Goal: Information Seeking & Learning: Compare options

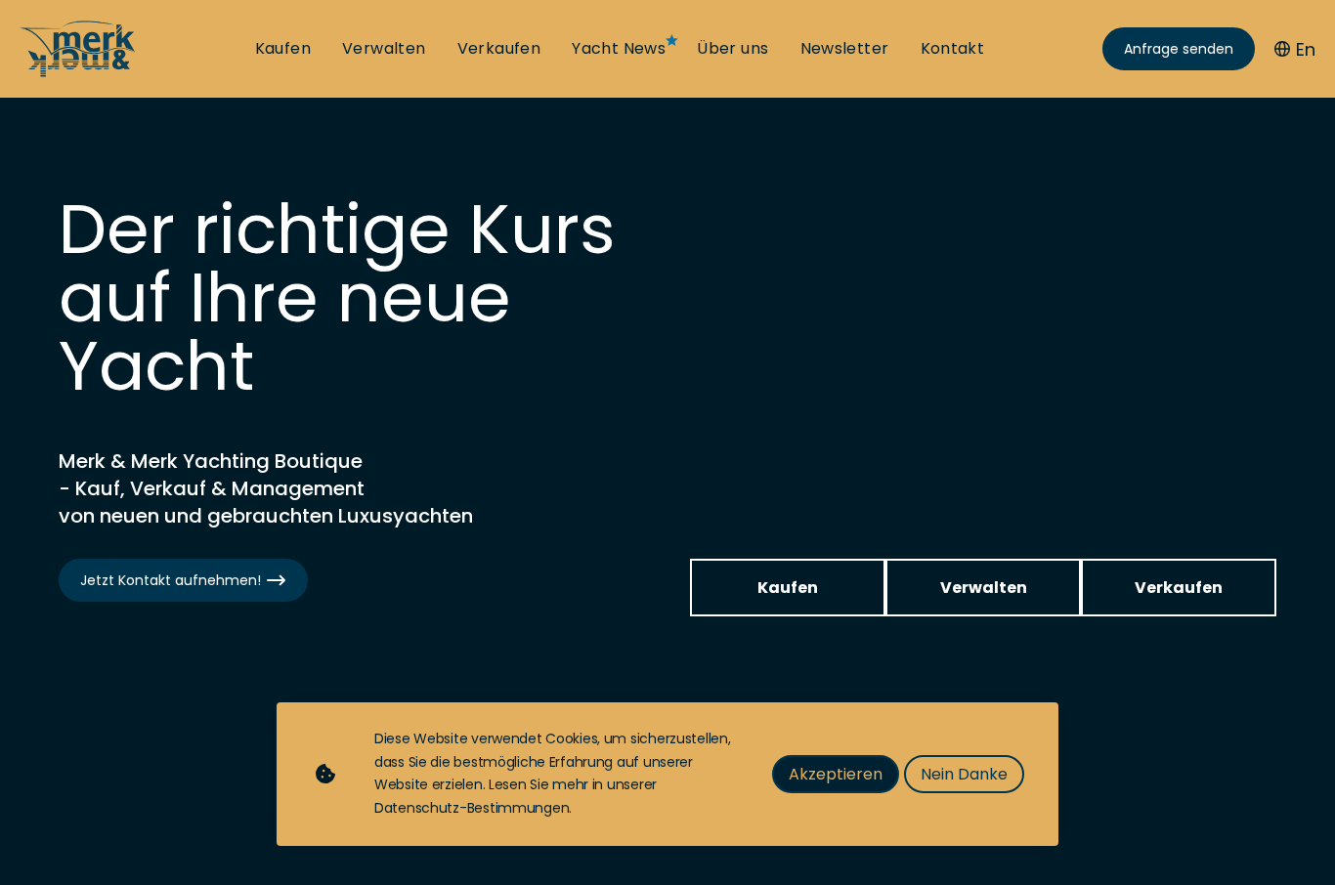
click at [838, 776] on span "Akzeptieren" at bounding box center [836, 774] width 94 height 24
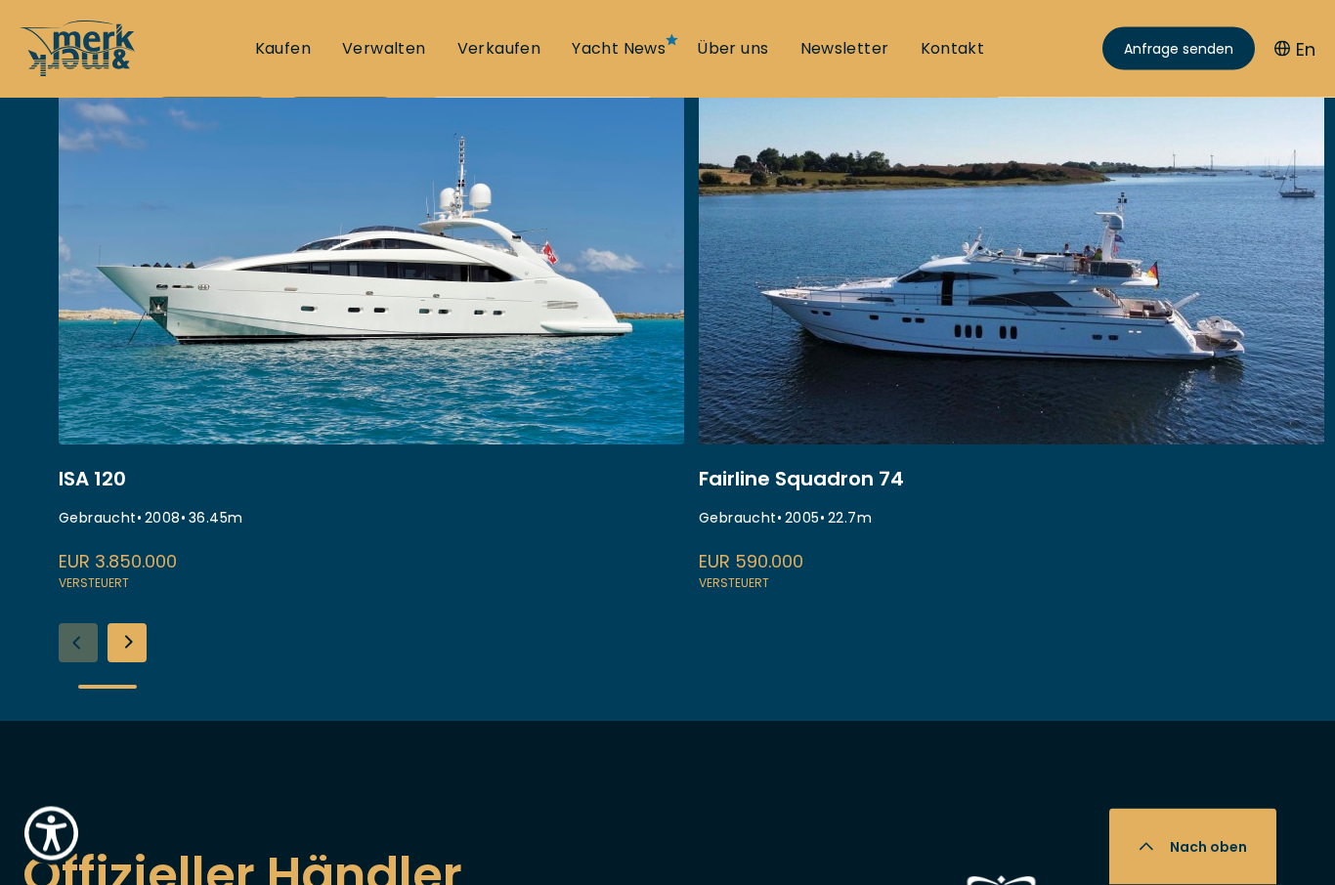
scroll to position [2837, 0]
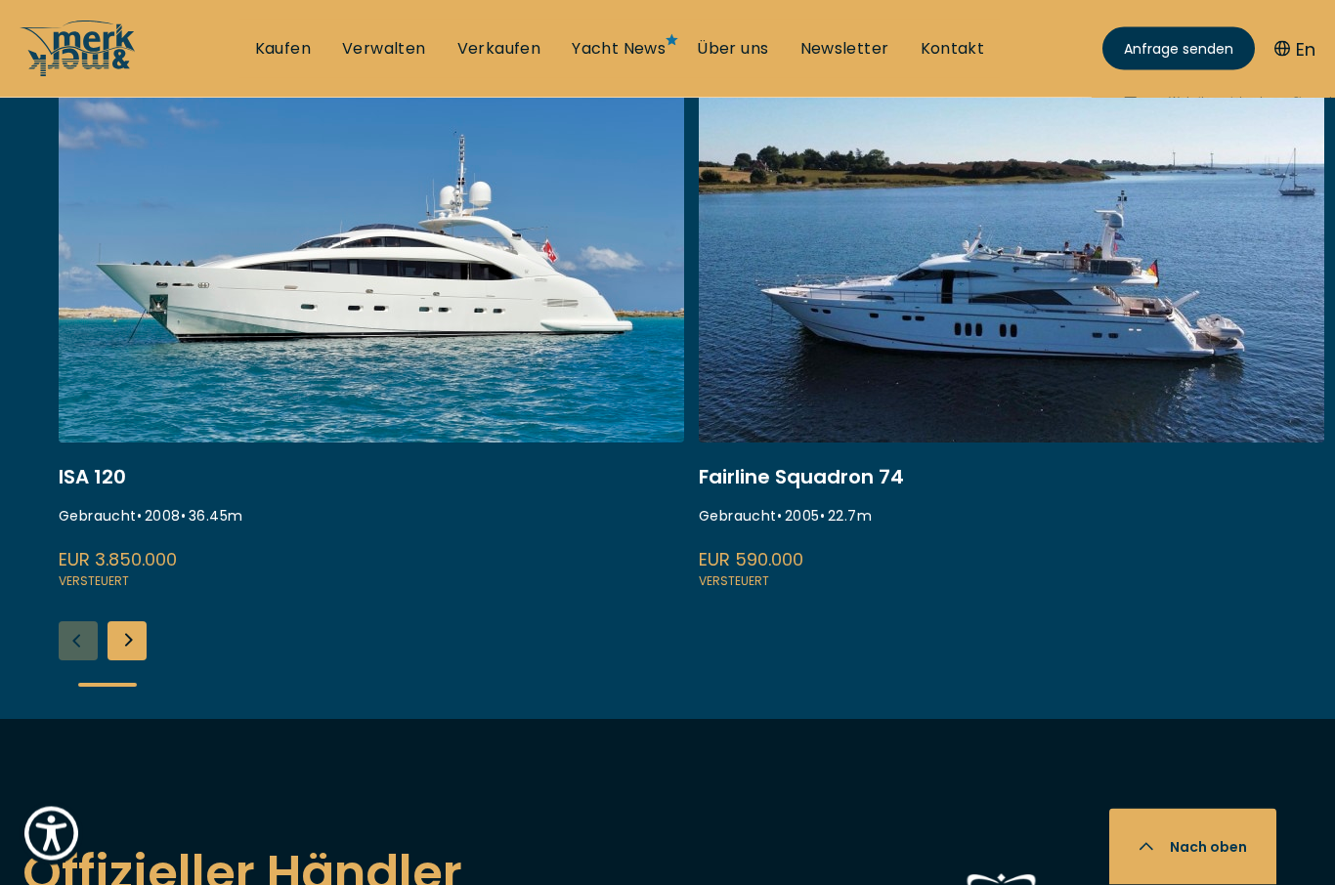
click at [129, 623] on div "Next slide" at bounding box center [127, 642] width 39 height 39
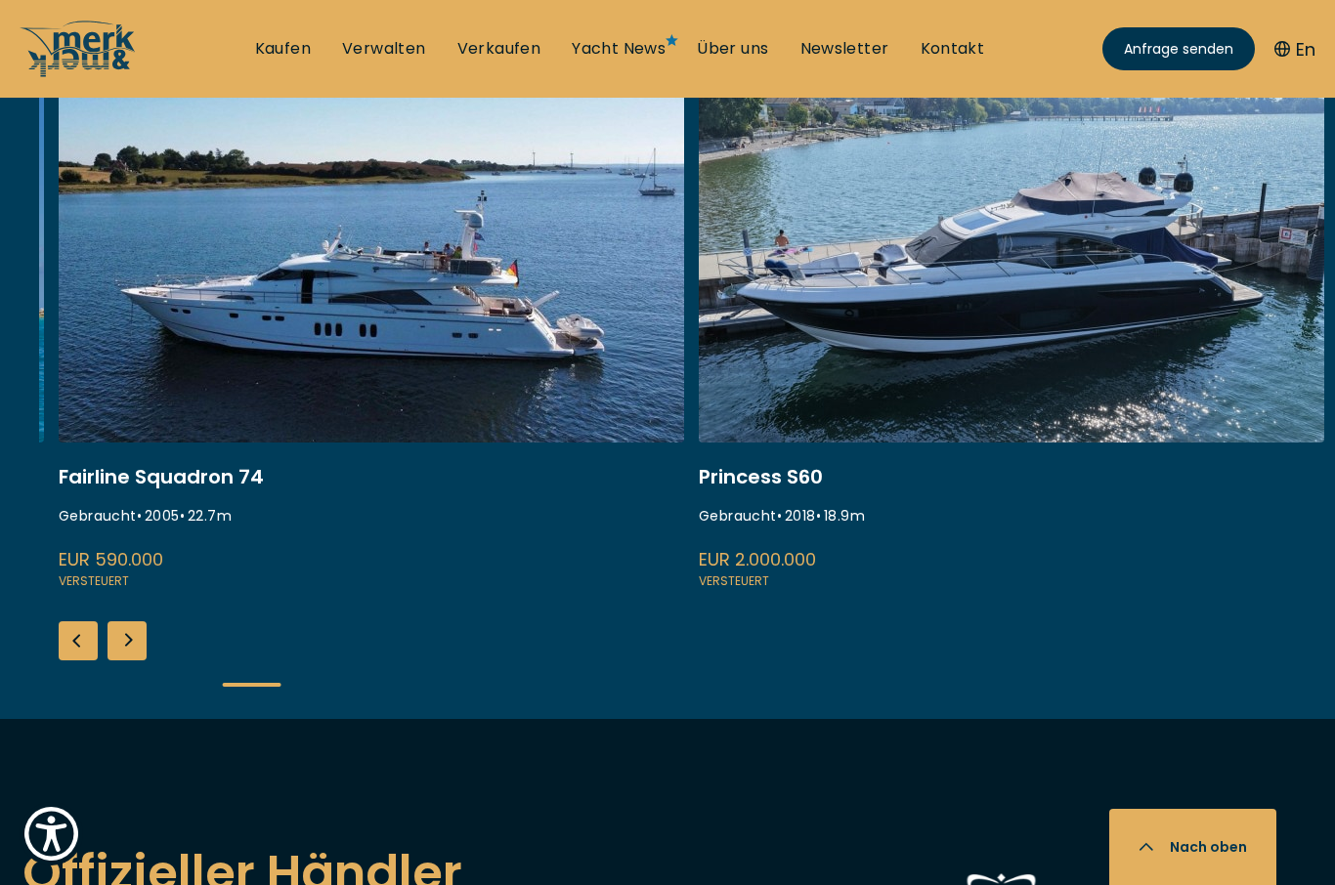
click at [121, 622] on div "Next slide" at bounding box center [127, 641] width 39 height 39
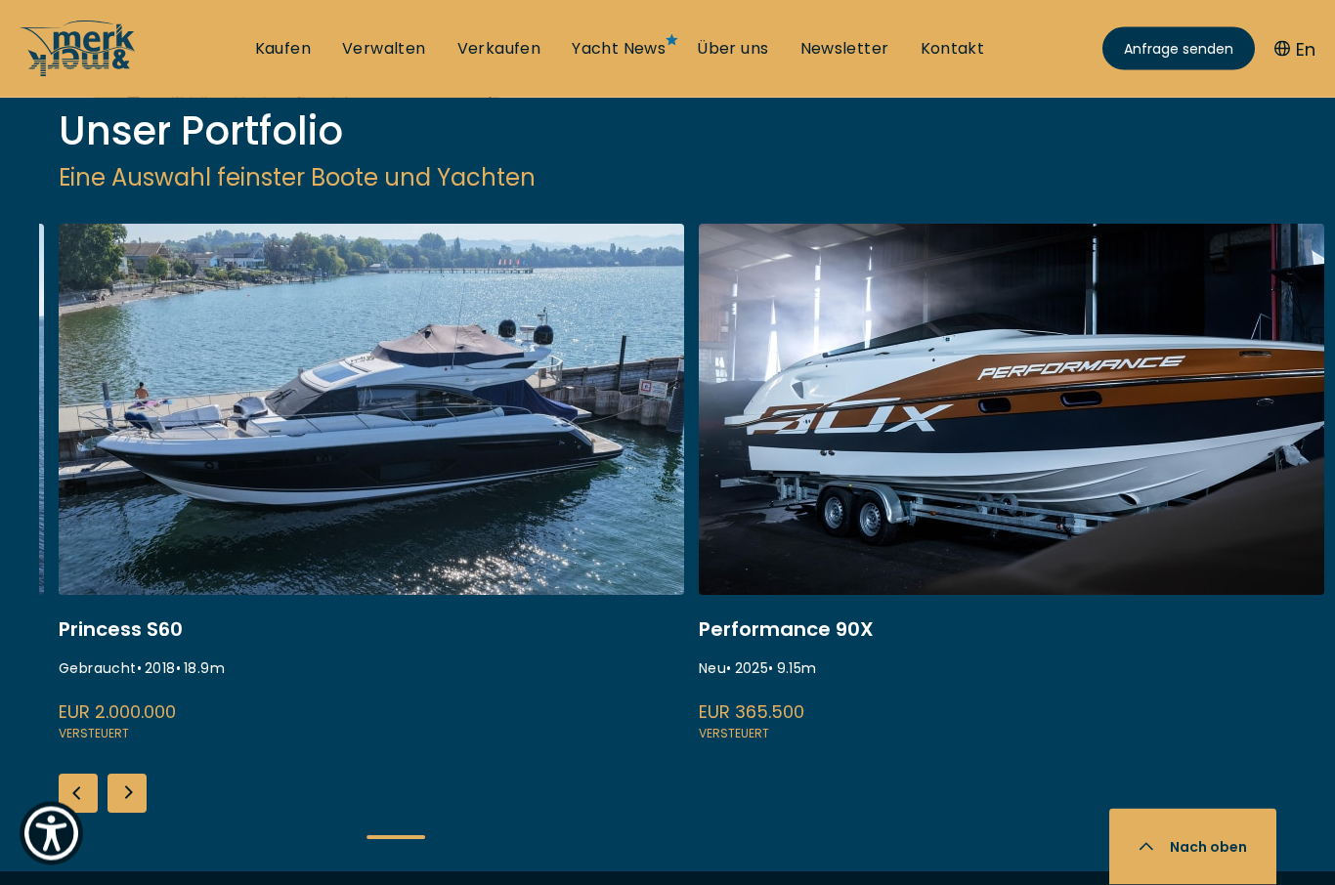
scroll to position [2683, 0]
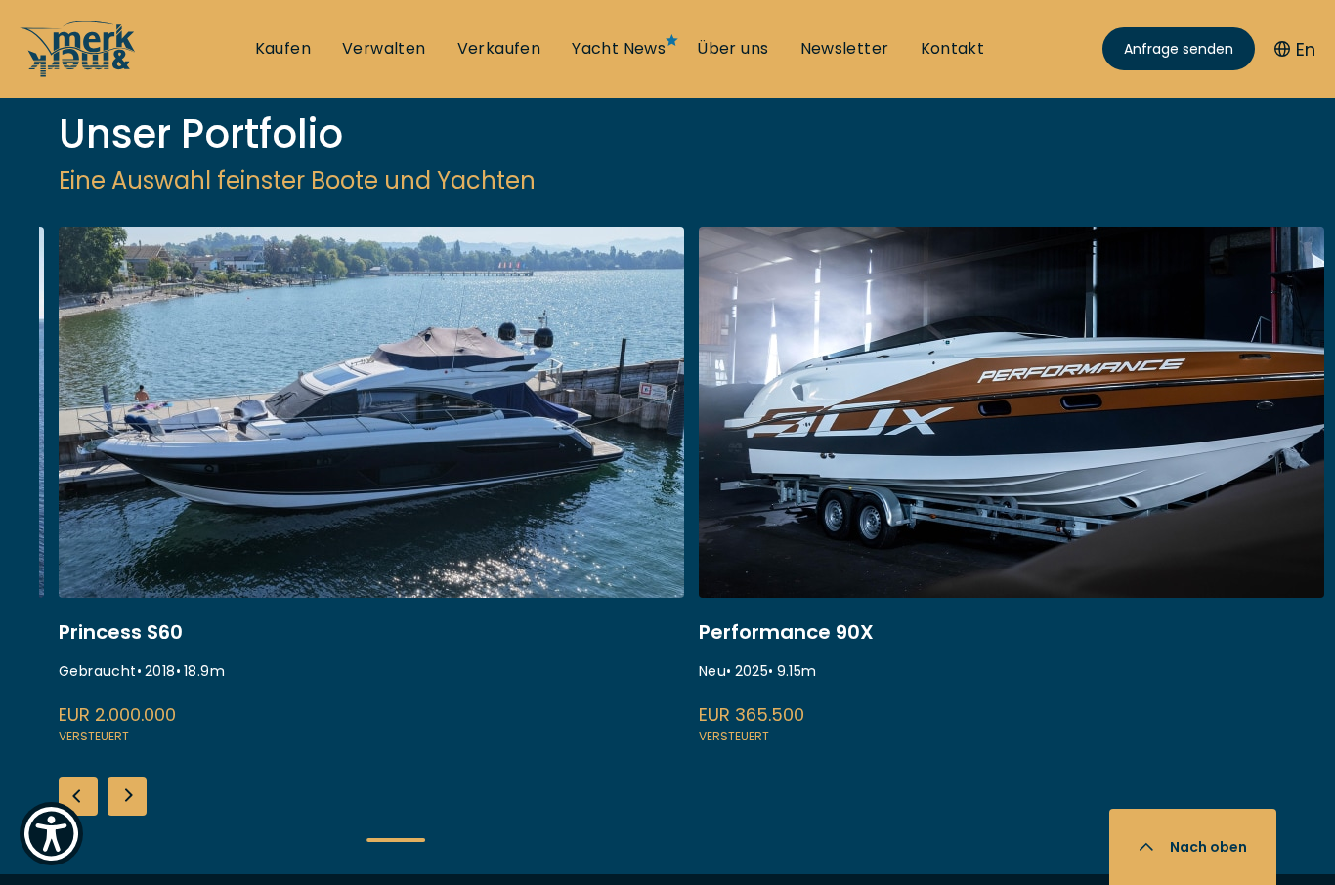
click at [124, 777] on div "Next slide" at bounding box center [127, 796] width 39 height 39
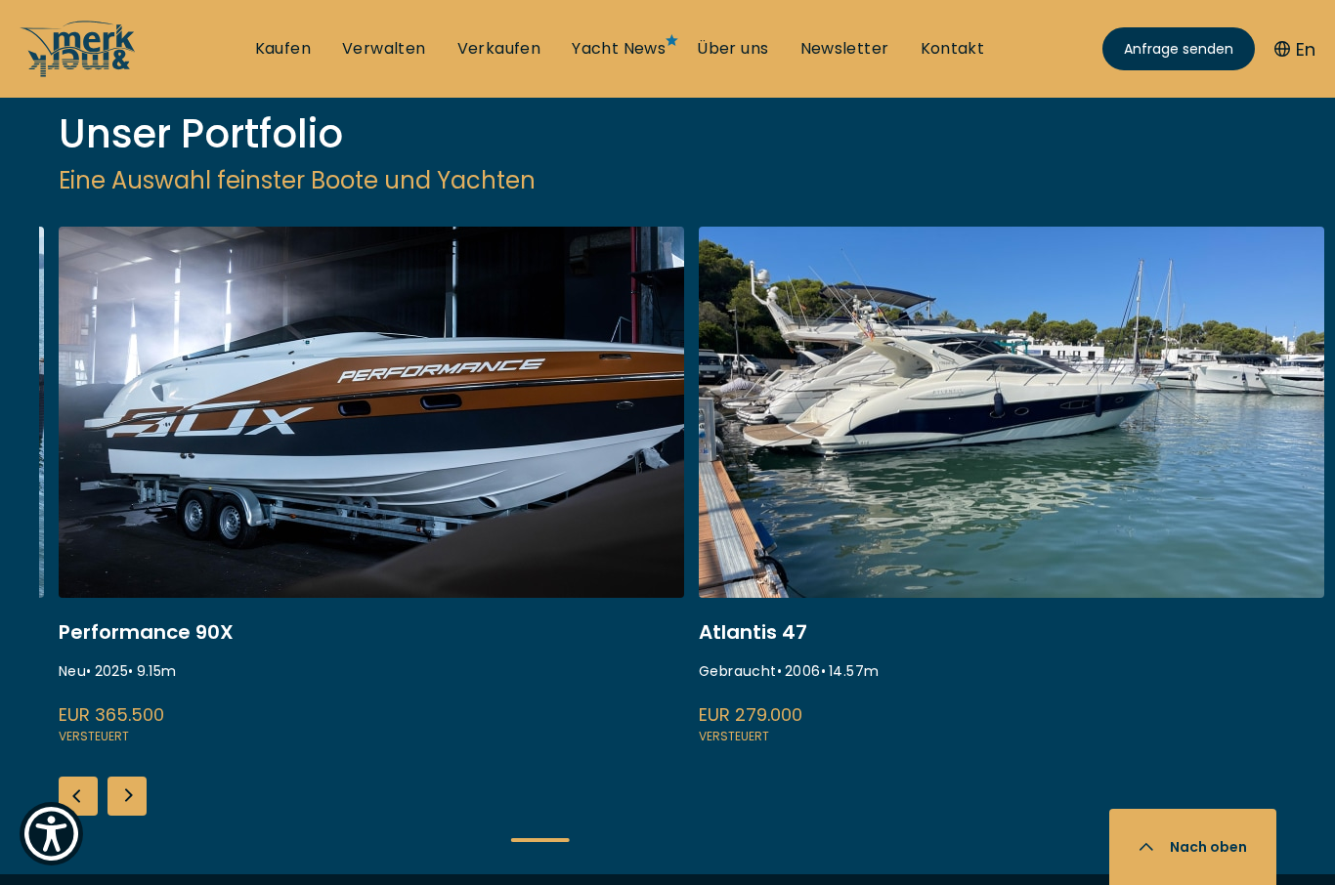
click at [126, 777] on div "Next slide" at bounding box center [127, 796] width 39 height 39
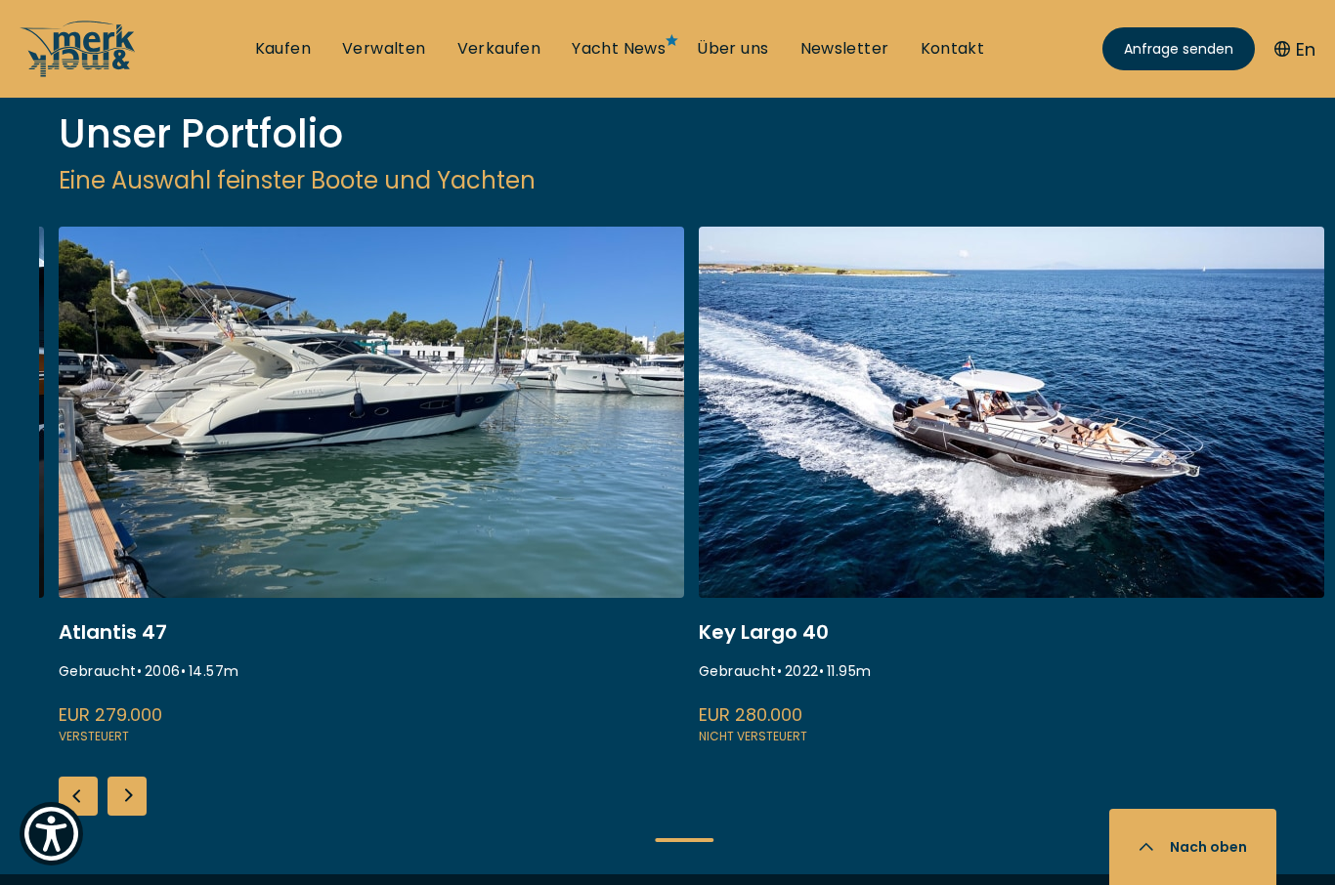
click at [129, 777] on div "Next slide" at bounding box center [127, 796] width 39 height 39
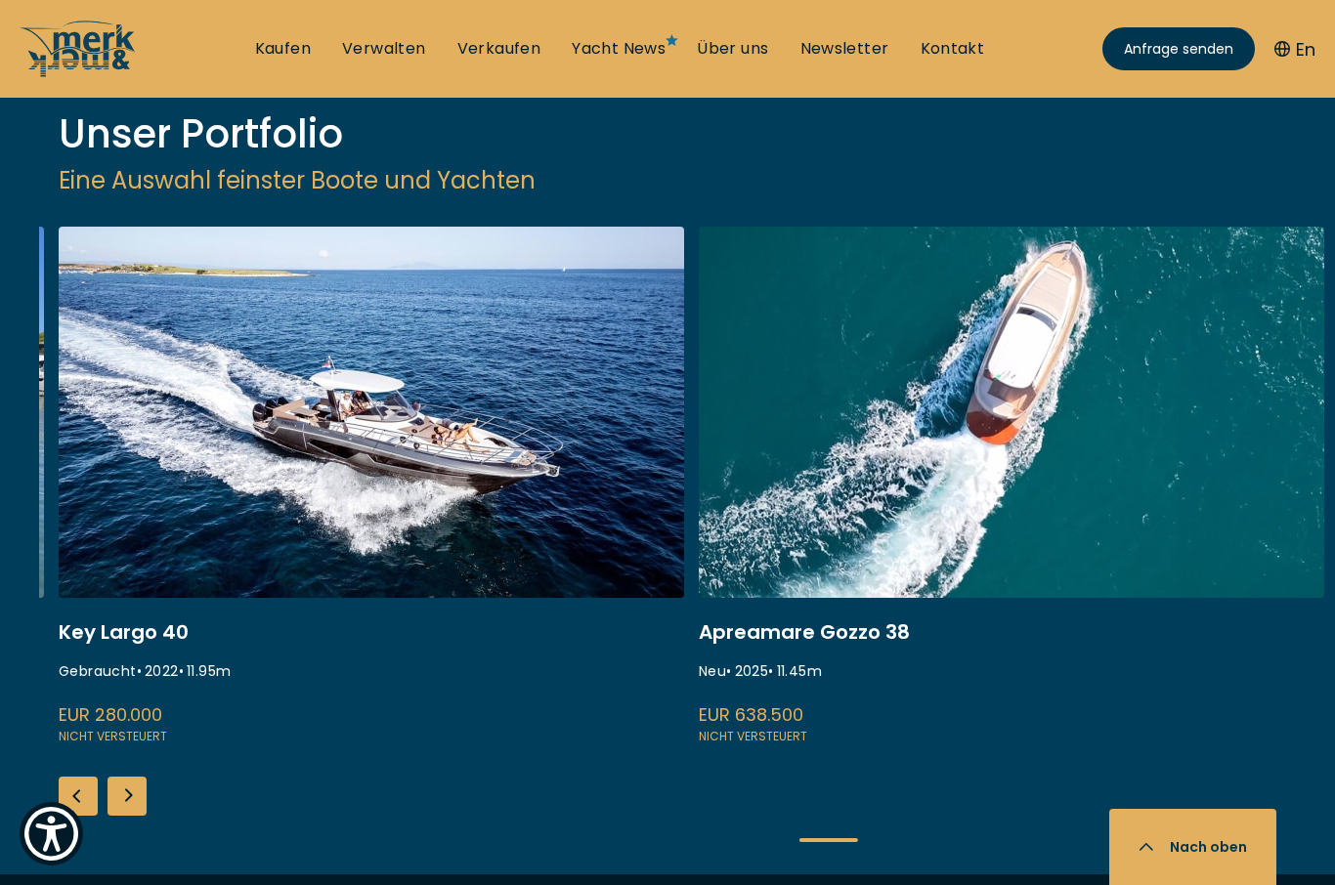
click at [130, 777] on div "Next slide" at bounding box center [127, 796] width 39 height 39
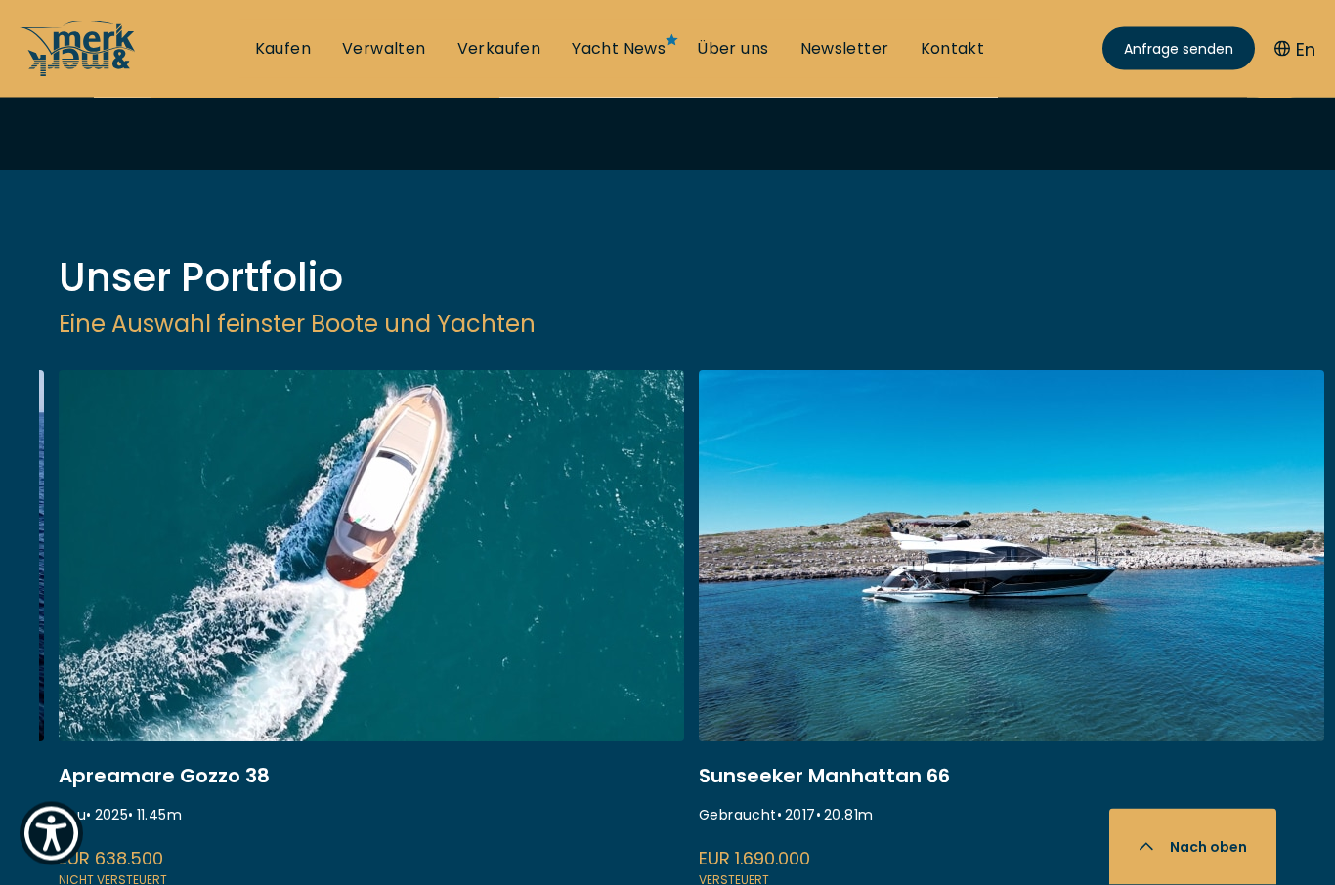
scroll to position [2528, 0]
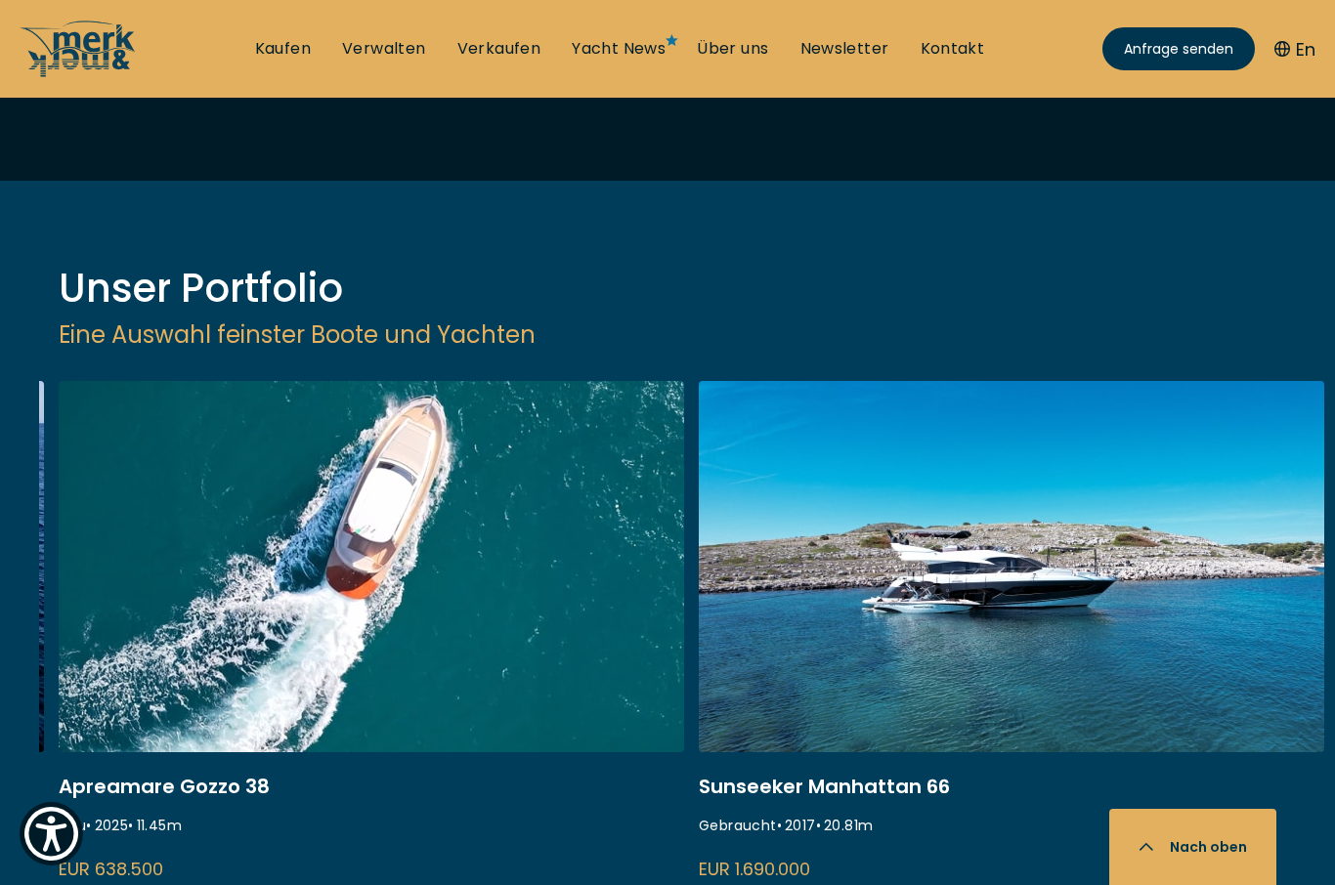
click at [470, 509] on link at bounding box center [371, 641] width 625 height 521
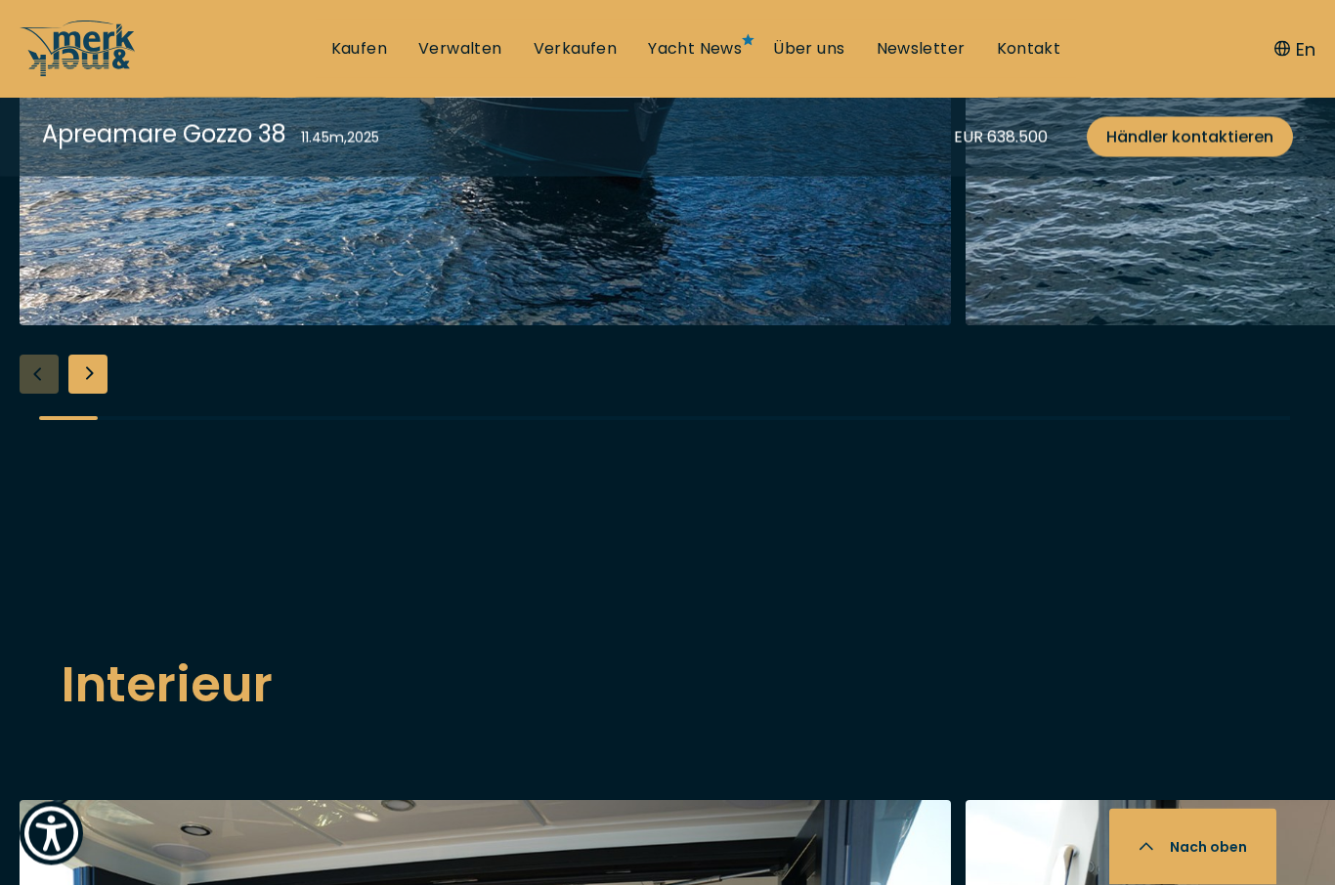
scroll to position [2388, 0]
click at [100, 393] on div "Next slide" at bounding box center [87, 373] width 39 height 39
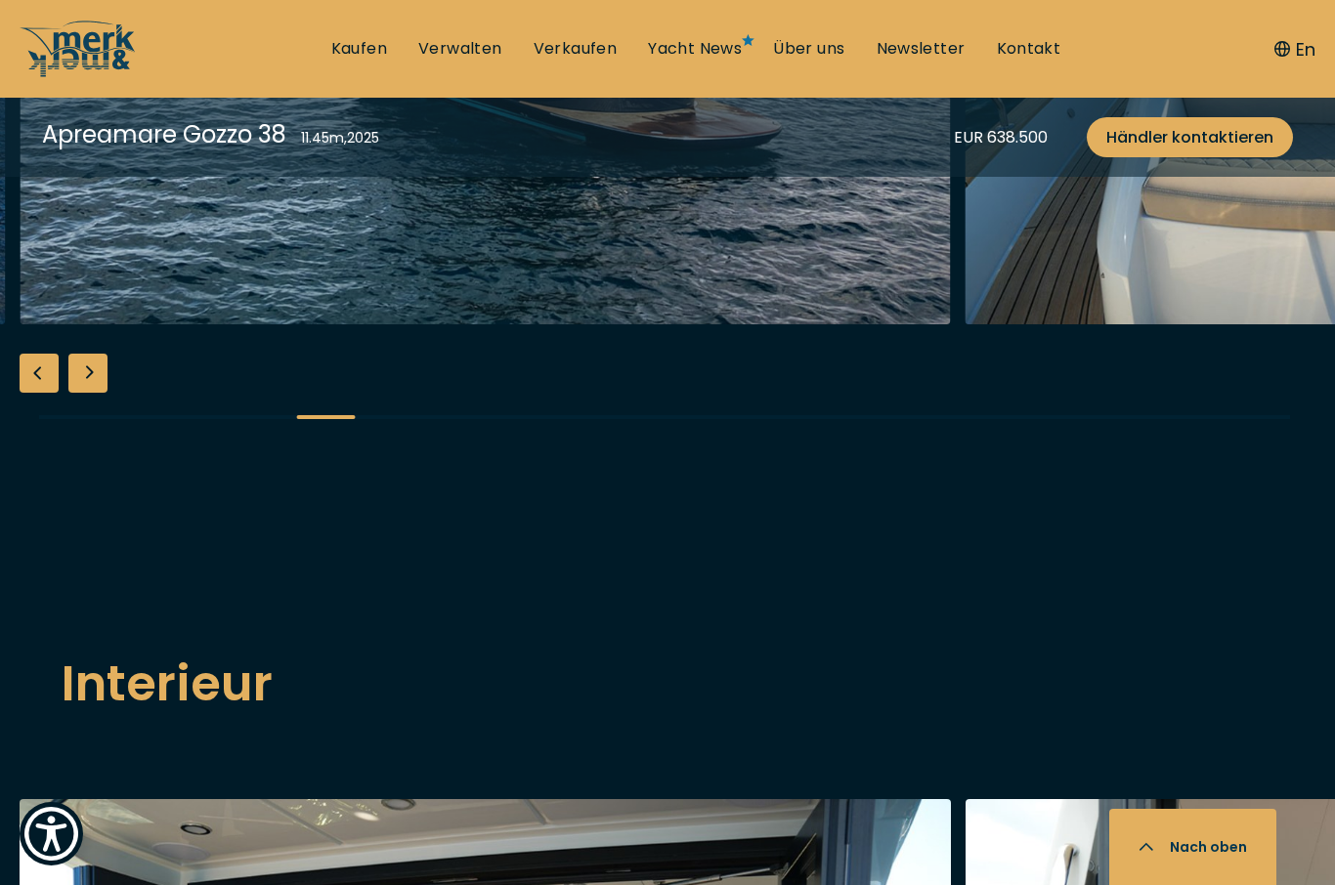
click at [42, 393] on div "Previous slide" at bounding box center [39, 373] width 39 height 39
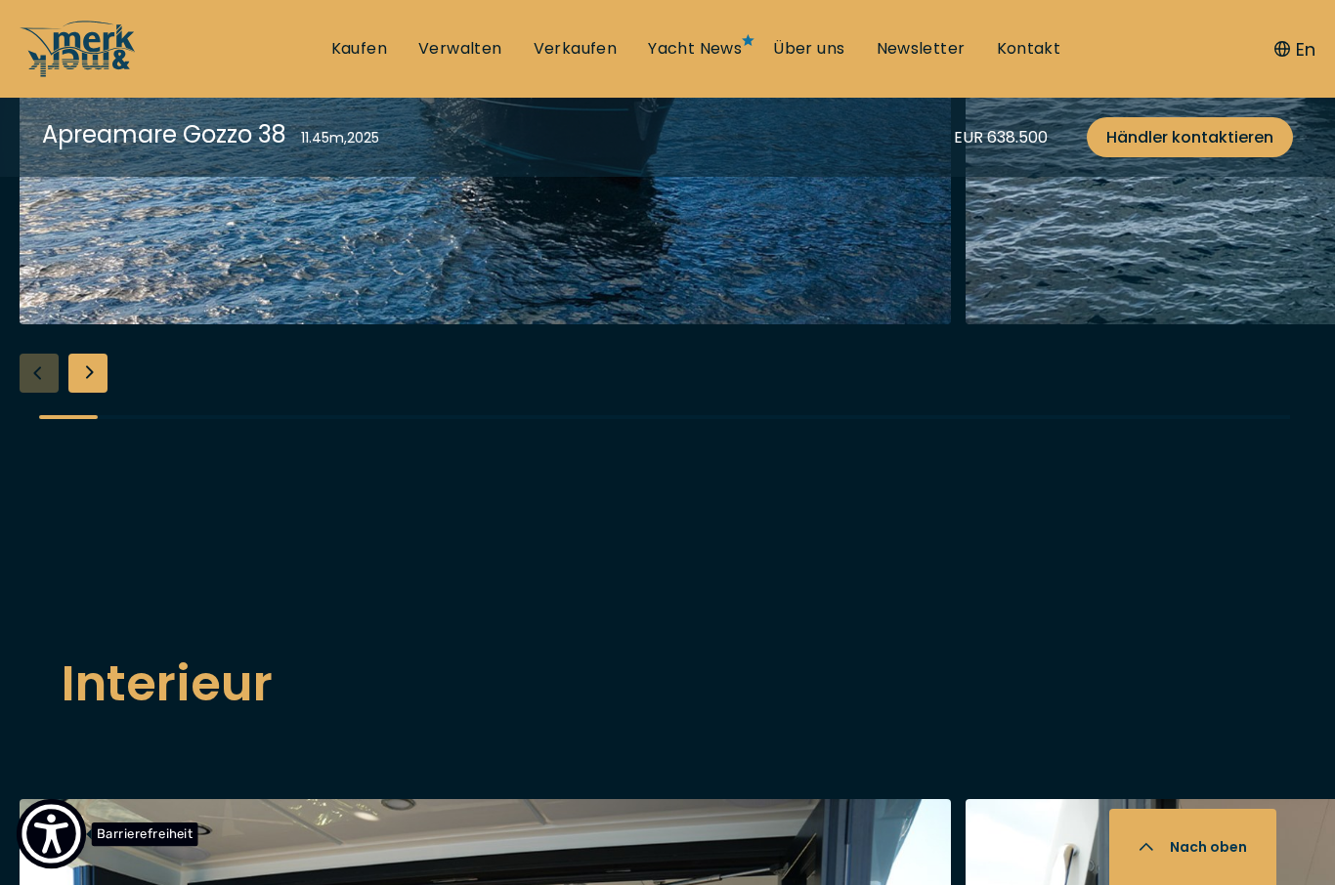
click at [43, 870] on button "Barrierefreiheit" at bounding box center [52, 834] width 70 height 70
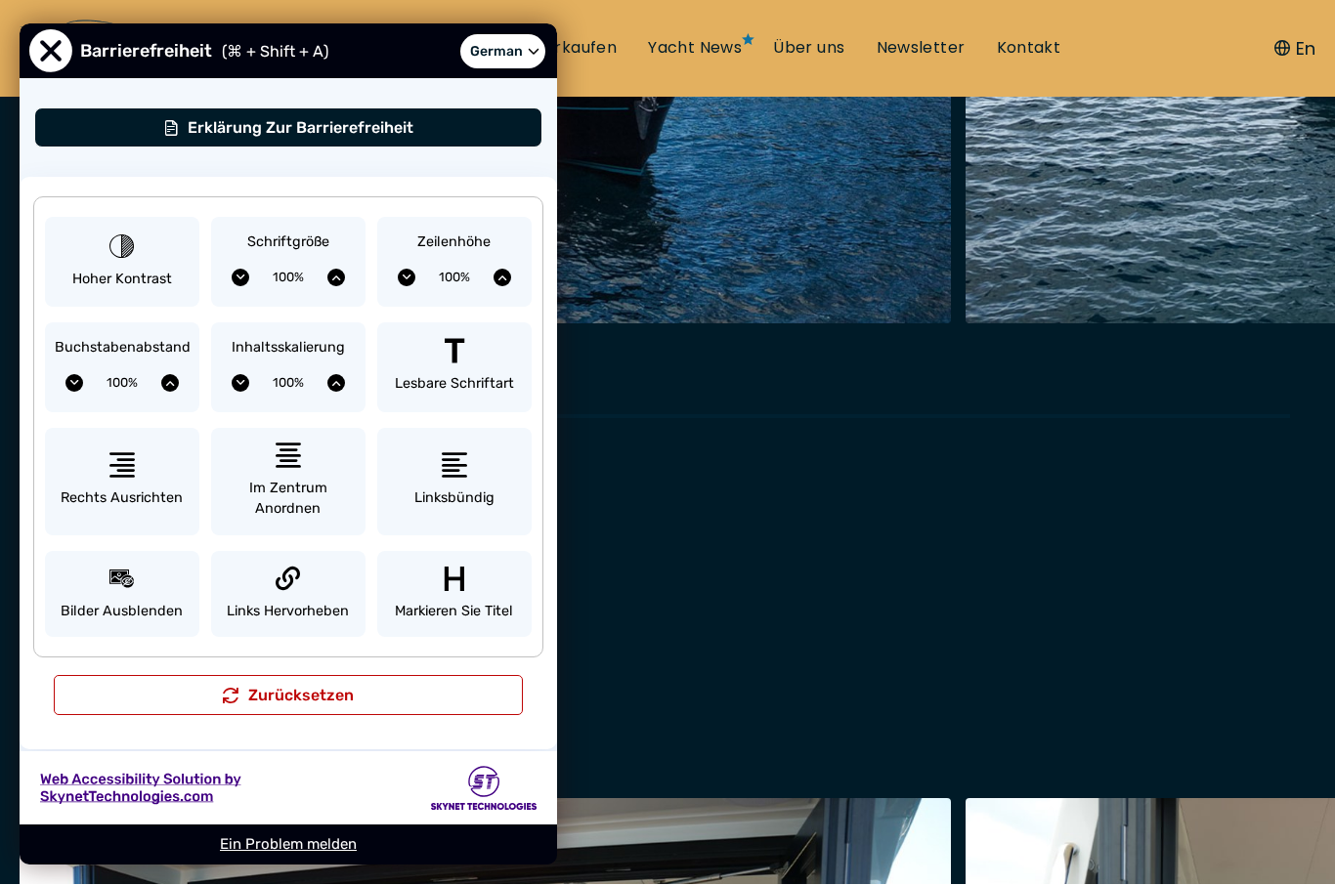
click at [65, 54] on span "Schließen Sie das Menü 'Eingabehilfen'." at bounding box center [50, 51] width 43 height 43
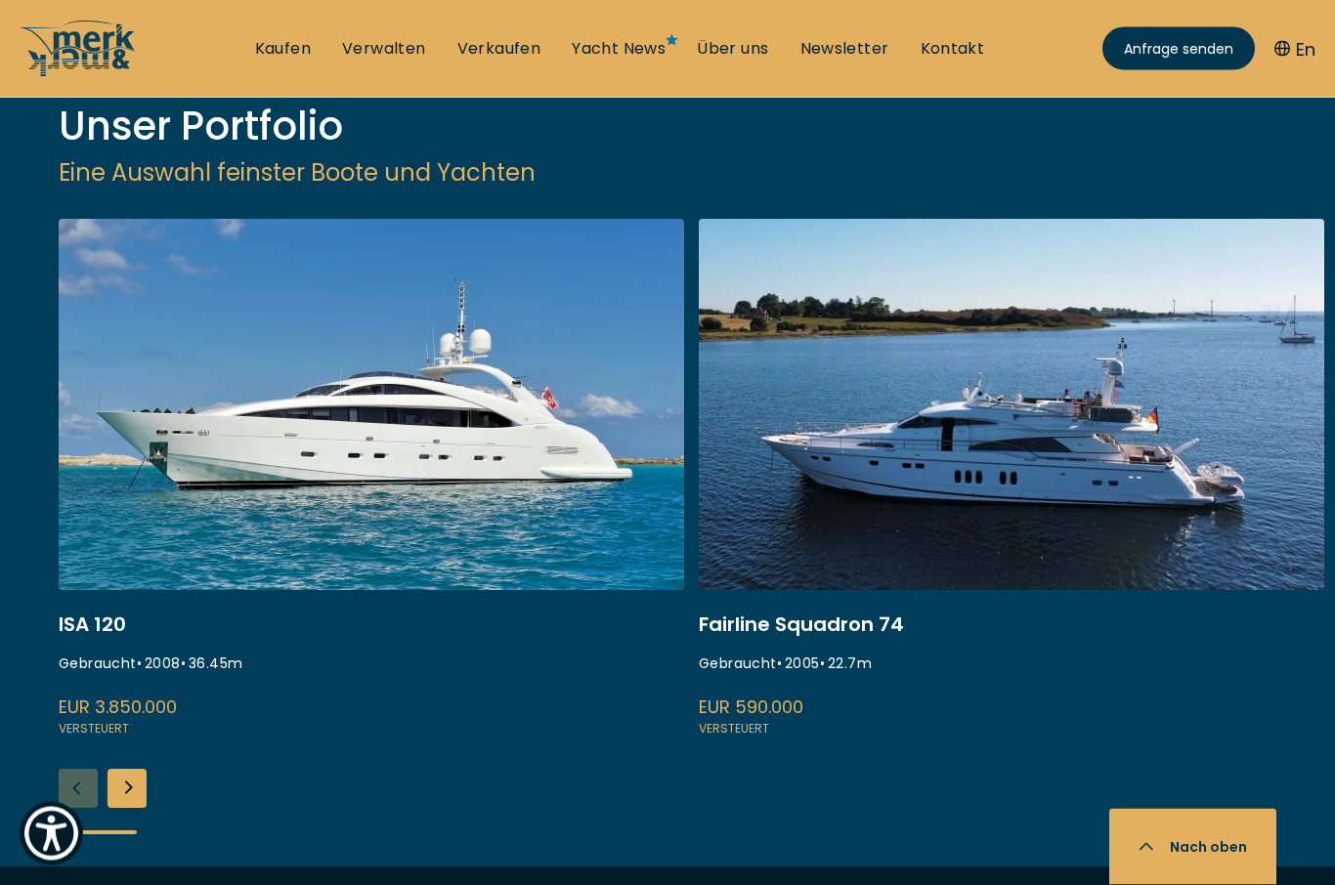
scroll to position [2691, 0]
click at [139, 769] on div "Next slide" at bounding box center [127, 788] width 39 height 39
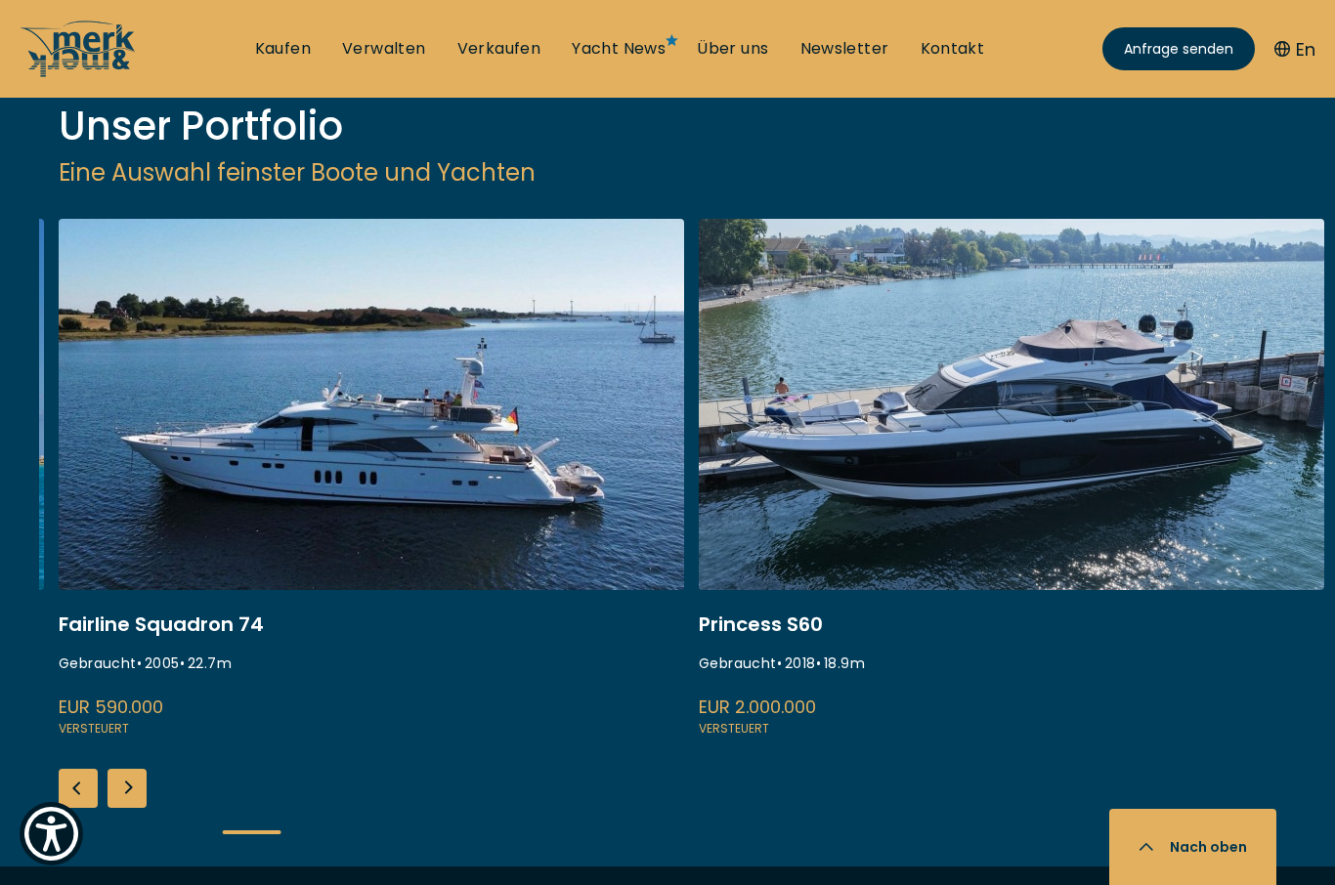
click at [133, 769] on div "Next slide" at bounding box center [127, 788] width 39 height 39
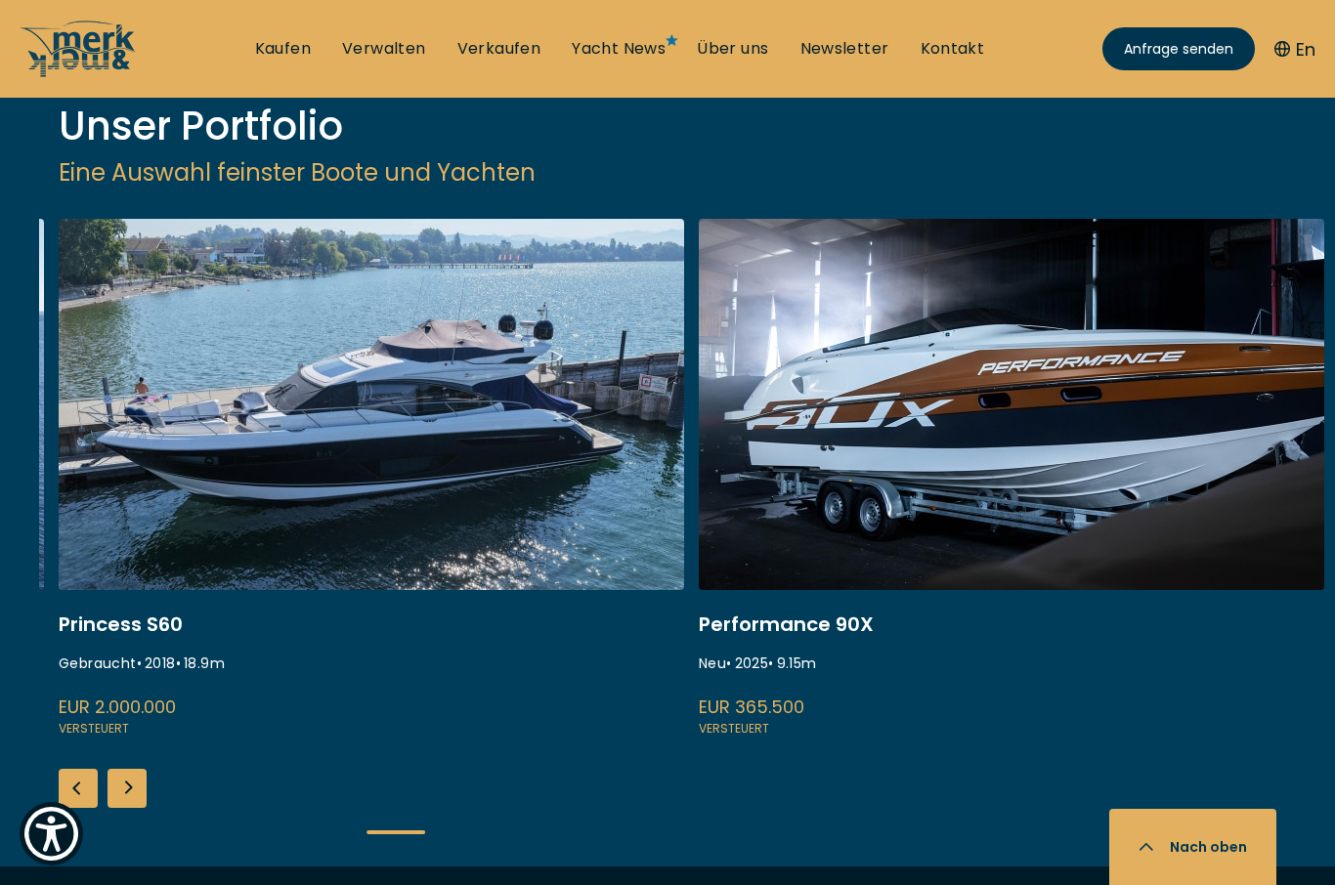
click at [134, 769] on div "Next slide" at bounding box center [127, 788] width 39 height 39
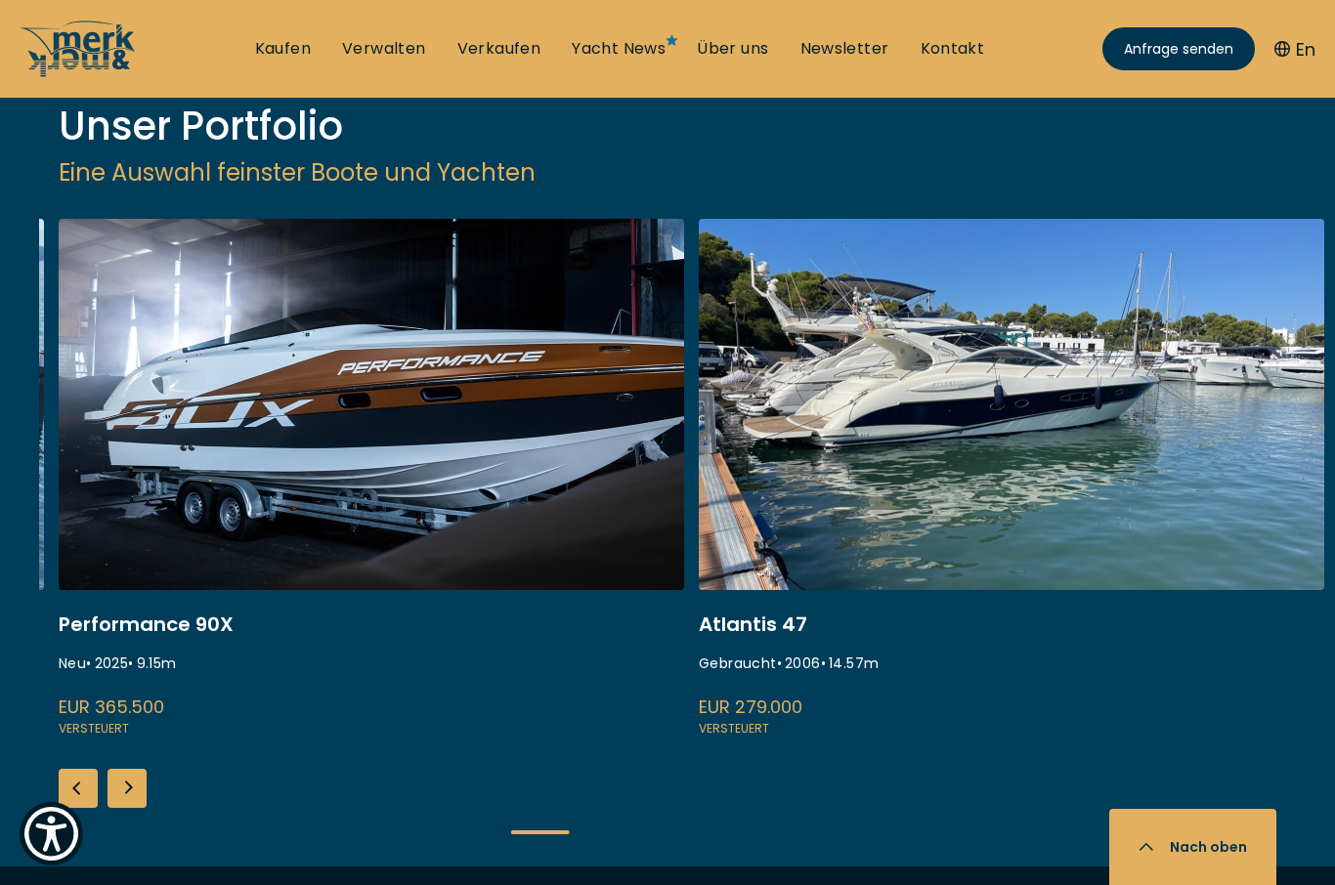
click at [133, 769] on div "Next slide" at bounding box center [127, 788] width 39 height 39
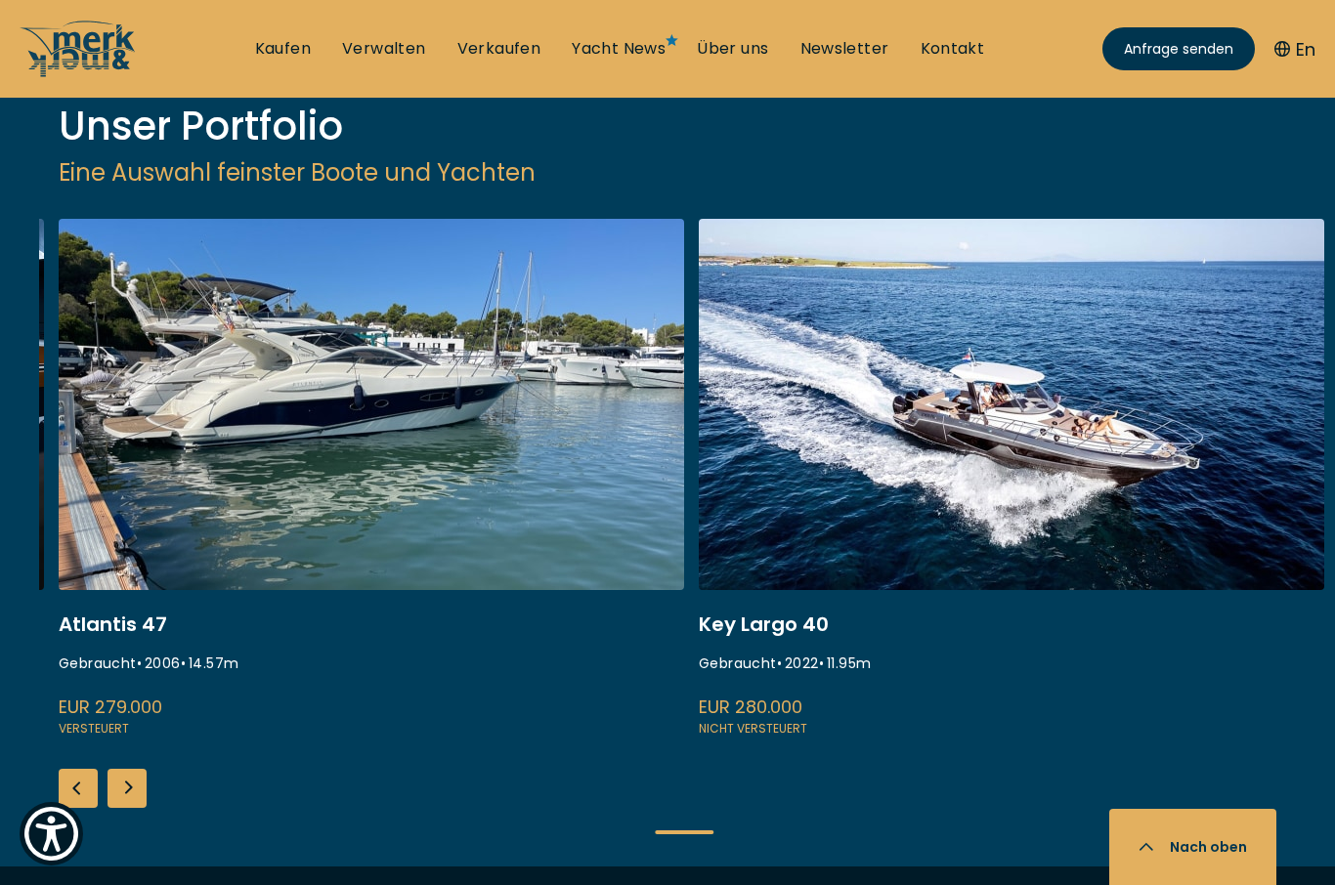
click at [139, 769] on div "Next slide" at bounding box center [127, 788] width 39 height 39
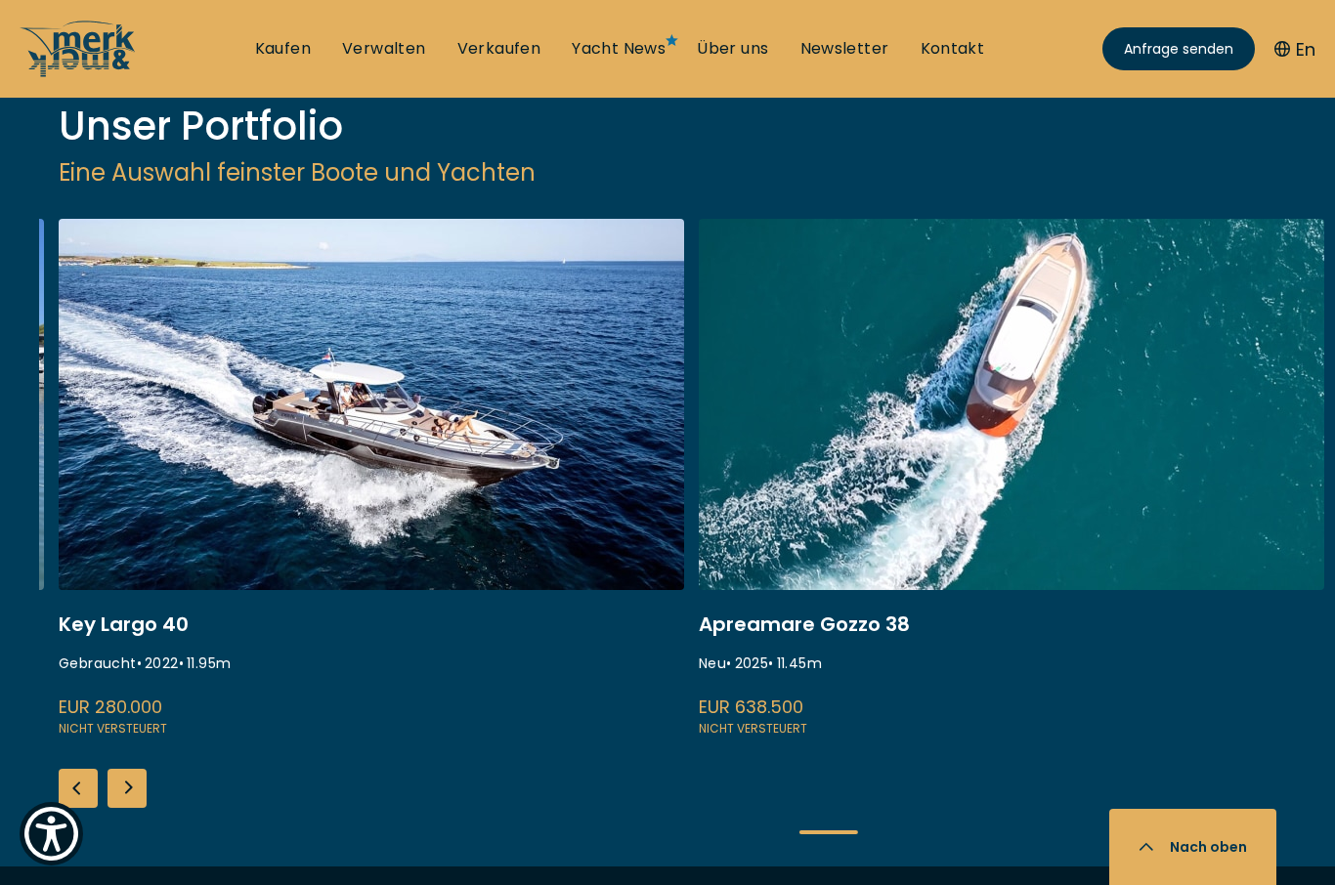
click at [127, 769] on div "Next slide" at bounding box center [127, 788] width 39 height 39
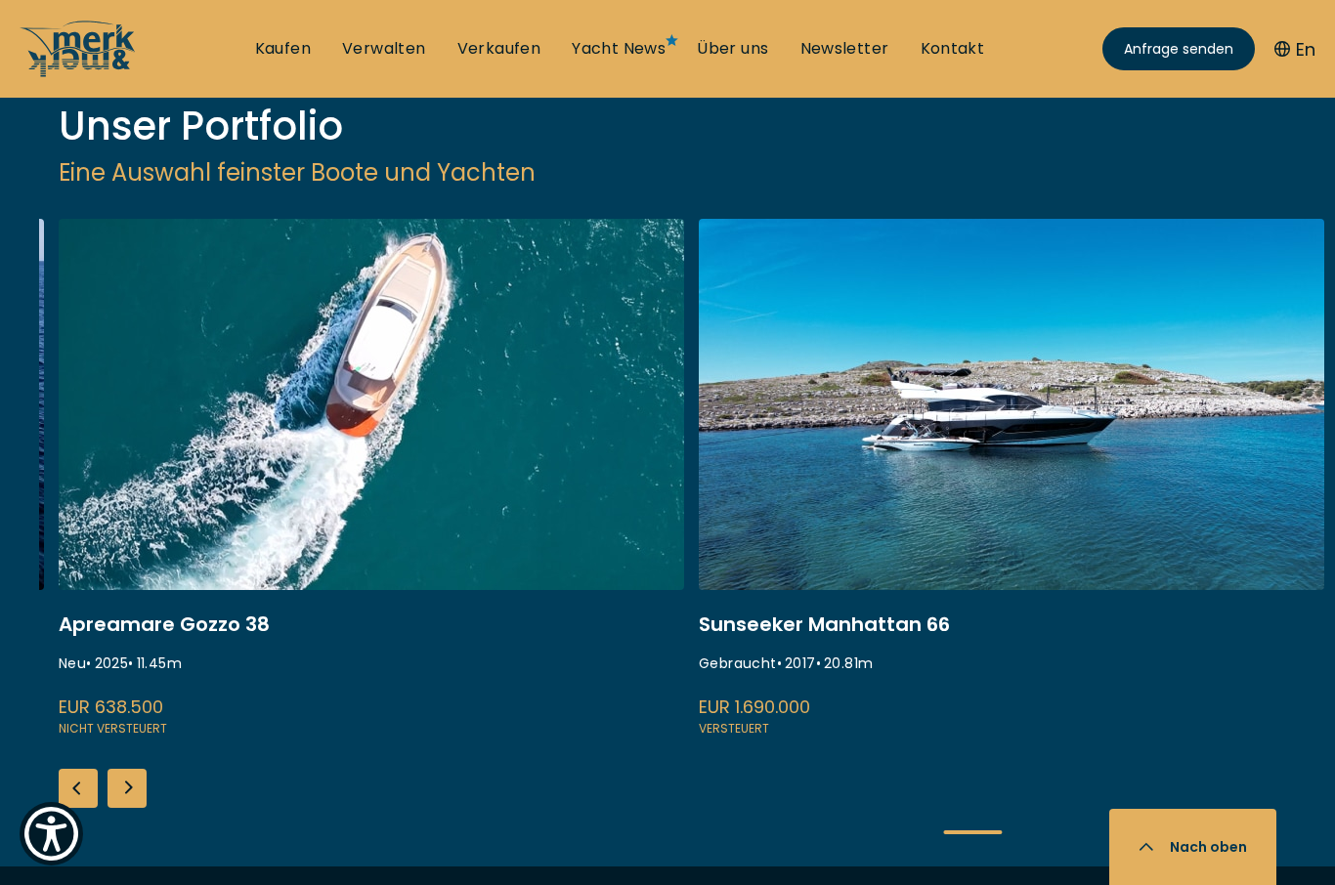
click at [135, 769] on div "Next slide" at bounding box center [127, 788] width 39 height 39
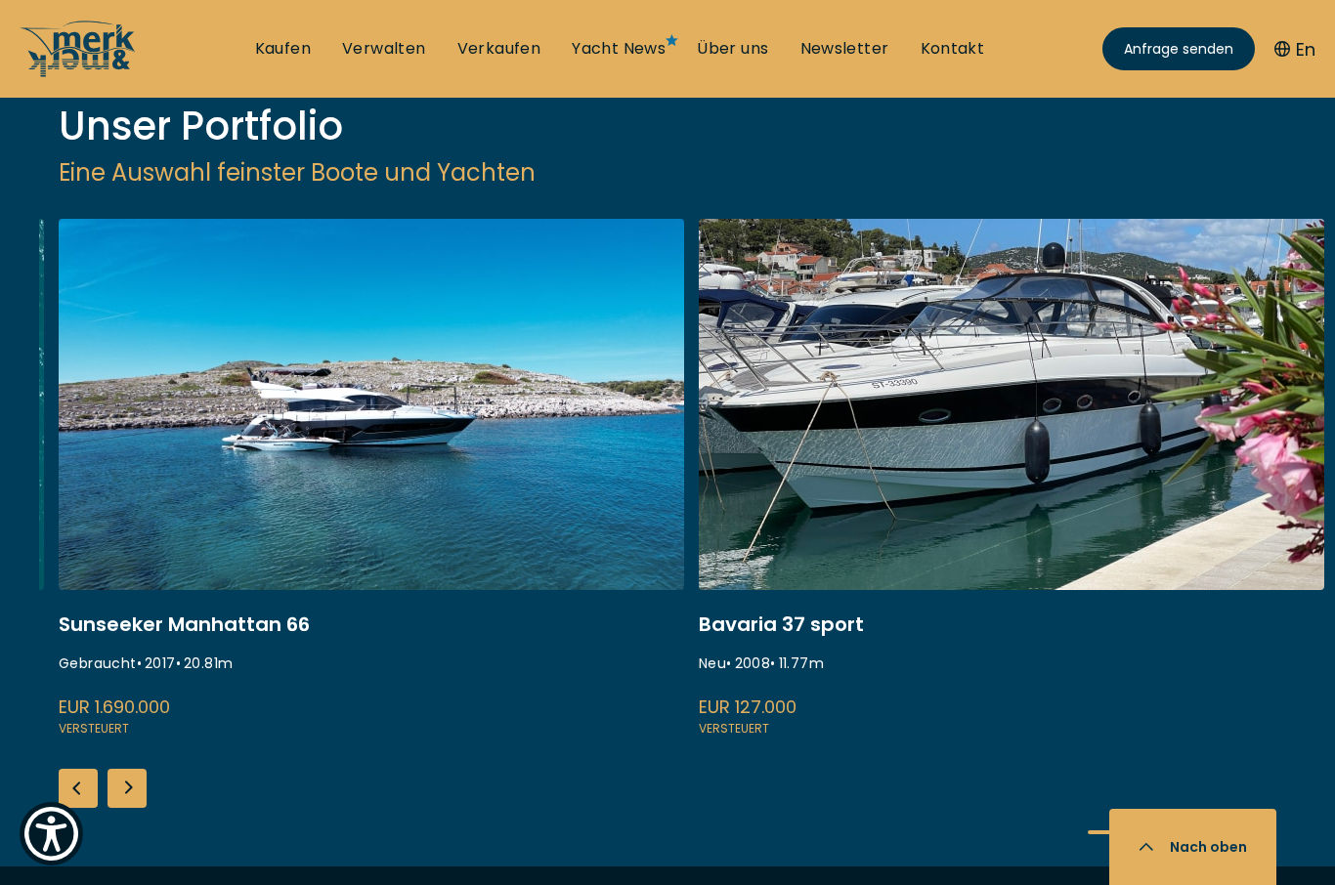
click at [135, 769] on div "Next slide" at bounding box center [127, 788] width 39 height 39
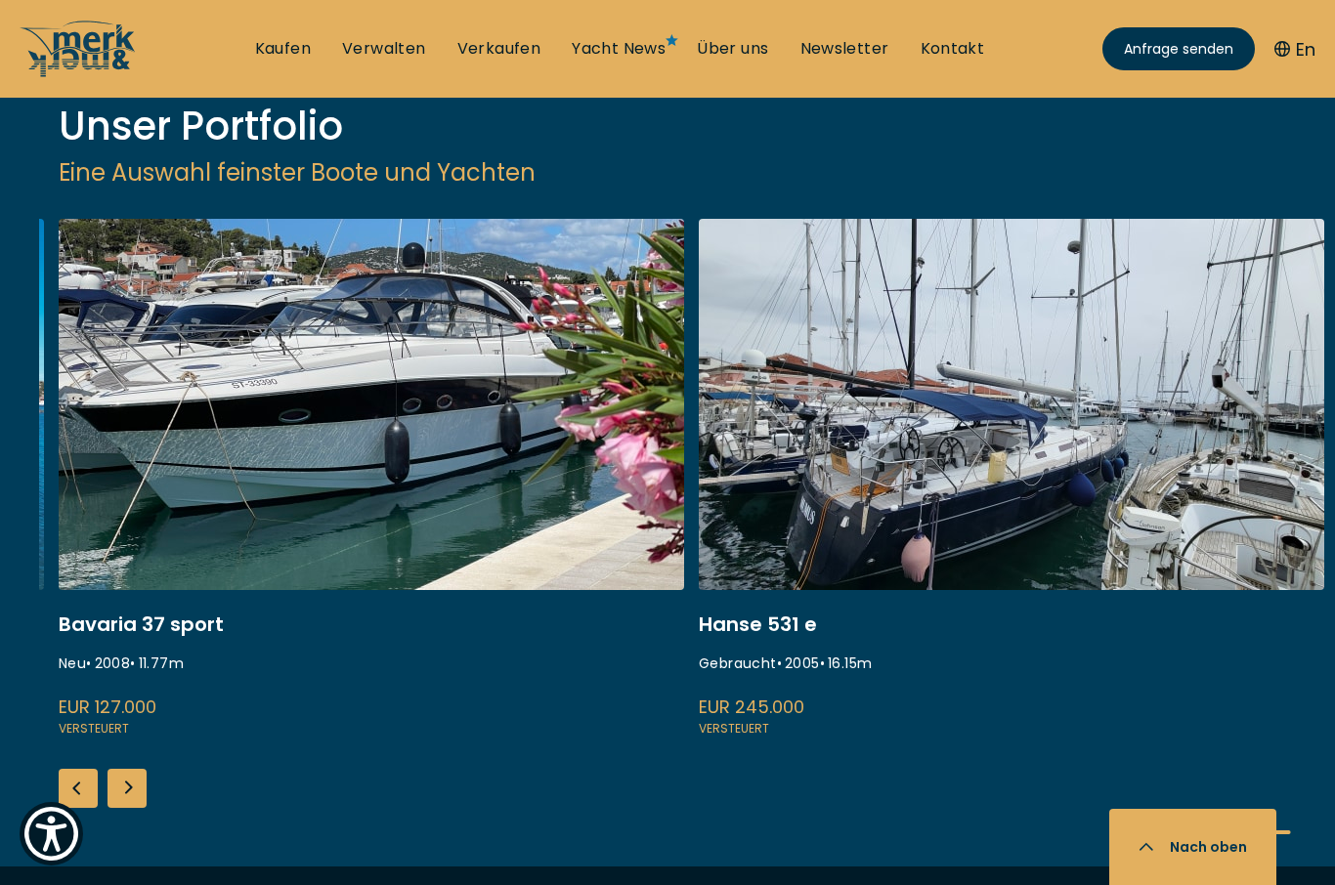
click at [132, 769] on div "Next slide" at bounding box center [127, 788] width 39 height 39
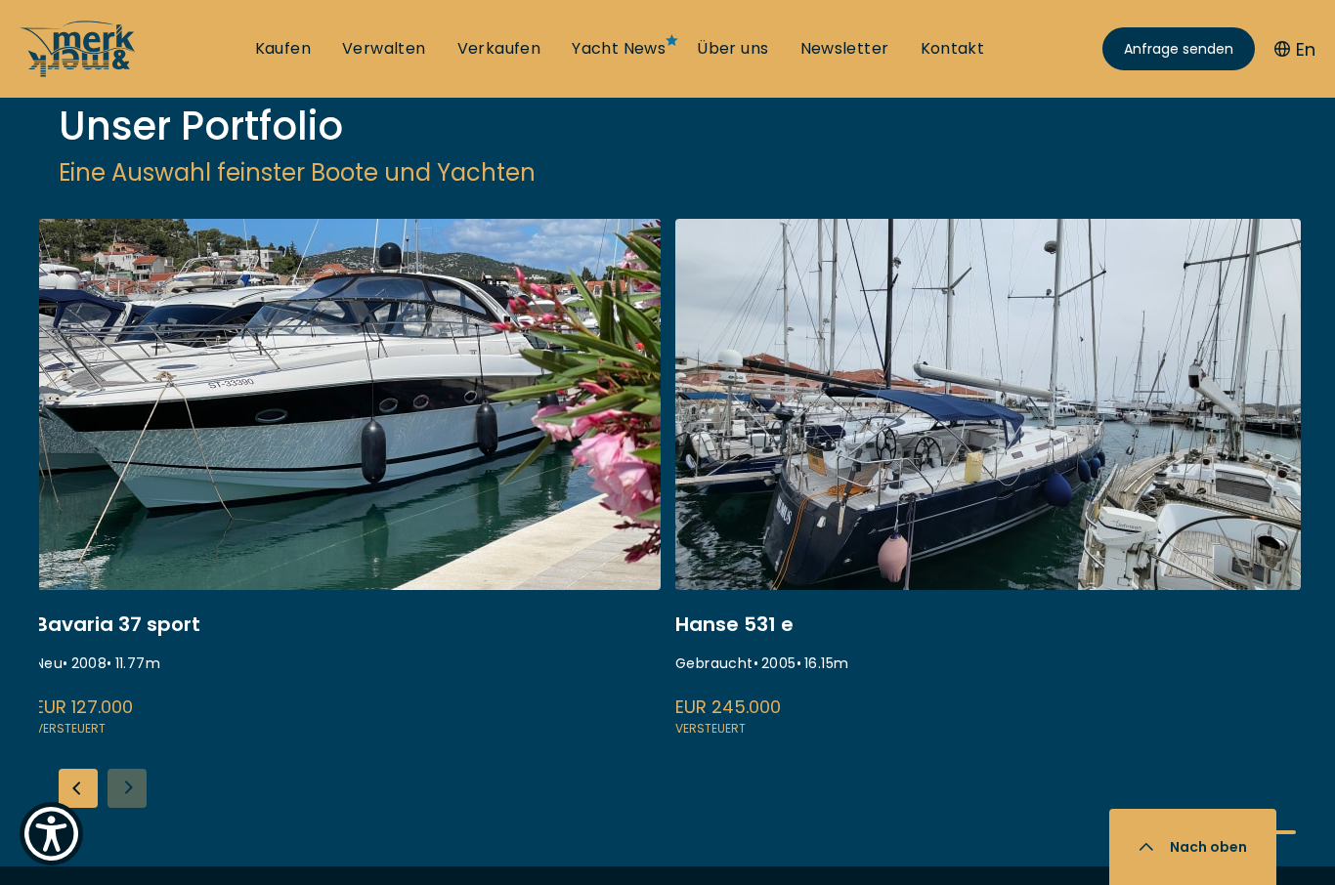
click at [380, 371] on link at bounding box center [347, 479] width 625 height 521
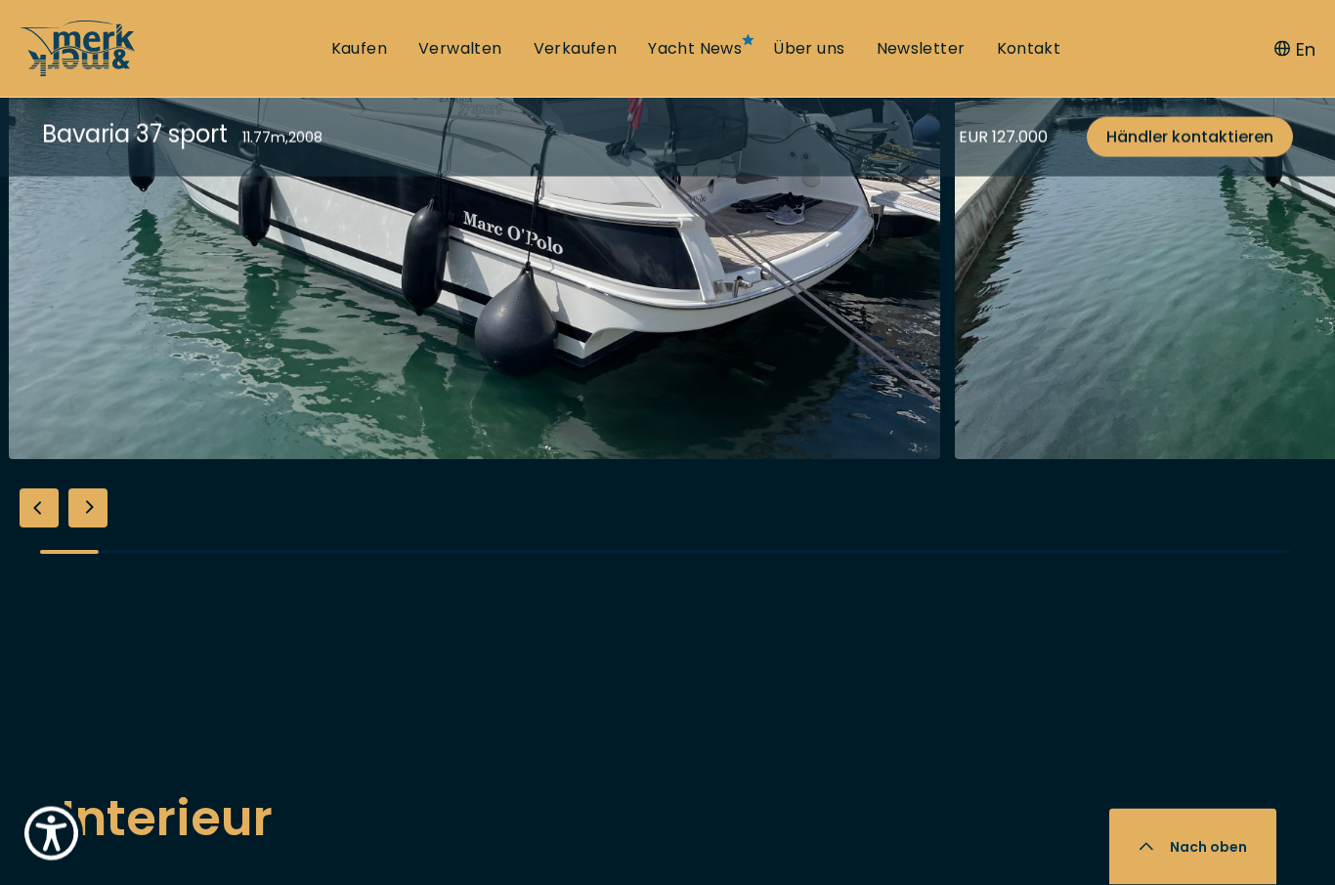
scroll to position [1866, 0]
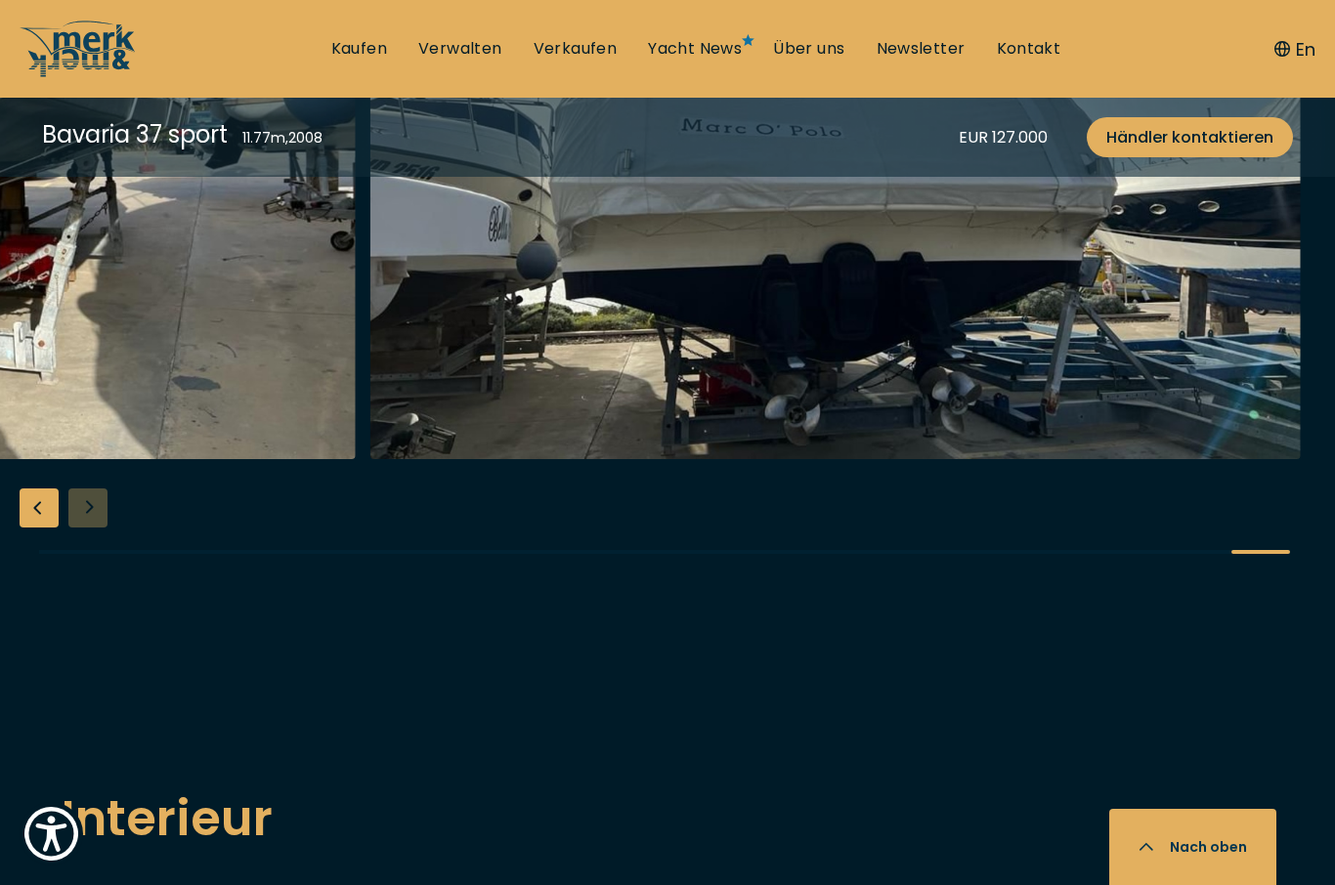
click at [1223, 884] on button "Nach oben" at bounding box center [1192, 847] width 167 height 76
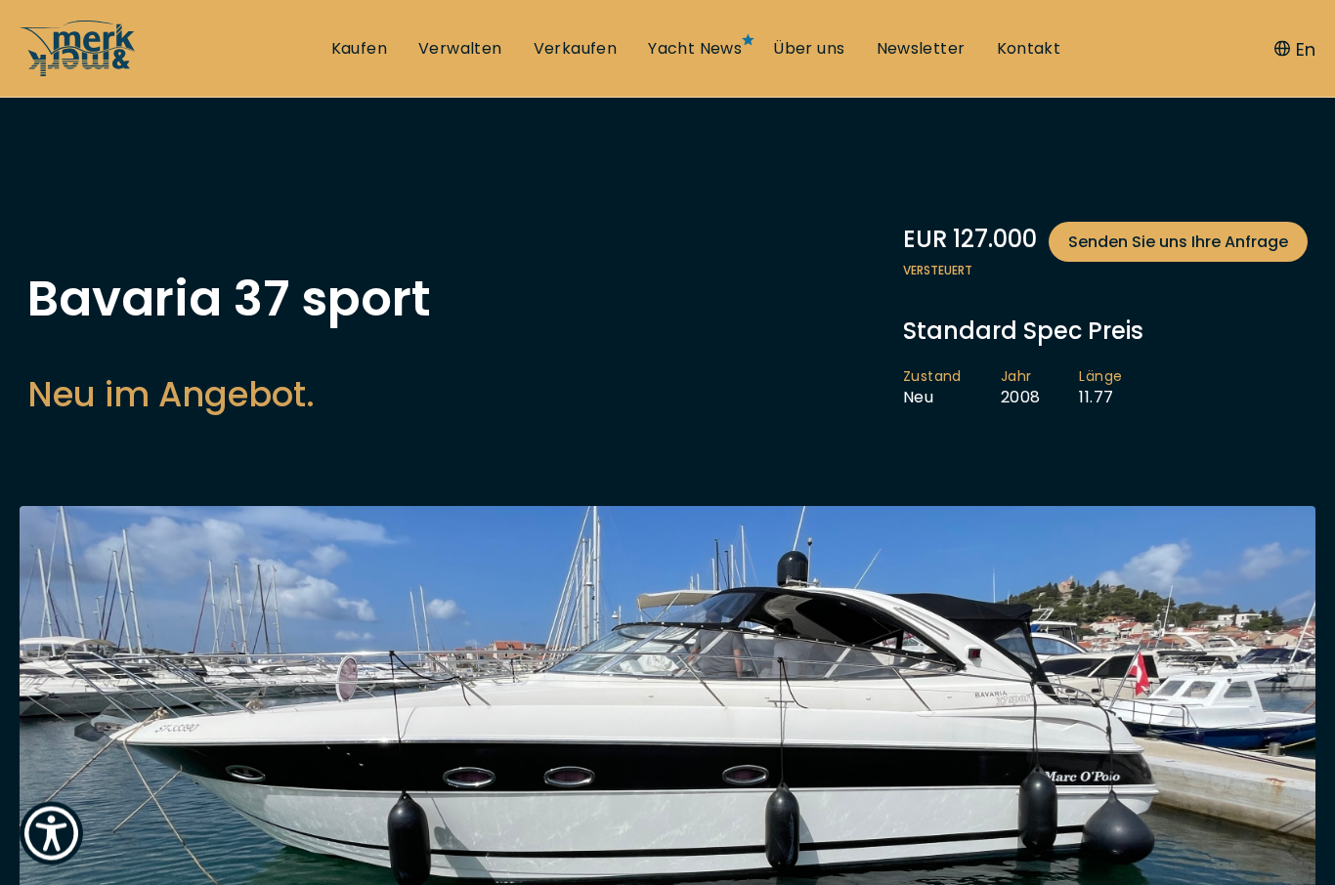
scroll to position [0, 0]
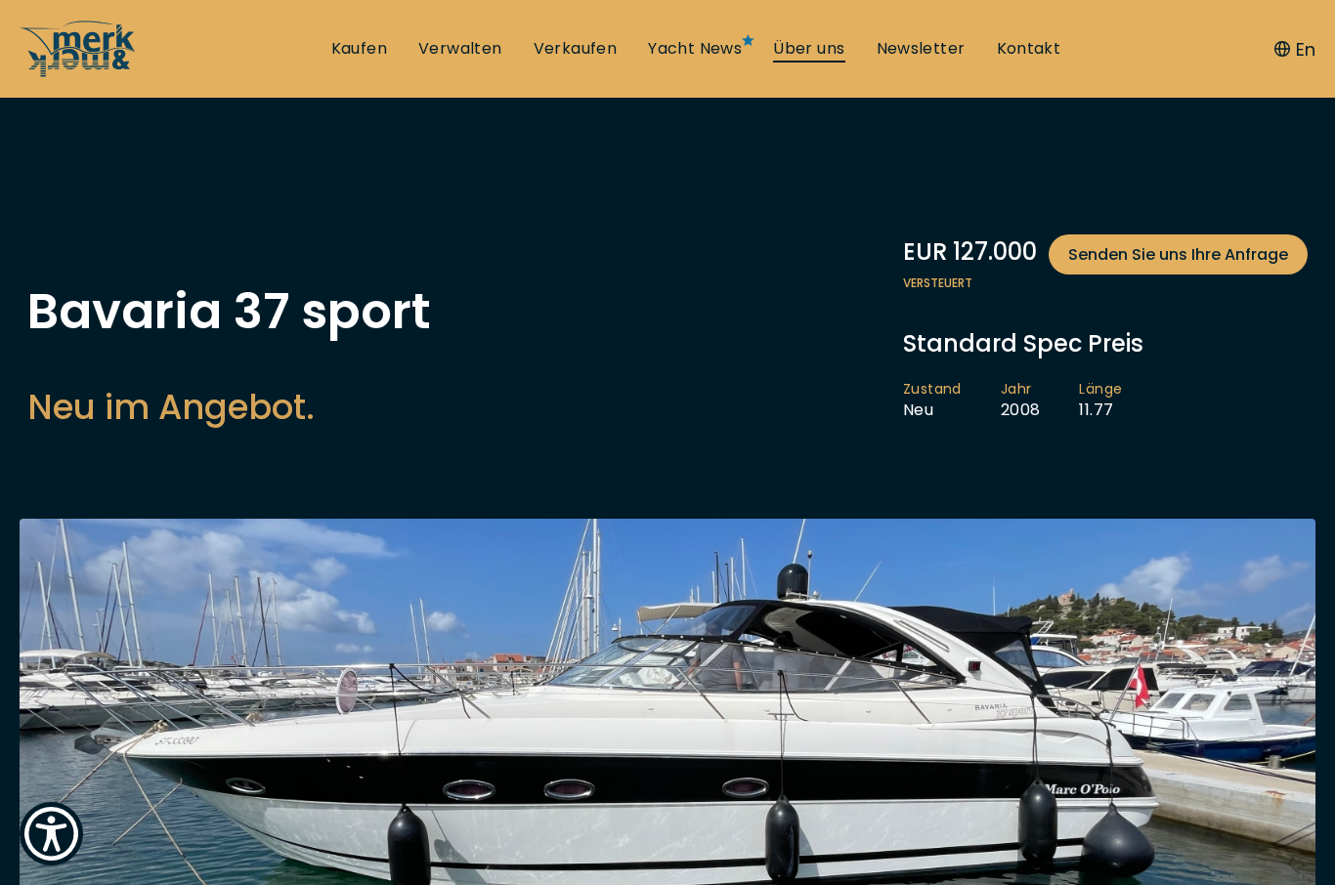
click at [839, 45] on link "Über uns" at bounding box center [808, 49] width 71 height 22
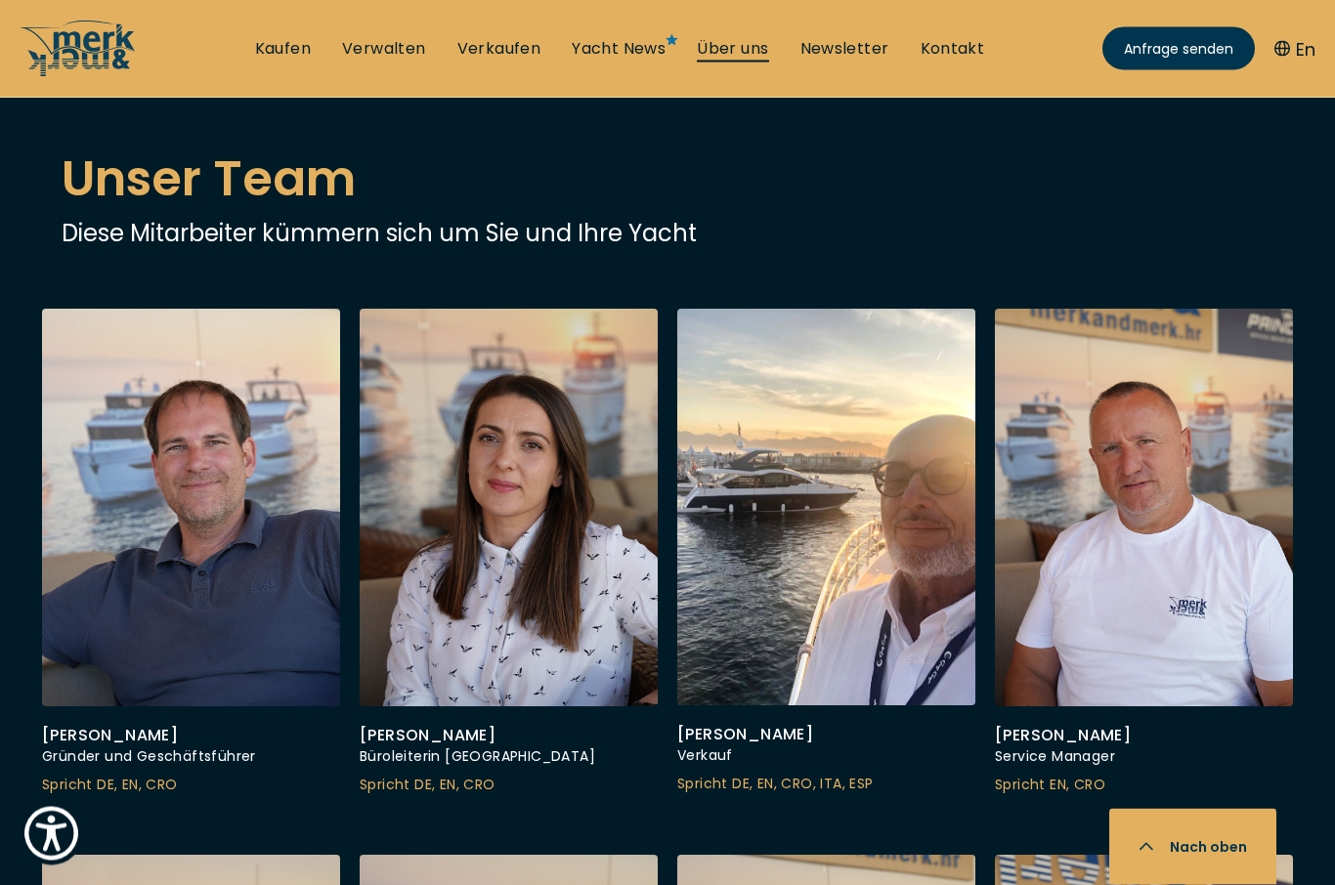
scroll to position [5047, 0]
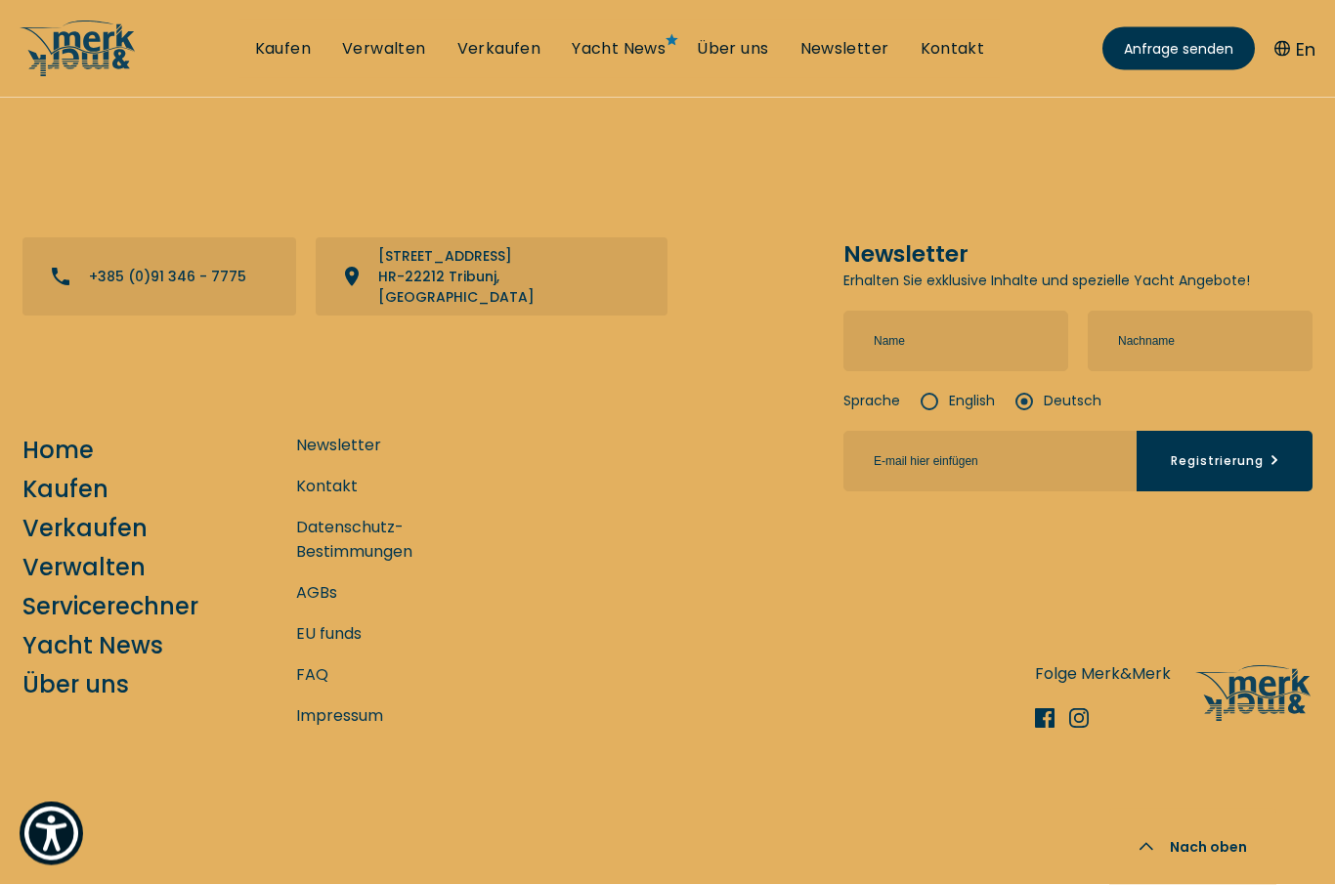
scroll to position [8572, 0]
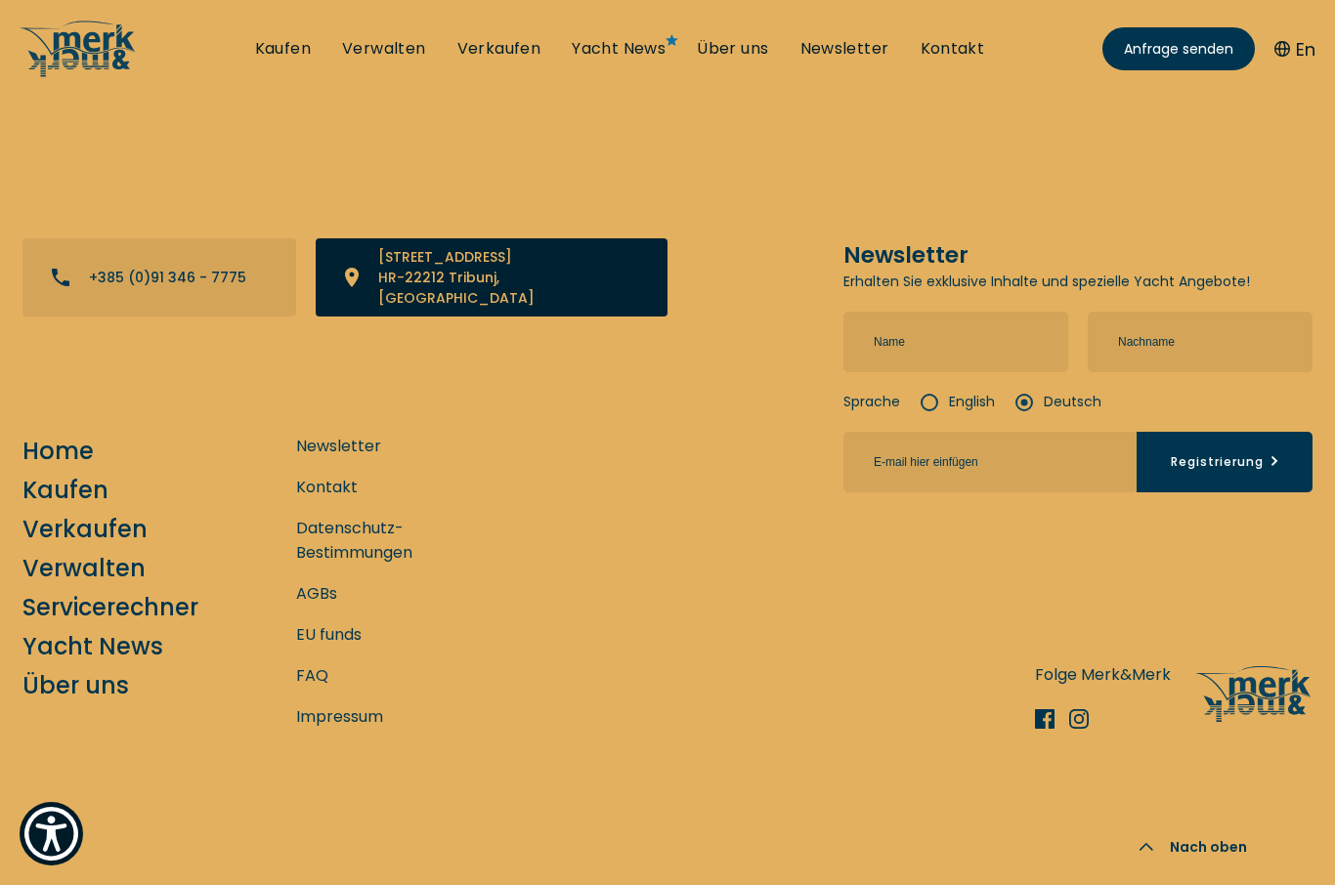
click at [474, 317] on link "View directions on a map" at bounding box center [492, 277] width 352 height 78
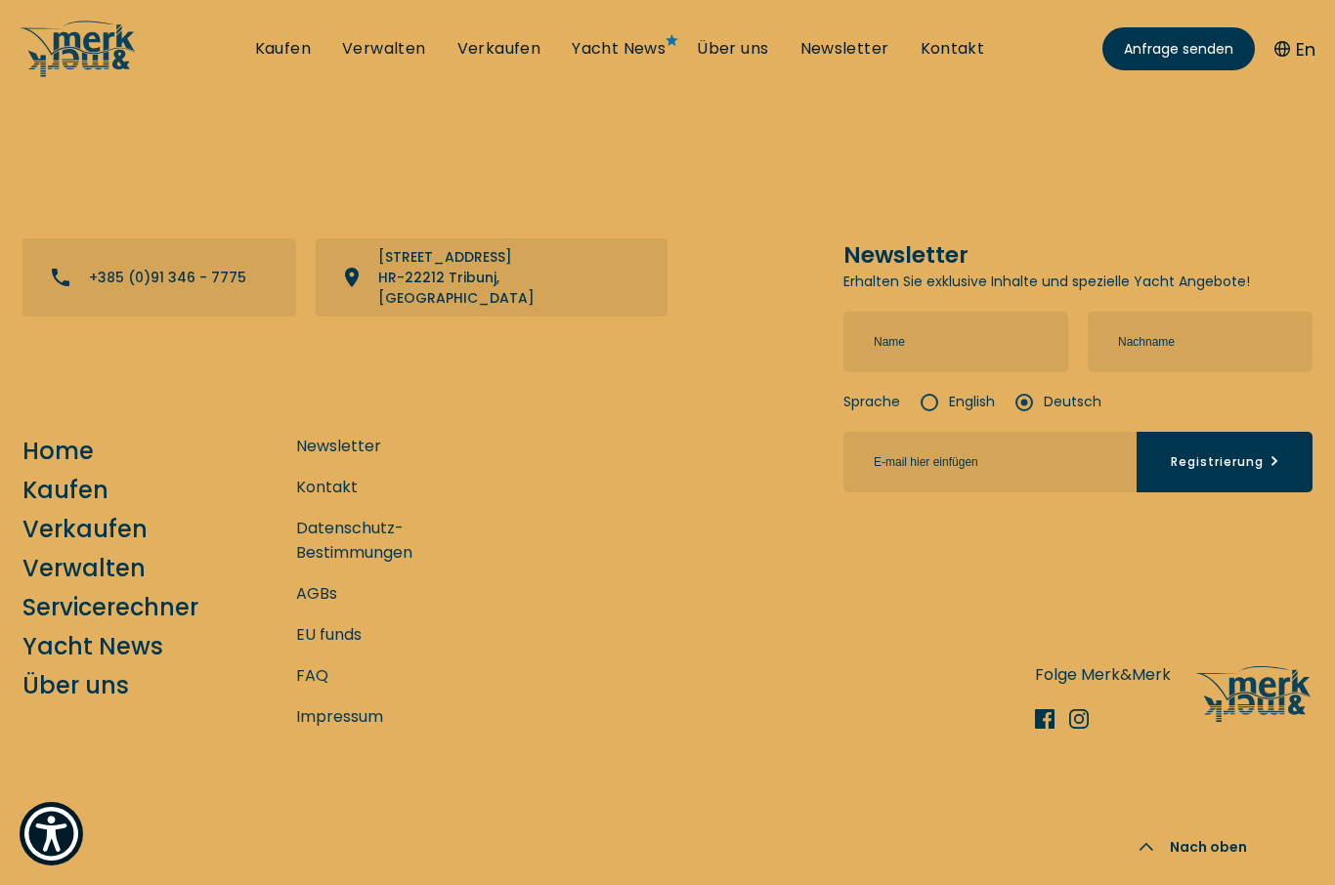
click at [1230, 884] on button "Nach oben" at bounding box center [1192, 847] width 167 height 76
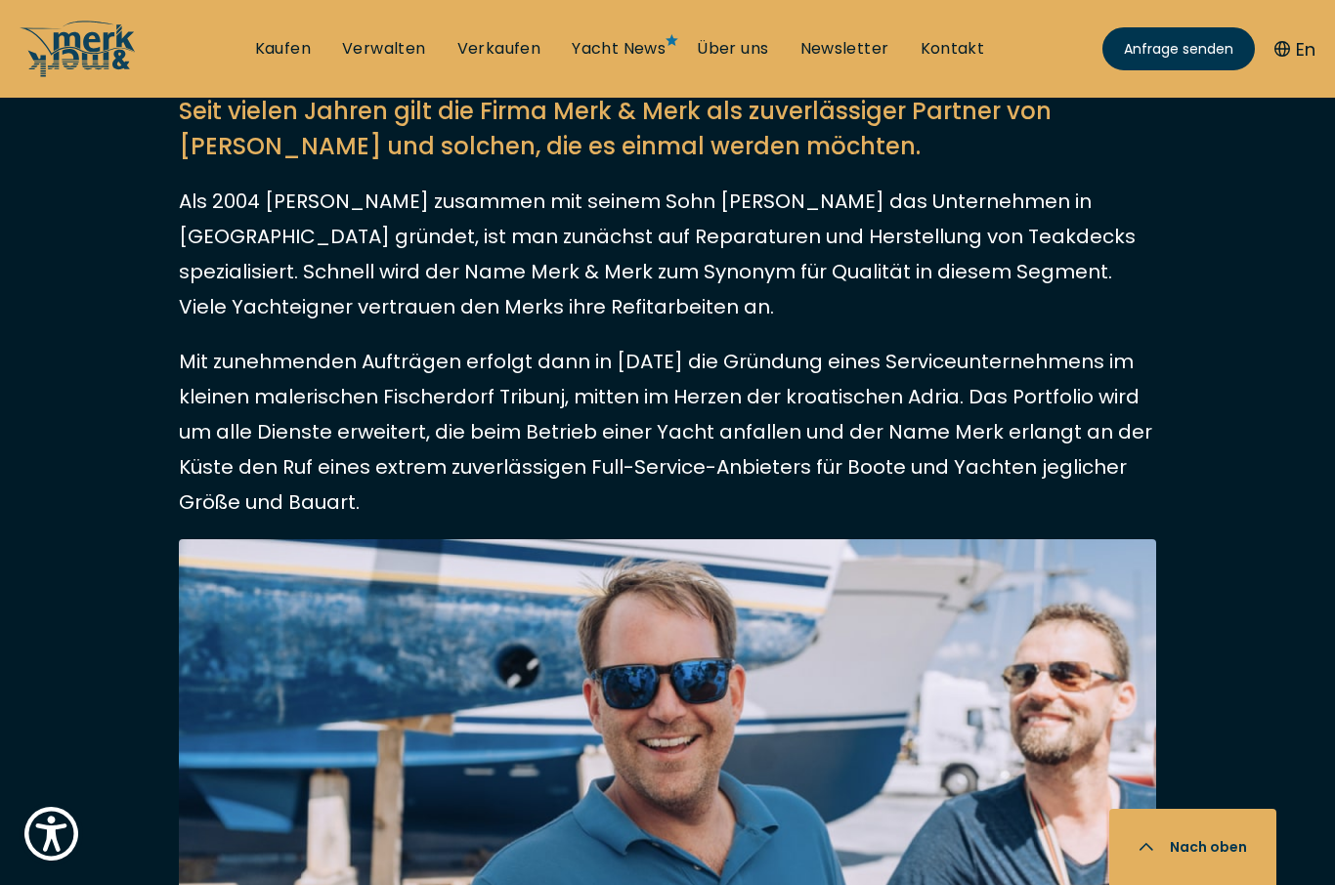
scroll to position [0, 0]
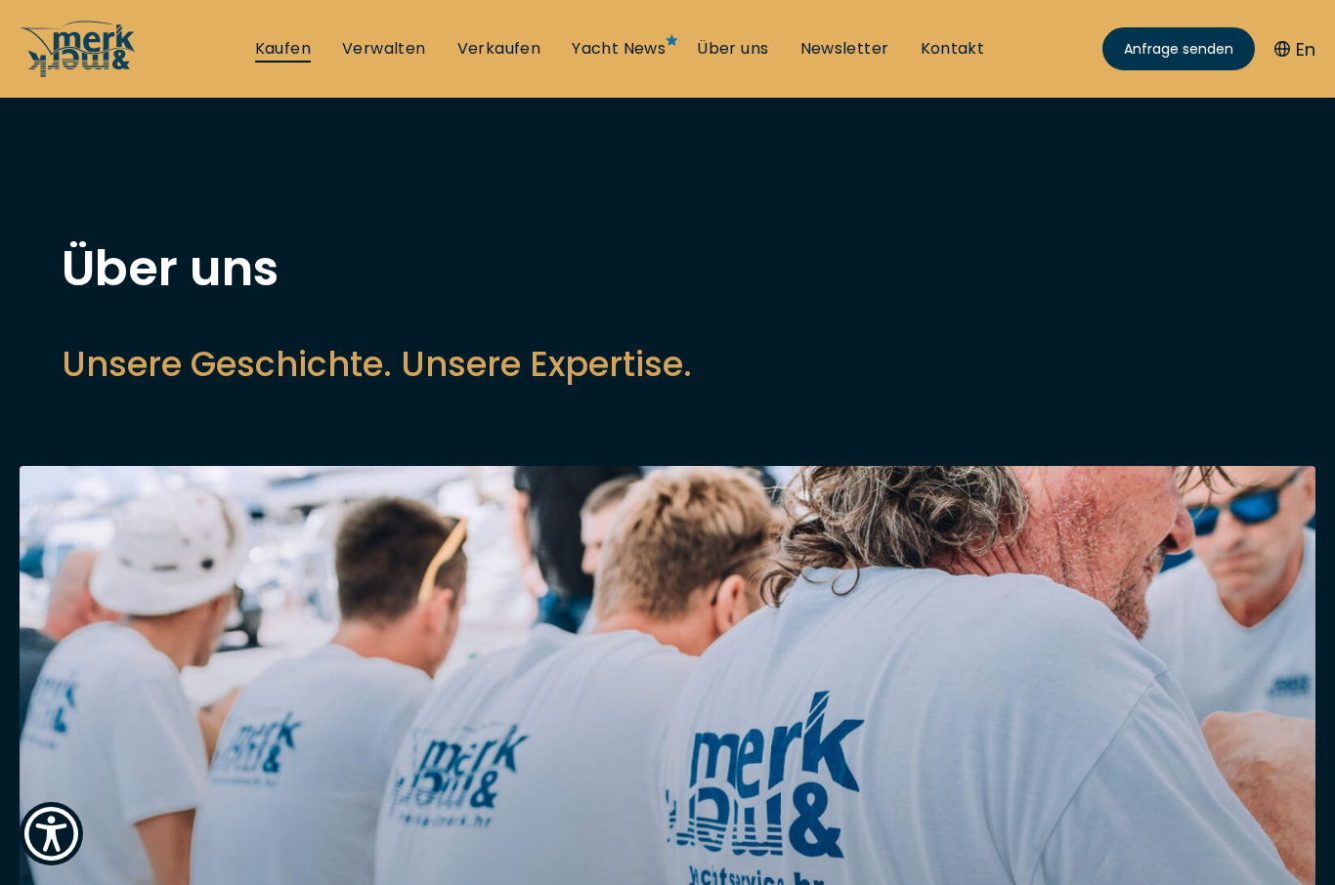
click at [303, 50] on link "Kaufen" at bounding box center [283, 49] width 56 height 22
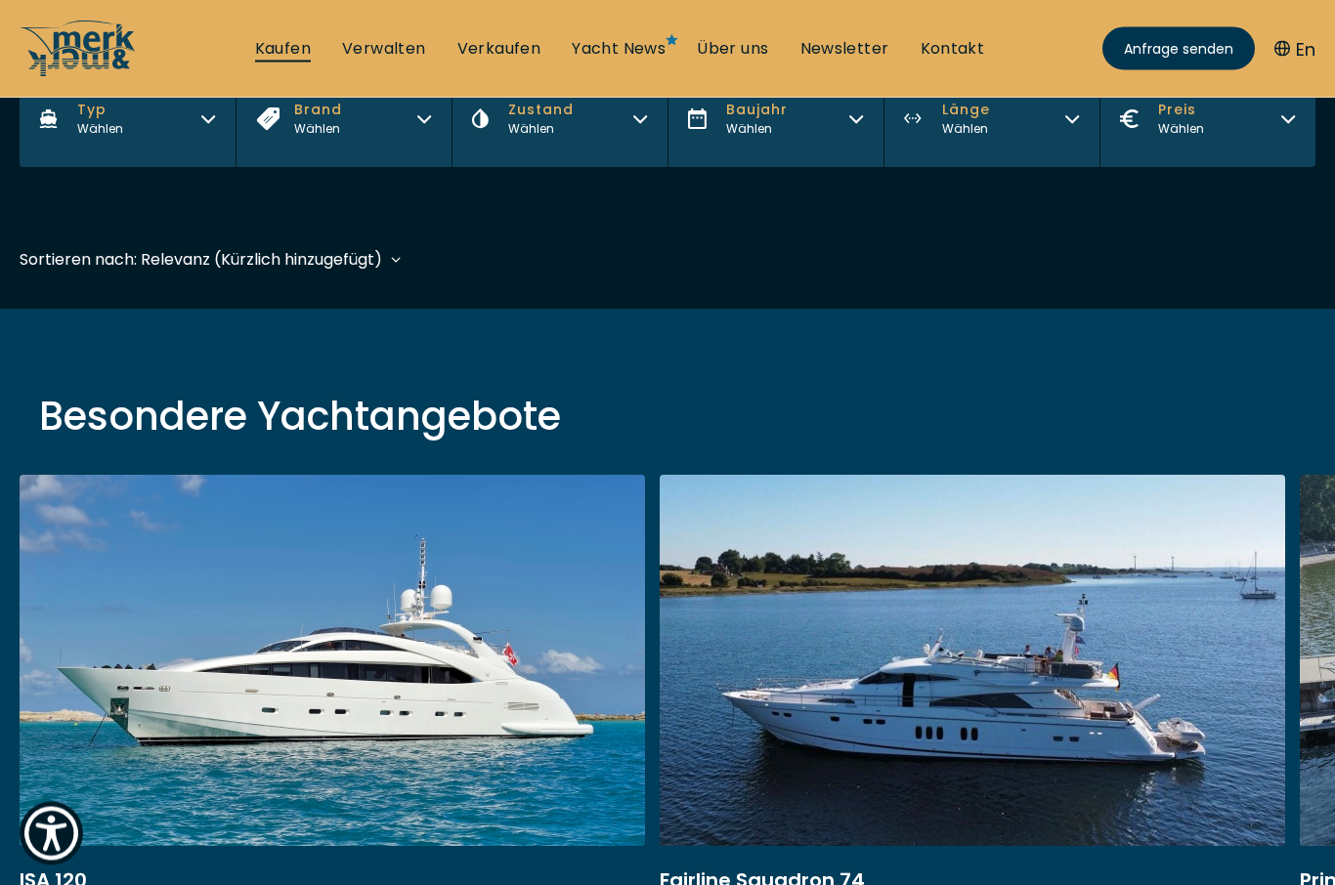
scroll to position [413, 0]
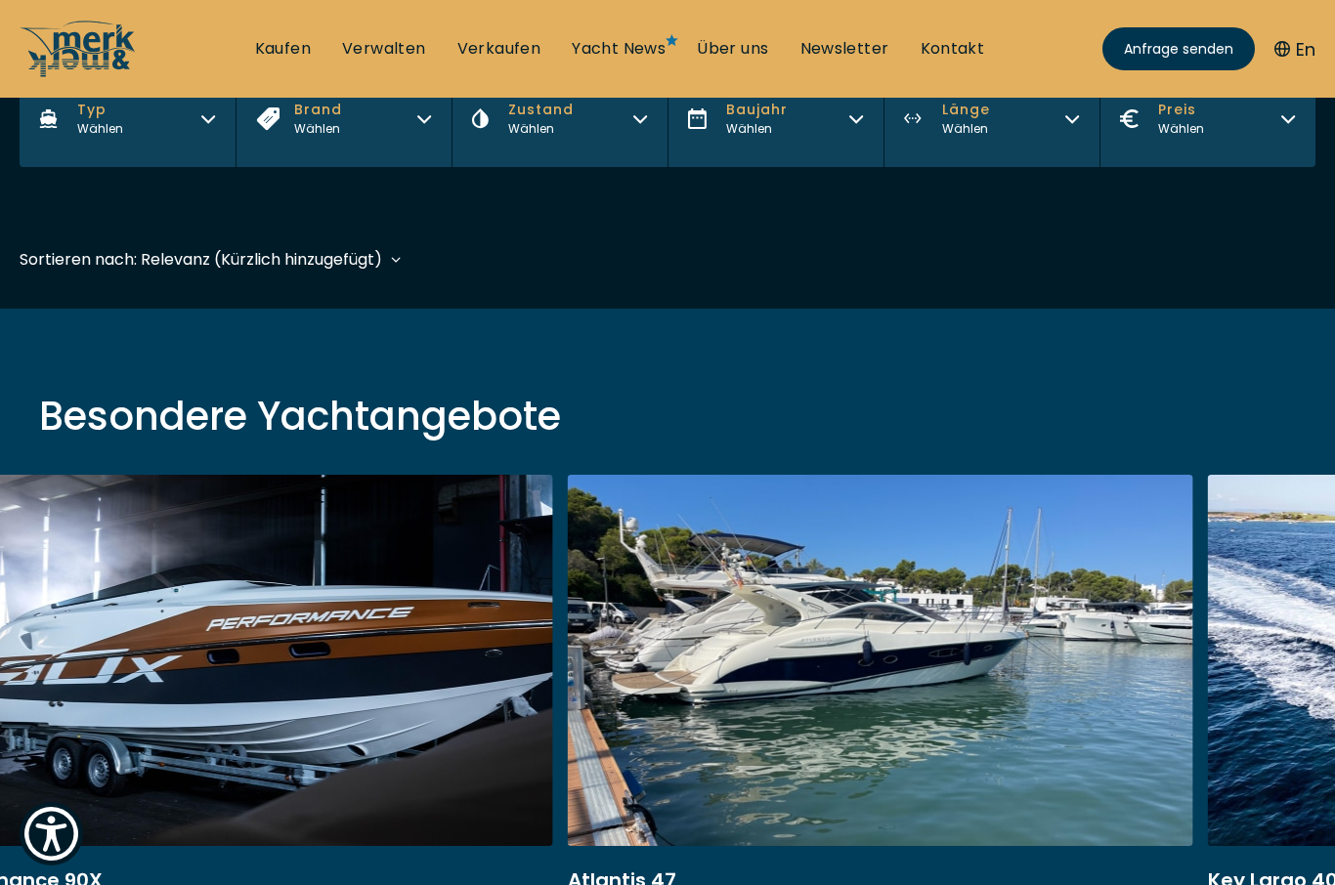
click at [881, 724] on link at bounding box center [880, 735] width 625 height 521
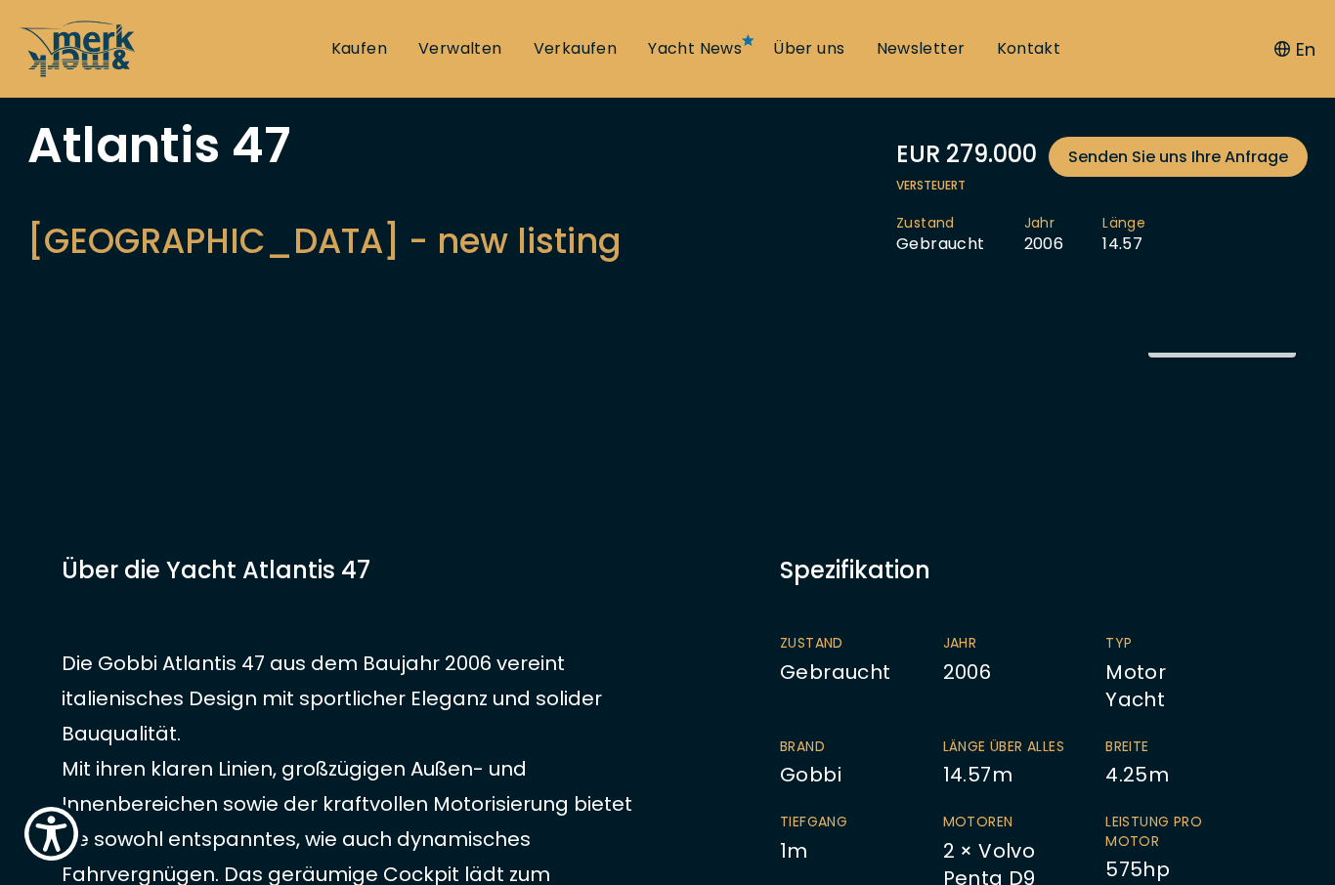
scroll to position [112, 0]
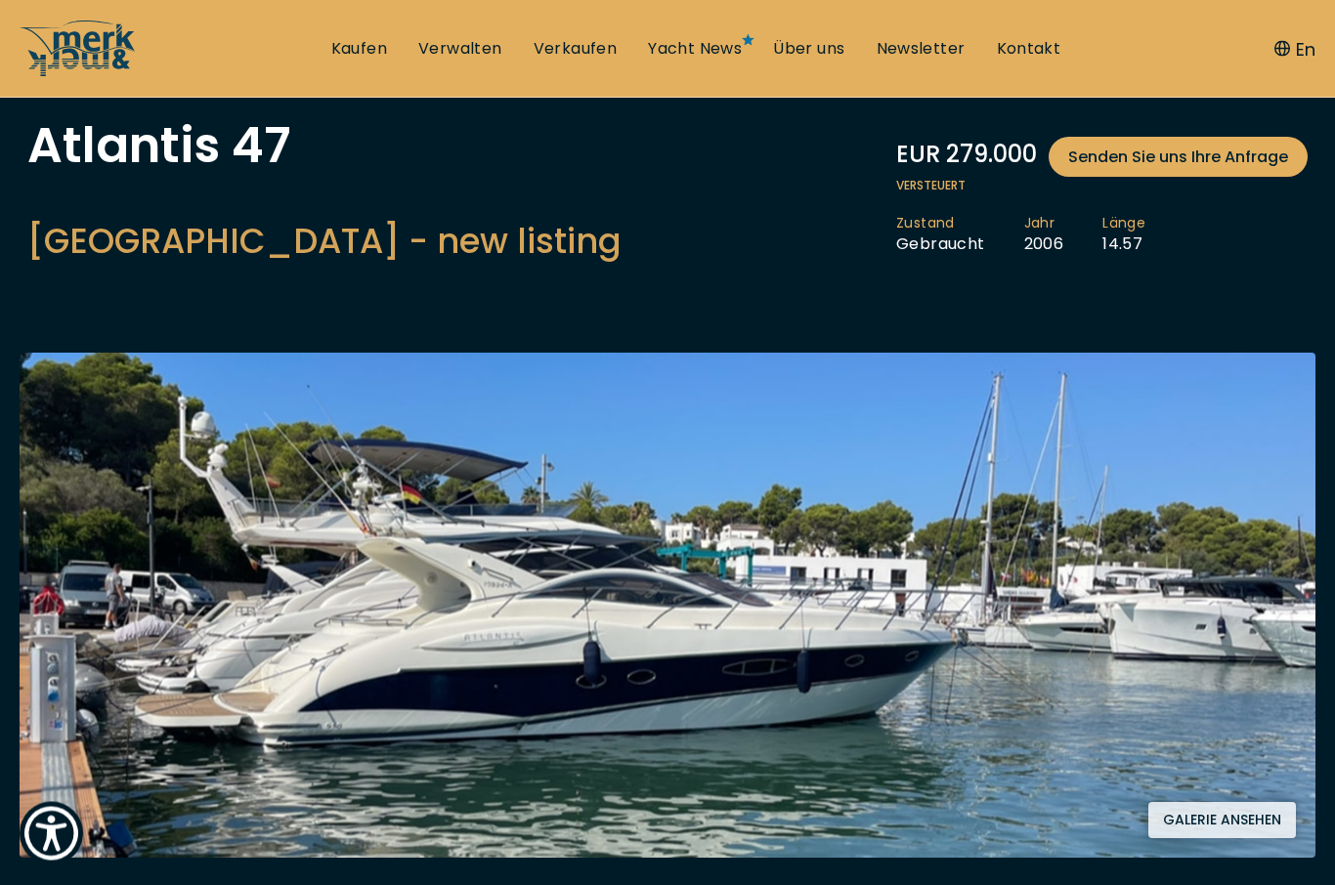
click at [1240, 814] on button "Galerie ansehen" at bounding box center [1222, 821] width 148 height 36
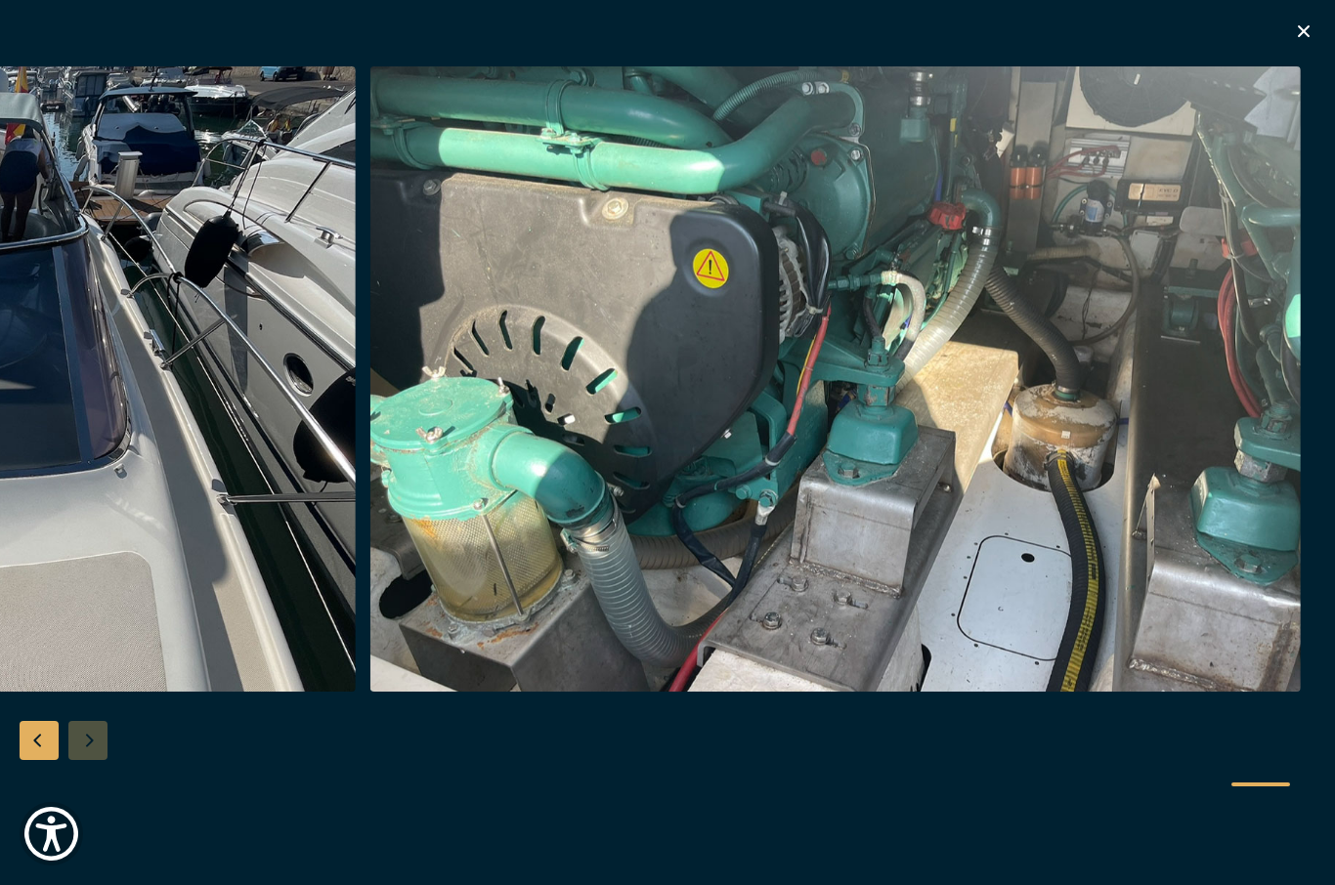
click at [1306, 40] on icon "button" at bounding box center [1303, 31] width 23 height 23
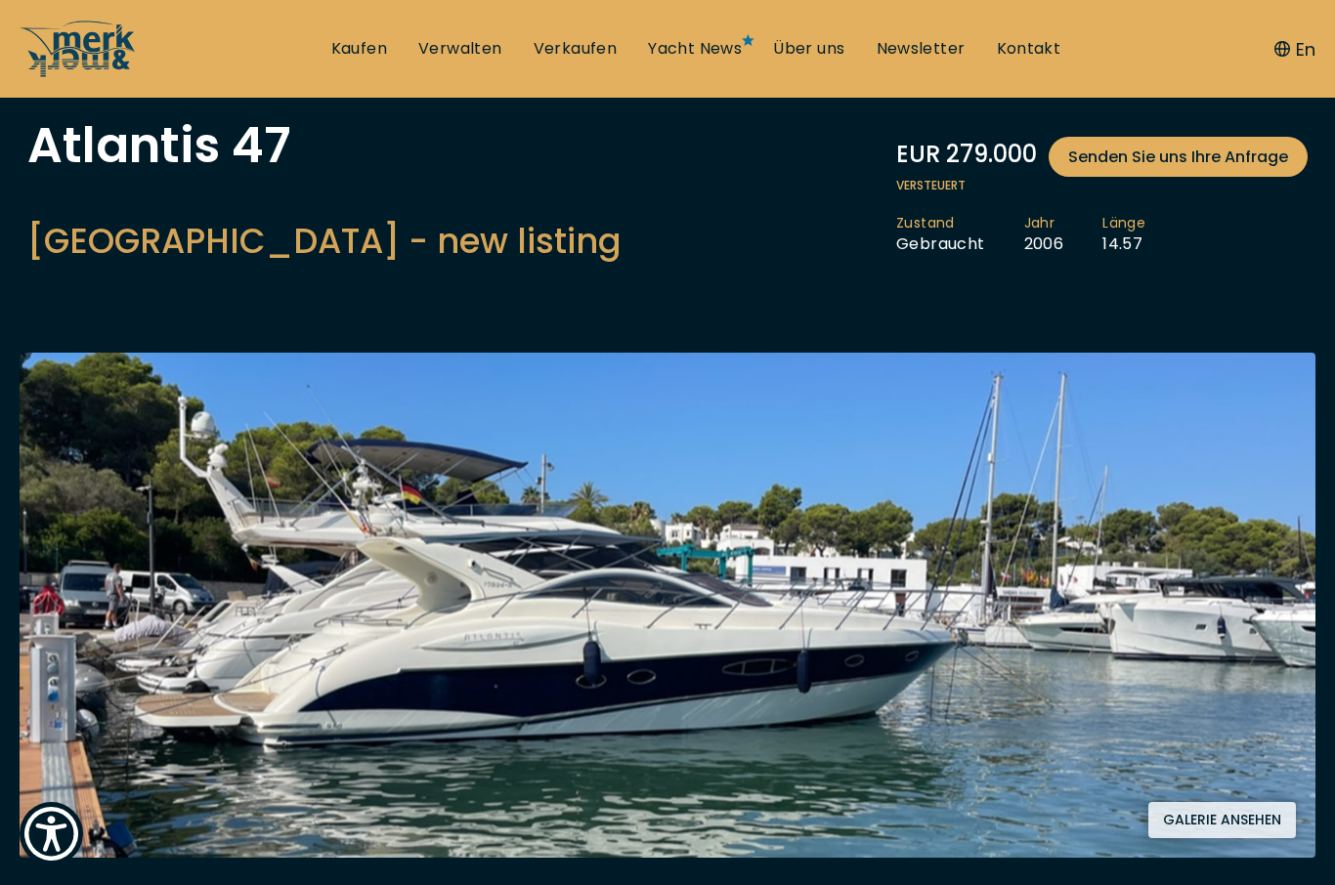
scroll to position [482, 0]
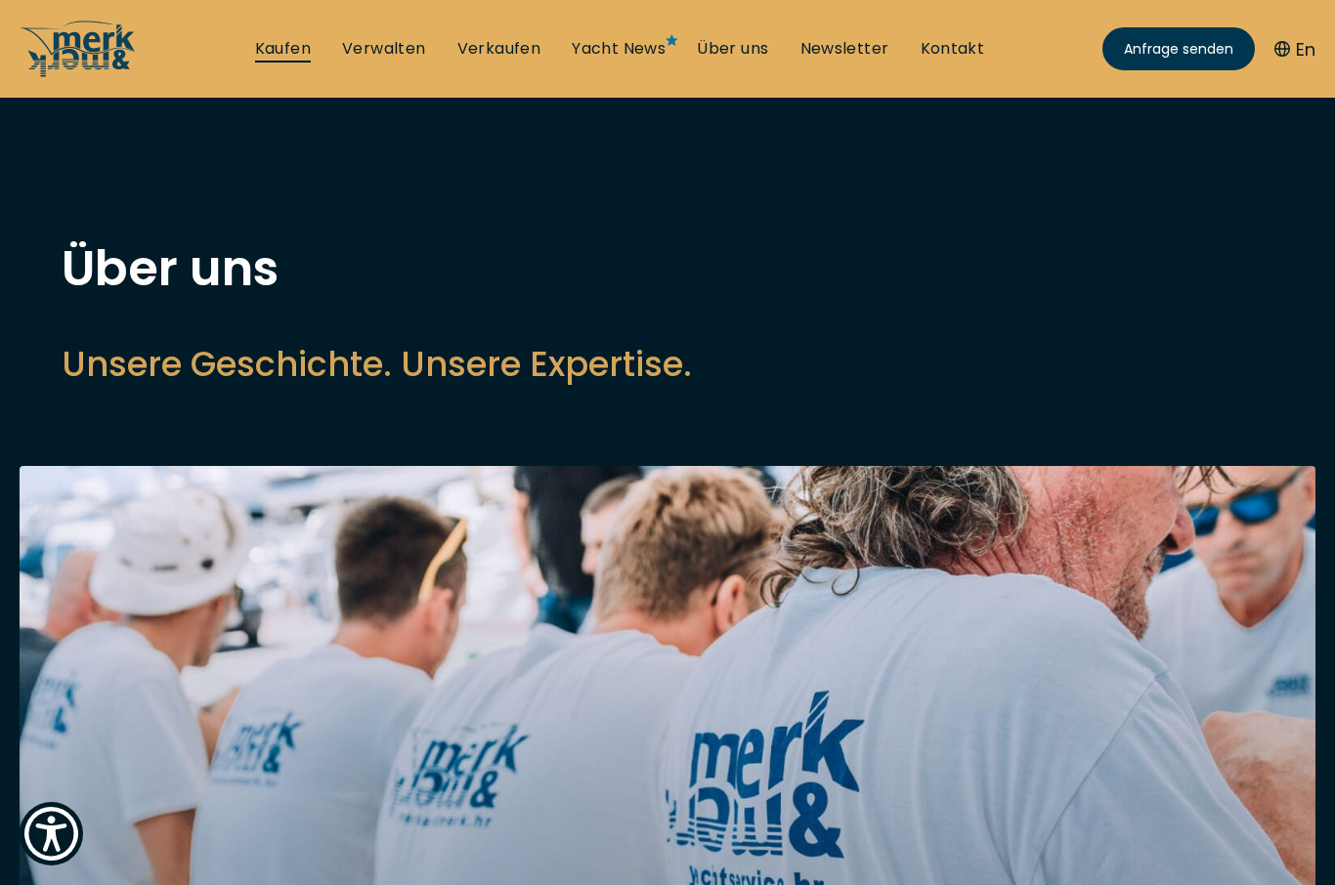
click at [302, 42] on link "Kaufen" at bounding box center [283, 49] width 56 height 22
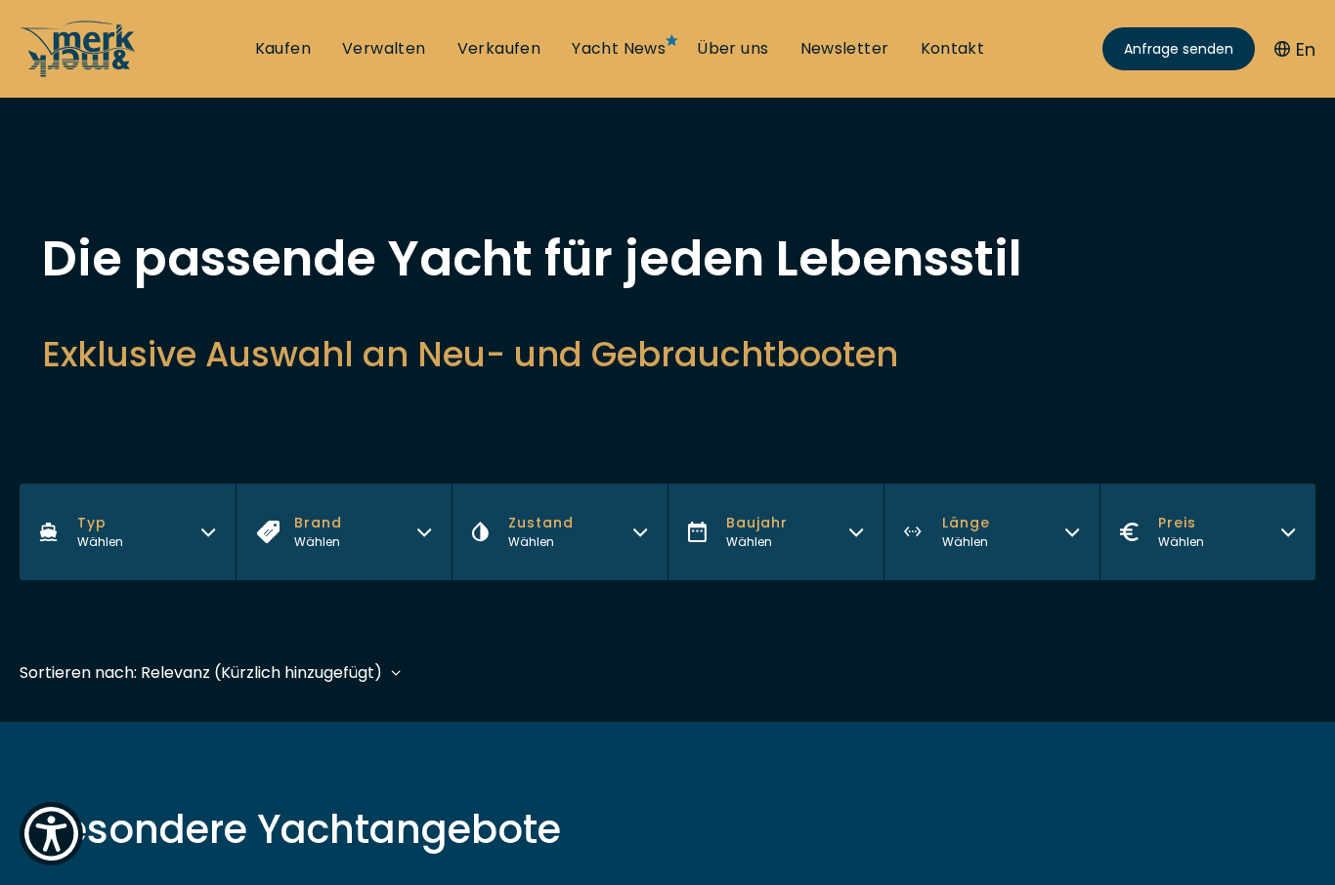
click at [402, 672] on div "Sortieren nach: Relevanz (Kürzlich hinzugefügt) Relevanz (Kürzlich hinzugefügt)…" at bounding box center [211, 673] width 382 height 24
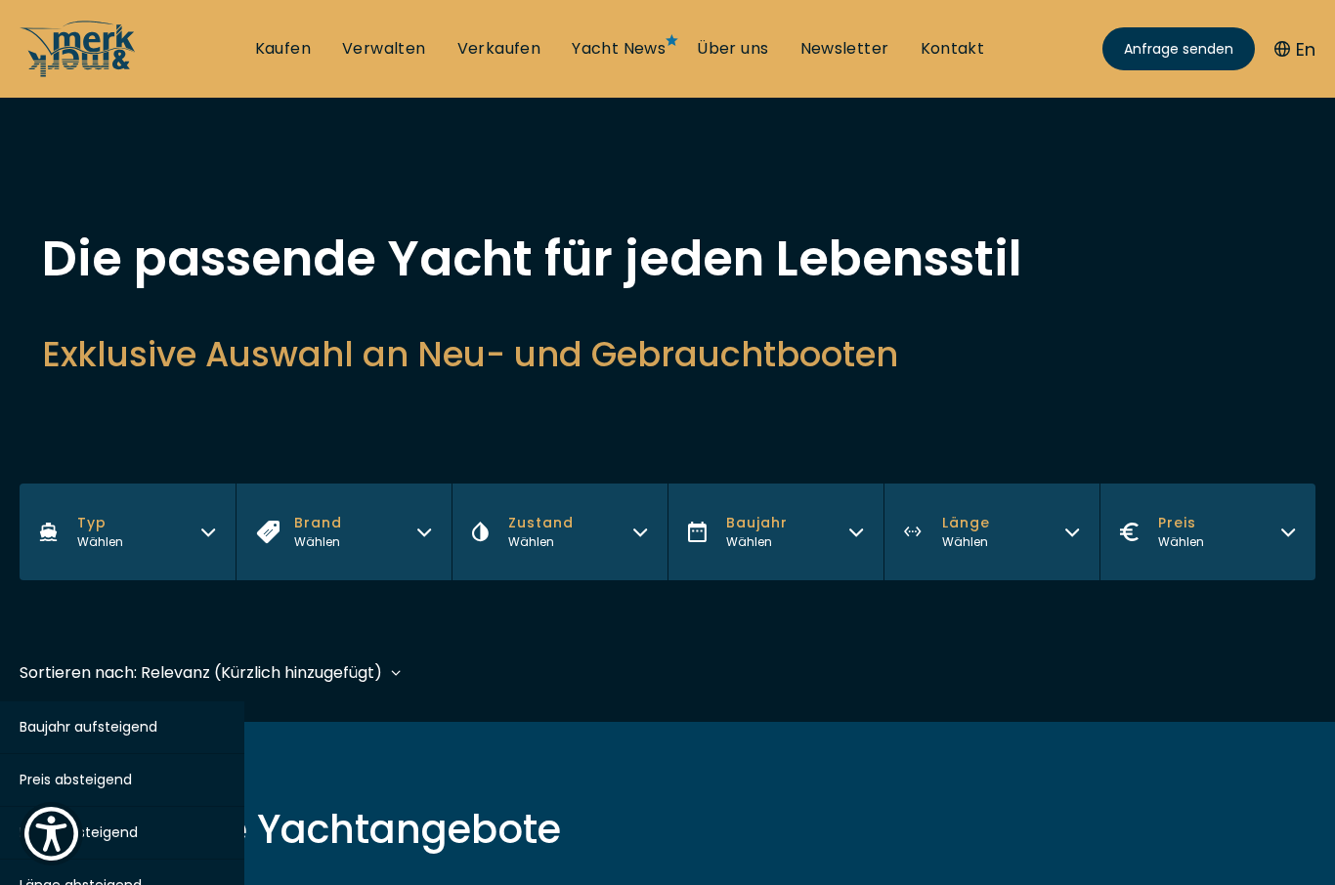
click at [414, 673] on div "Sortieren nach: Relevanz (Kürzlich hinzugefügt) Baujahr aufsteigend Preis abste…" at bounding box center [668, 683] width 1296 height 44
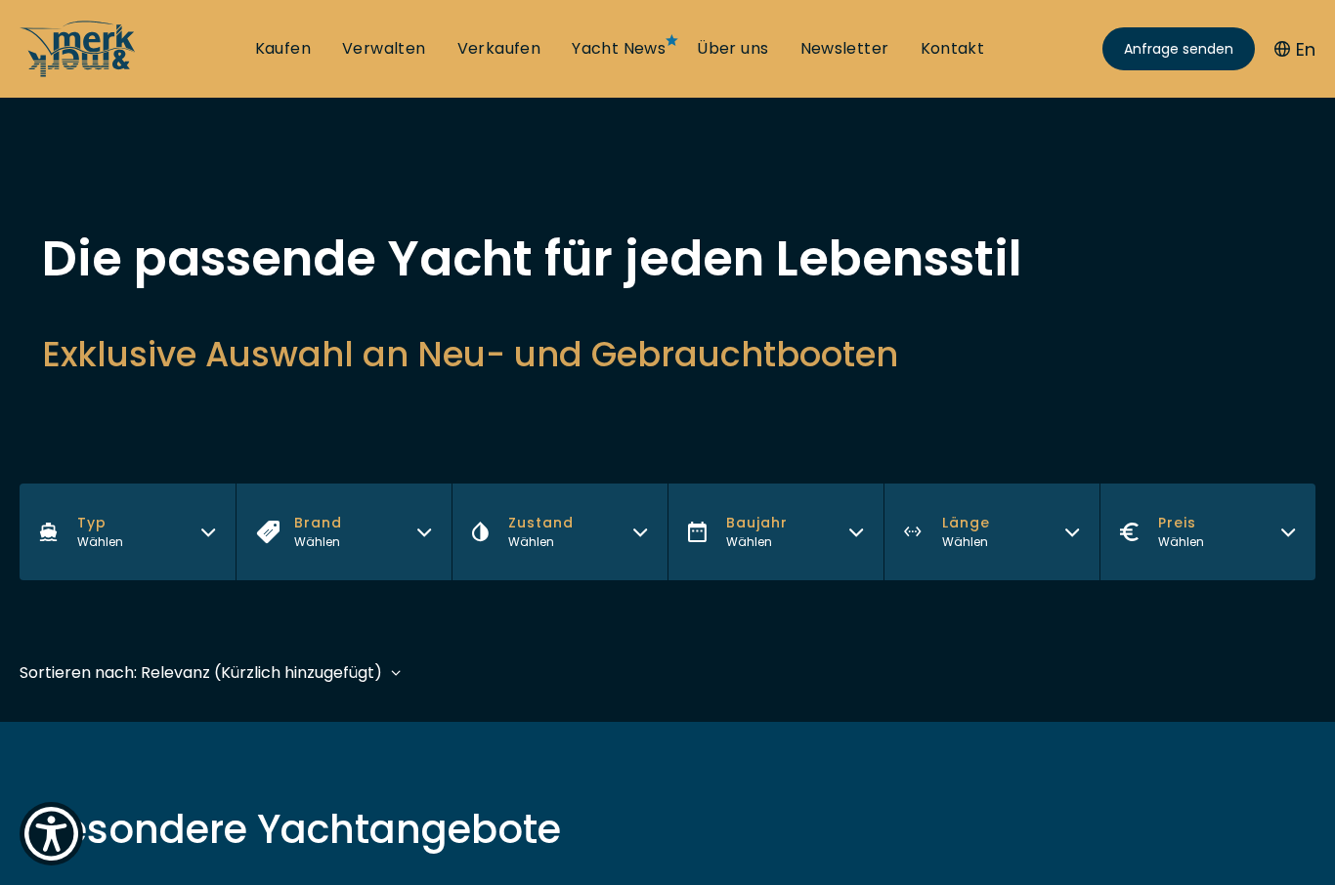
click at [224, 546] on button "Typ Wählen" at bounding box center [128, 532] width 216 height 97
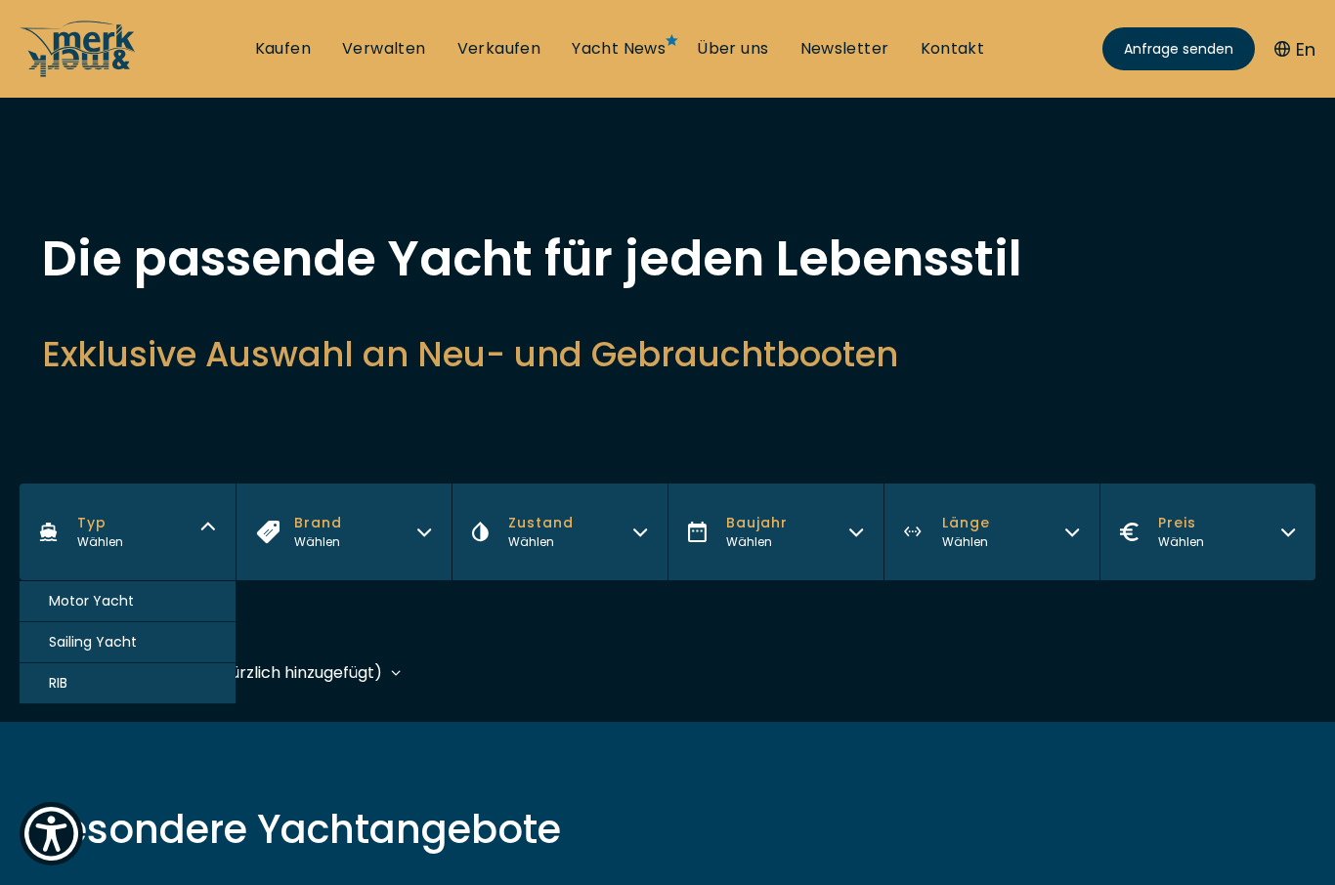
click at [183, 607] on button "Motor Yacht" at bounding box center [128, 602] width 216 height 41
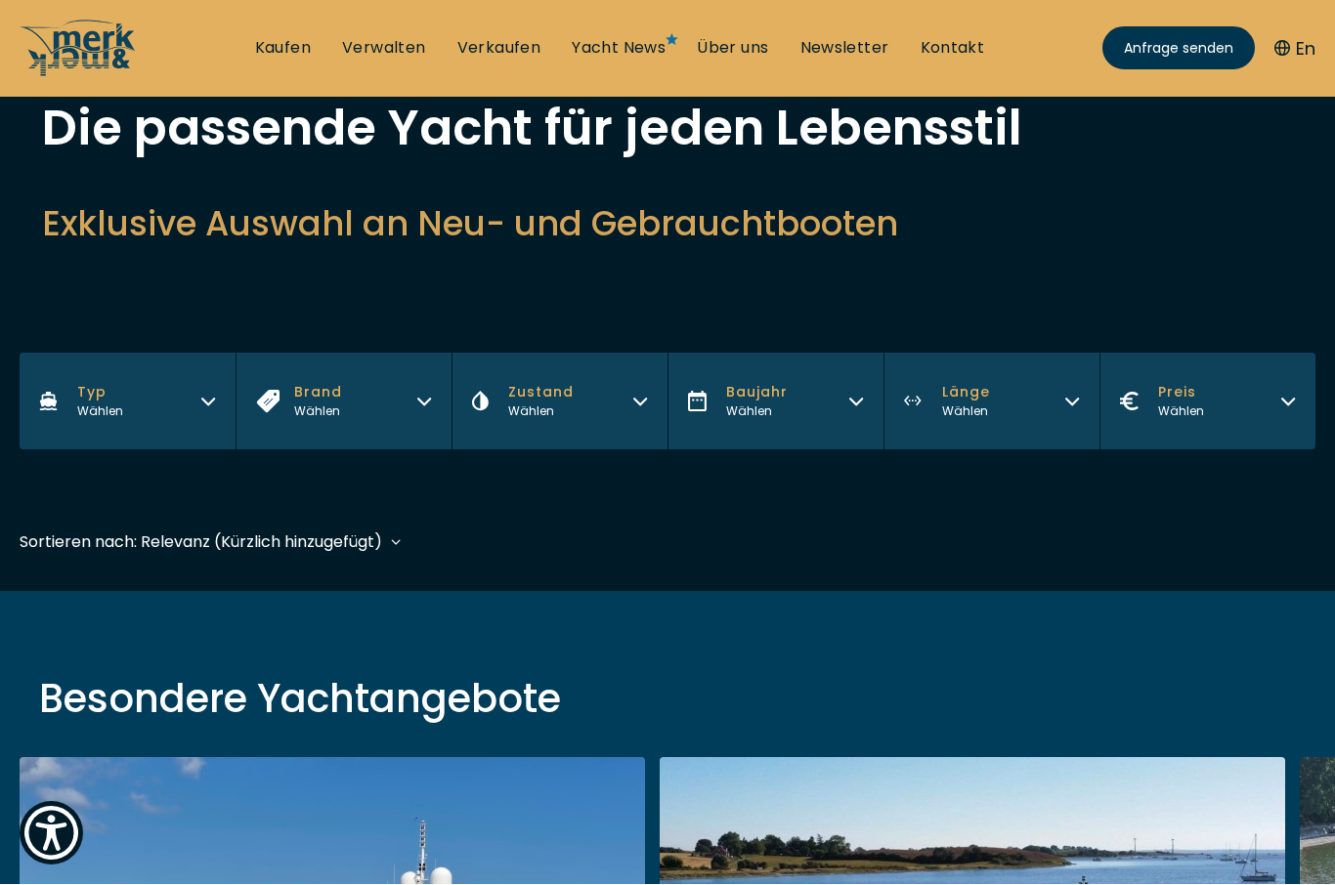
scroll to position [484, 0]
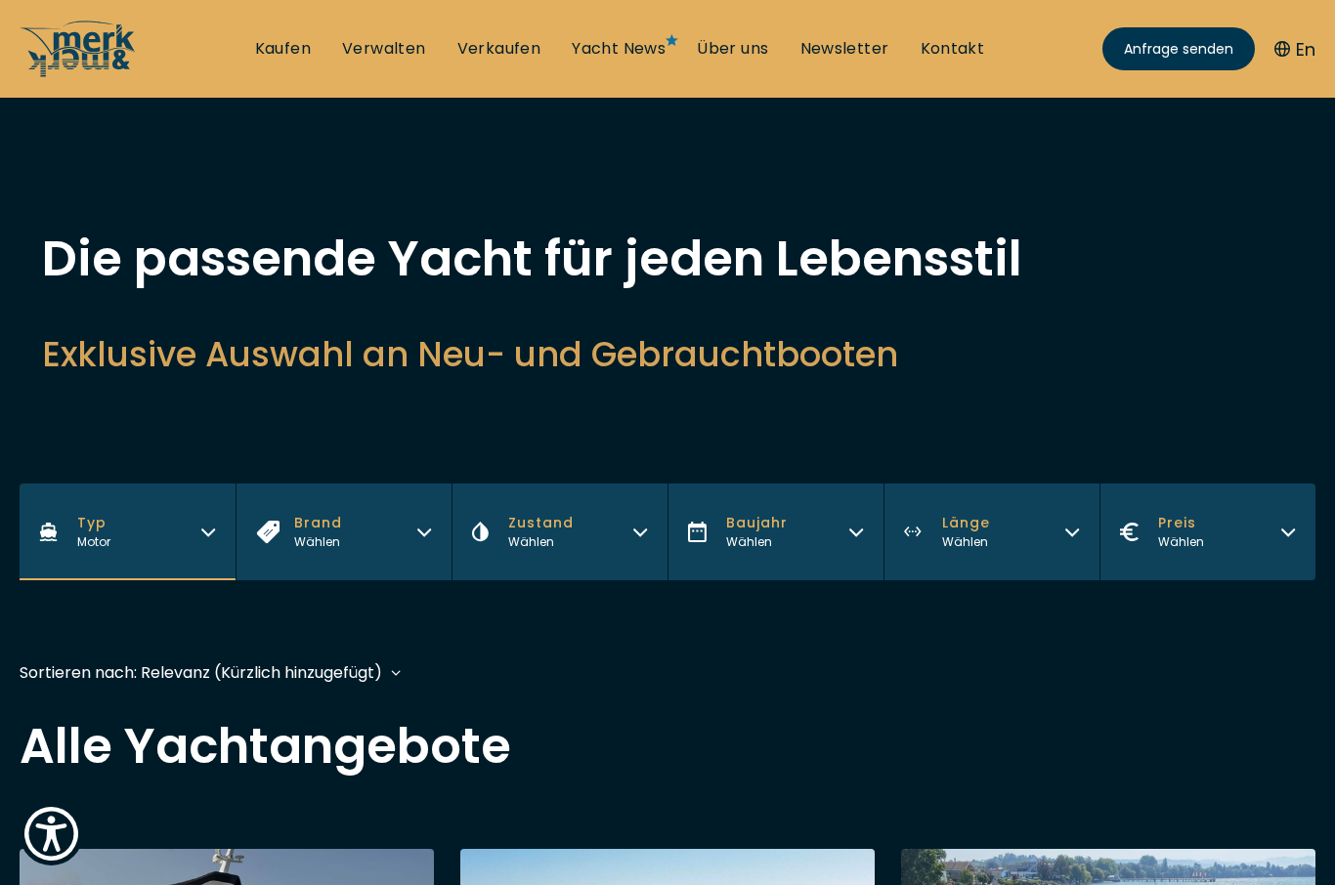
click at [423, 531] on icon "button" at bounding box center [424, 530] width 16 height 16
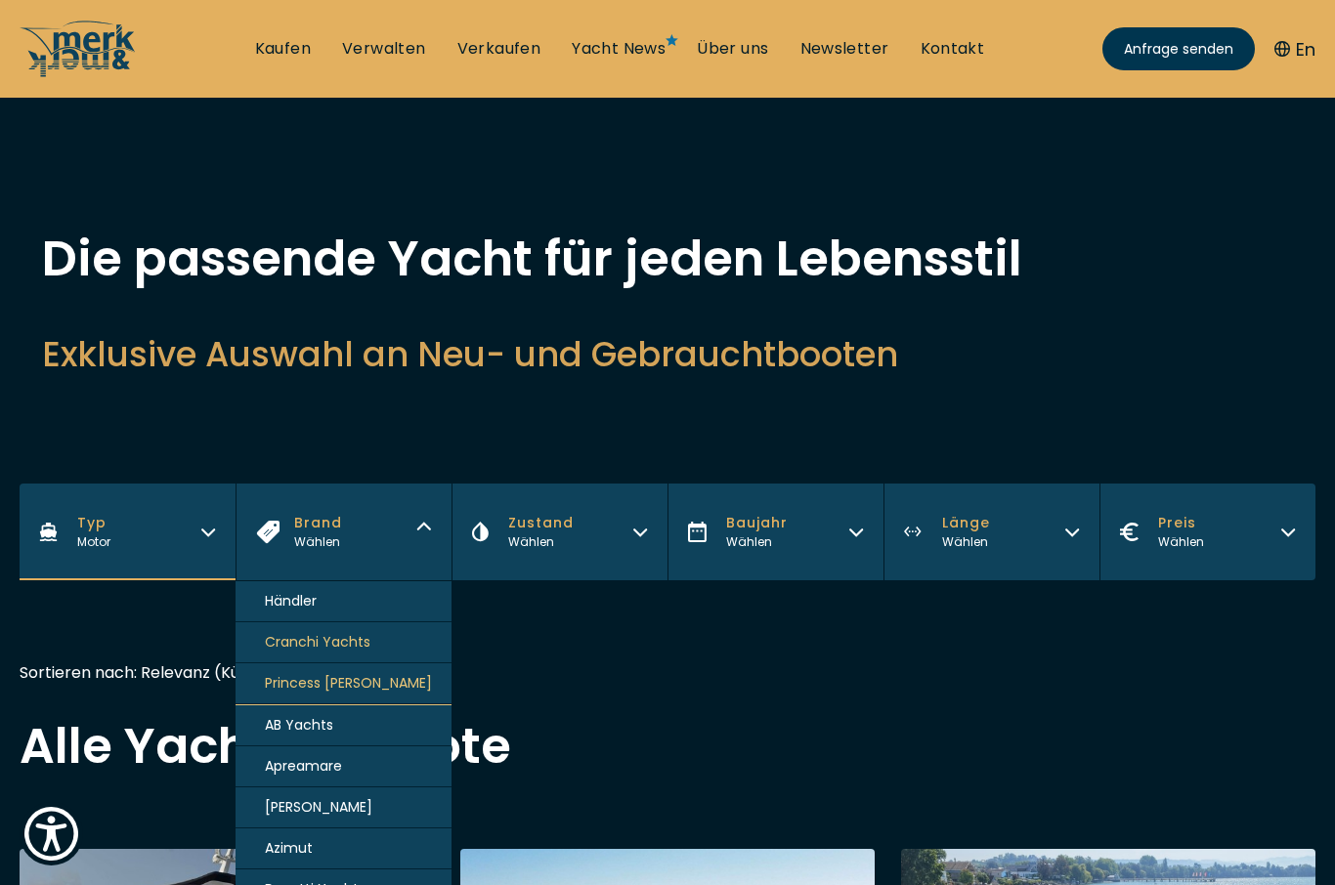
click at [428, 527] on icon "button" at bounding box center [424, 530] width 16 height 16
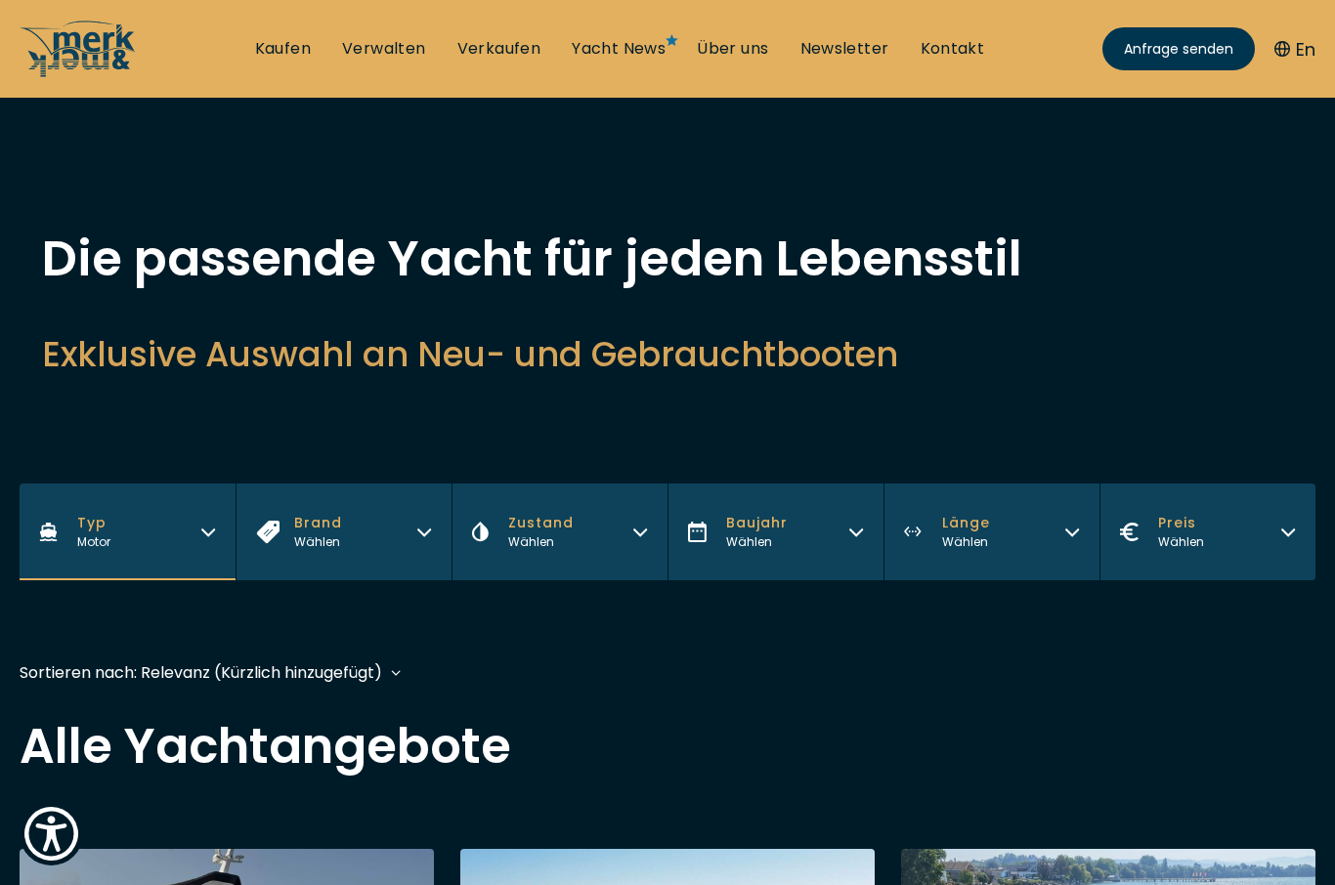
click at [1073, 546] on button "Länge Wählen" at bounding box center [992, 532] width 216 height 97
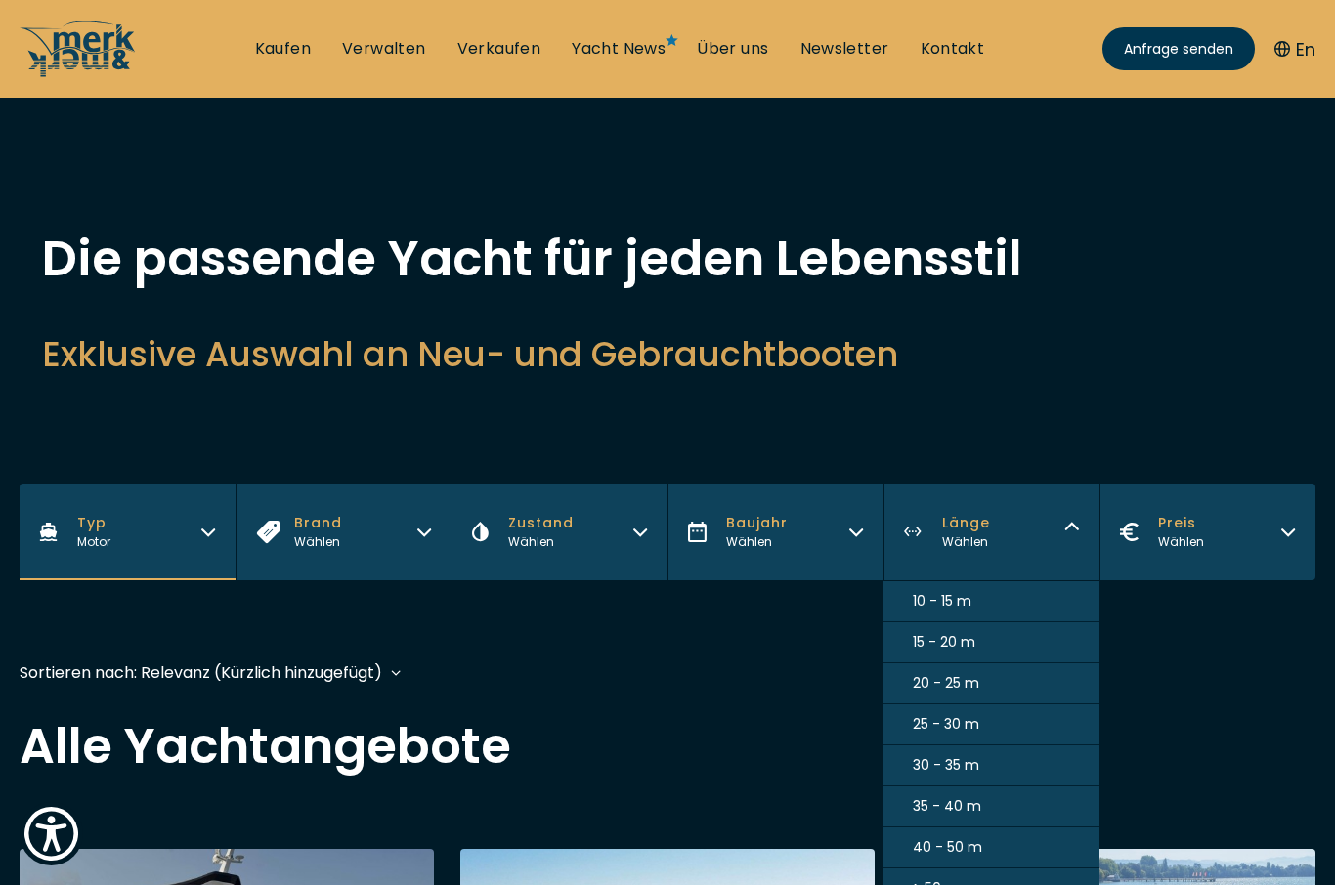
click at [982, 613] on button "10 - 15 m" at bounding box center [992, 602] width 216 height 41
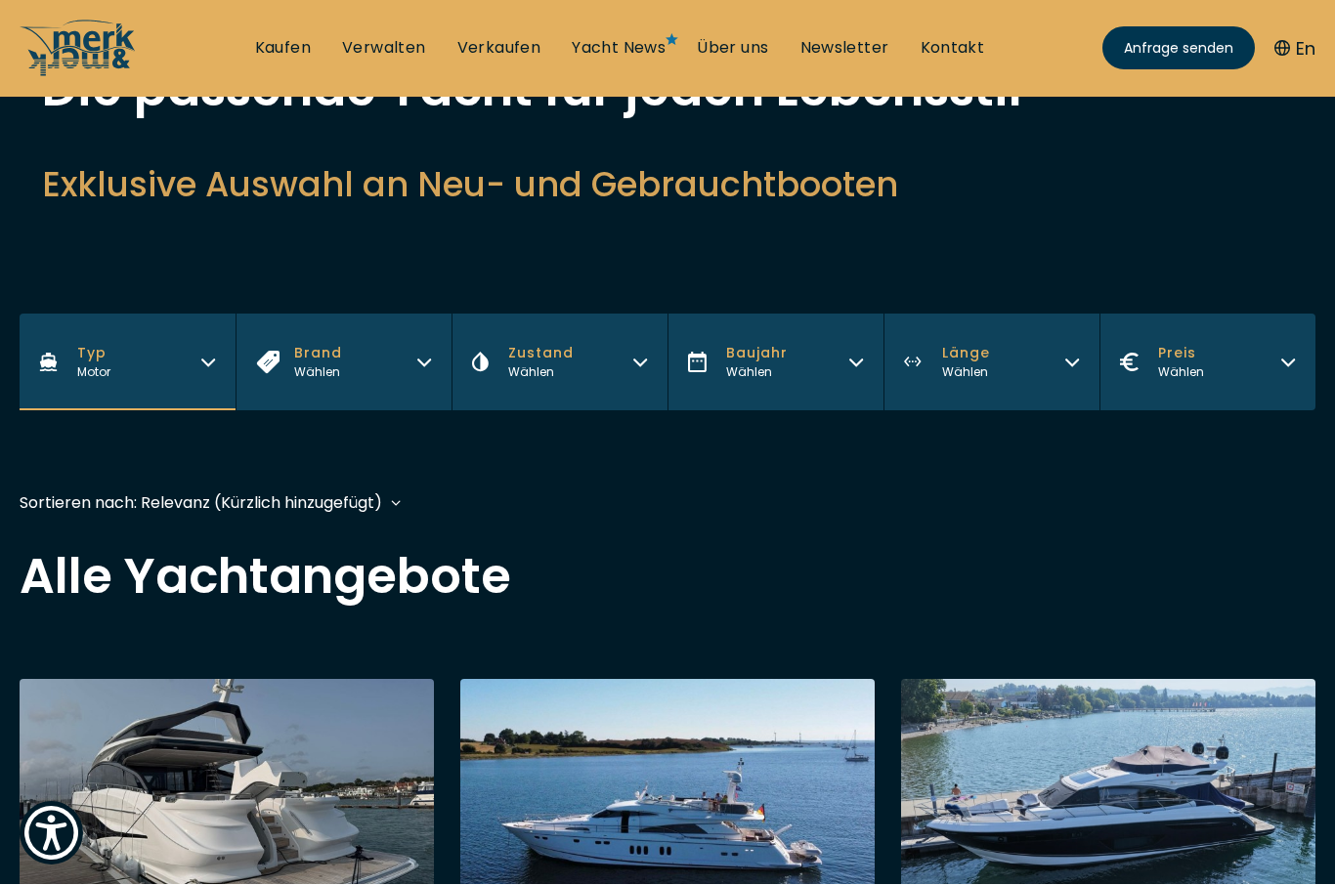
scroll to position [484, 0]
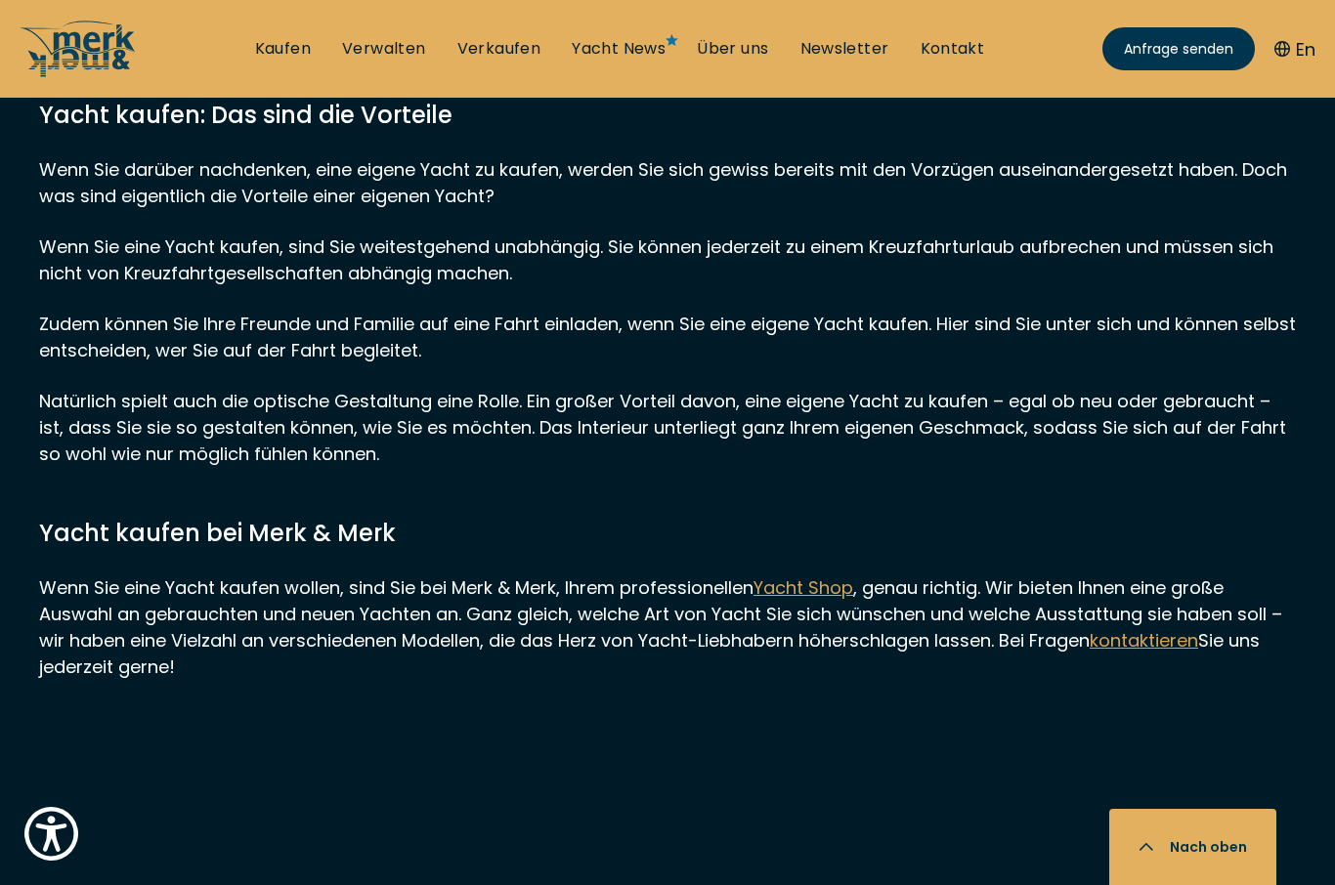
scroll to position [5420, 0]
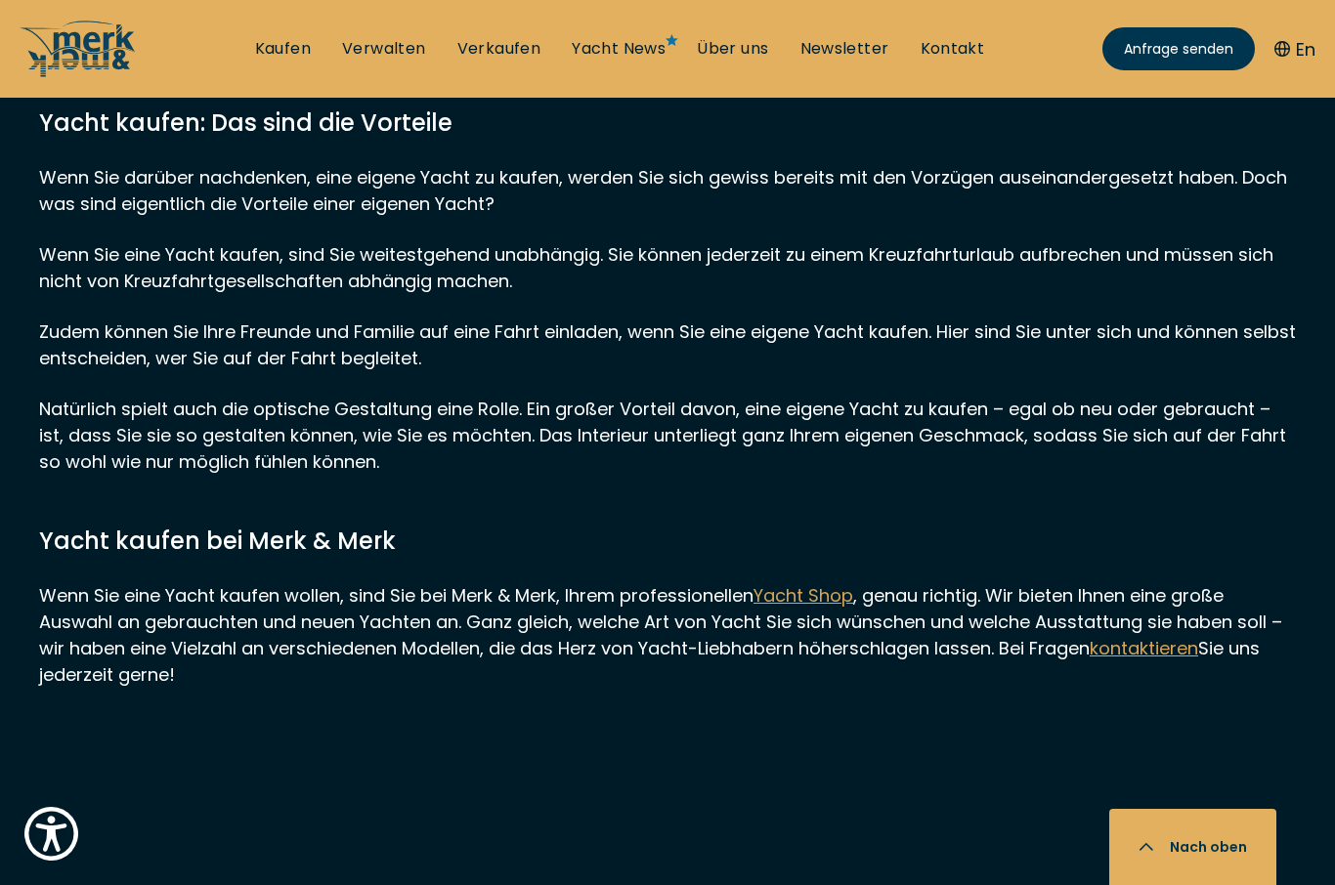
click at [829, 608] on u "Yacht Shop" at bounding box center [804, 595] width 100 height 24
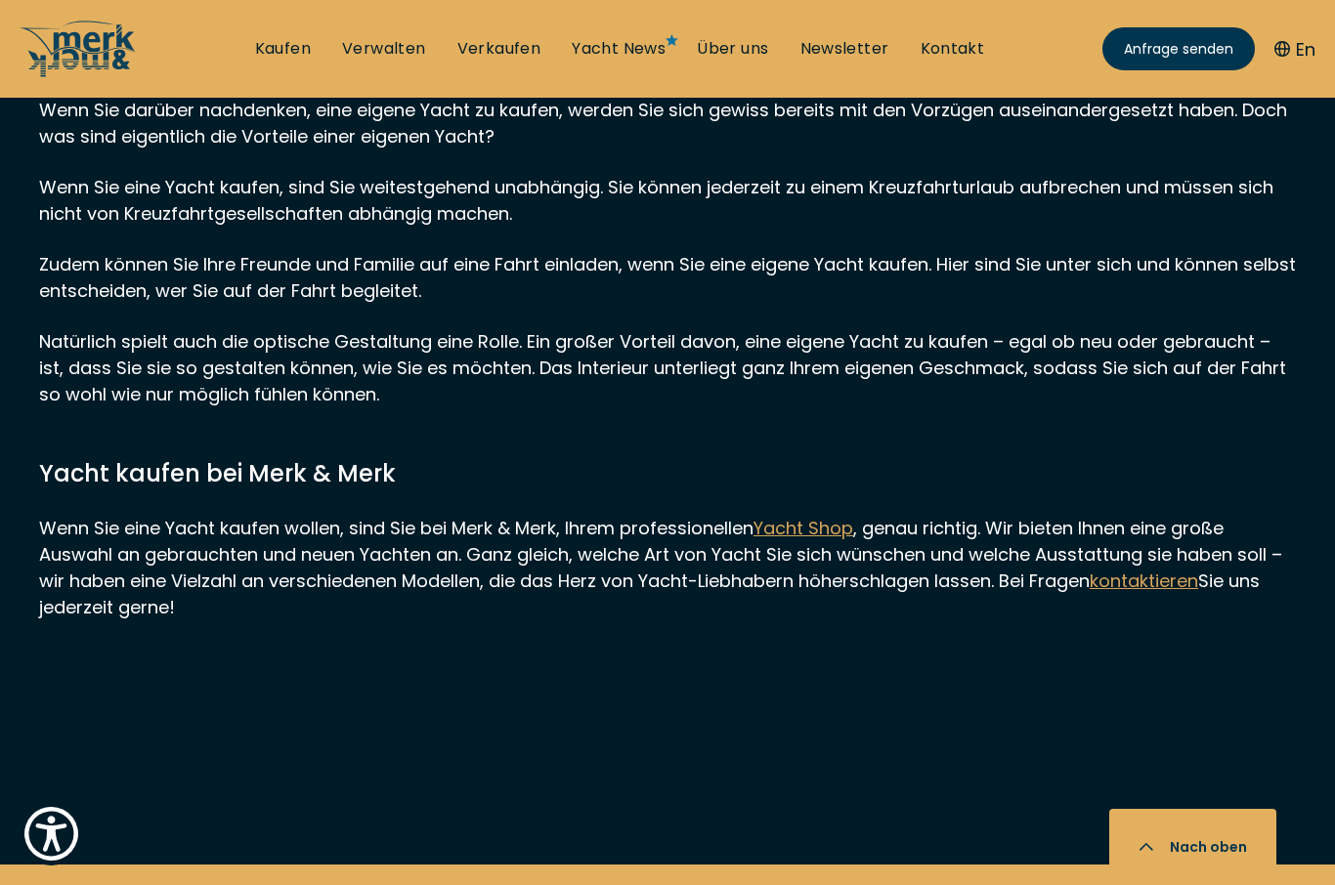
scroll to position [5489, 0]
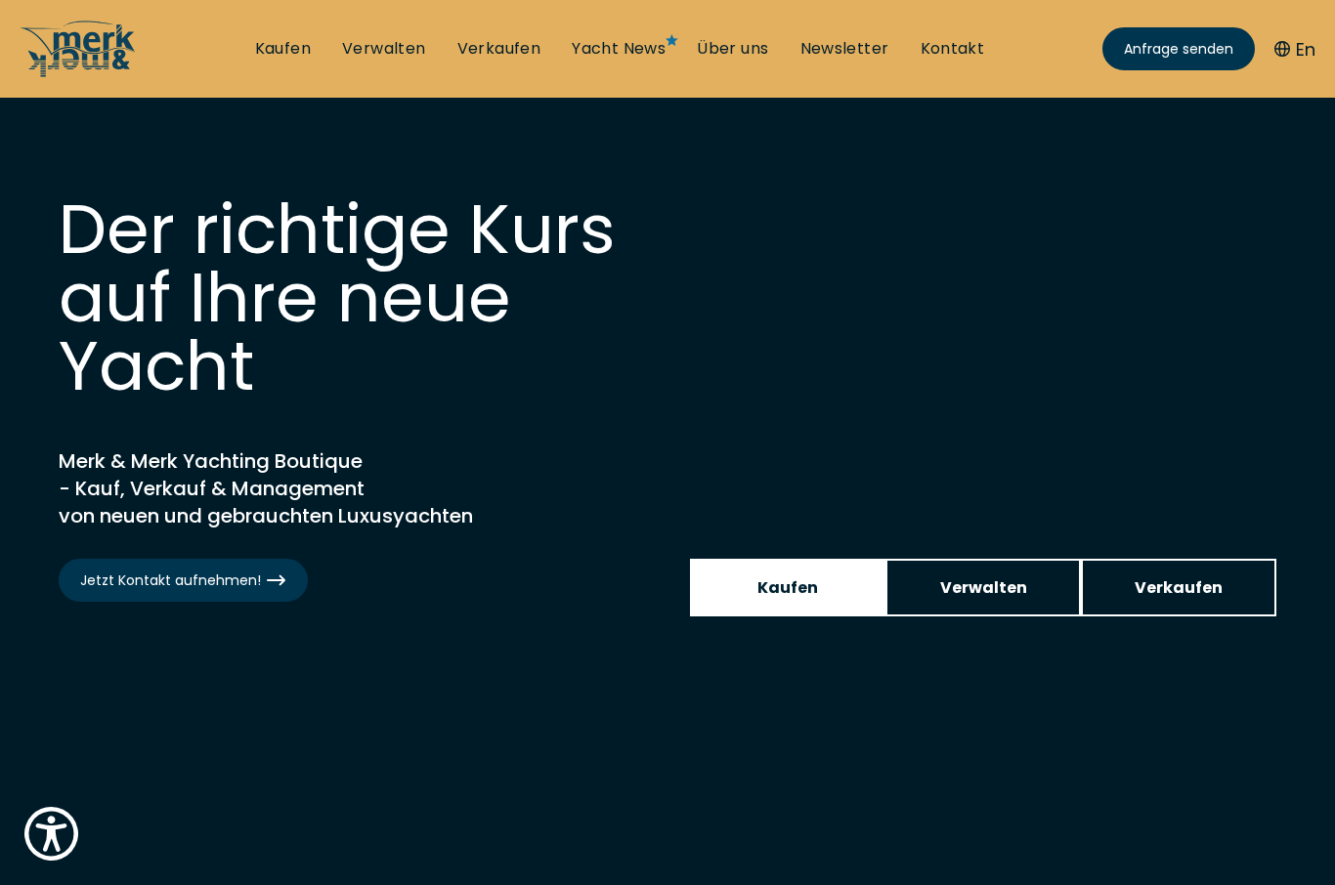
click at [801, 593] on span "Kaufen" at bounding box center [787, 588] width 61 height 24
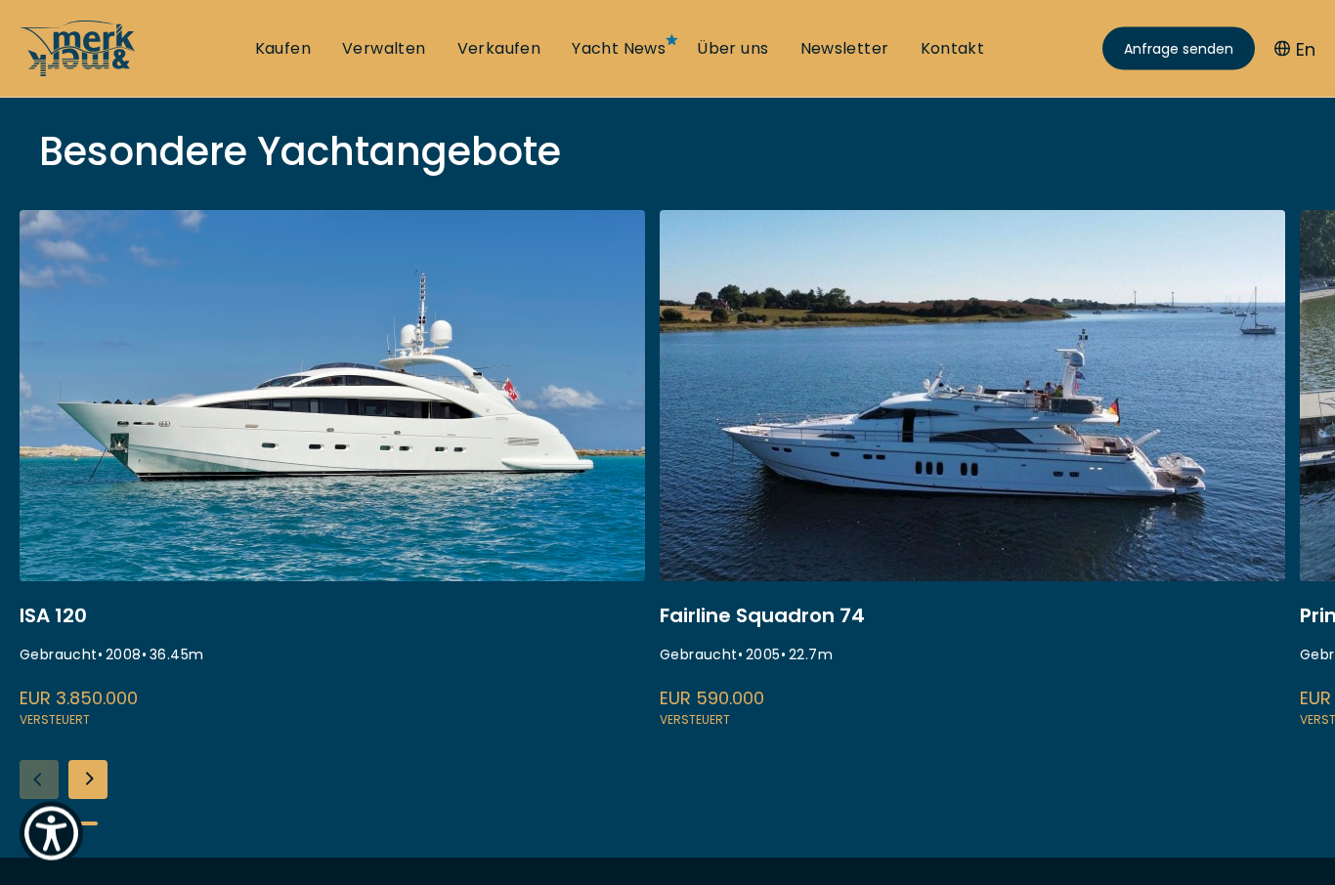
scroll to position [678, 0]
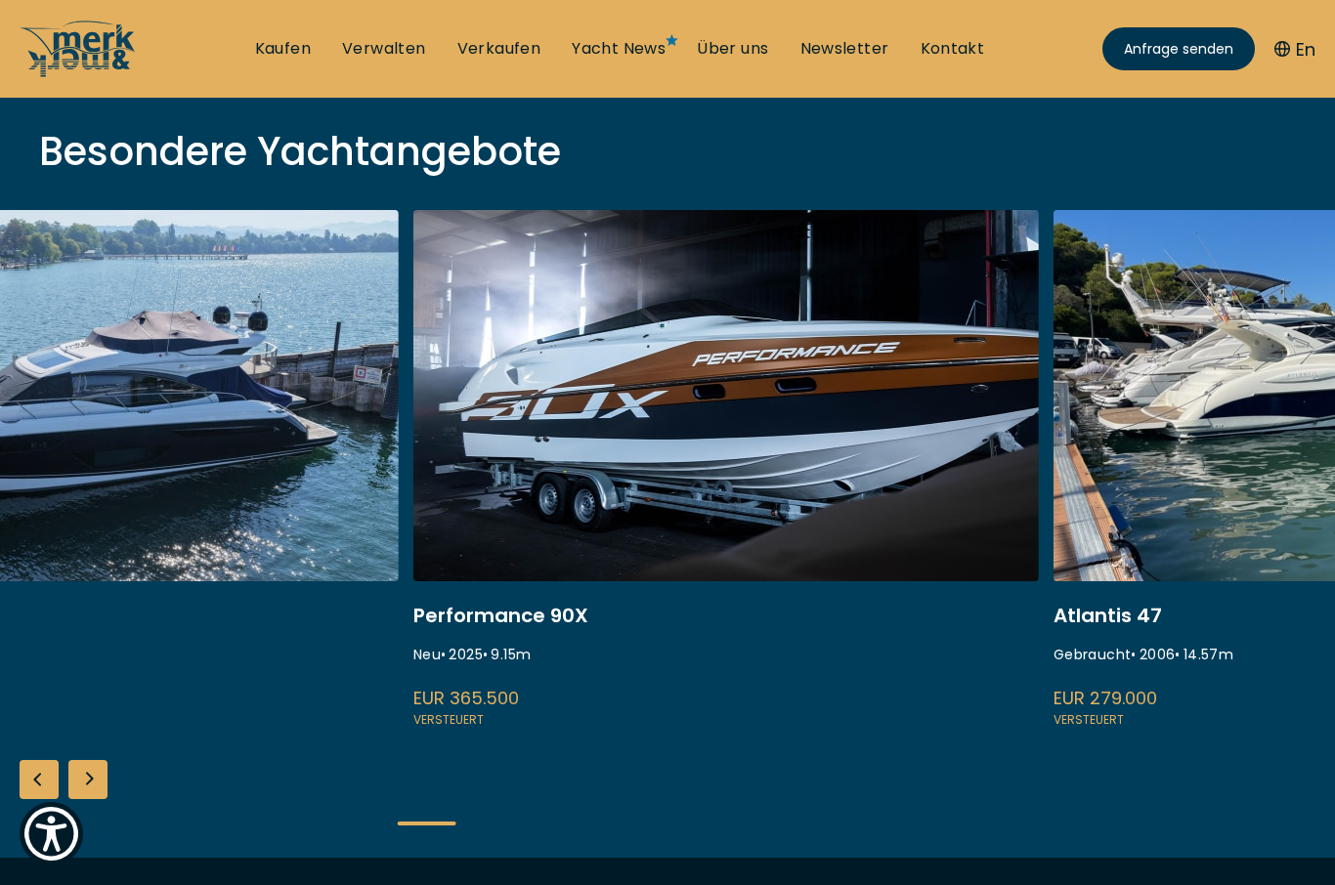
click at [748, 442] on link at bounding box center [725, 470] width 625 height 521
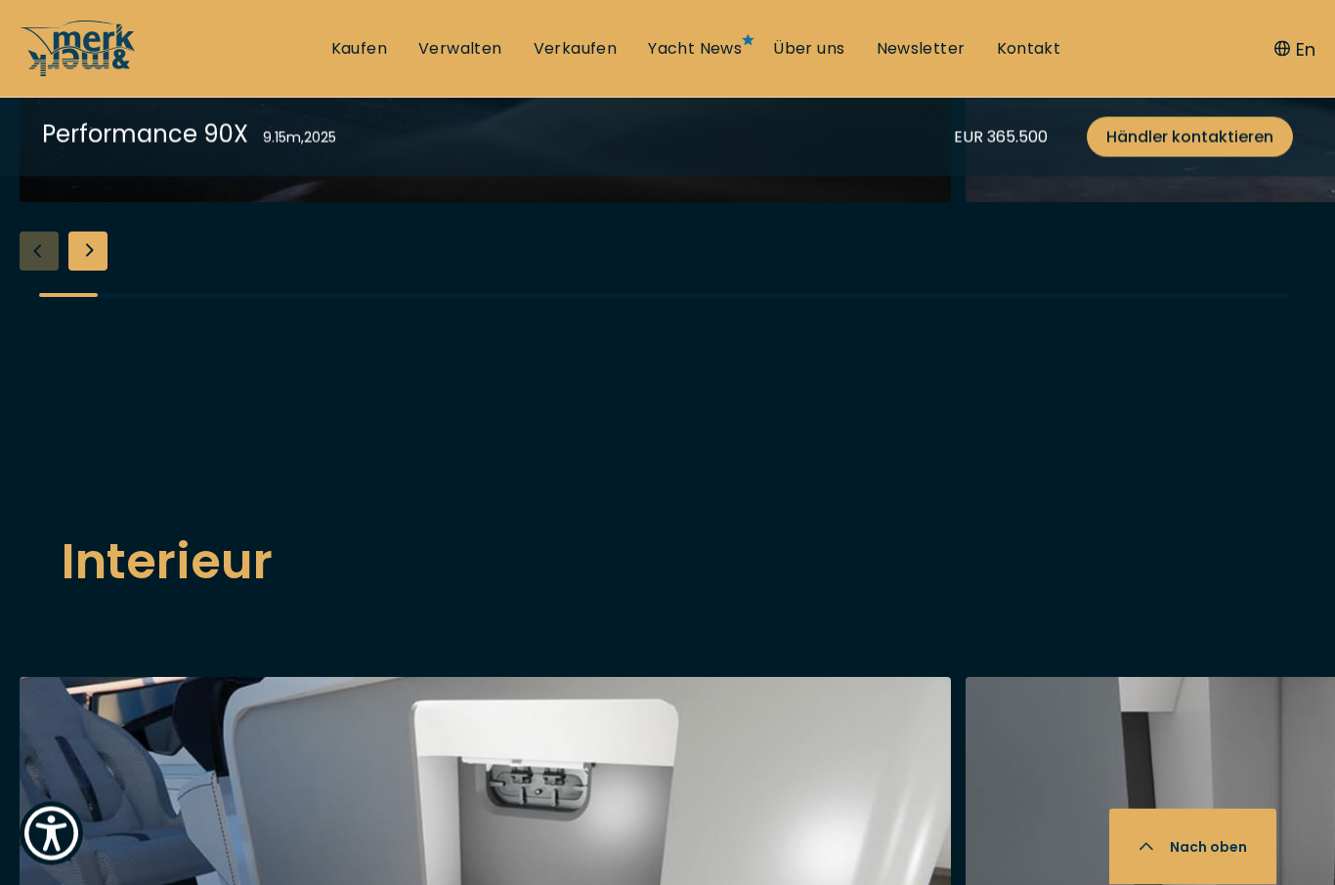
scroll to position [2468, 0]
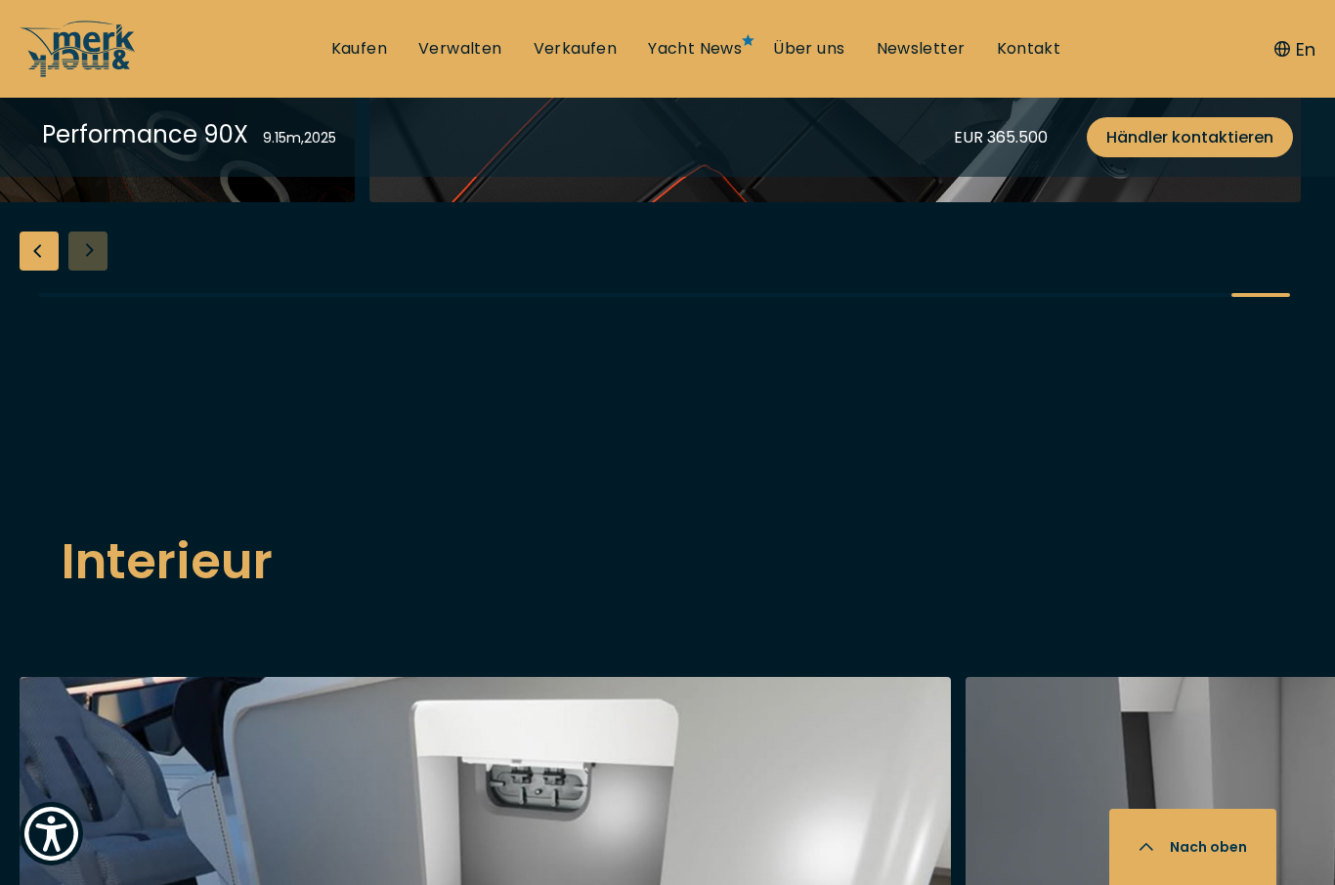
click at [1209, 884] on button "Nach oben" at bounding box center [1192, 847] width 167 height 76
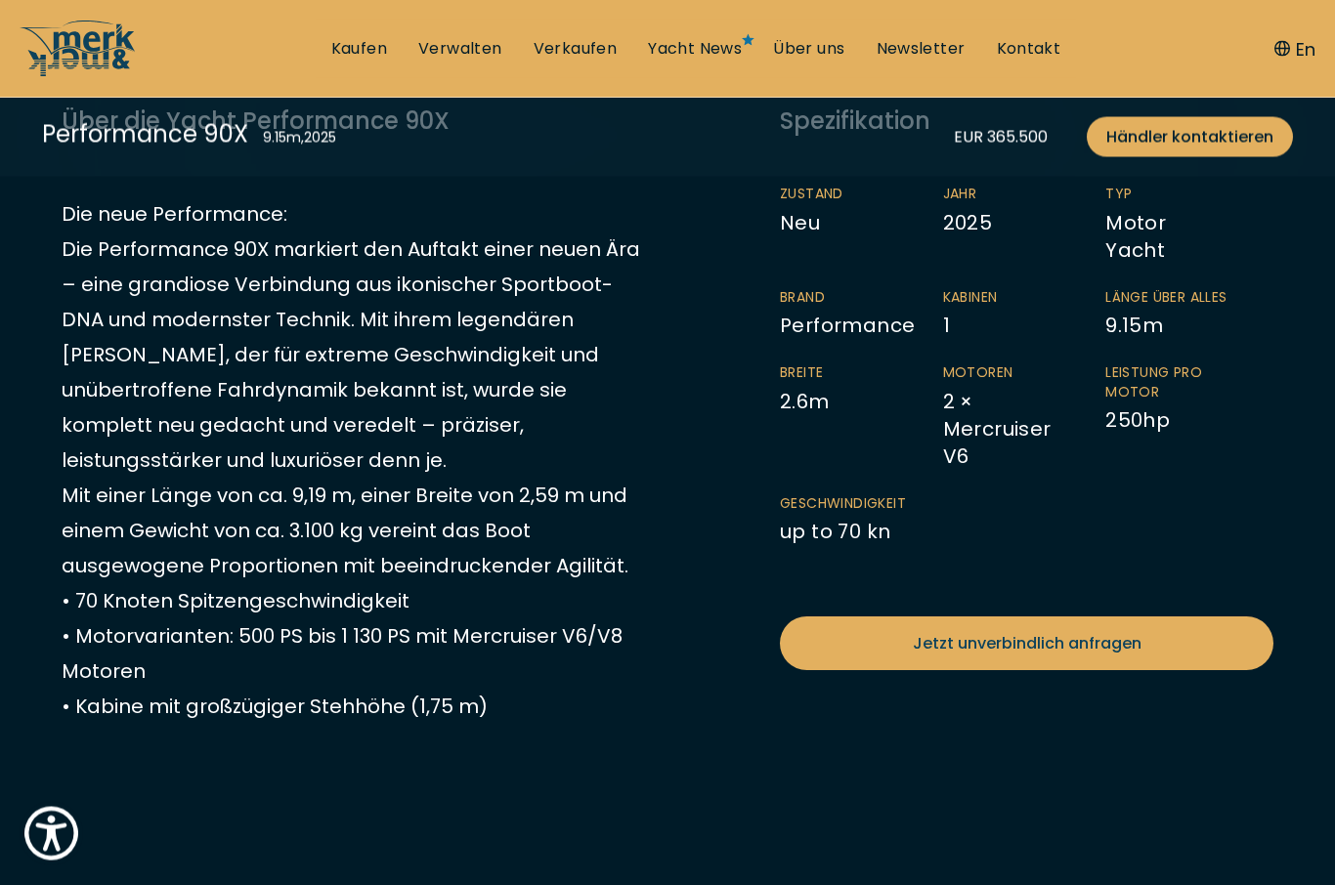
scroll to position [645, 0]
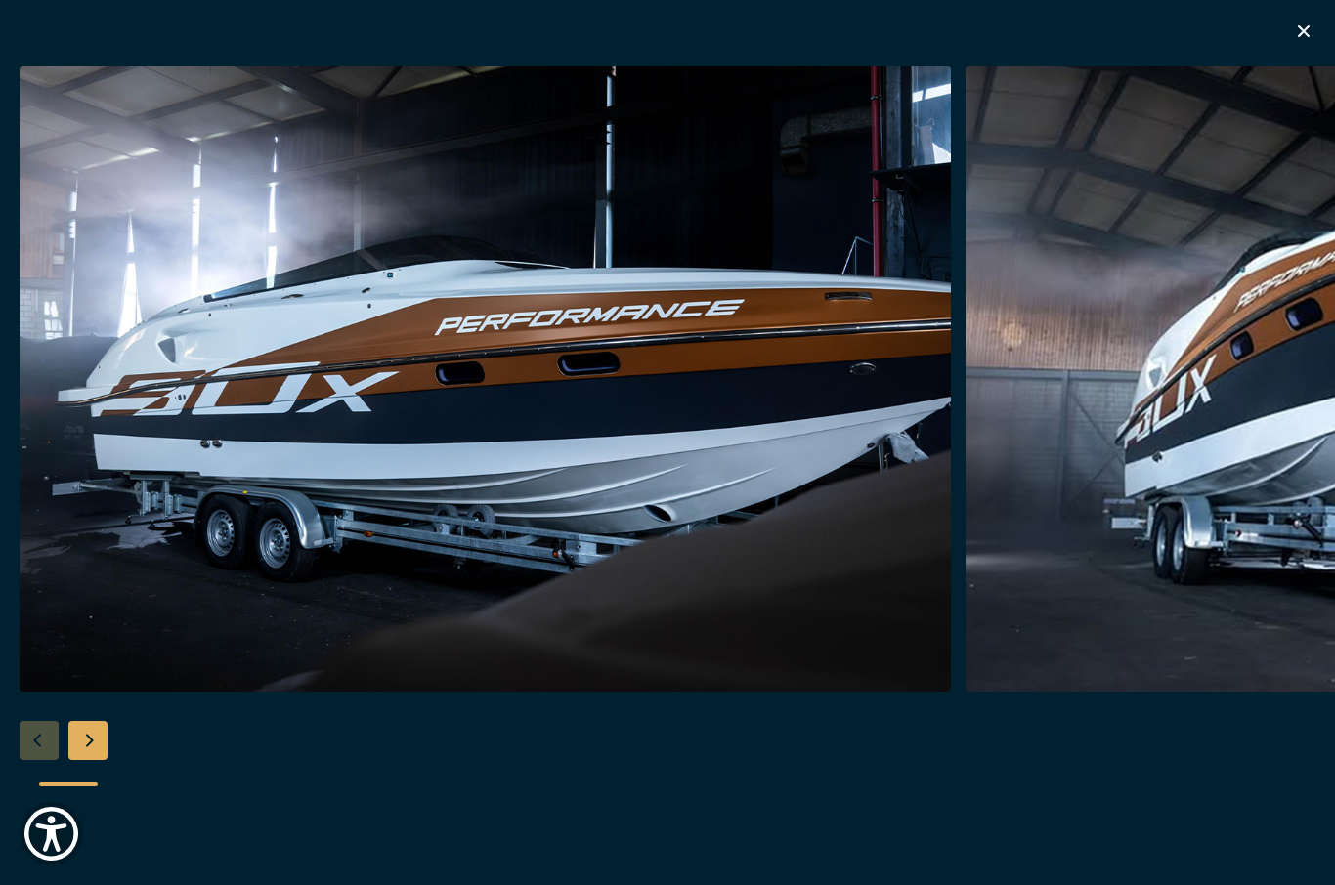
click at [1304, 44] on button "button" at bounding box center [1303, 34] width 23 height 29
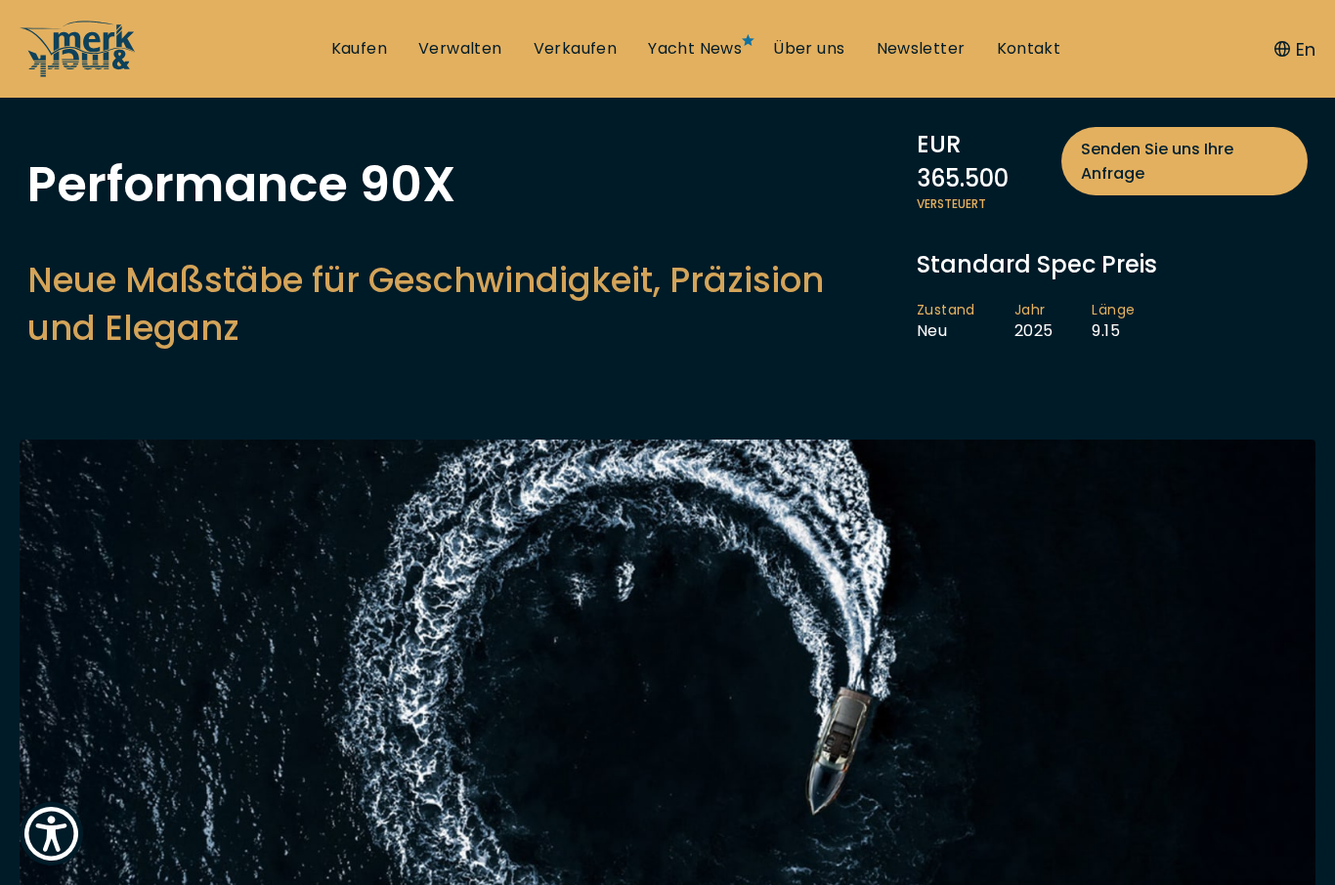
scroll to position [105, 0]
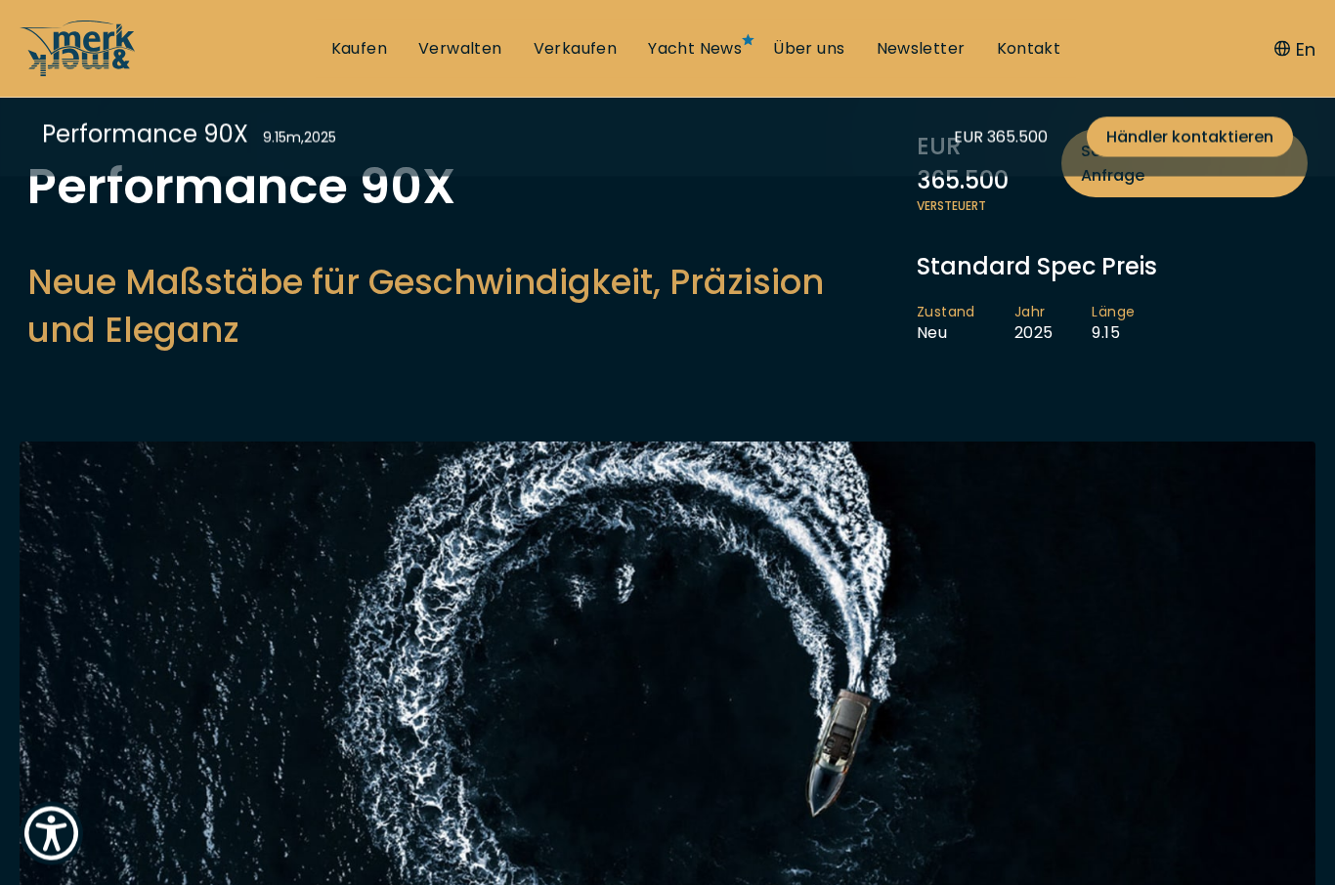
scroll to position [249, 0]
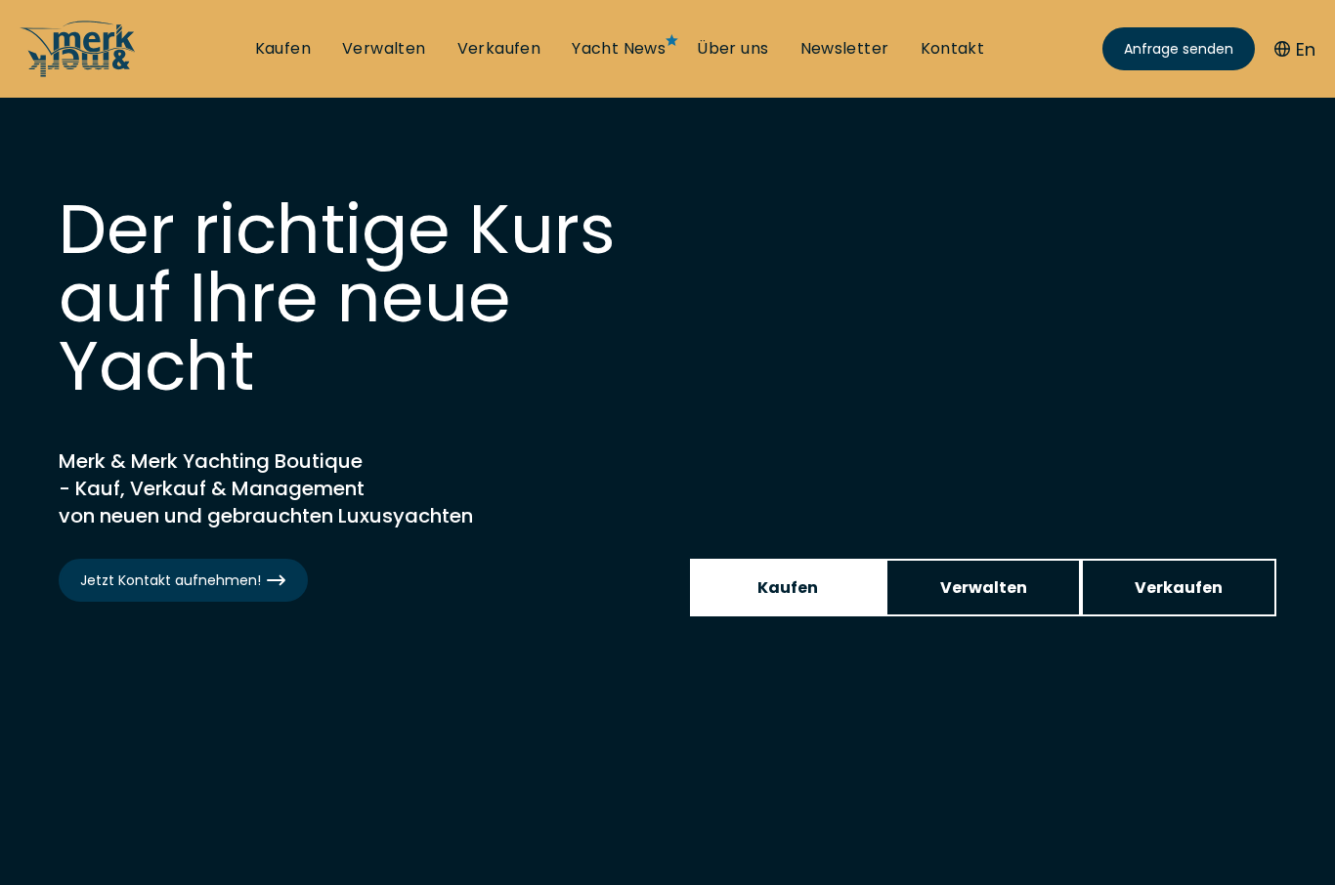
click at [779, 598] on span "Kaufen" at bounding box center [787, 588] width 61 height 24
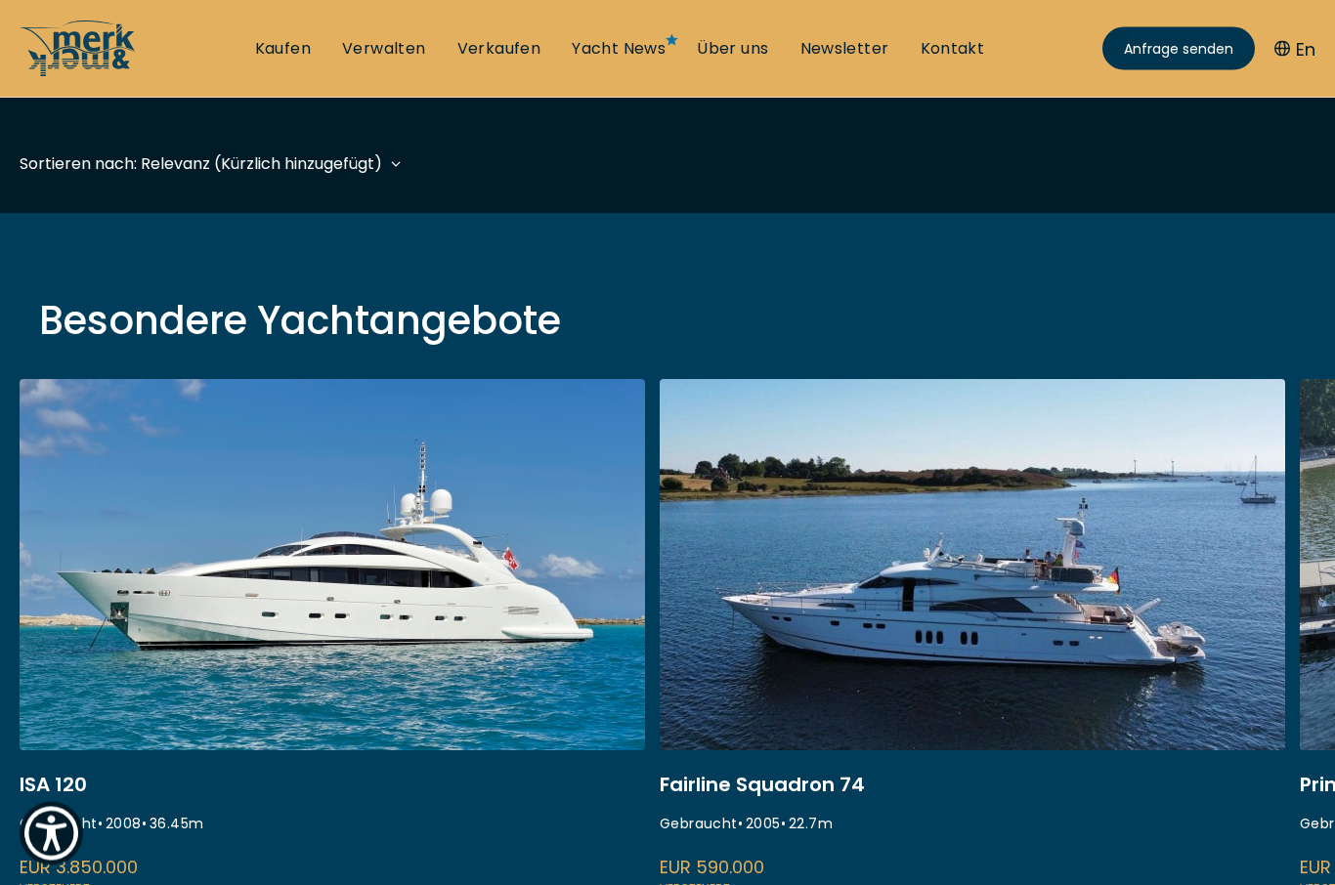
scroll to position [509, 0]
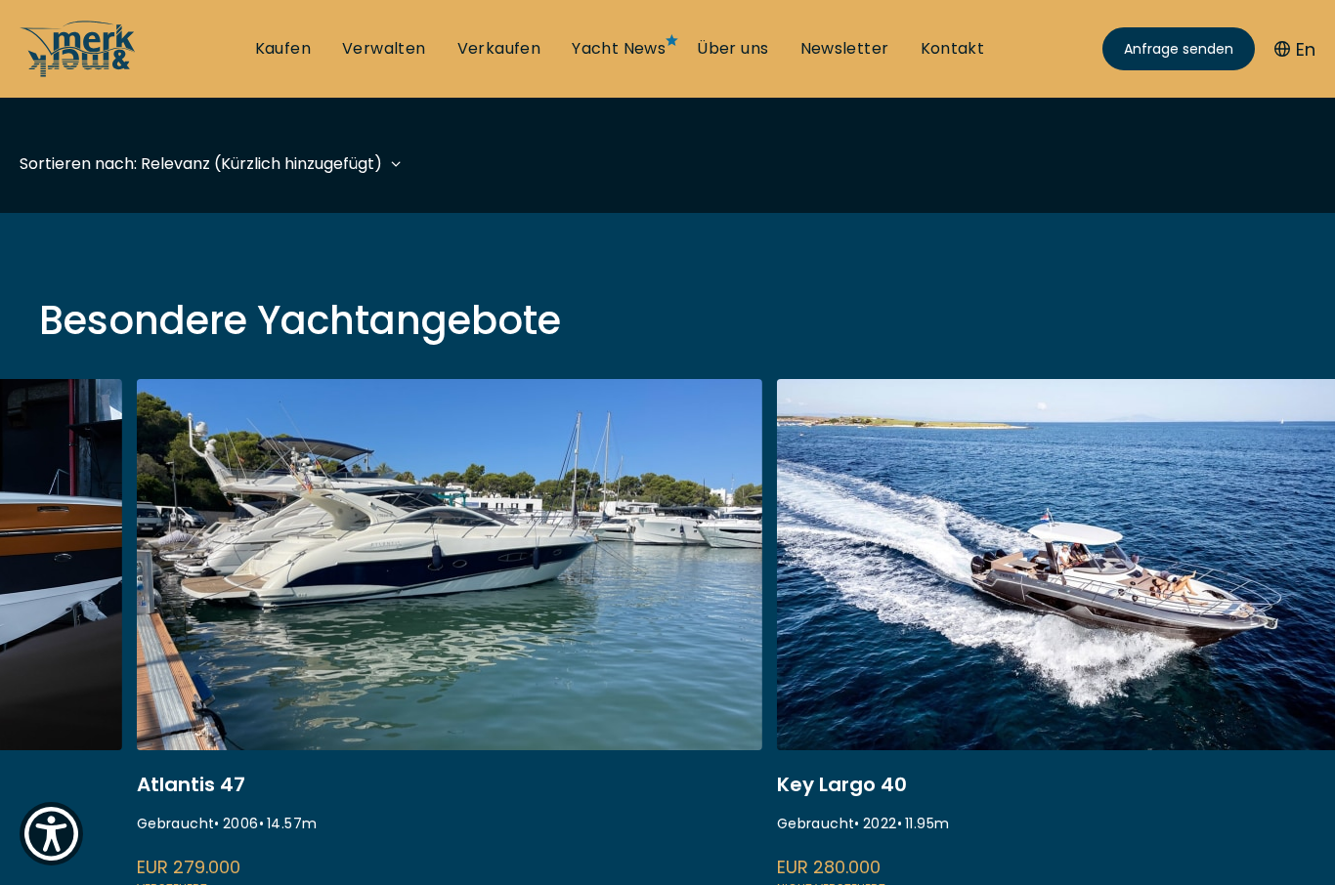
click at [460, 584] on link at bounding box center [449, 639] width 625 height 521
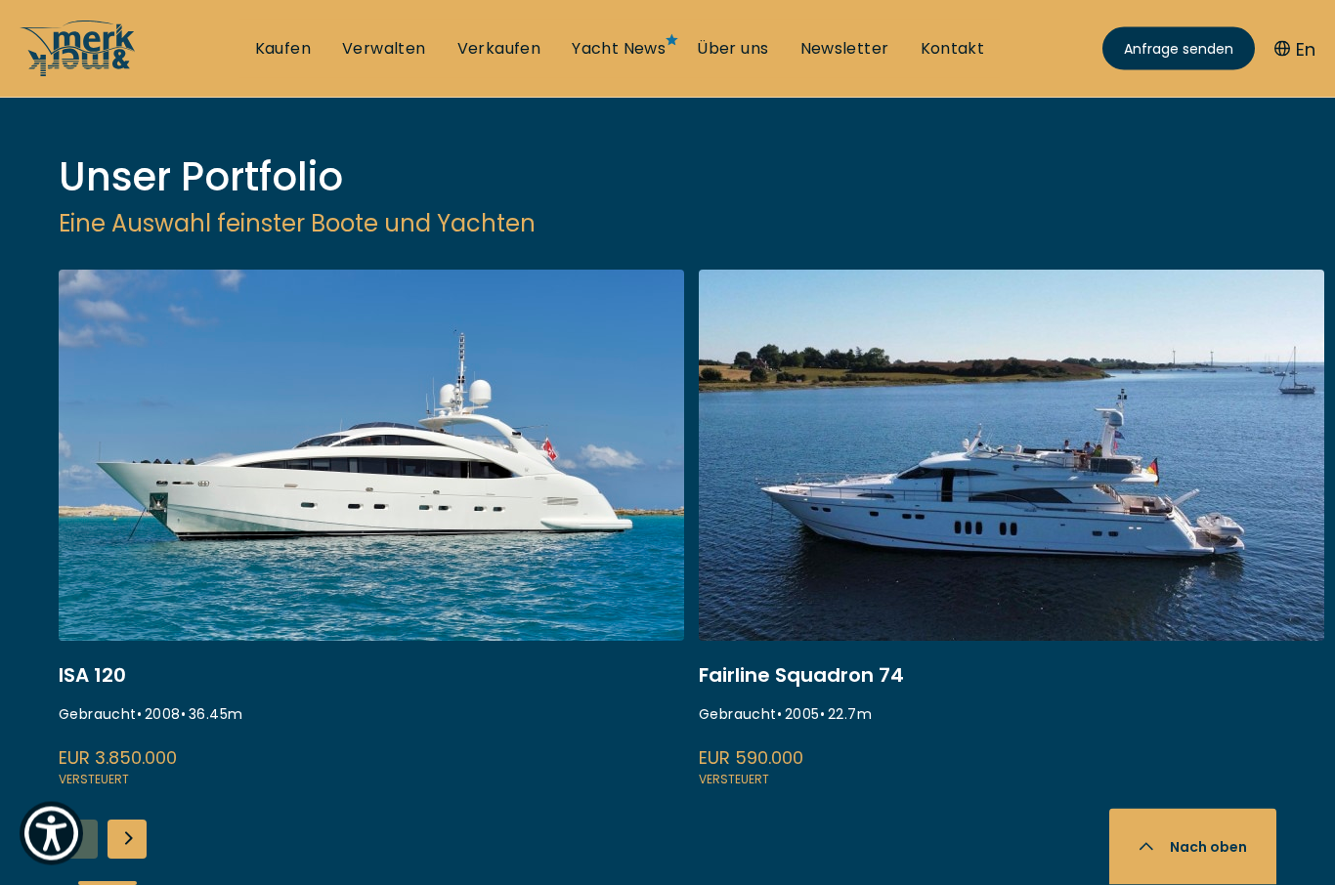
scroll to position [2640, 0]
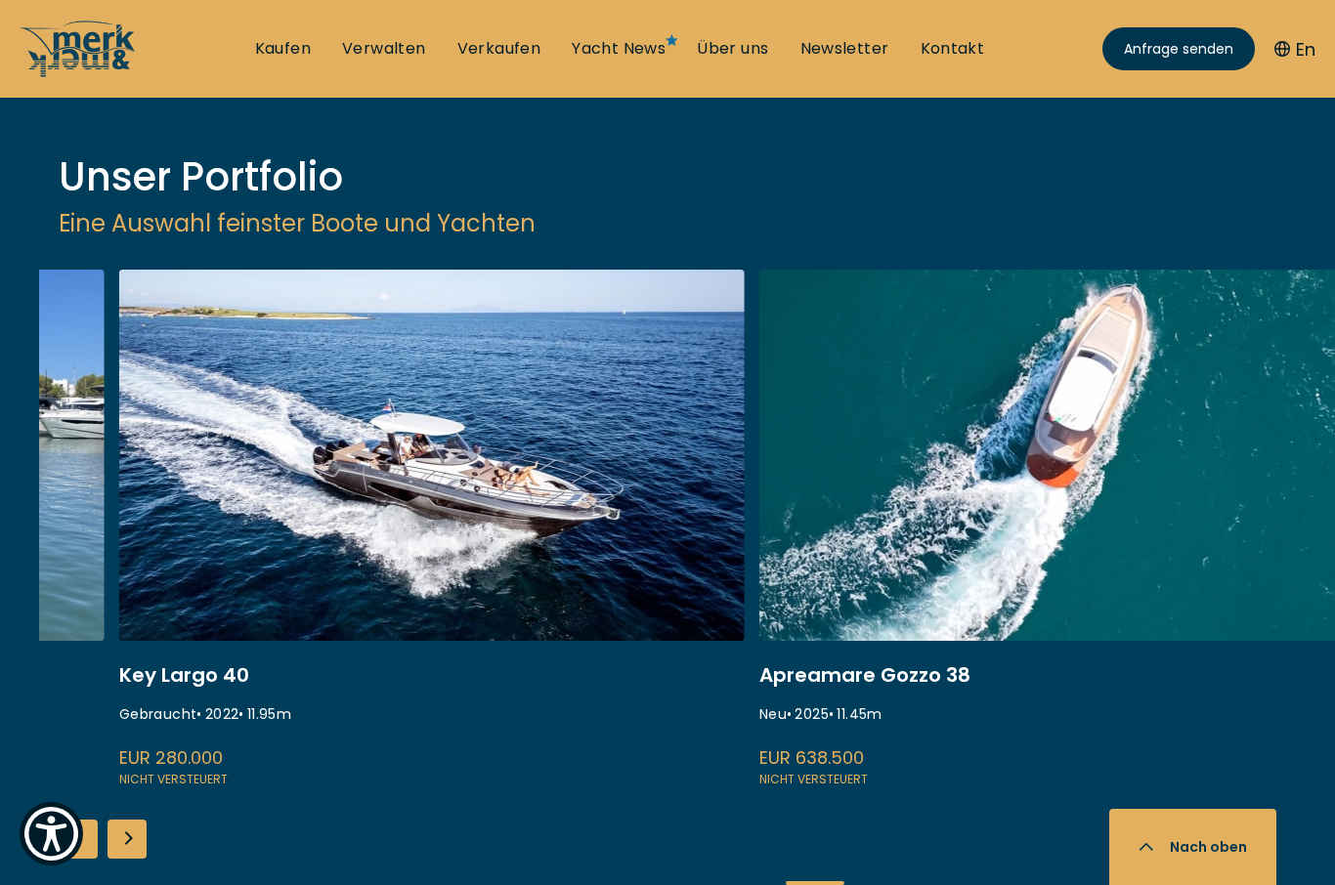
click at [1084, 389] on link at bounding box center [1071, 530] width 625 height 521
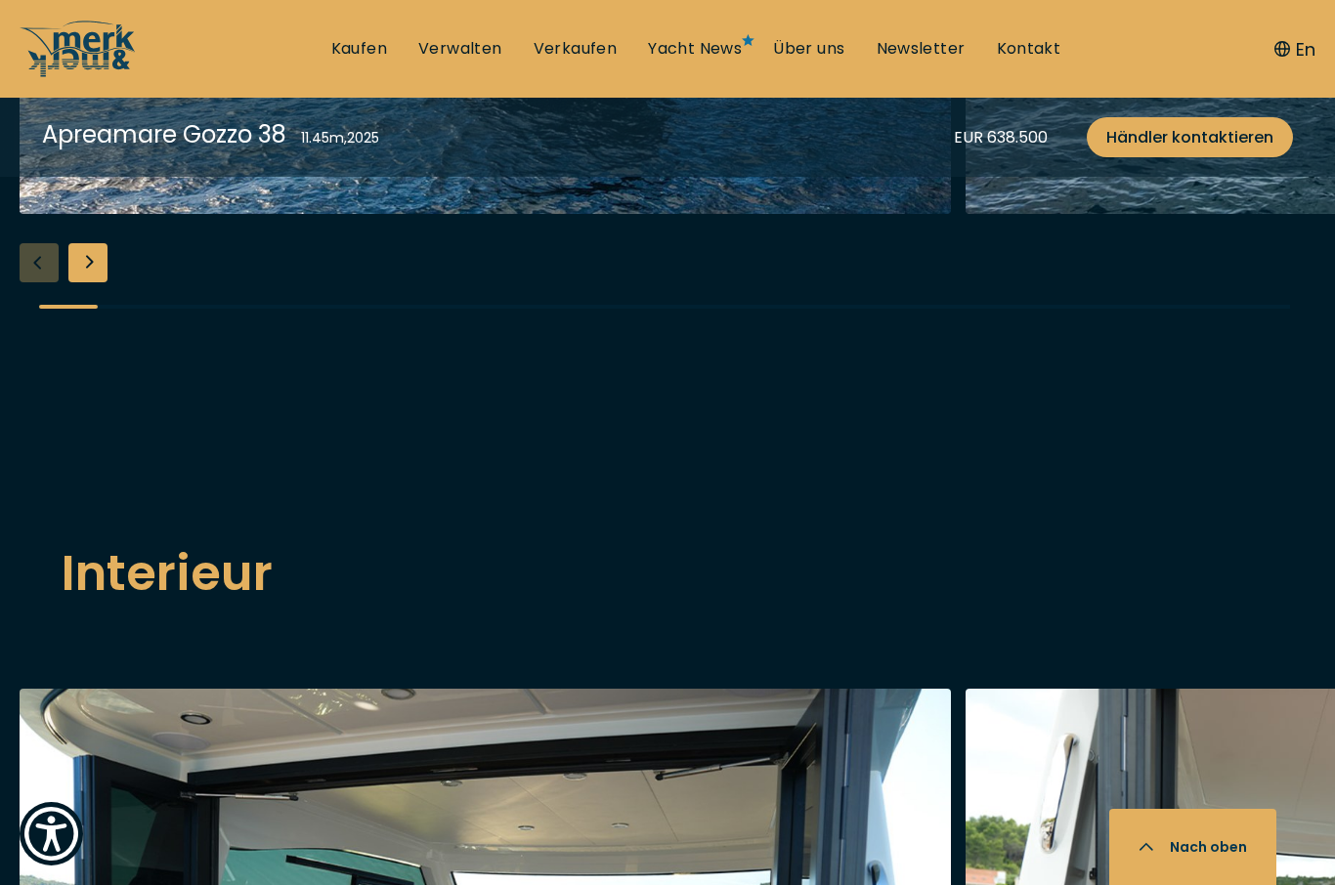
scroll to position [2496, 0]
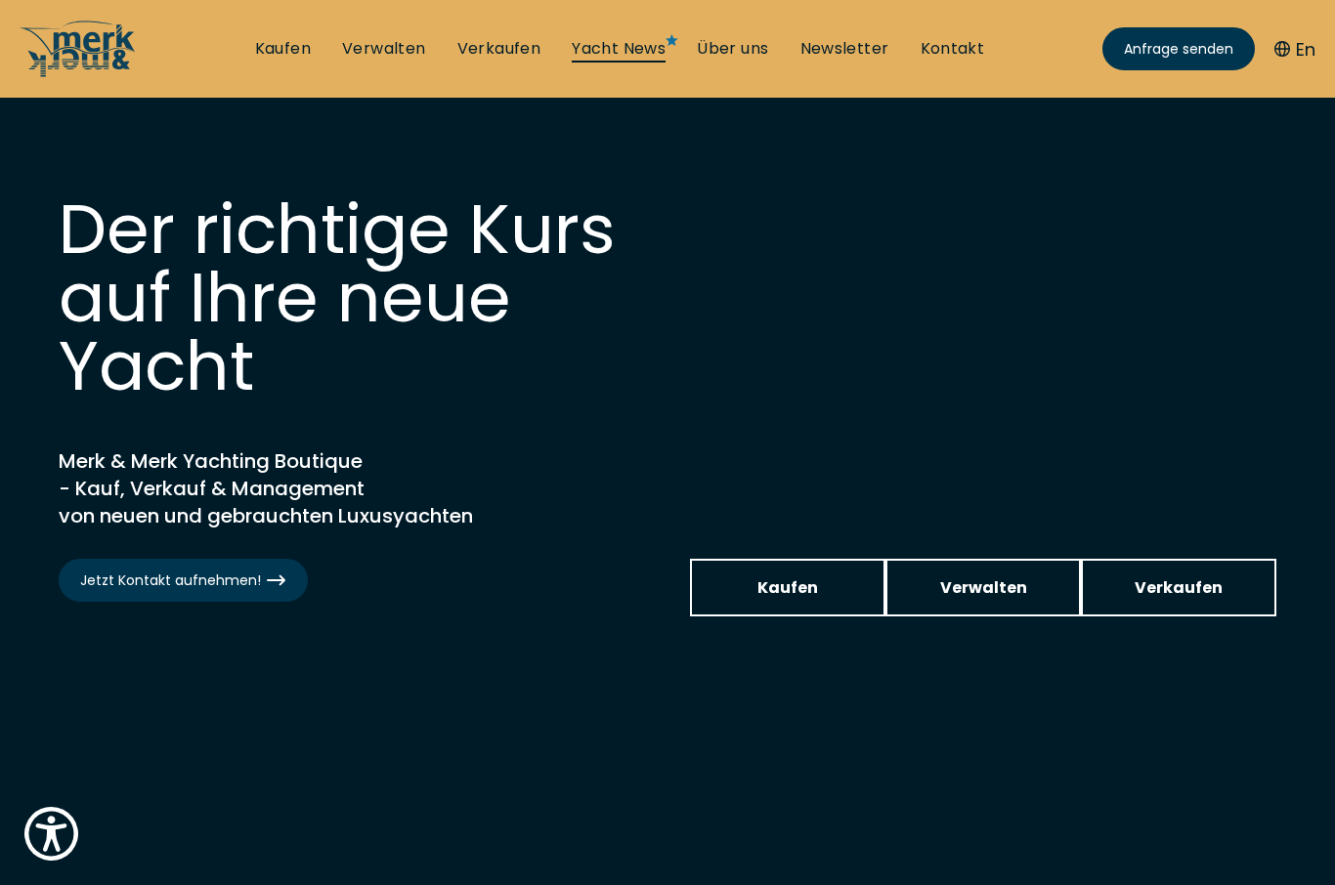
click at [648, 52] on link "Yacht News" at bounding box center [619, 49] width 94 height 22
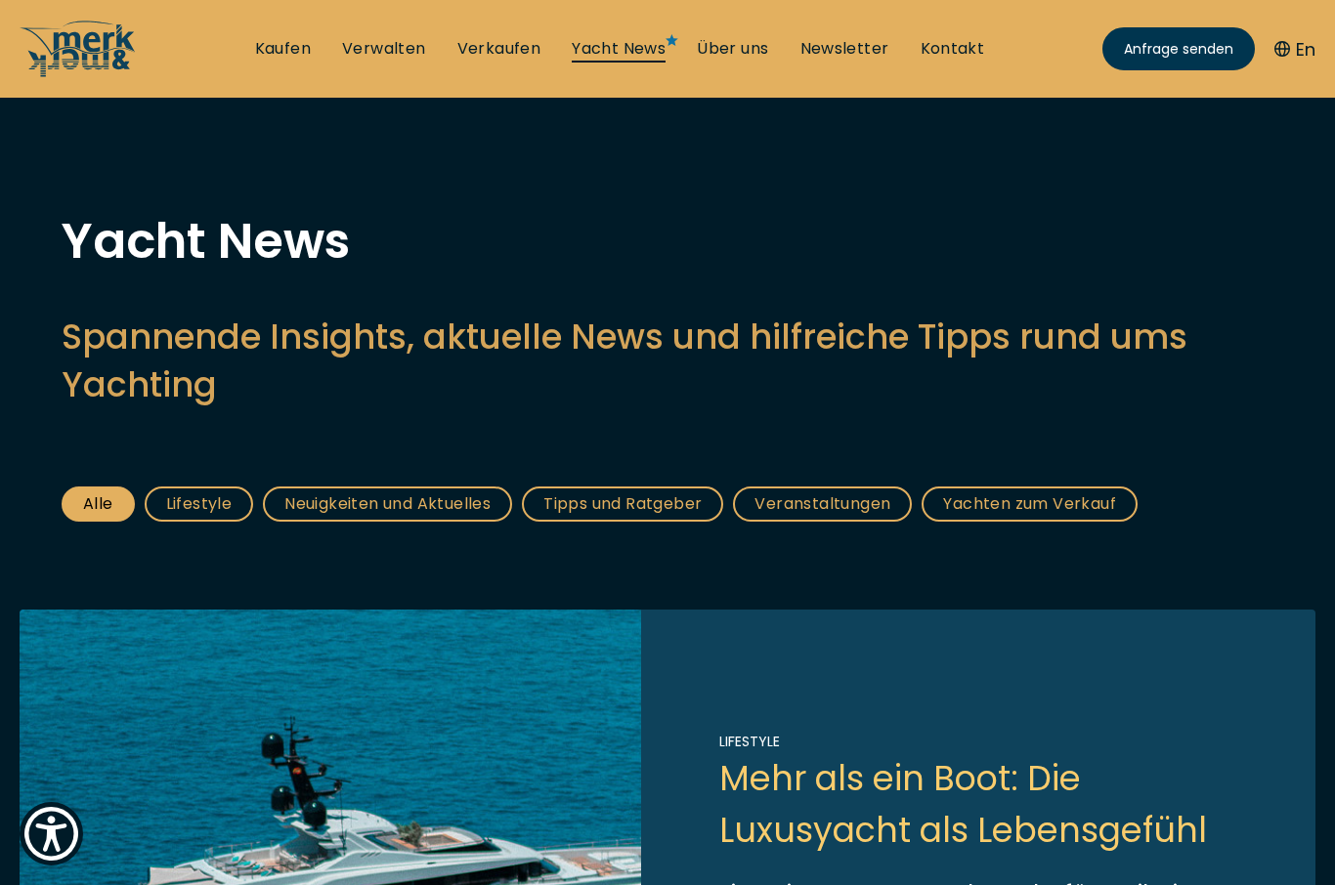
scroll to position [26, 0]
click at [1046, 518] on link "Yachten zum Verkauf" at bounding box center [1030, 505] width 216 height 35
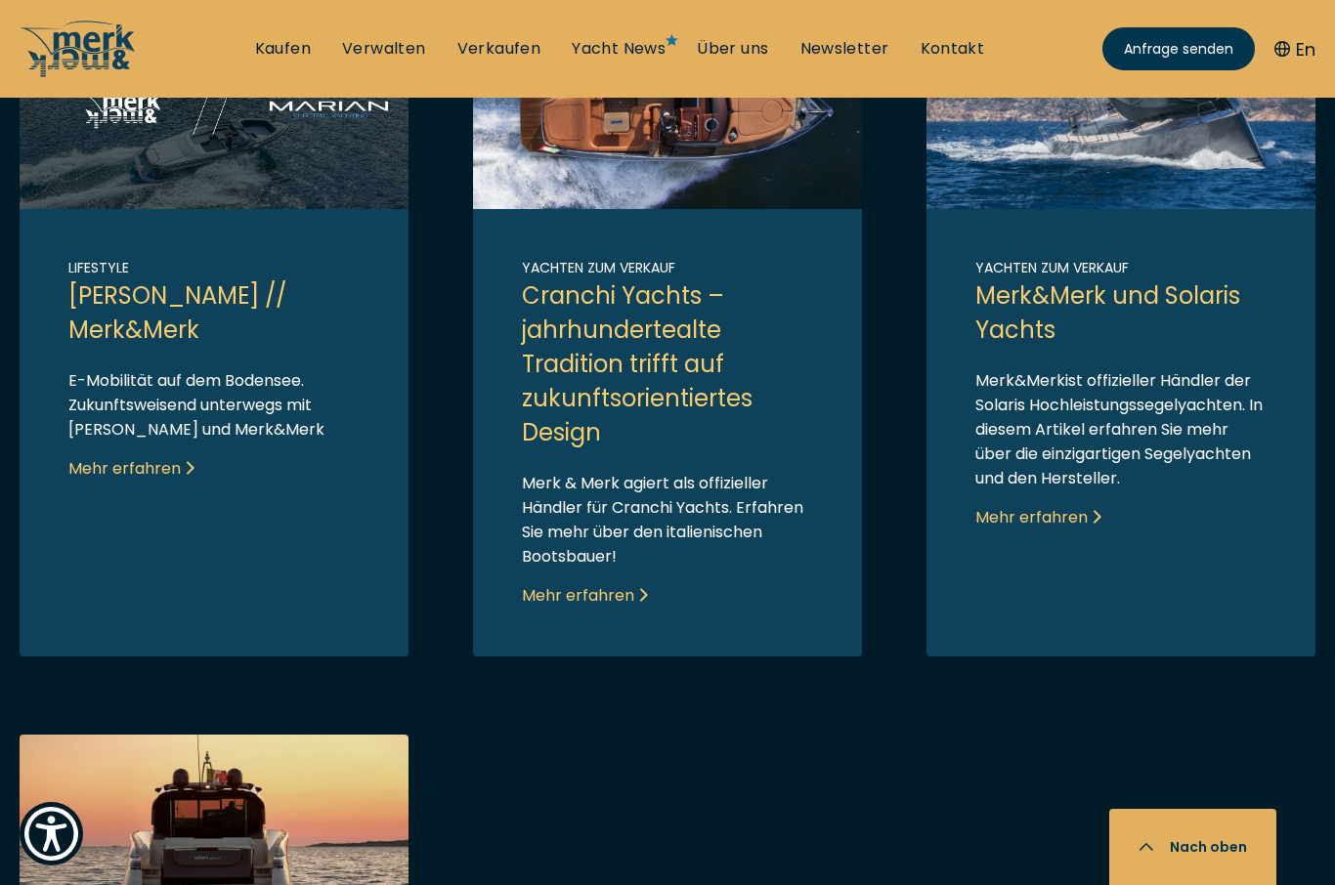
scroll to position [1417, 0]
click at [640, 632] on link "Link to post" at bounding box center [667, 336] width 389 height 643
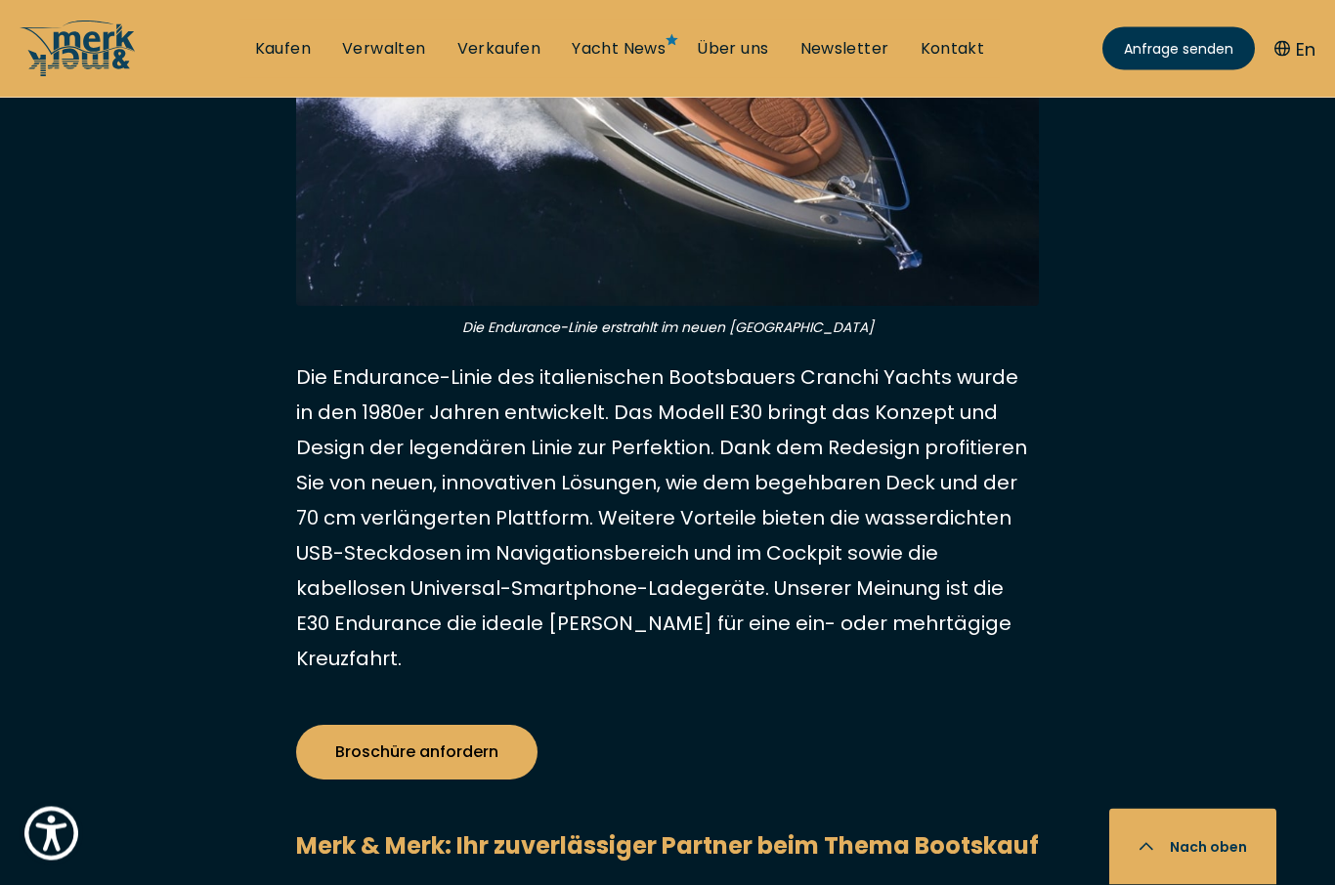
scroll to position [7418, 0]
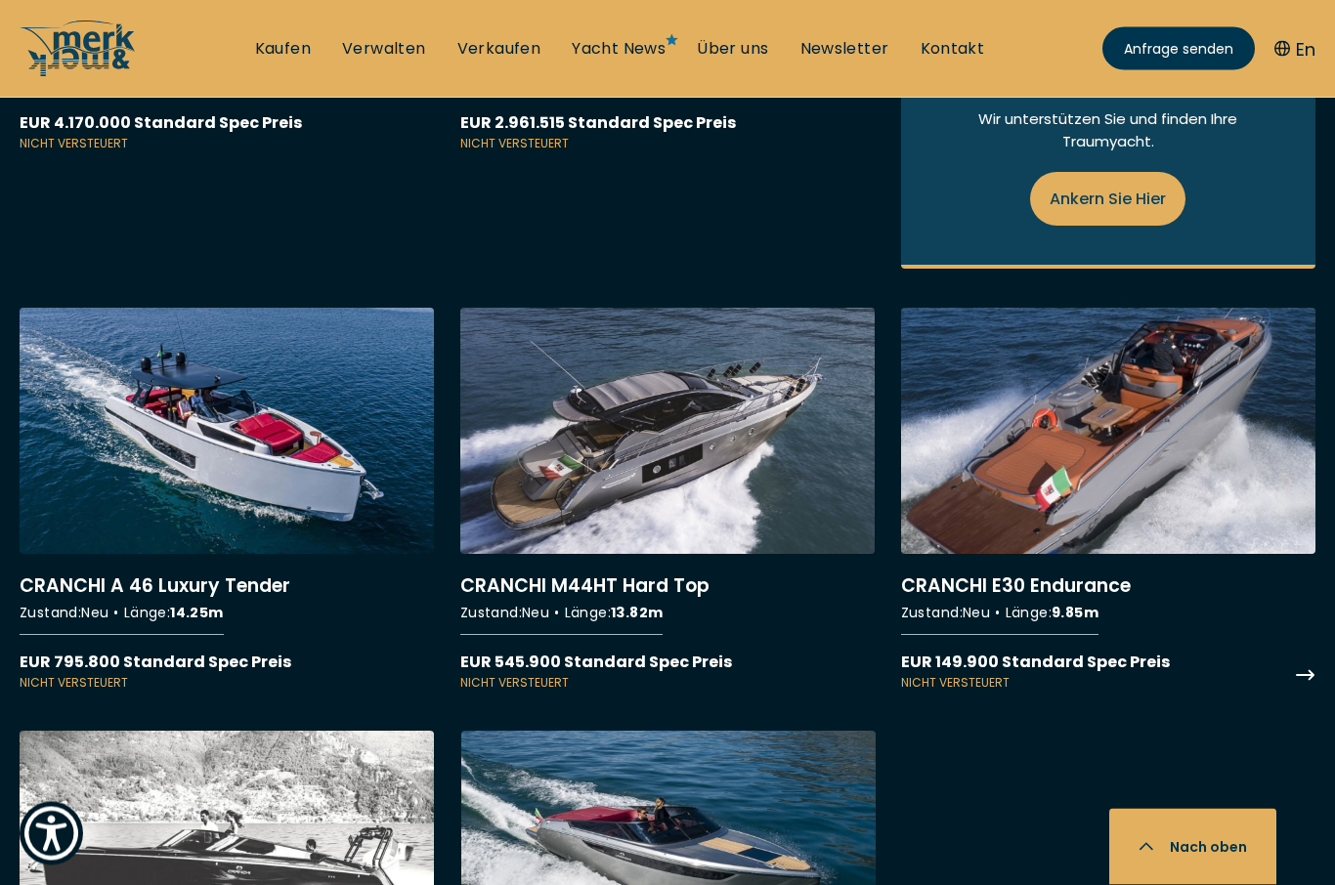
scroll to position [1504, 0]
click at [1170, 482] on link "More details about CRANCHI E30 Endurance" at bounding box center [1108, 500] width 414 height 384
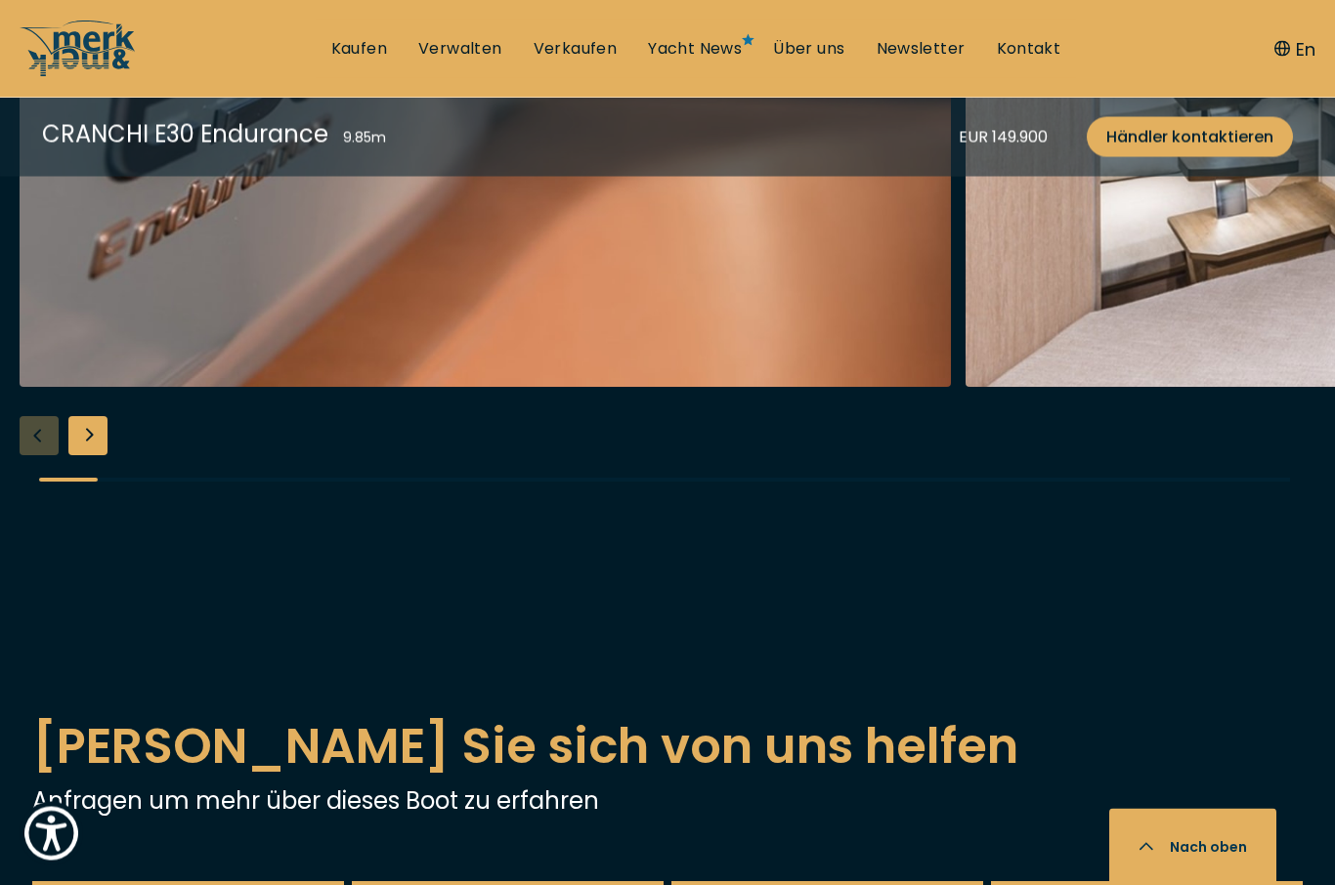
scroll to position [3597, 0]
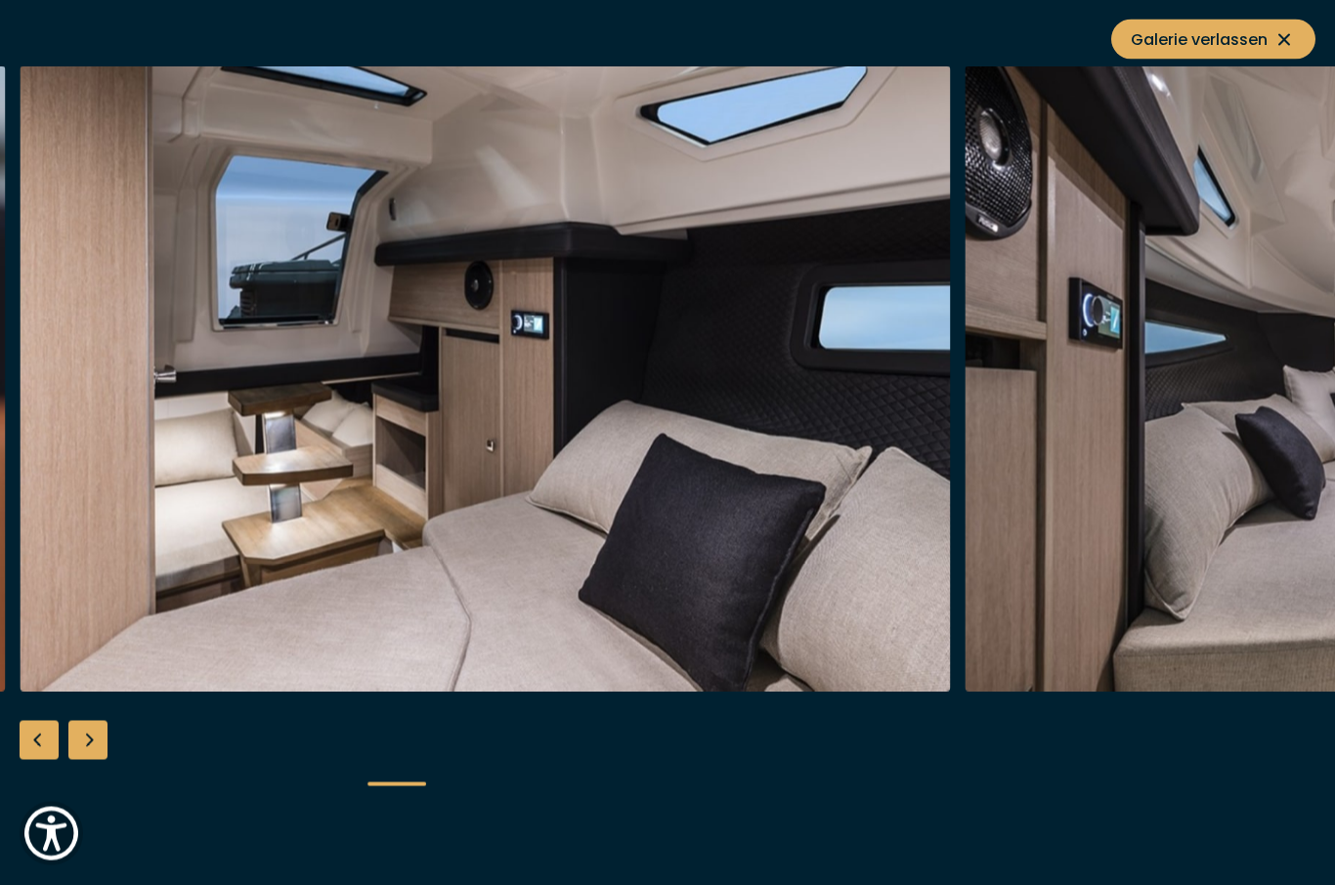
scroll to position [3598, 0]
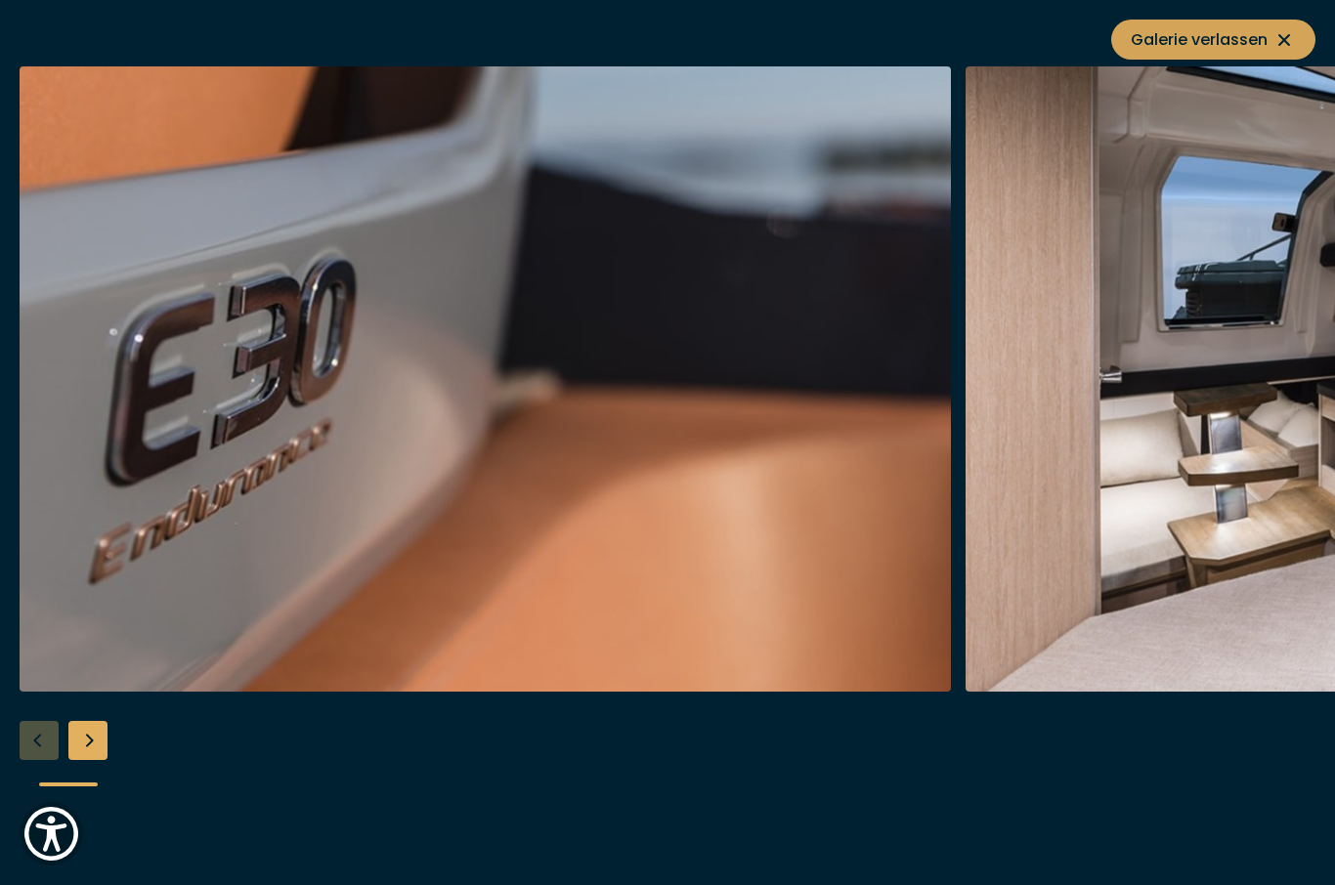
click at [1233, 47] on span "Galerie verlassen" at bounding box center [1213, 39] width 165 height 24
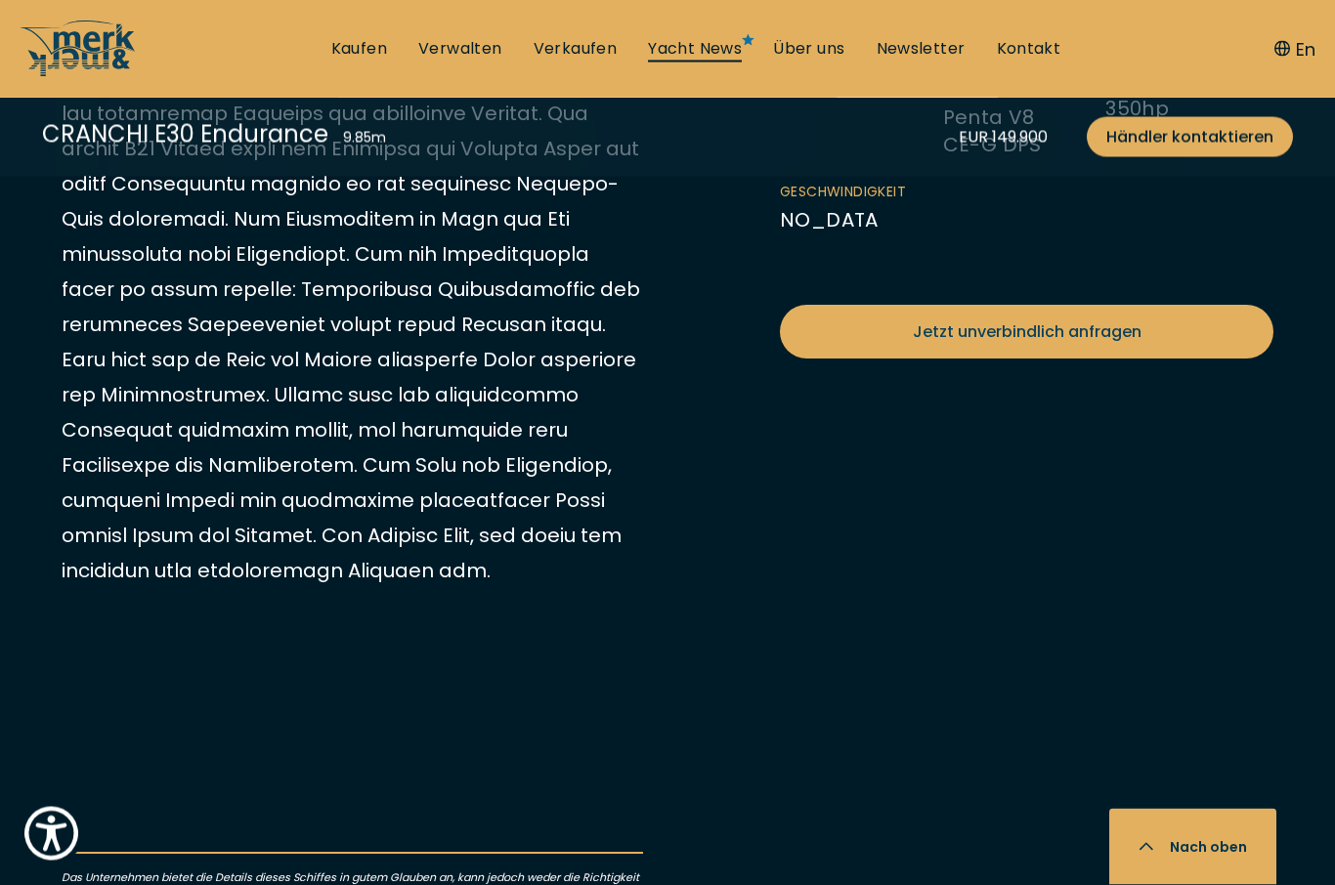
scroll to position [927, 0]
click at [712, 51] on link "Yacht News" at bounding box center [695, 49] width 94 height 22
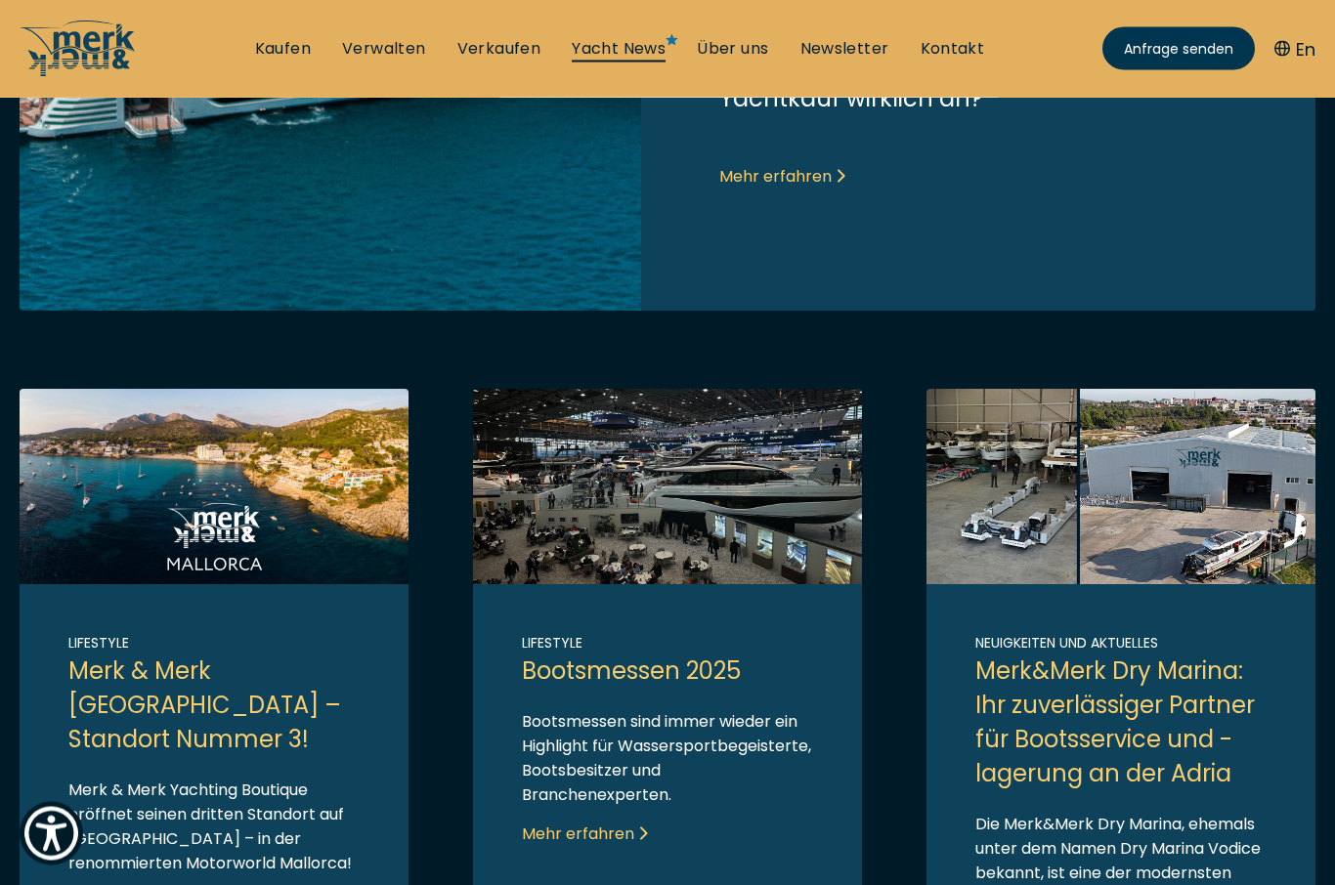
scroll to position [927, 0]
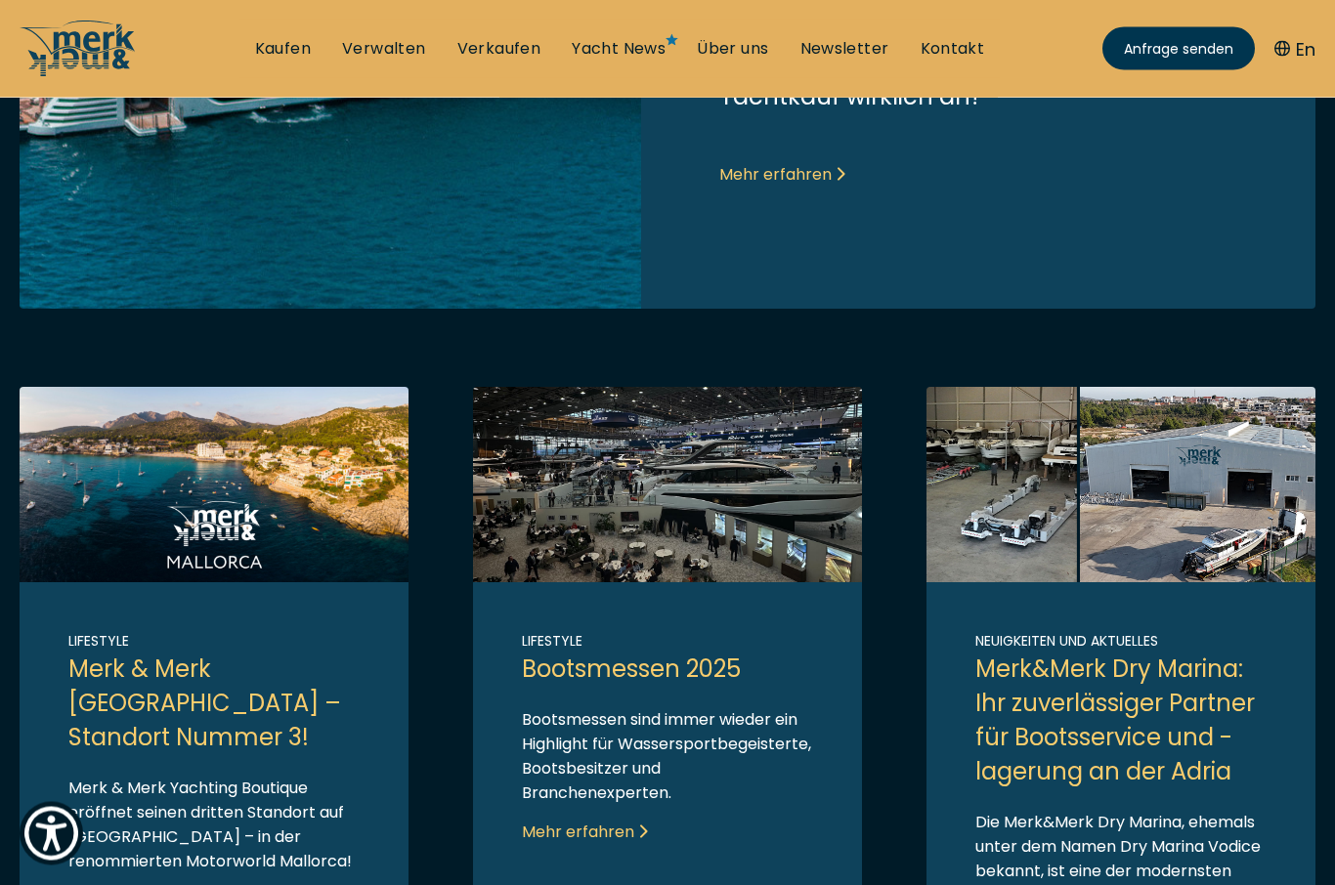
click at [1161, 715] on link "Link to post" at bounding box center [1121, 704] width 389 height 633
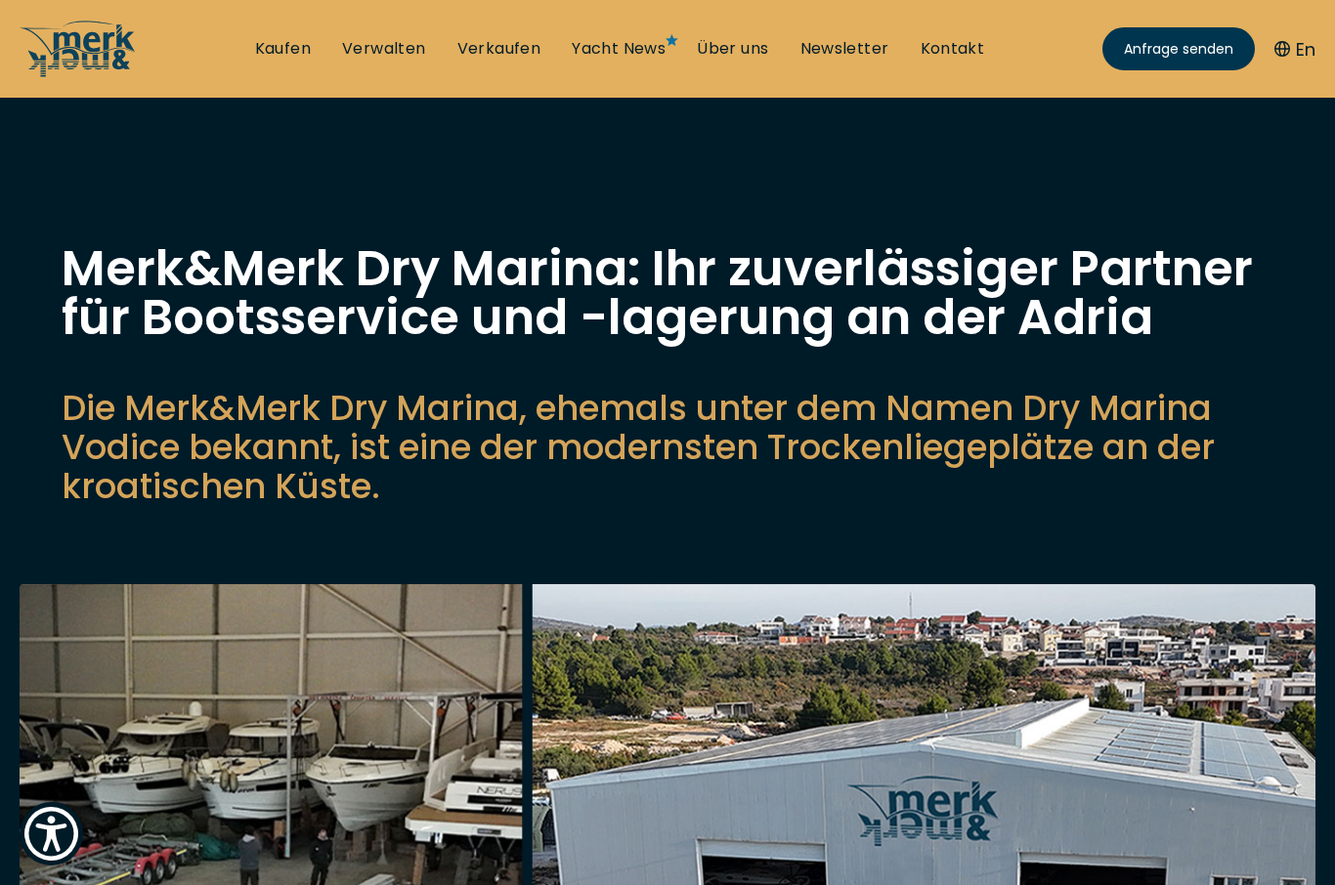
scroll to position [927, 0]
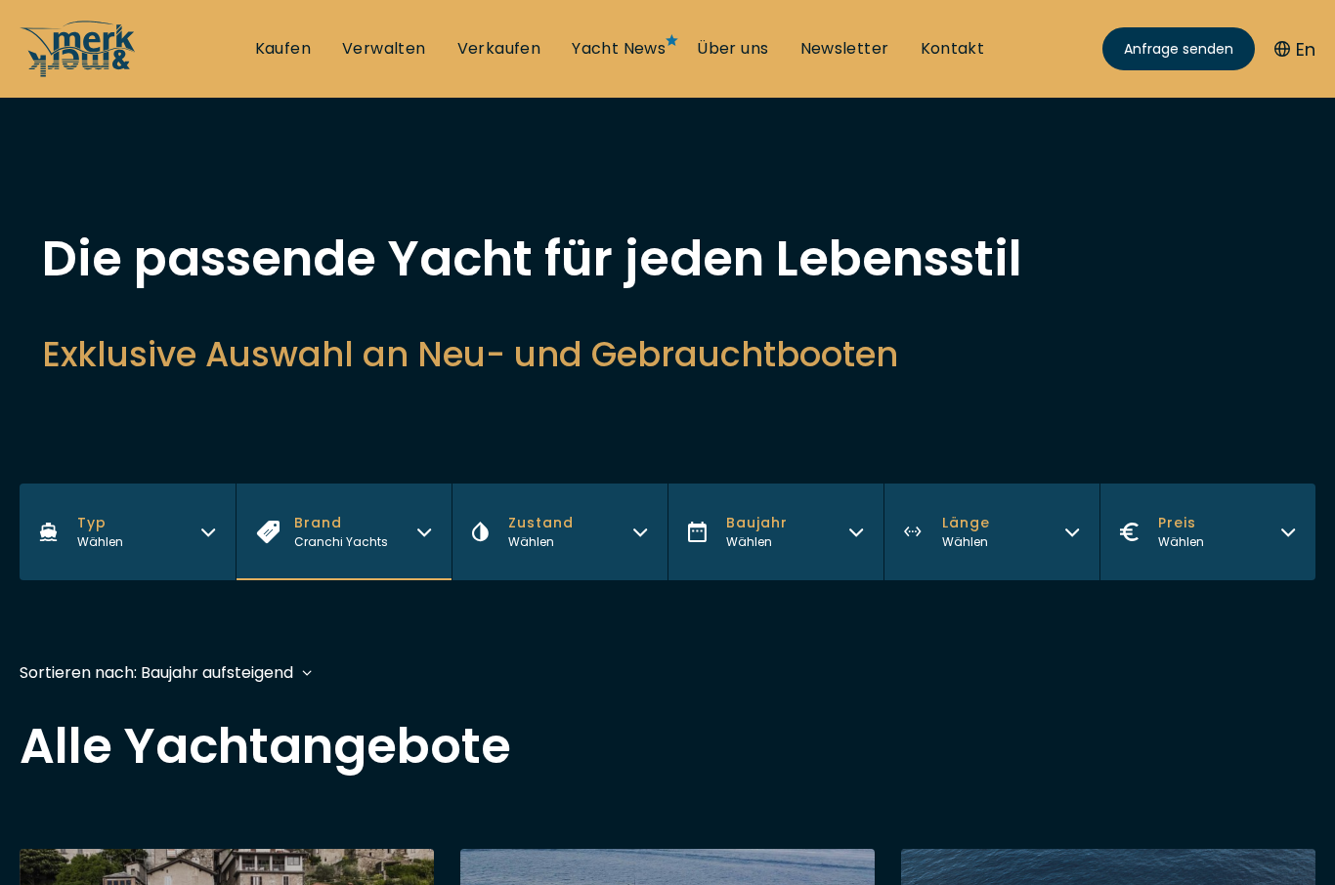
click at [400, 524] on button "Brand Cranchi Yachts" at bounding box center [344, 532] width 216 height 97
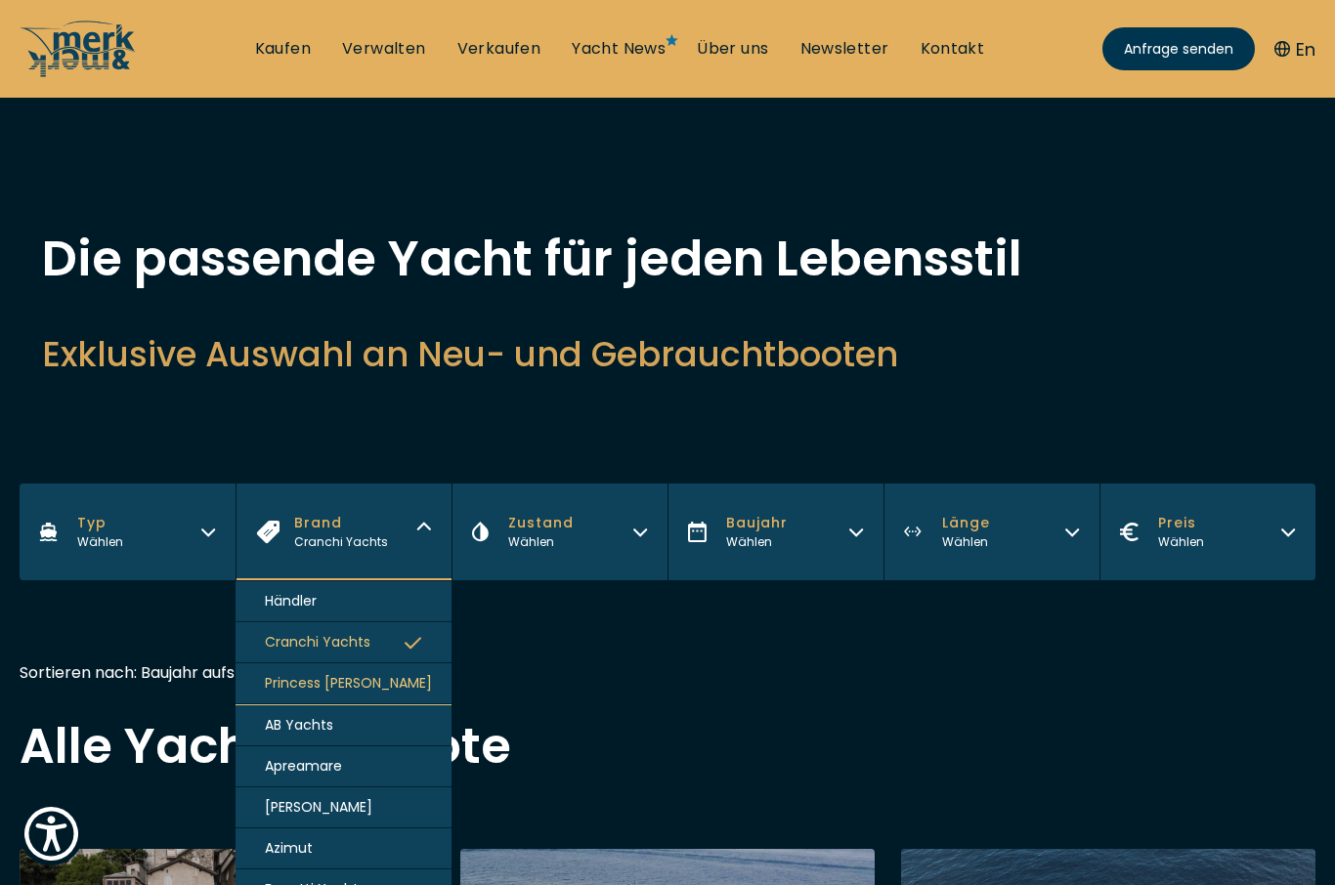
click at [279, 705] on button "Princess [PERSON_NAME]" at bounding box center [344, 684] width 216 height 41
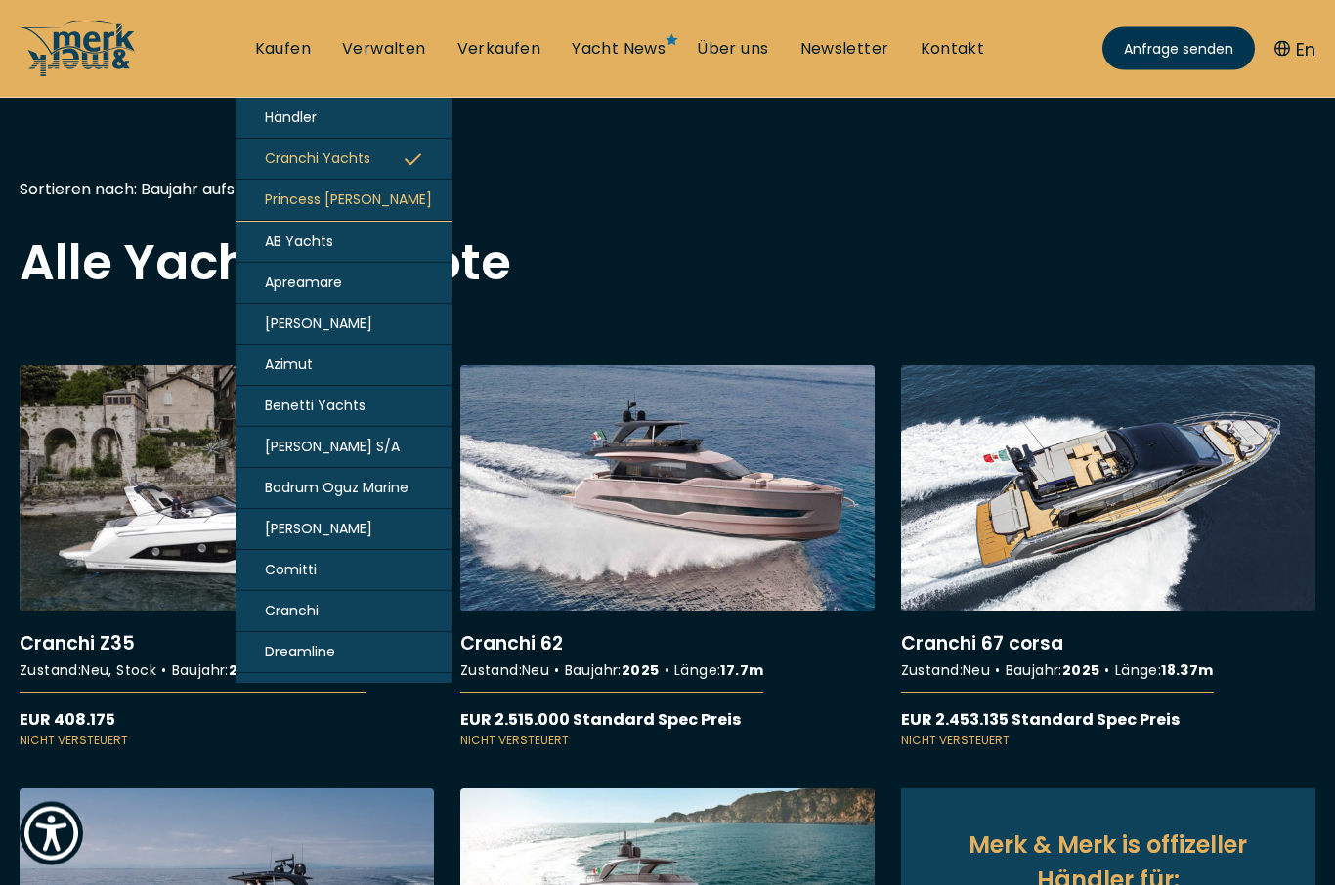
scroll to position [484, 0]
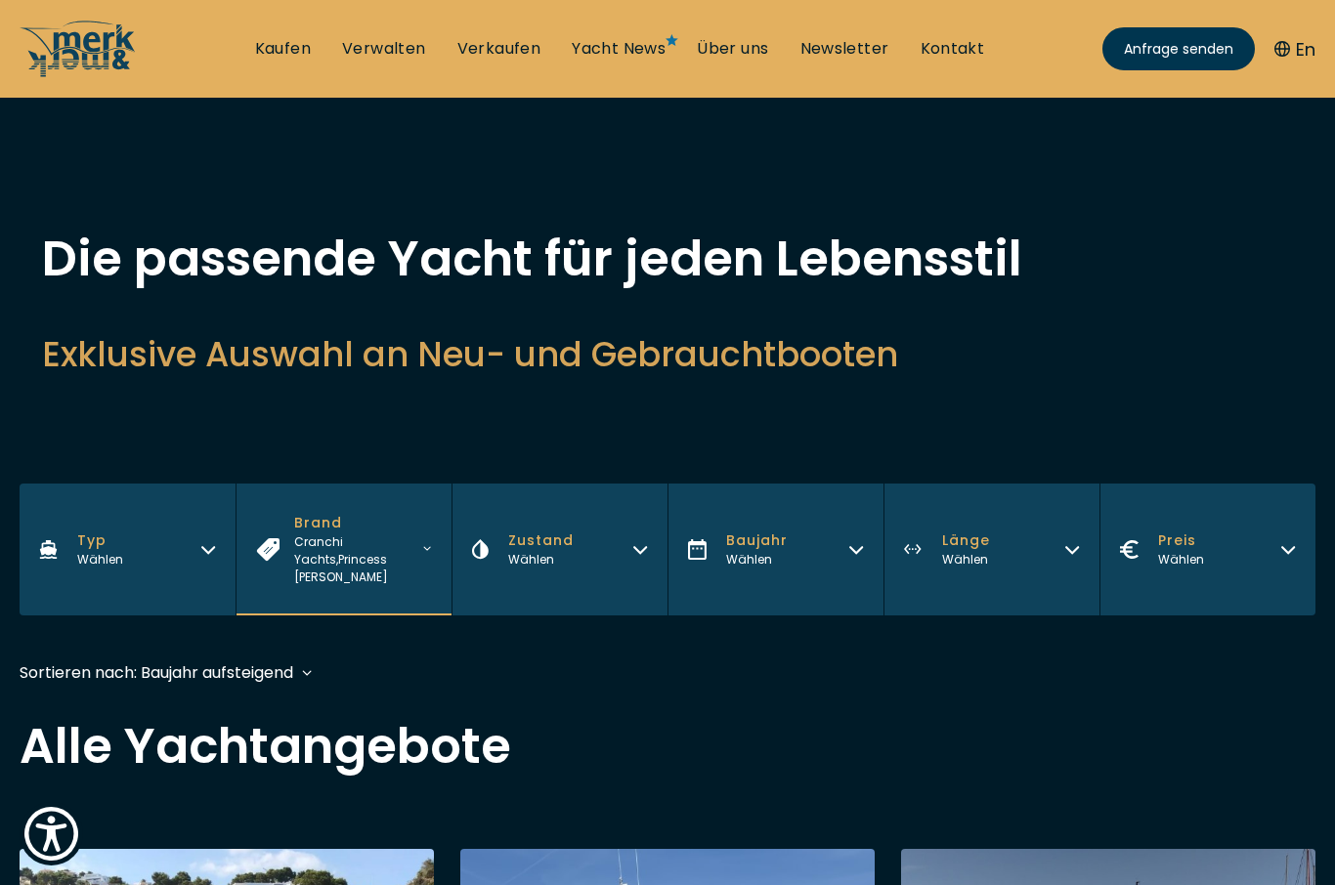
click at [426, 543] on icon "button" at bounding box center [427, 547] width 9 height 9
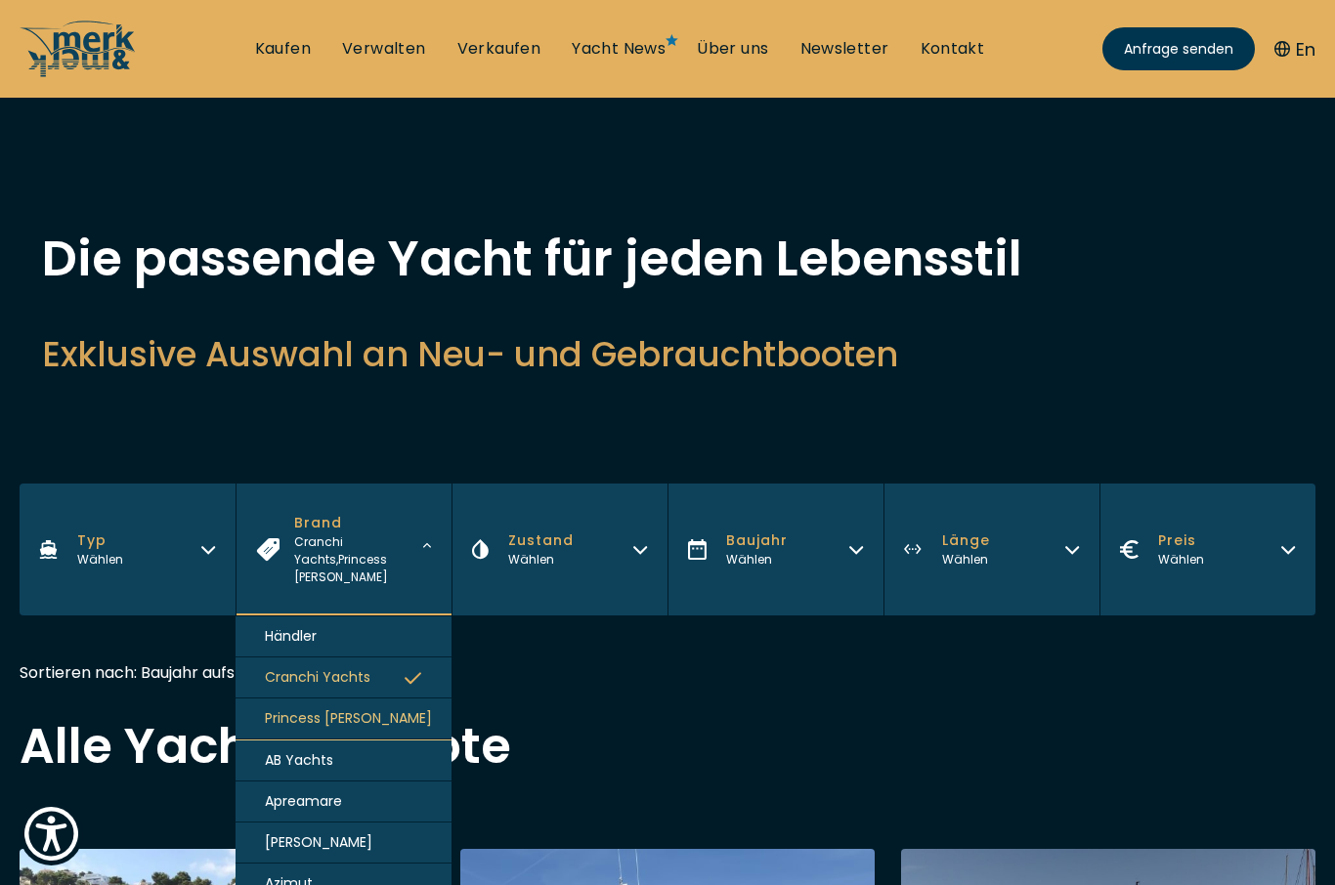
click at [427, 658] on button "Cranchi Yachts" at bounding box center [344, 678] width 216 height 41
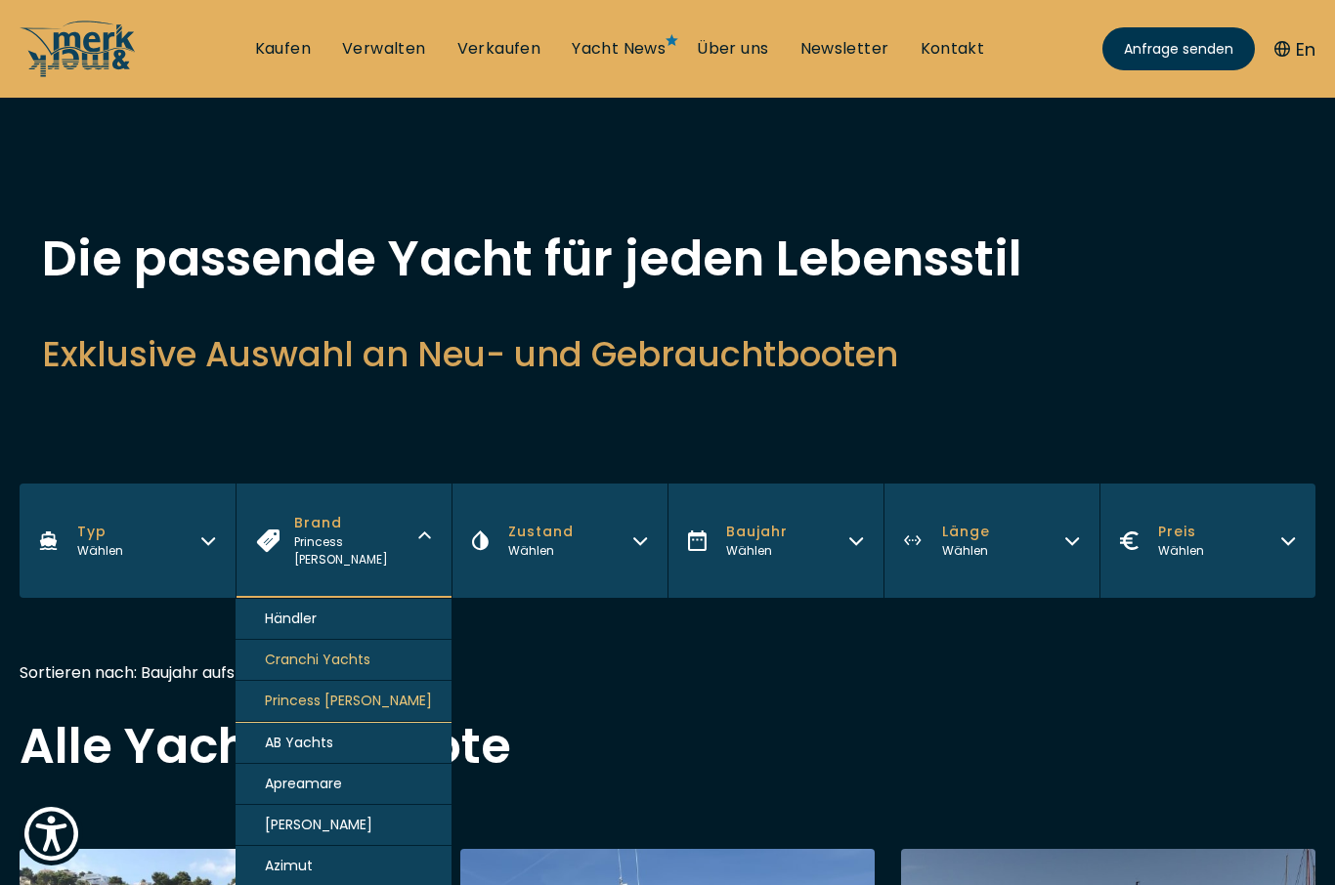
click at [431, 685] on button "Princess [PERSON_NAME]" at bounding box center [344, 701] width 216 height 41
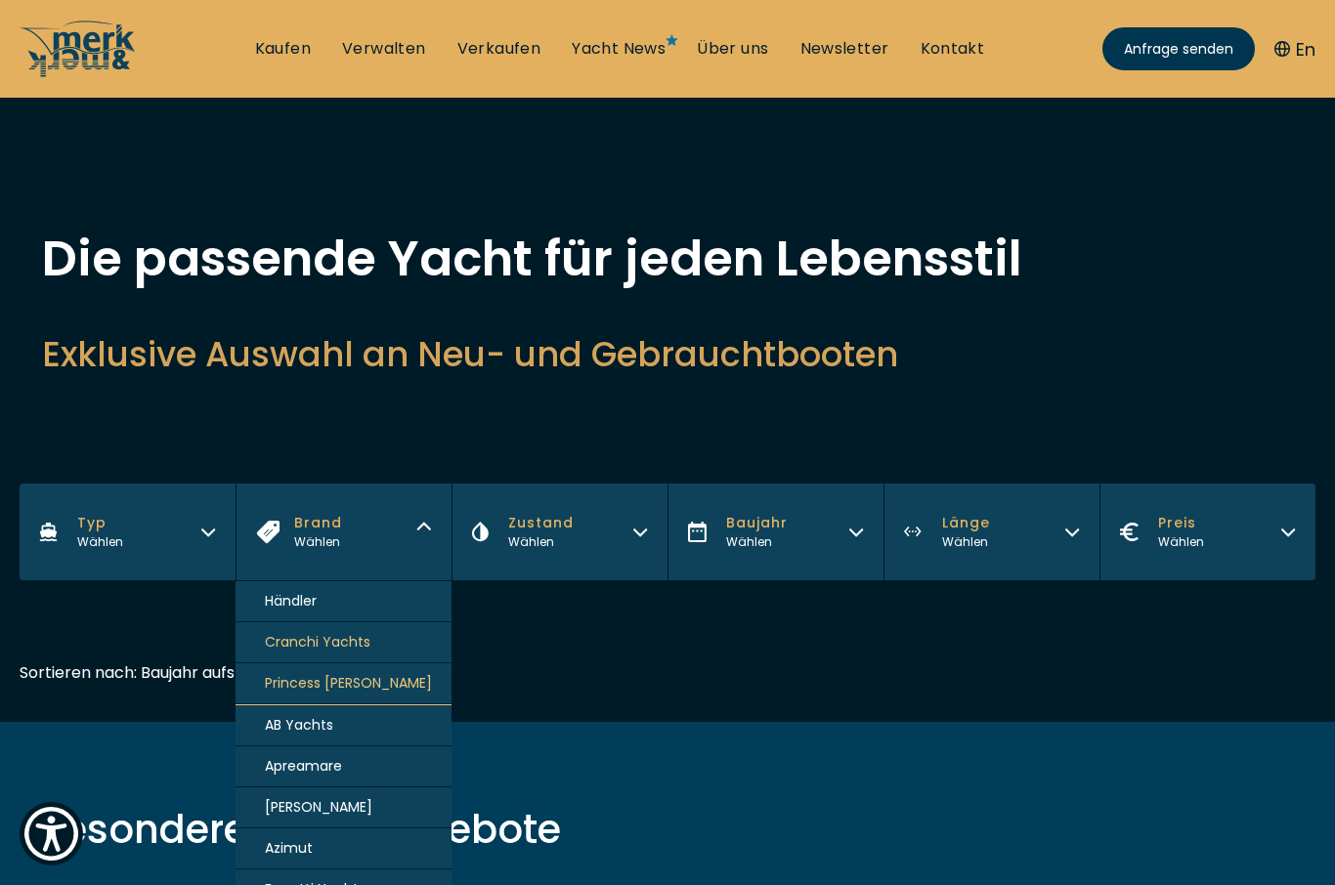
click at [408, 776] on button "Apreamare" at bounding box center [344, 767] width 216 height 41
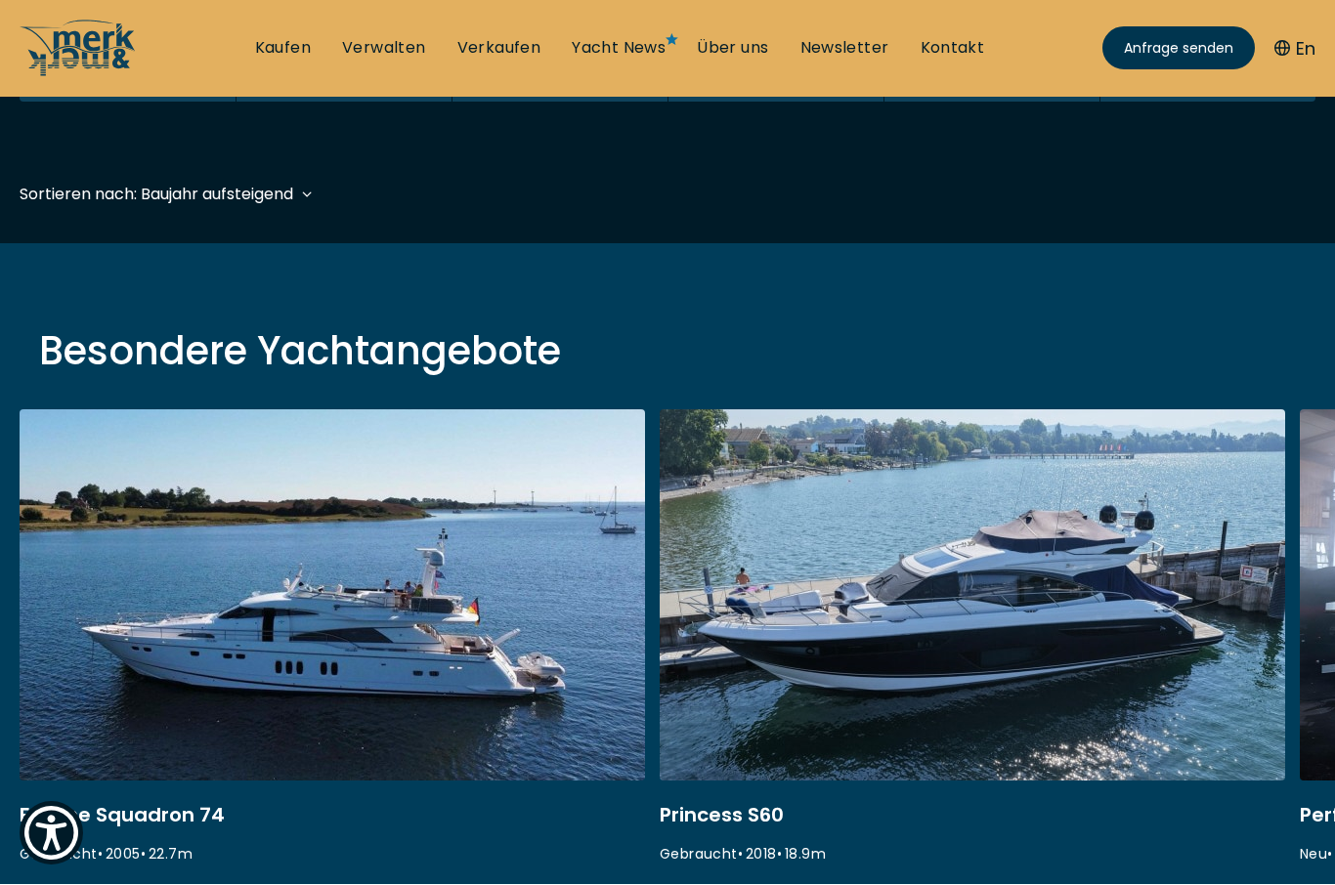
scroll to position [484, 0]
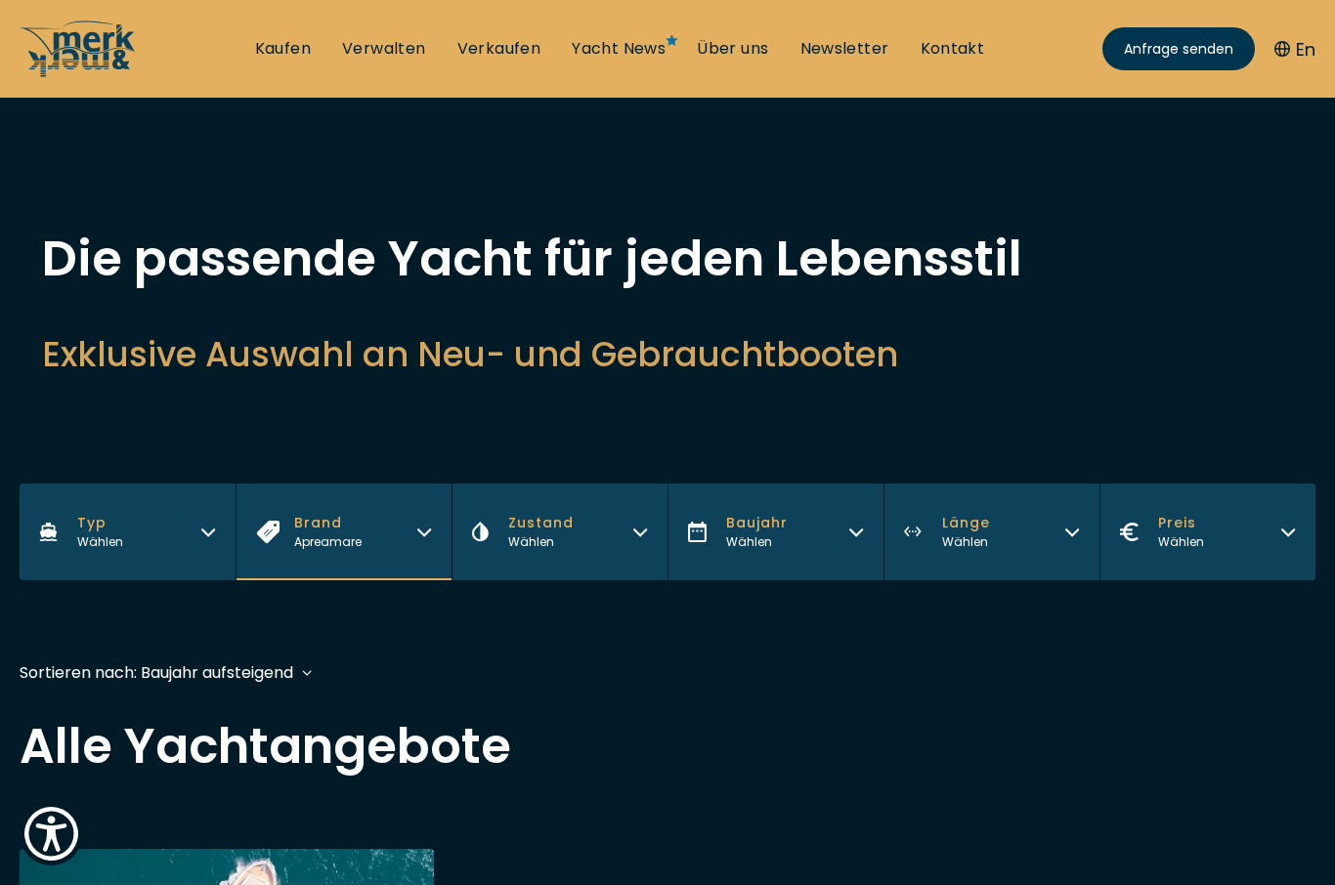
click at [376, 535] on button "Brand Apreamare" at bounding box center [344, 532] width 216 height 97
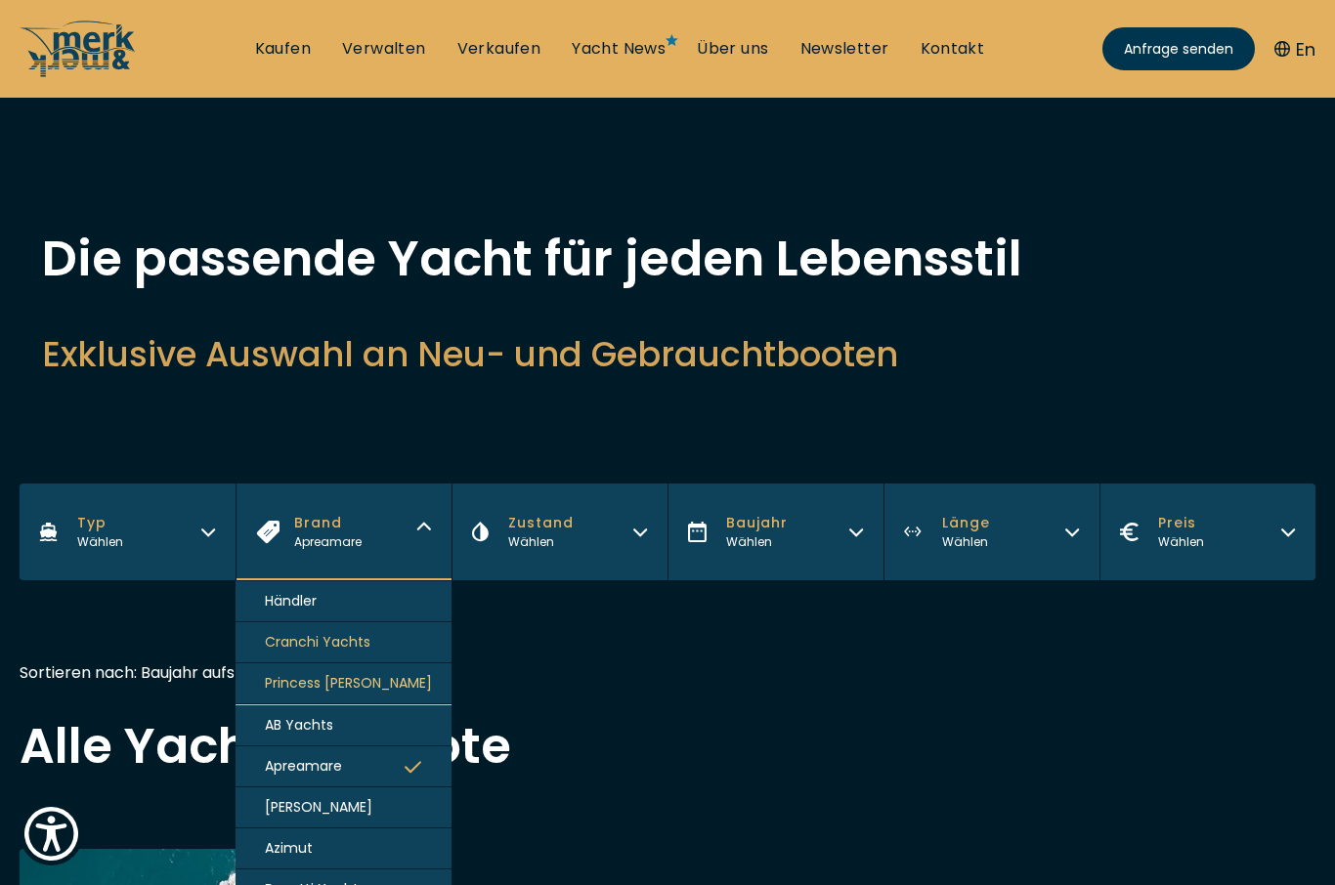
click at [408, 773] on icon "button" at bounding box center [413, 767] width 17 height 12
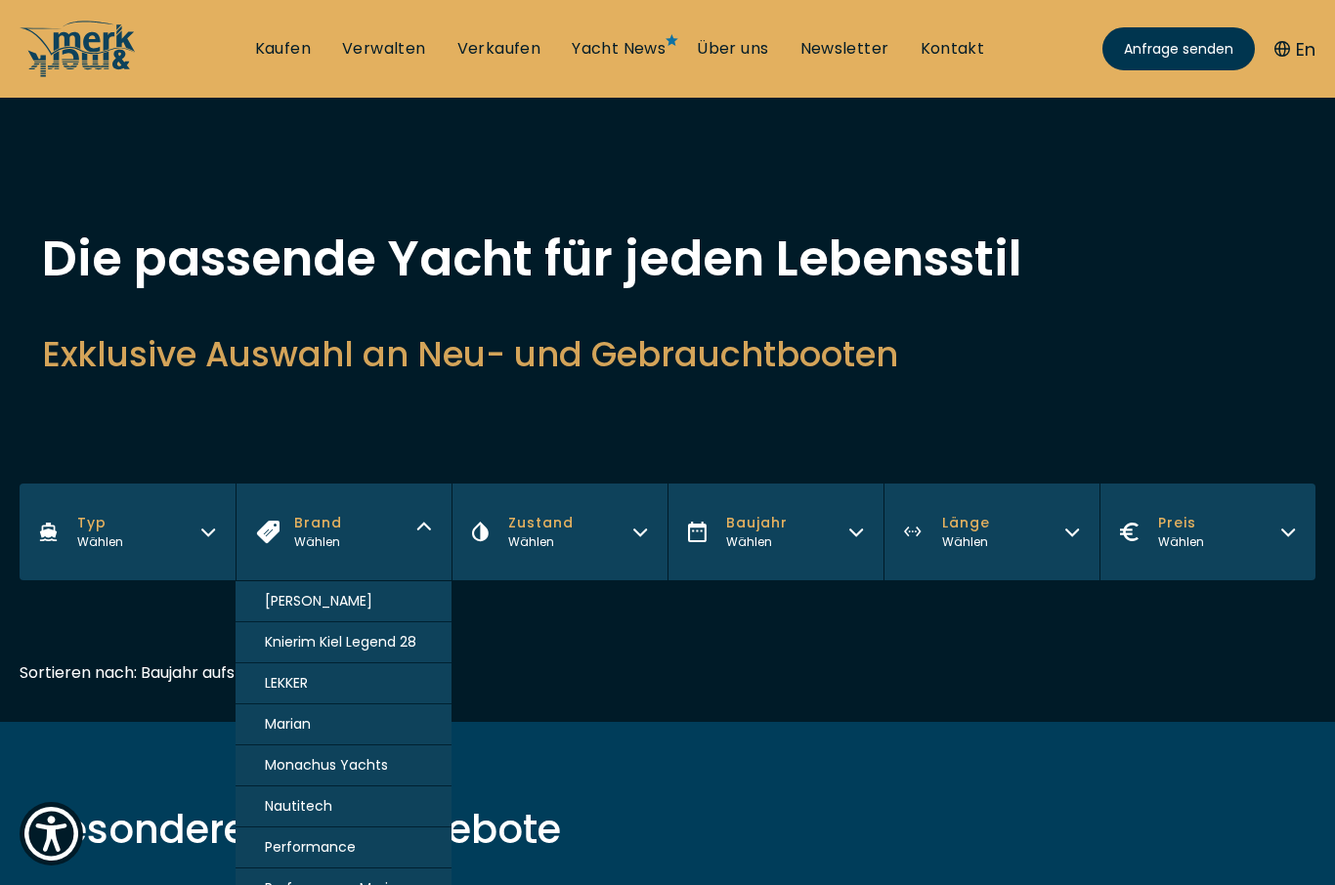
scroll to position [1069, 0]
click at [385, 652] on span "Knierim Kiel Legend 28" at bounding box center [340, 641] width 151 height 21
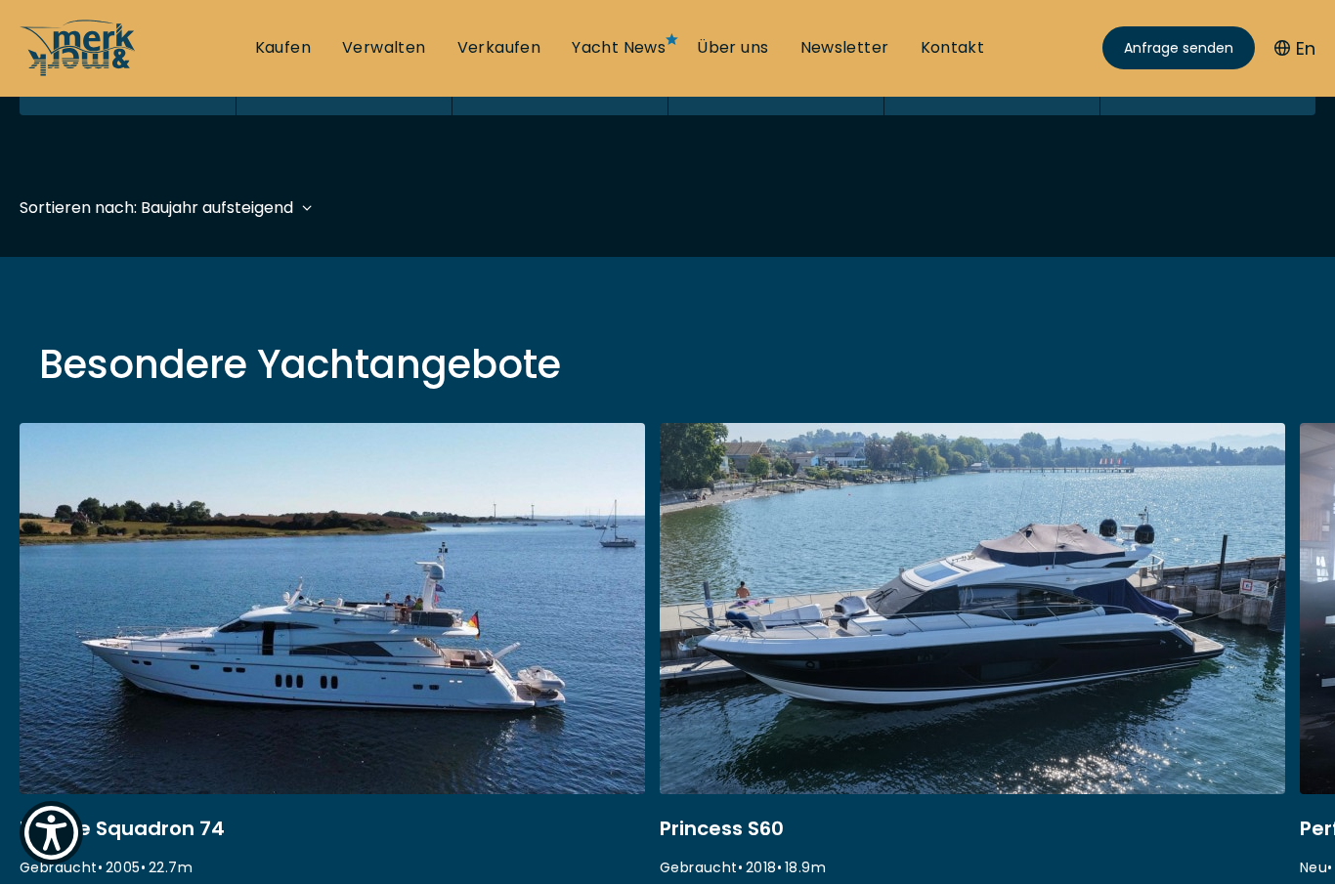
scroll to position [484, 0]
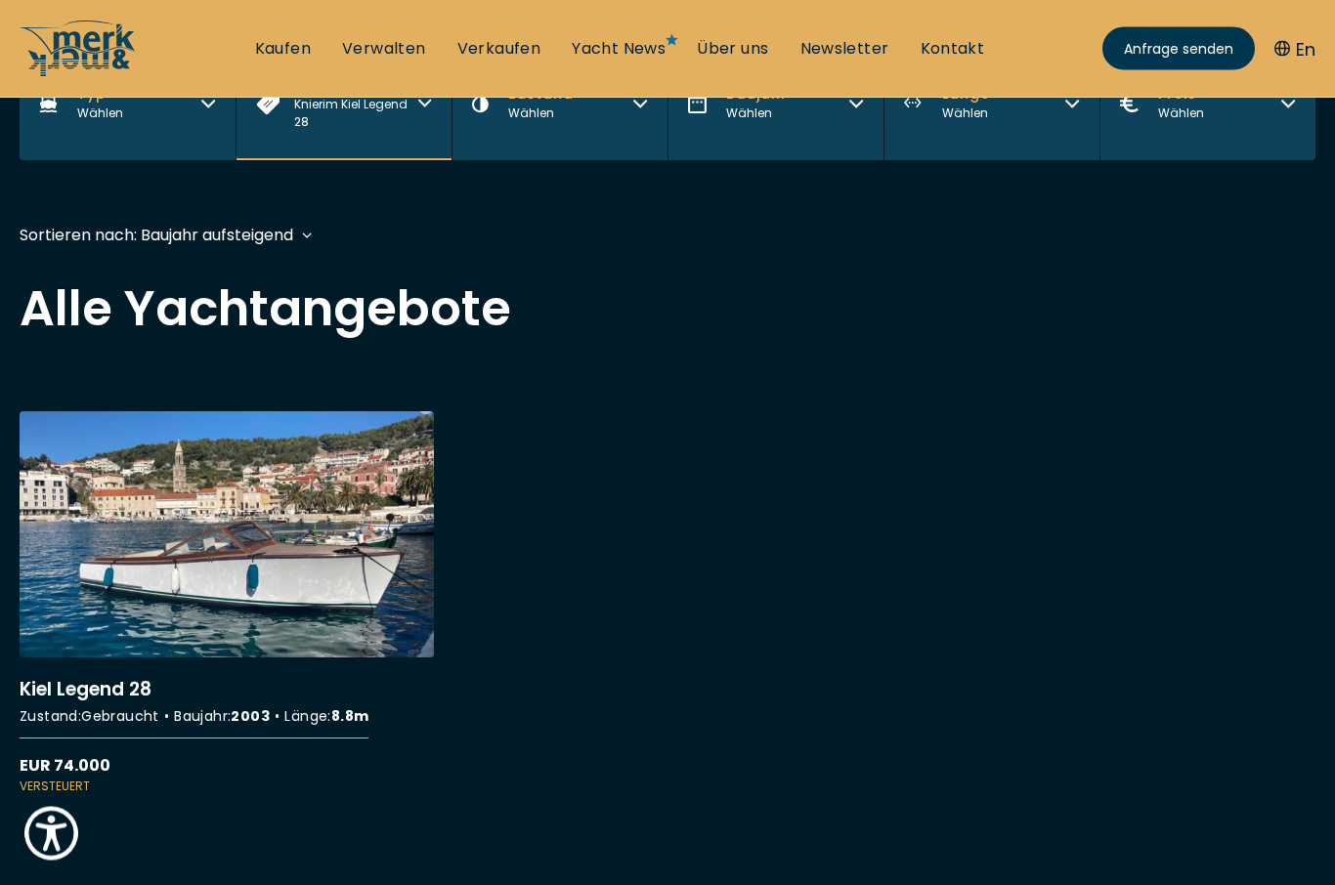
scroll to position [438, 0]
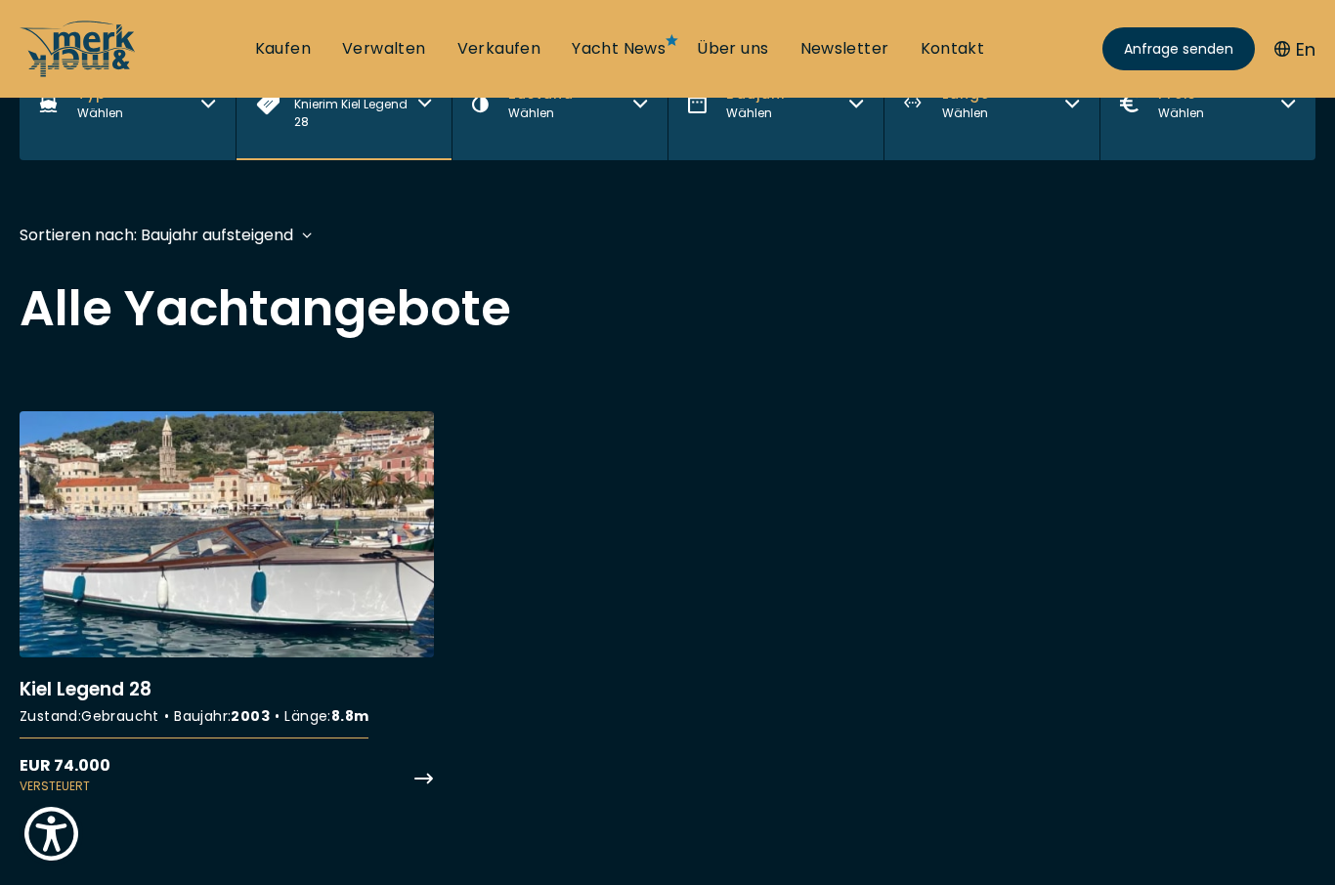
click at [291, 563] on link "More details about Kiel Legend 28" at bounding box center [227, 603] width 414 height 384
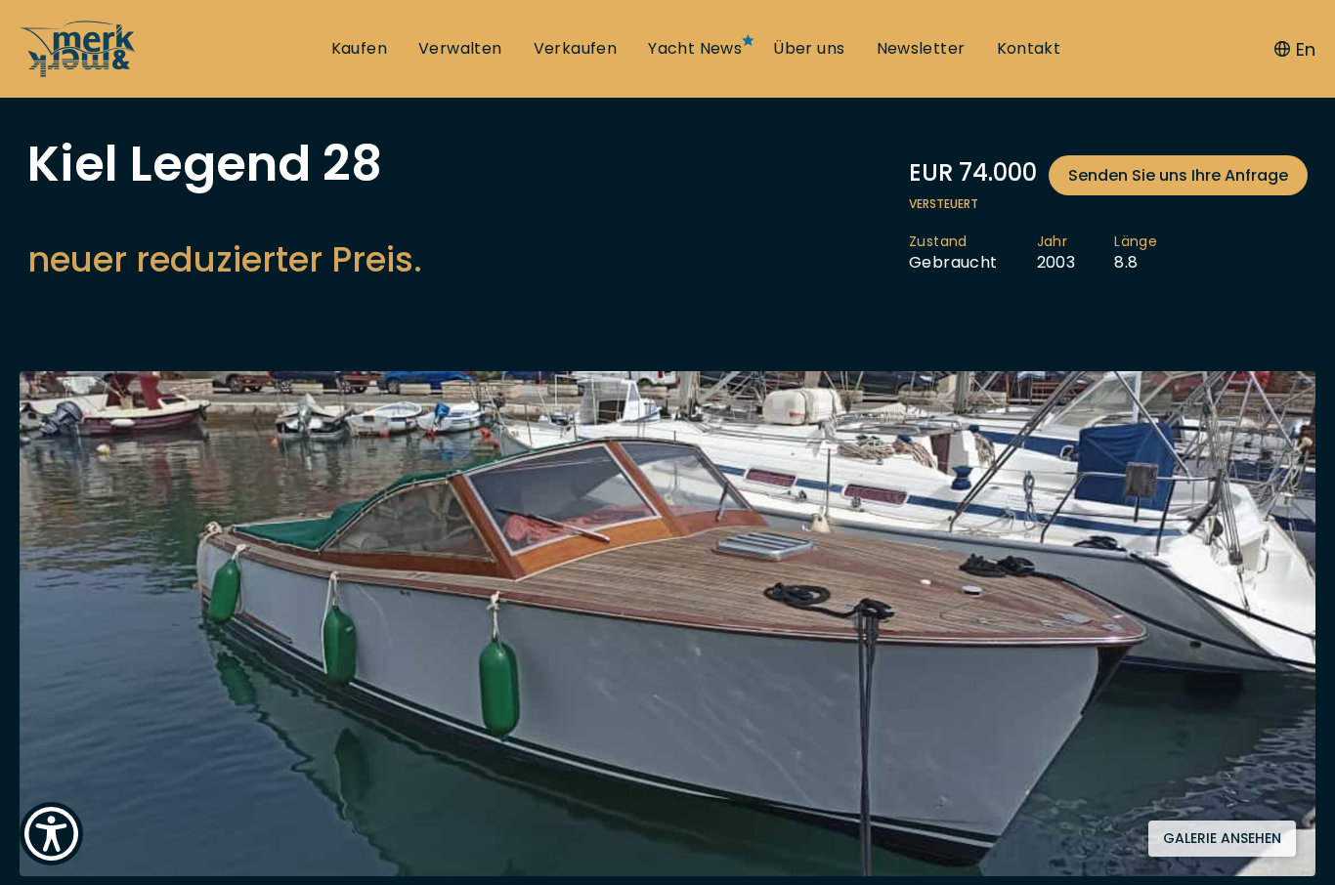
scroll to position [95, 0]
click at [1231, 846] on button "Galerie ansehen" at bounding box center [1222, 839] width 148 height 36
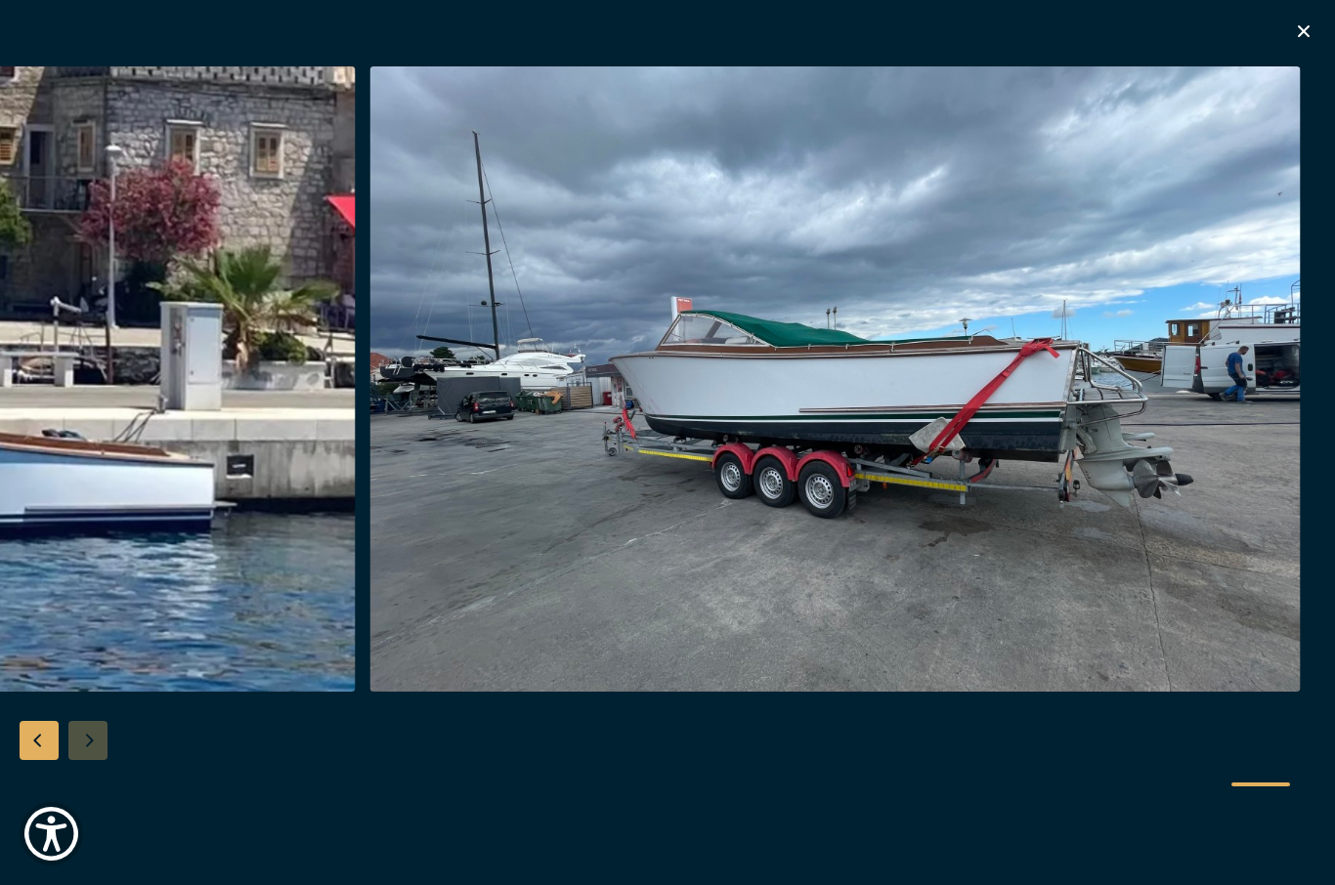
click at [1314, 33] on icon "button" at bounding box center [1303, 31] width 23 height 23
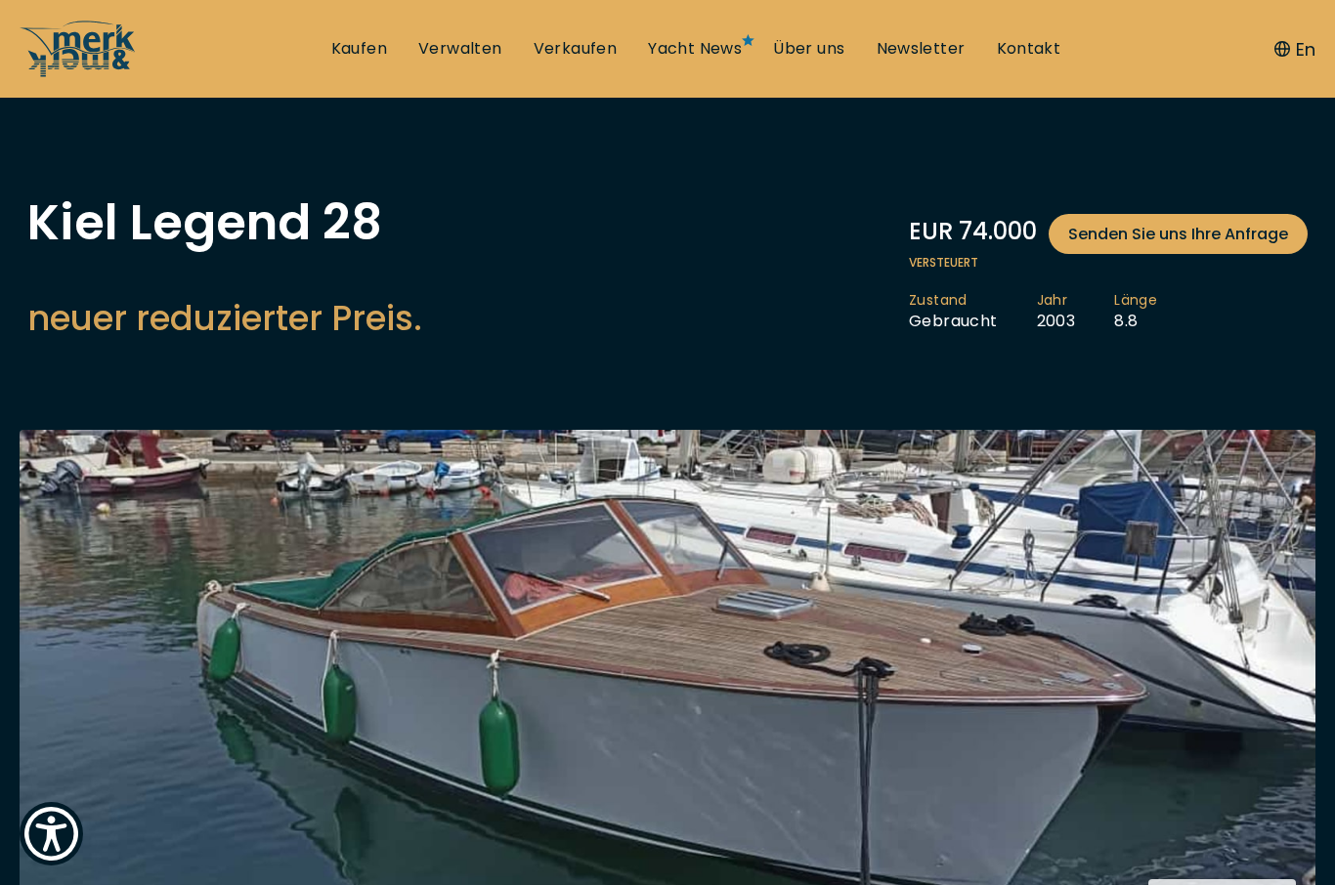
scroll to position [0, 0]
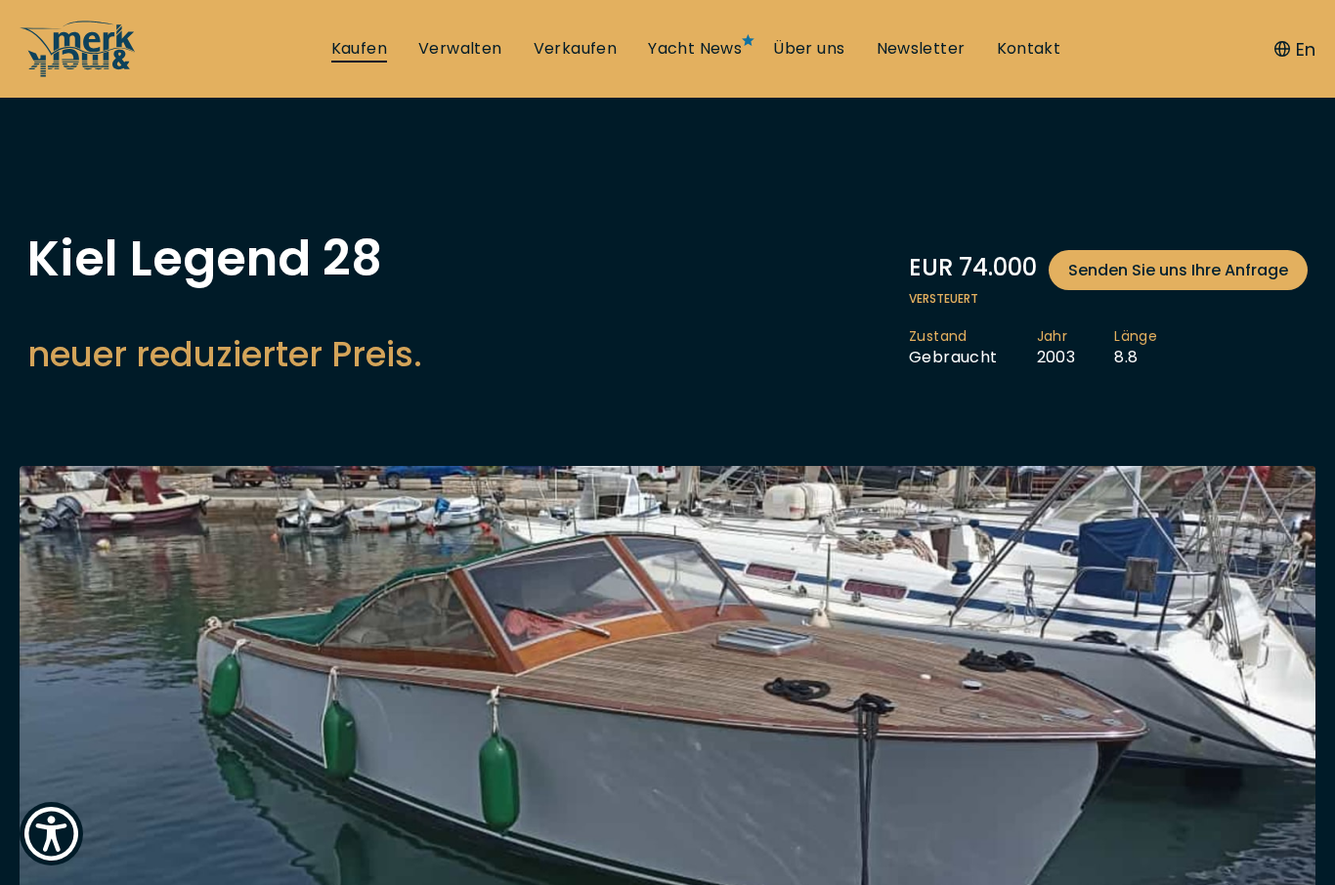
click at [369, 51] on link "Kaufen" at bounding box center [359, 49] width 56 height 22
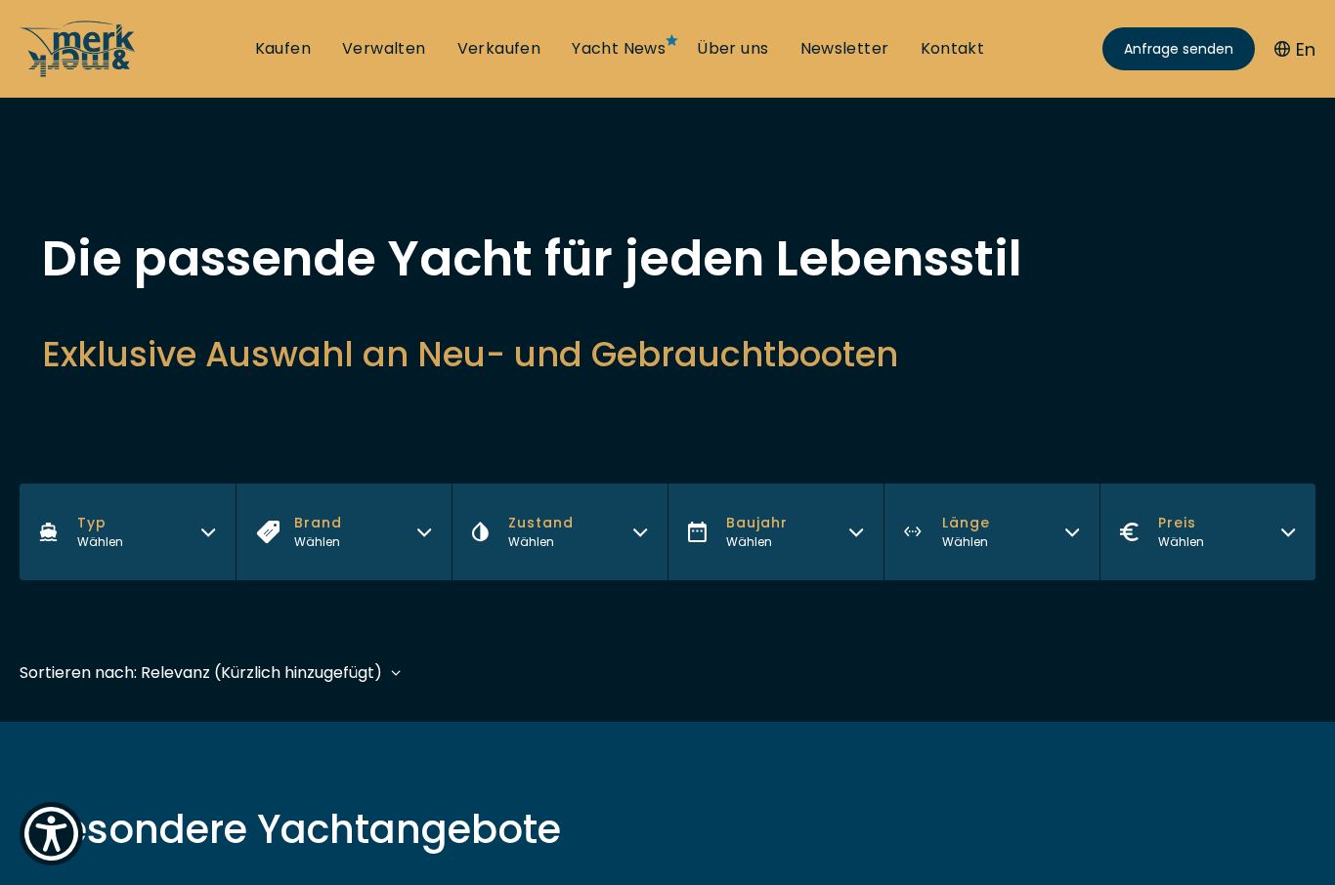
click at [399, 539] on button "Brand Wählen" at bounding box center [344, 532] width 216 height 97
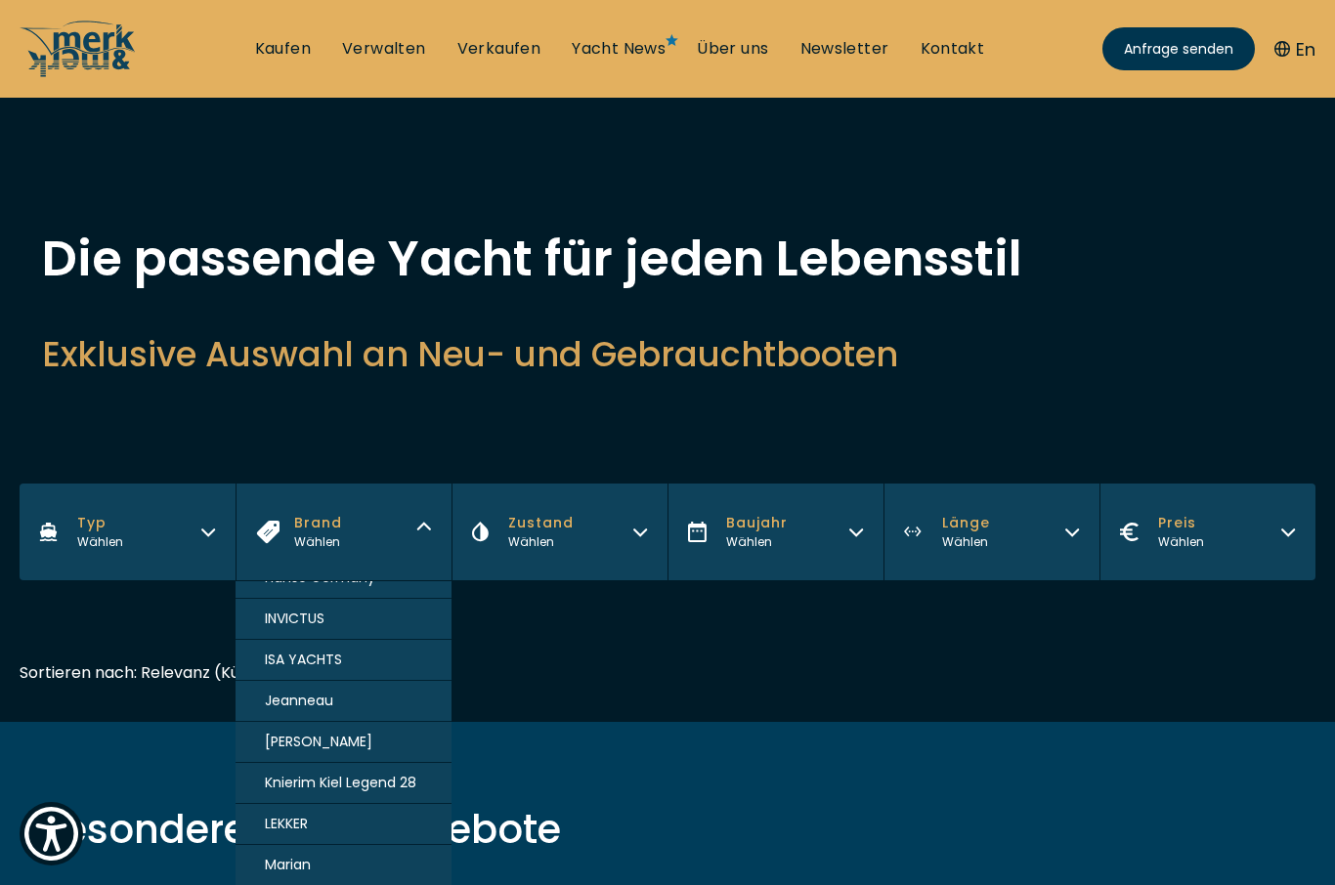
scroll to position [929, 0]
click at [339, 720] on button "Jeanneau" at bounding box center [344, 699] width 216 height 41
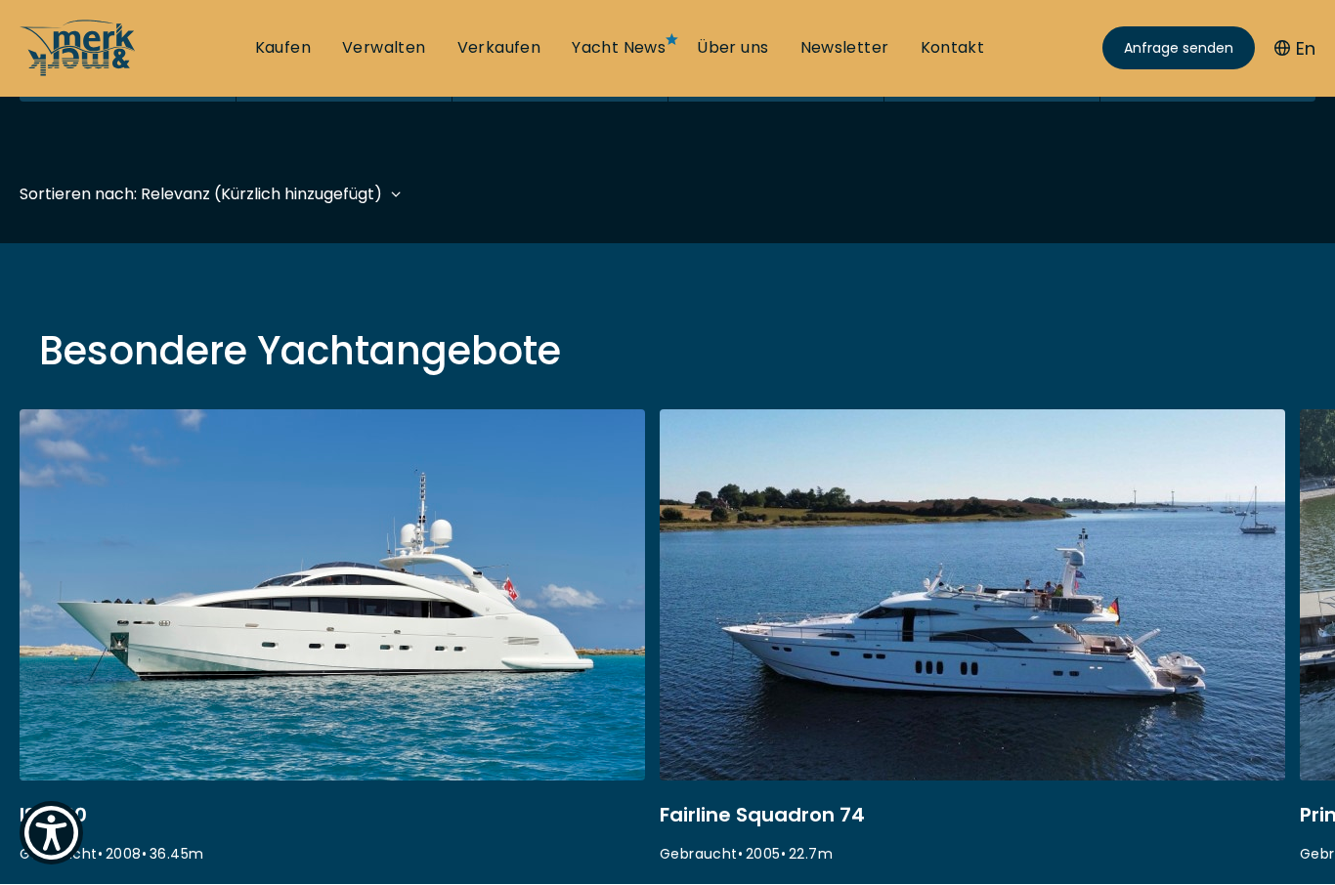
scroll to position [484, 0]
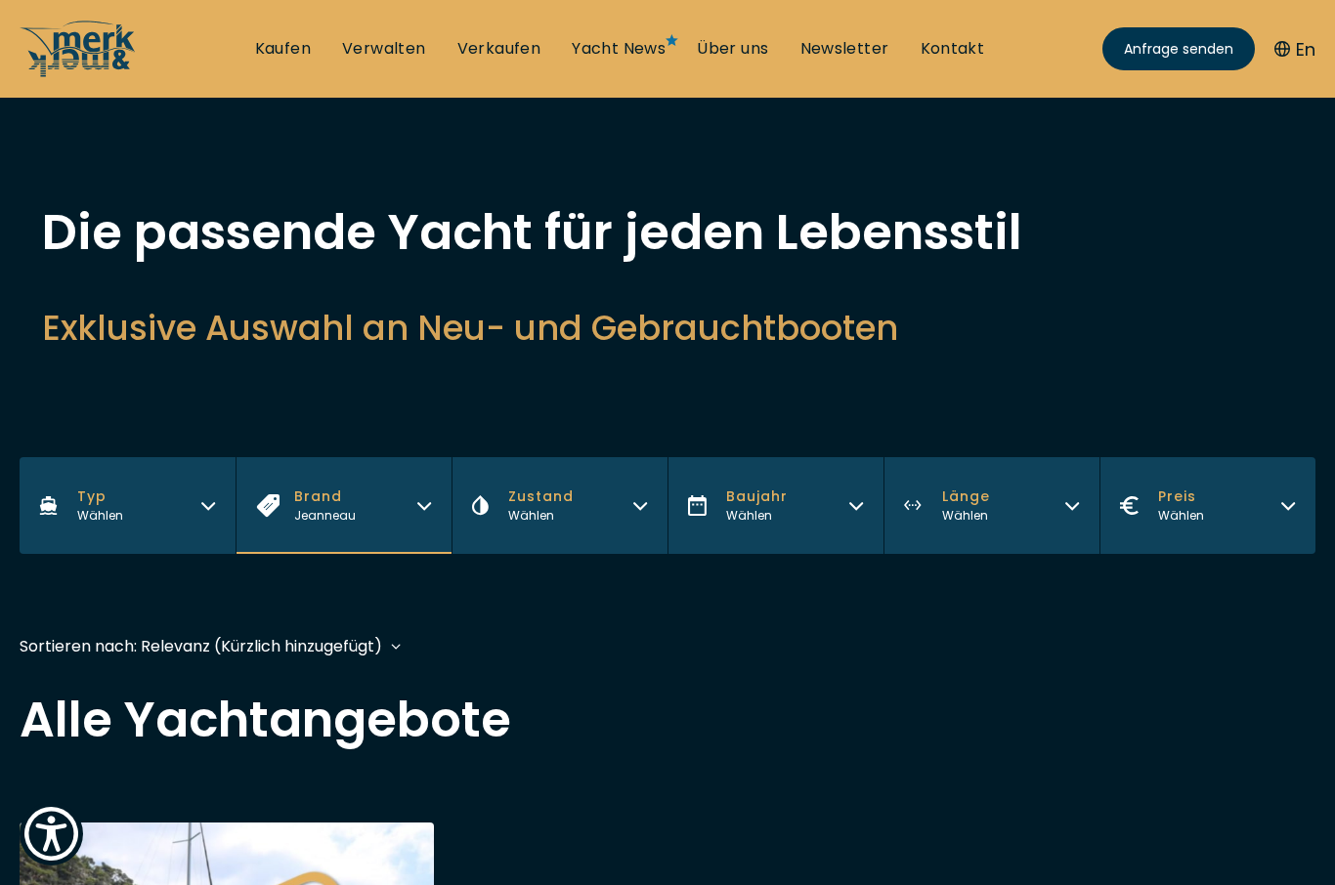
scroll to position [25, 0]
click at [427, 519] on button "Brand Jeanneau" at bounding box center [344, 506] width 216 height 97
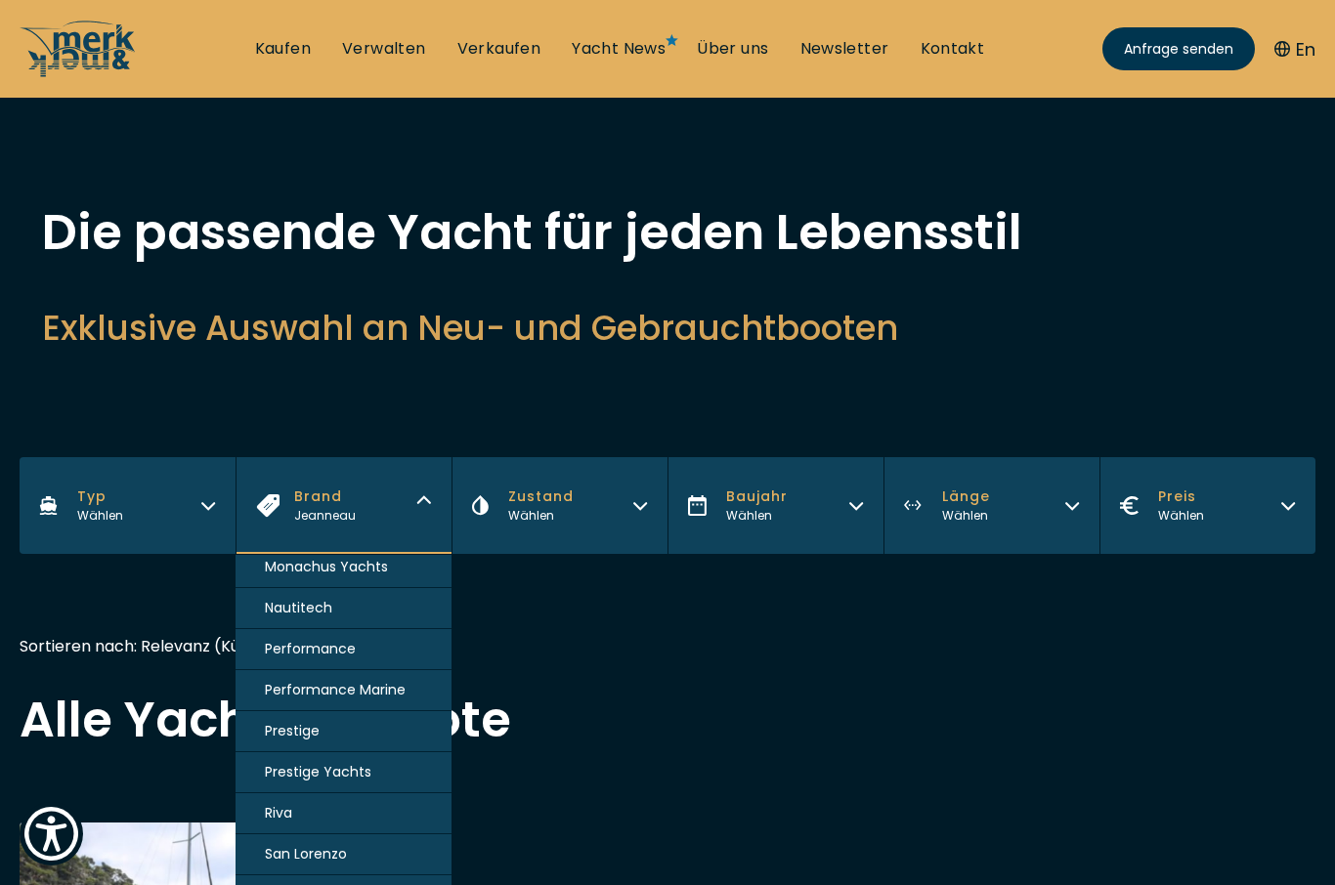
scroll to position [1239, 0]
click at [321, 836] on button "Riva" at bounding box center [344, 815] width 216 height 41
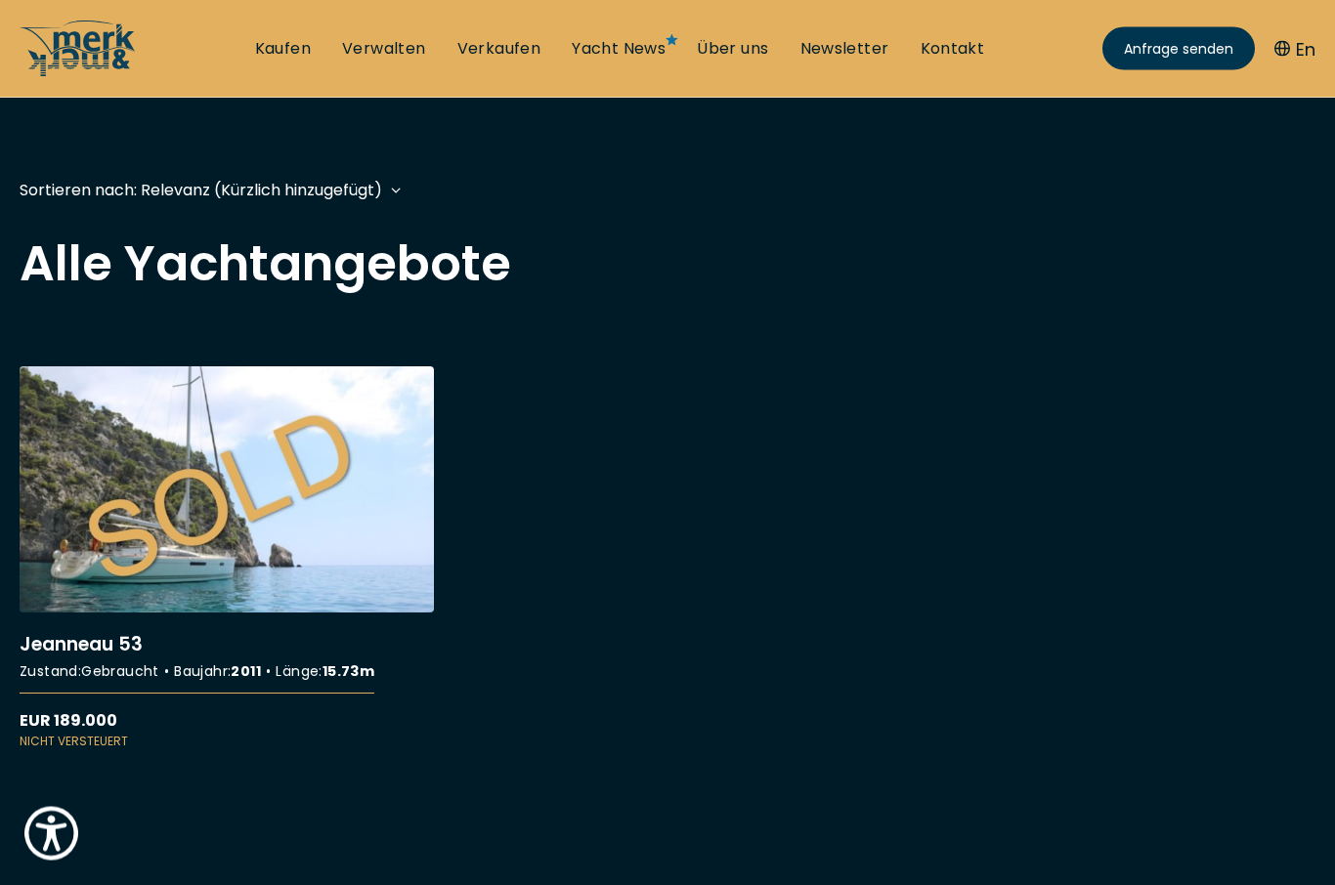
scroll to position [484, 0]
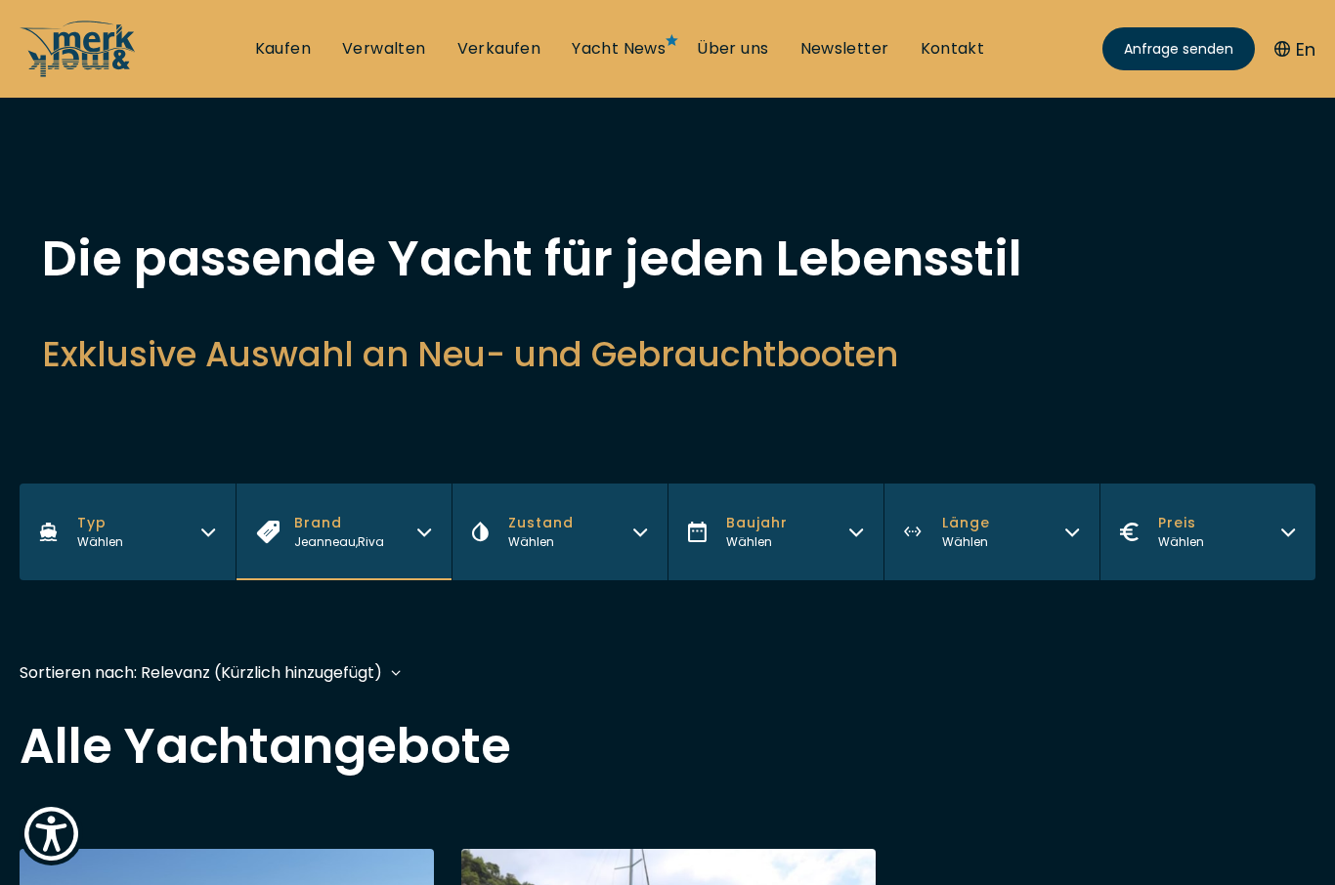
click at [410, 552] on button "Brand Jeanneau , Riva" at bounding box center [344, 532] width 216 height 97
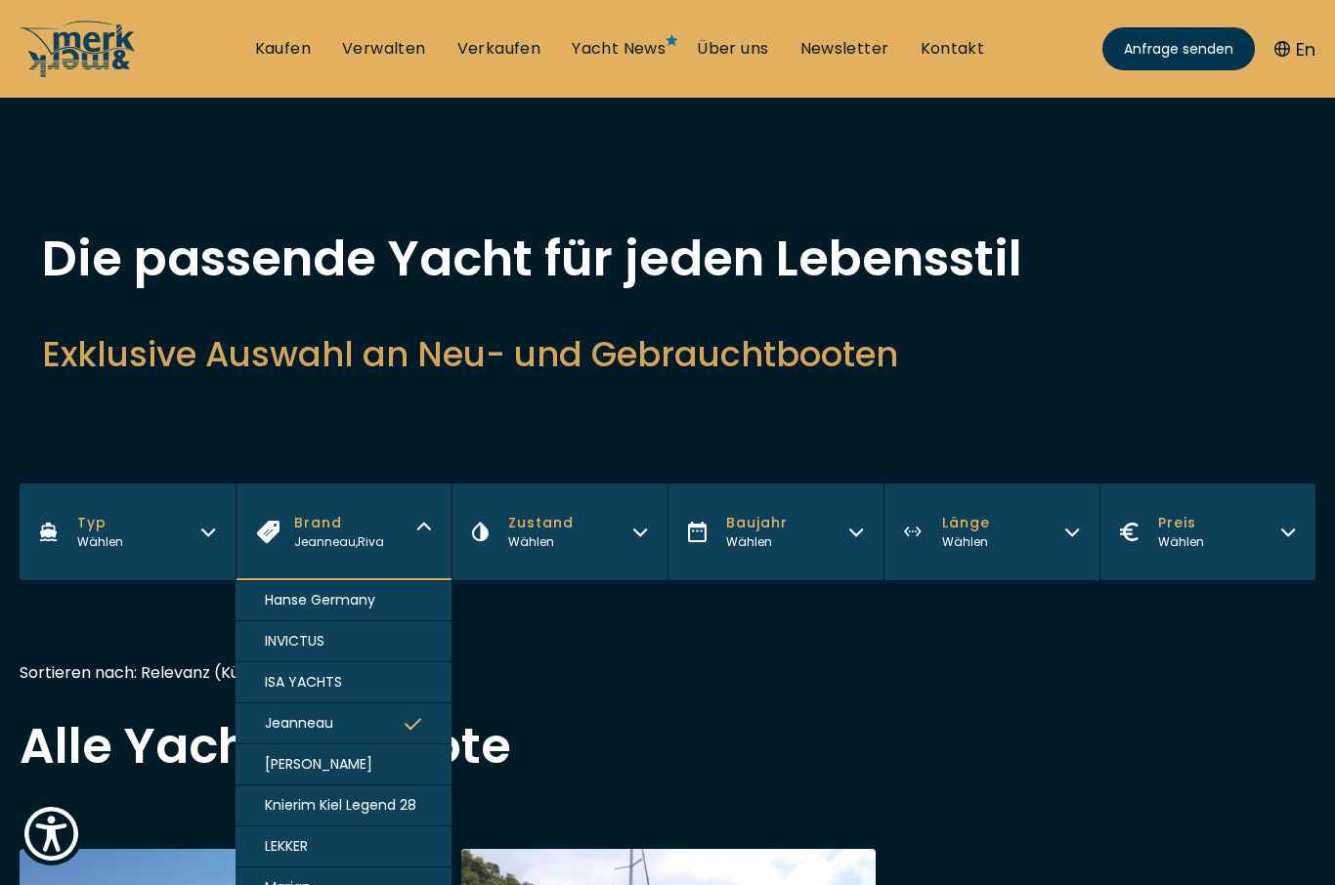
scroll to position [911, 0]
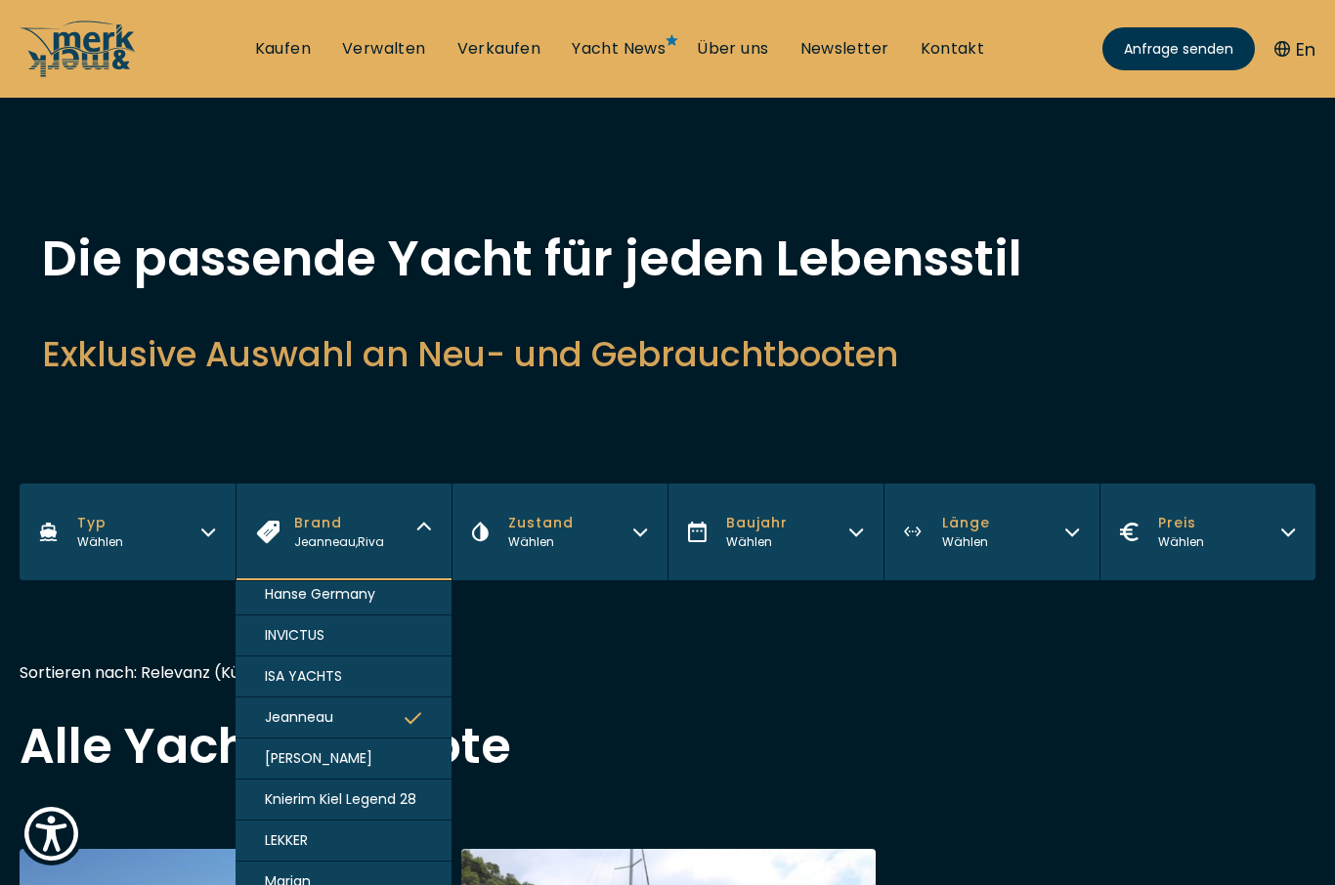
click at [424, 739] on button "Jeanneau" at bounding box center [344, 718] width 216 height 41
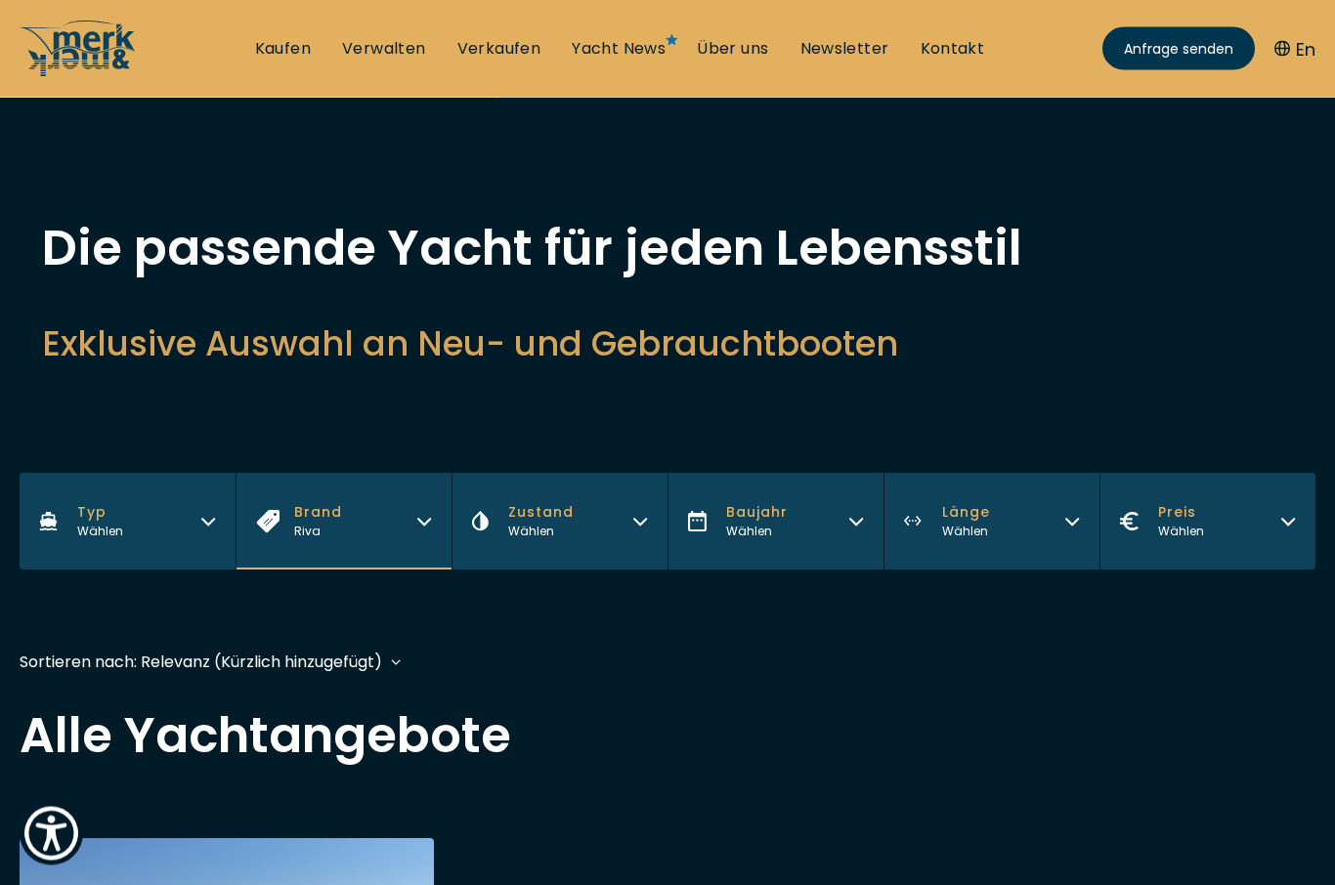
scroll to position [11, 0]
click at [421, 531] on button "Brand Riva" at bounding box center [344, 521] width 216 height 97
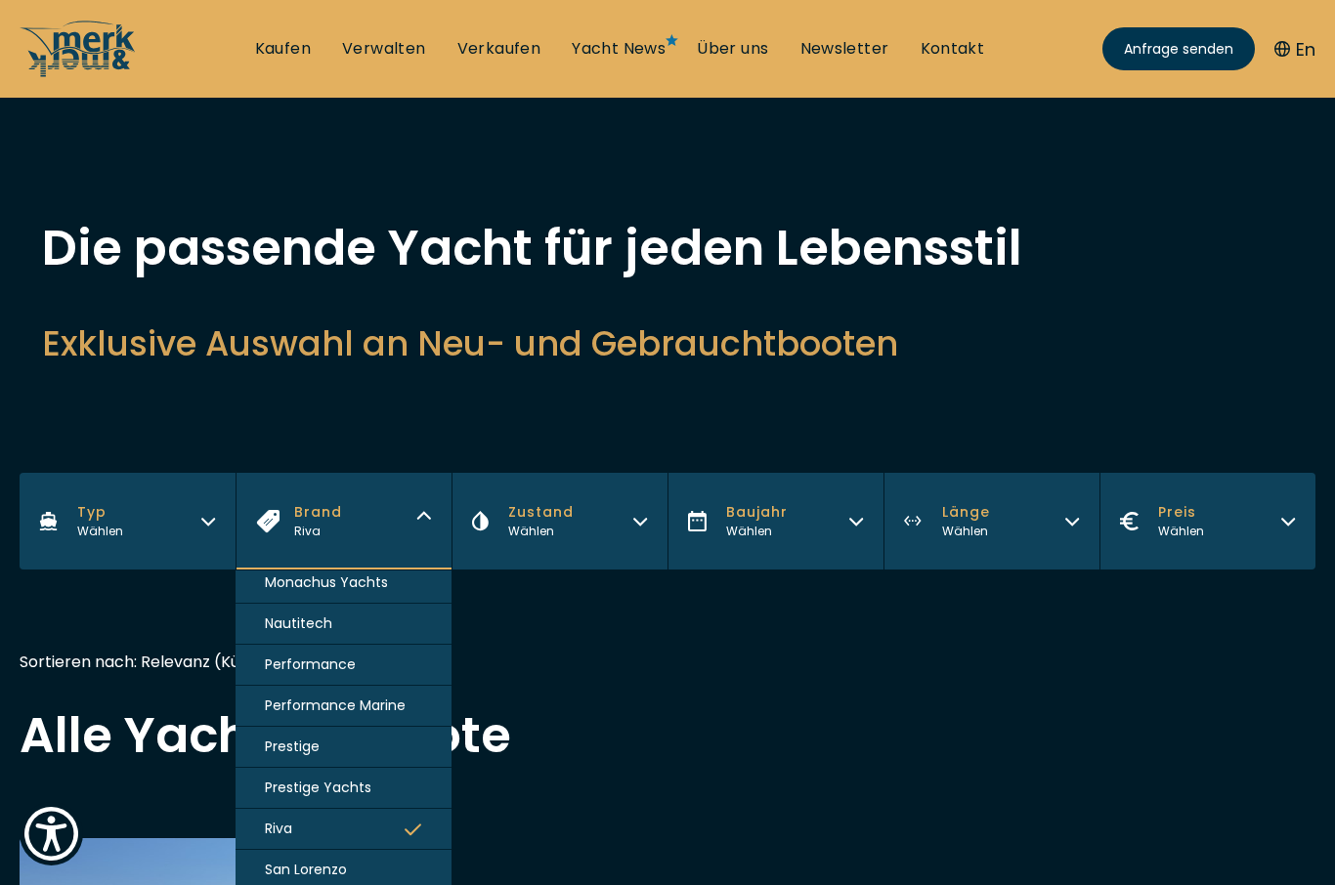
scroll to position [1239, 0]
click at [414, 838] on icon "button" at bounding box center [413, 829] width 19 height 18
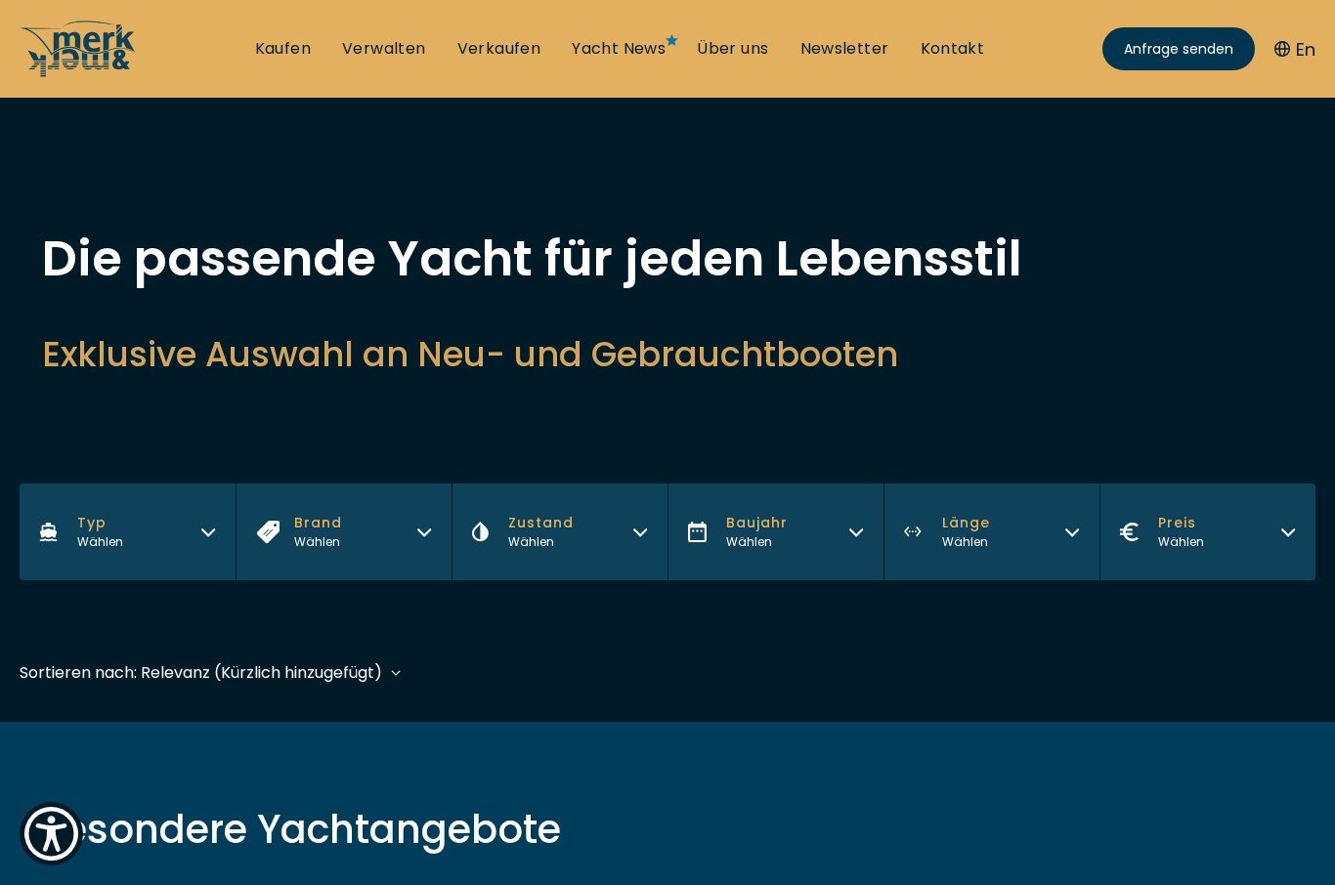
click at [416, 538] on icon "button" at bounding box center [424, 530] width 16 height 16
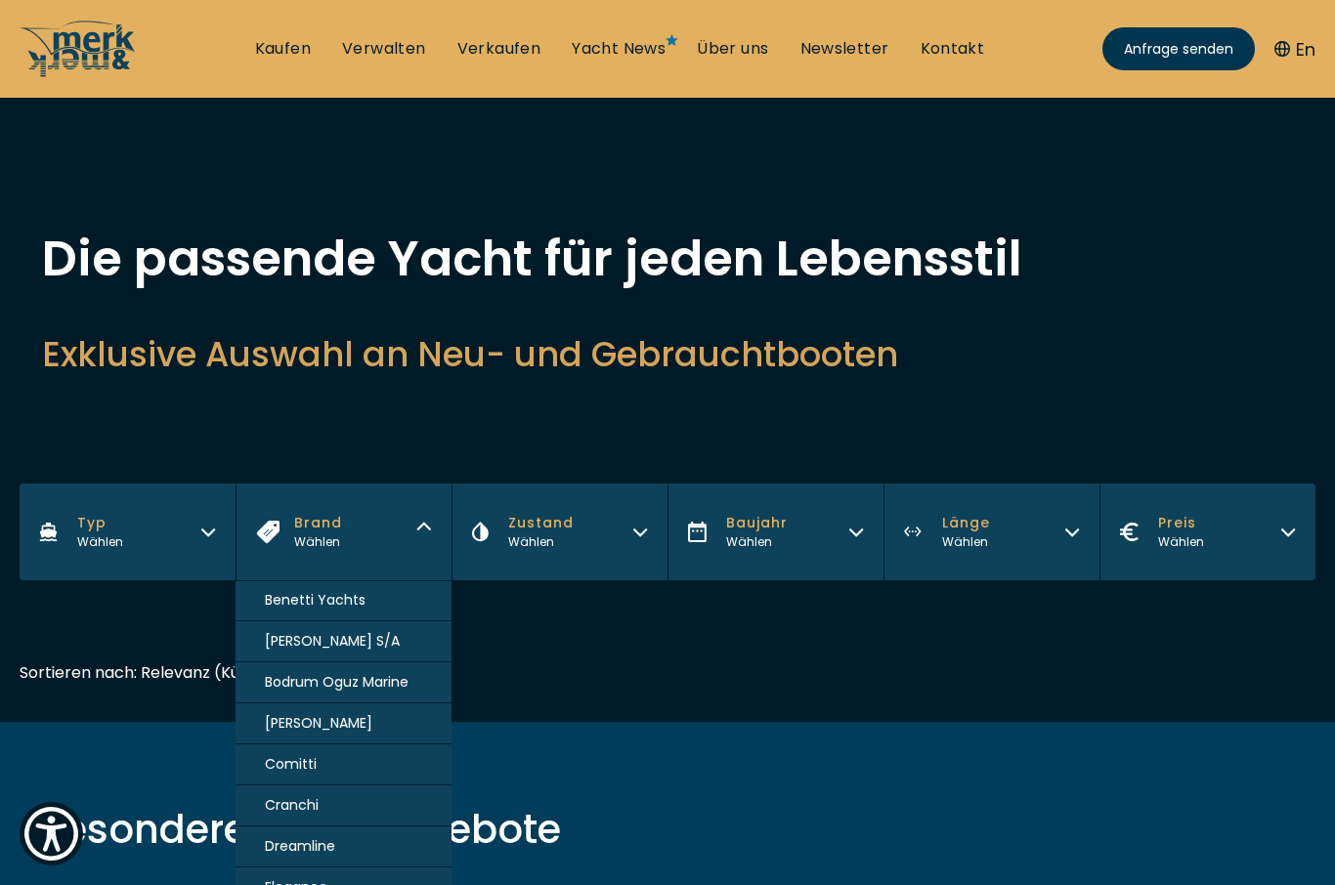
scroll to position [291, 0]
click at [330, 821] on button "Cranchi" at bounding box center [344, 804] width 216 height 41
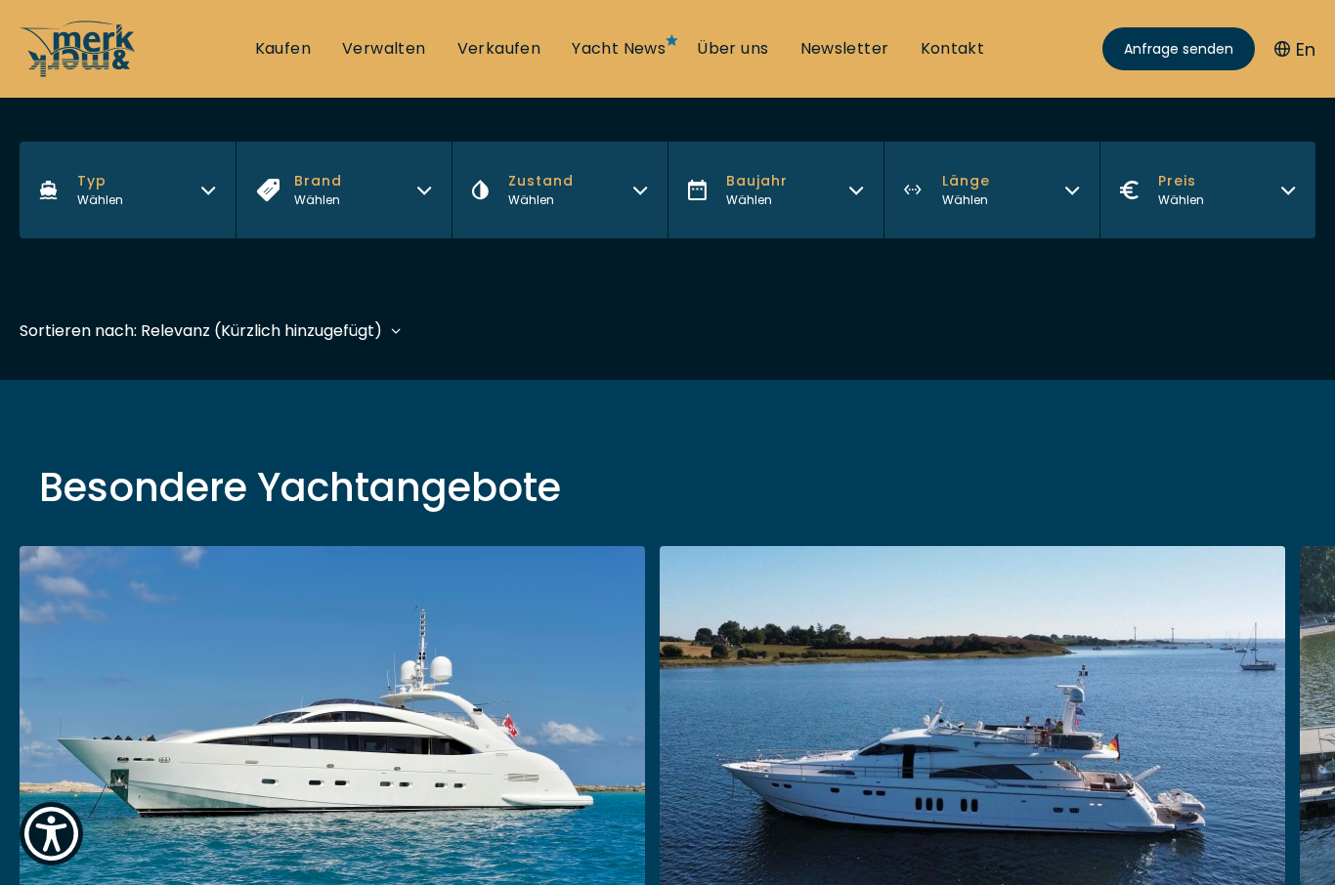
scroll to position [484, 0]
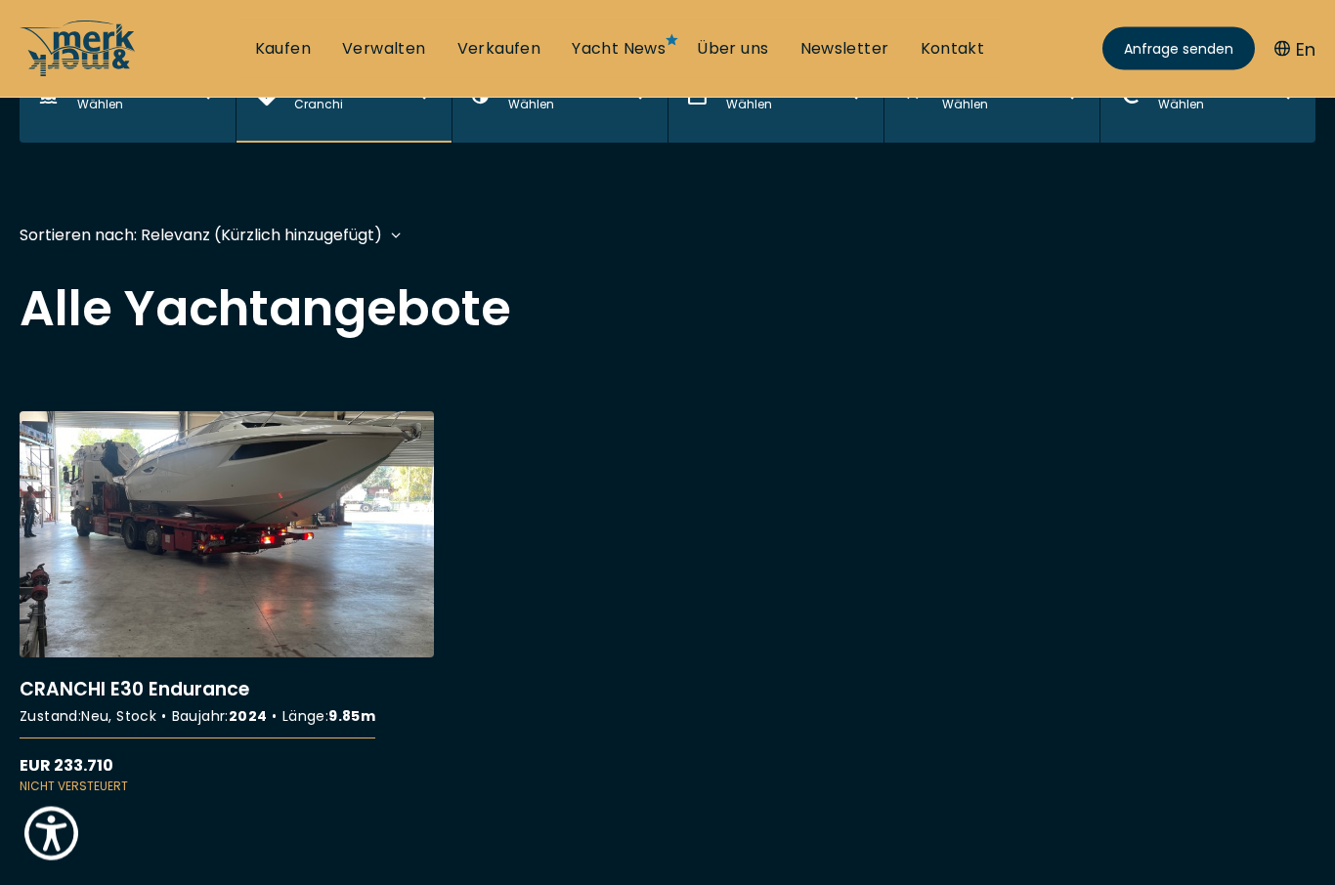
scroll to position [438, 0]
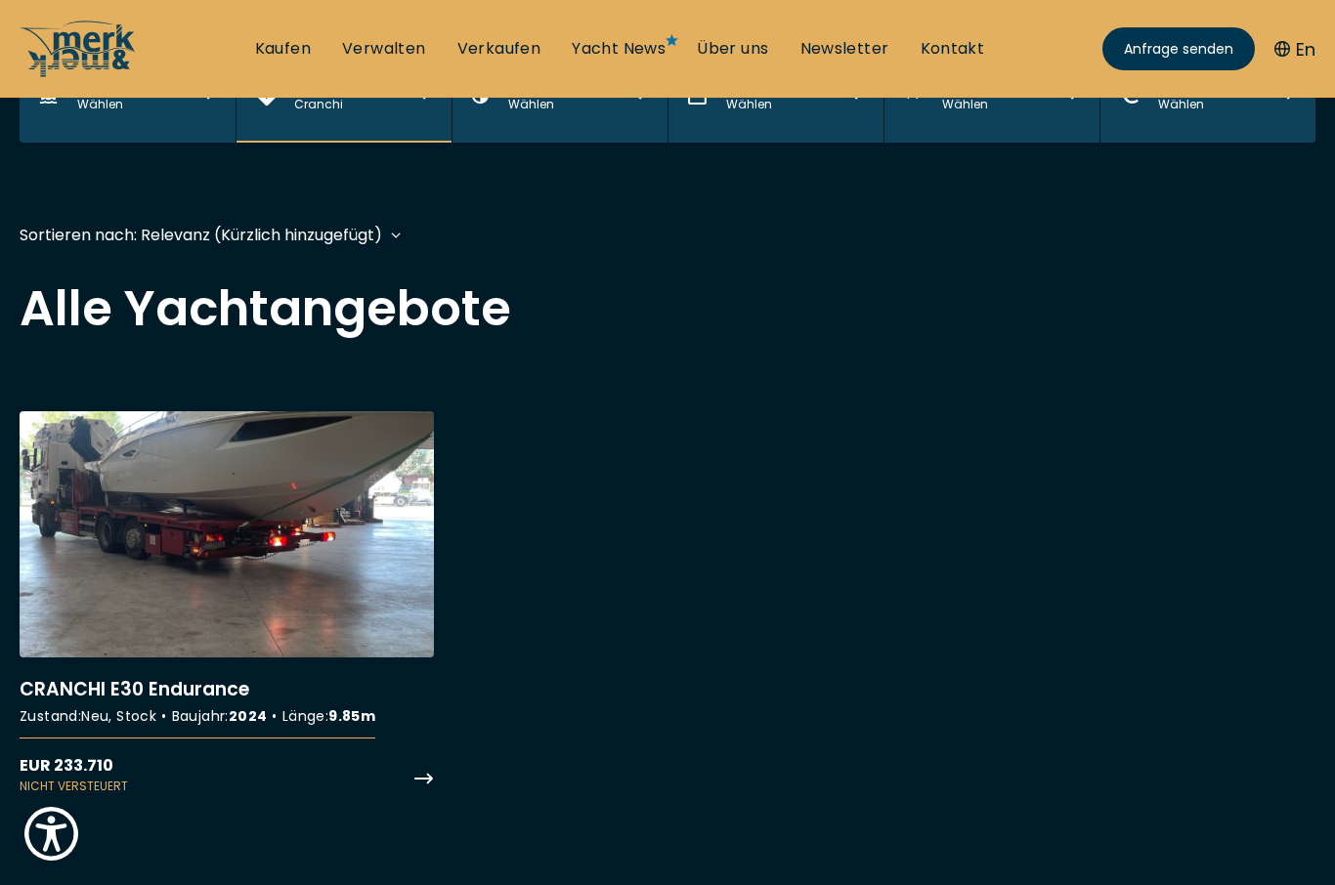
click at [268, 550] on link "More details about CRANCHI E30 Endurance" at bounding box center [227, 603] width 414 height 384
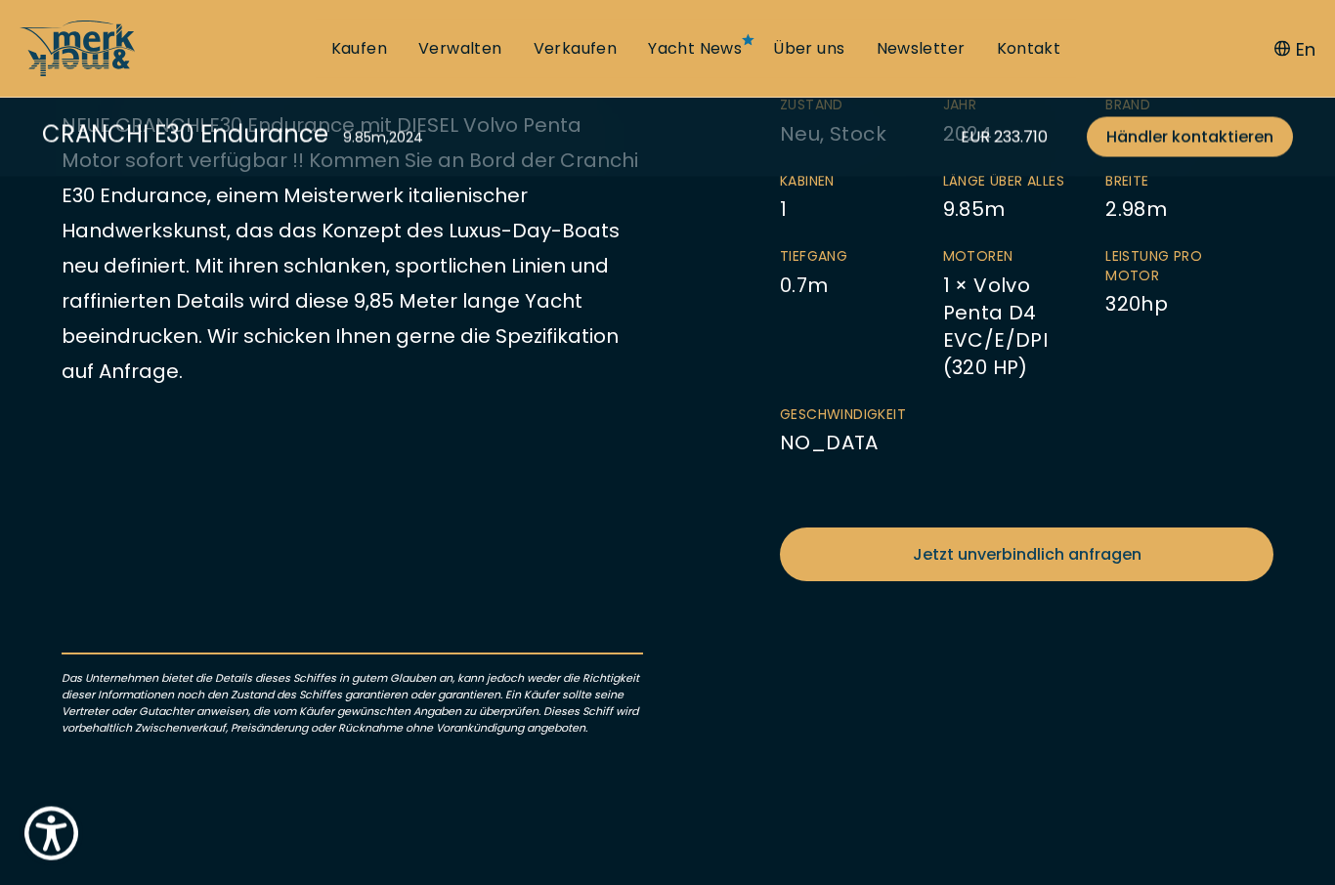
scroll to position [654, 0]
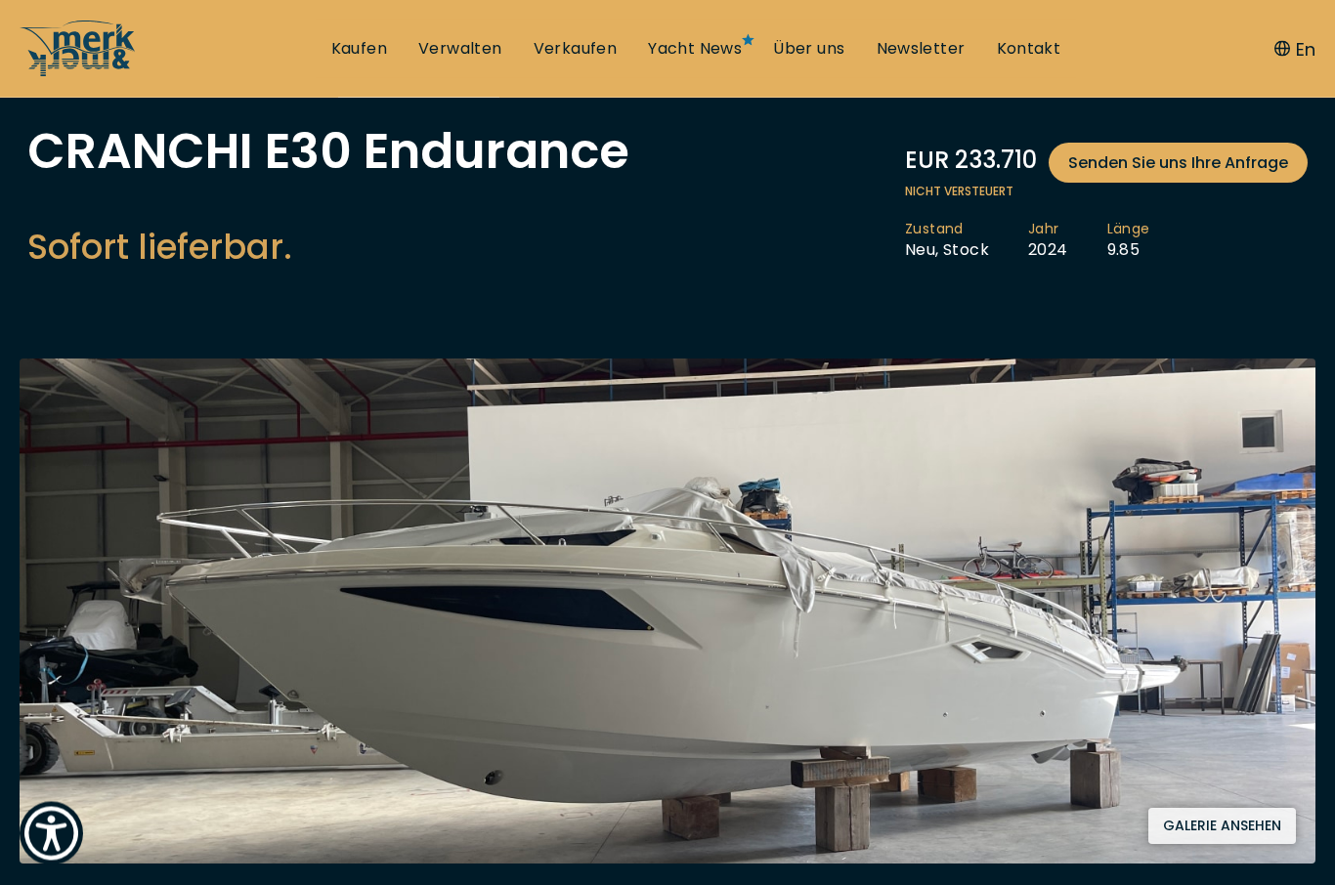
click at [1251, 829] on button "Galerie ansehen" at bounding box center [1222, 827] width 148 height 36
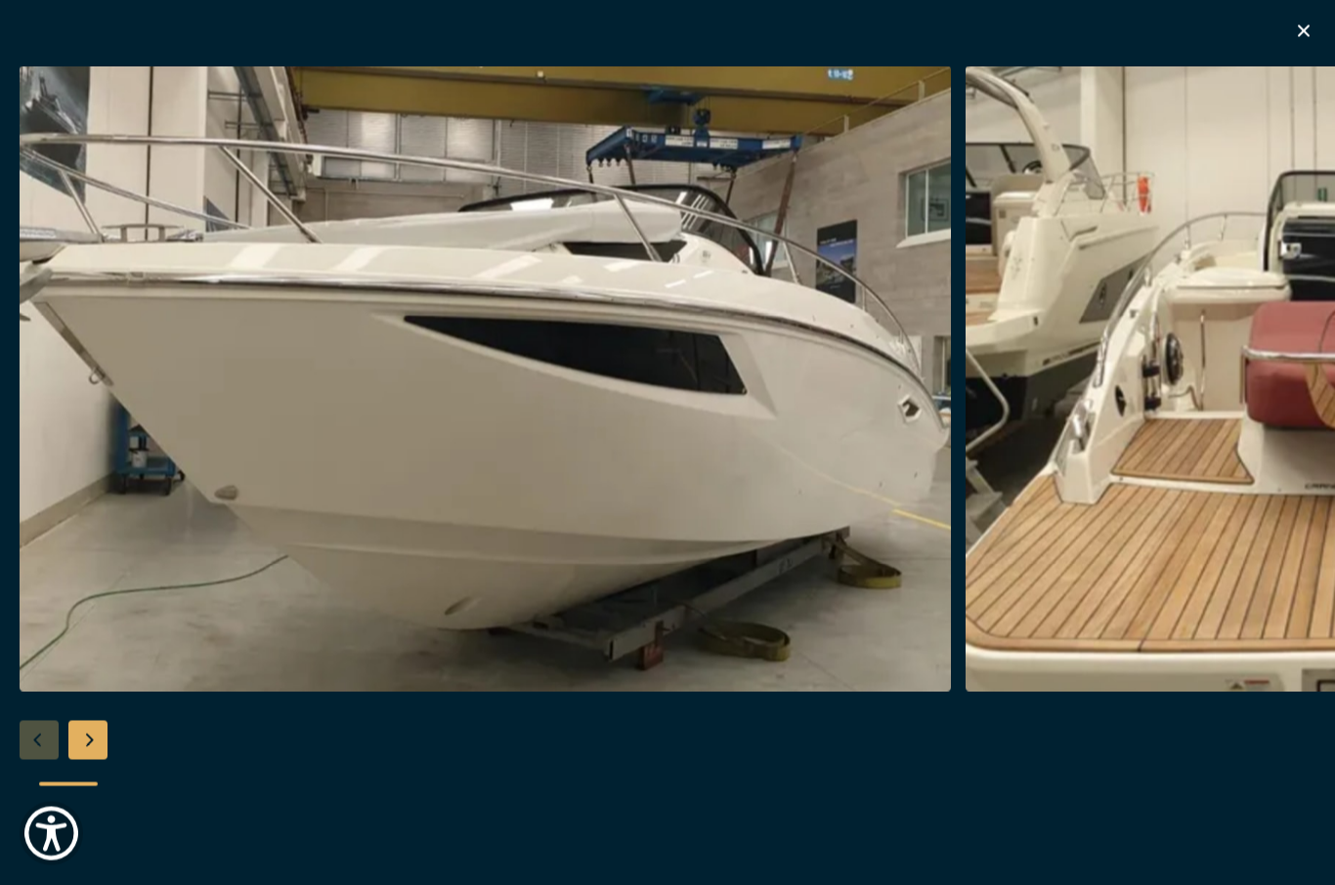
scroll to position [0, 0]
click at [1313, 27] on icon "button" at bounding box center [1303, 31] width 23 height 23
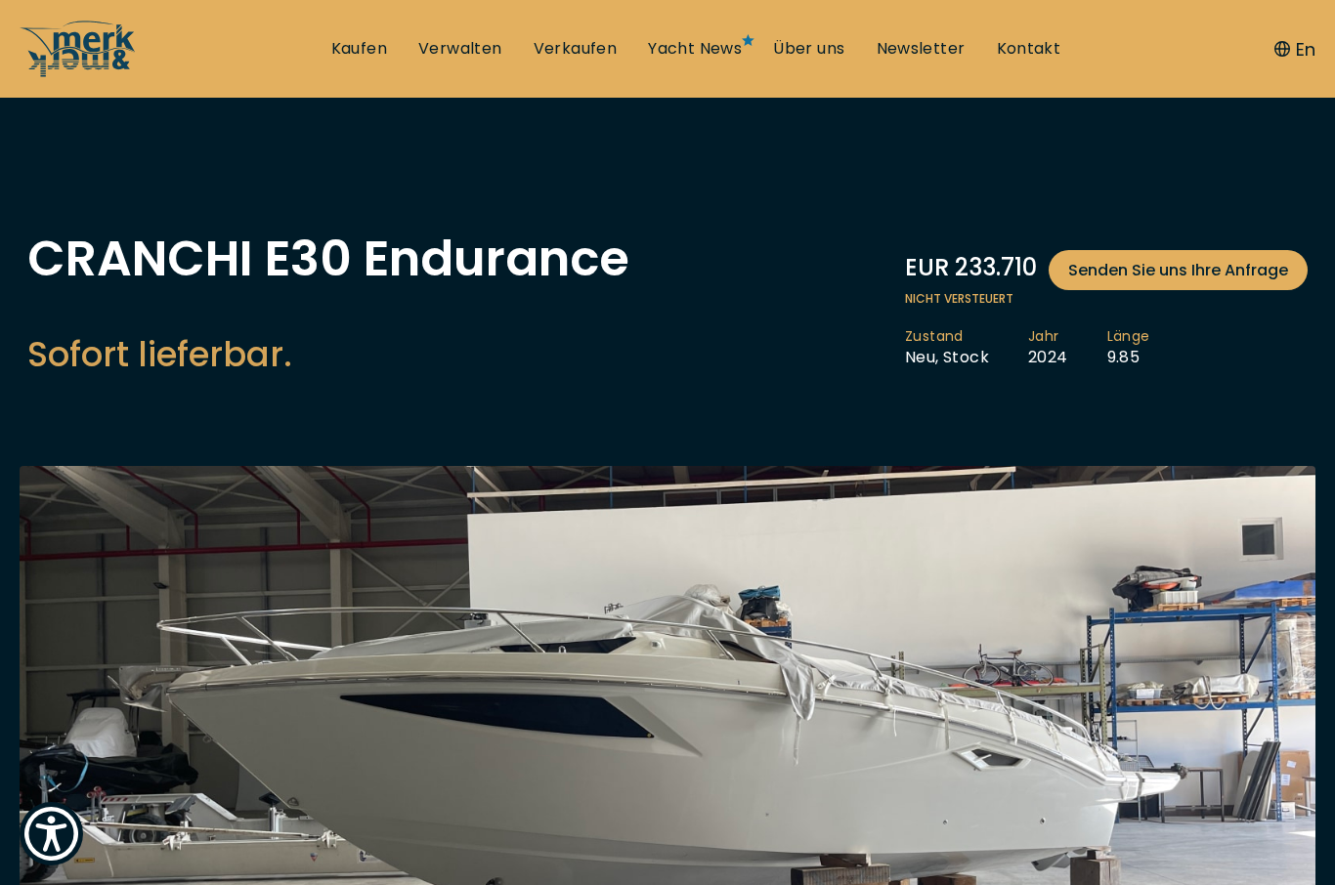
scroll to position [506, 0]
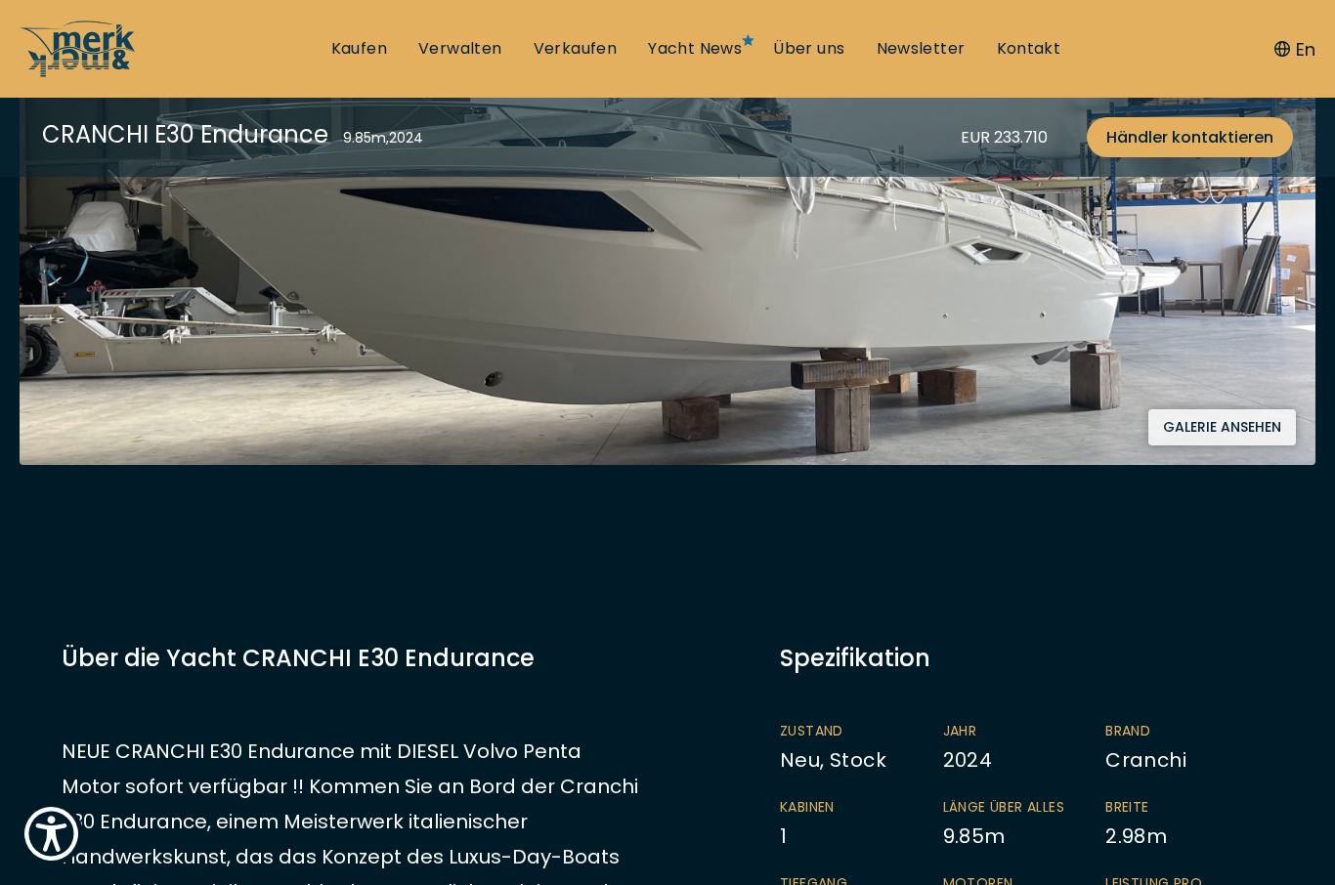
scroll to position [79, 0]
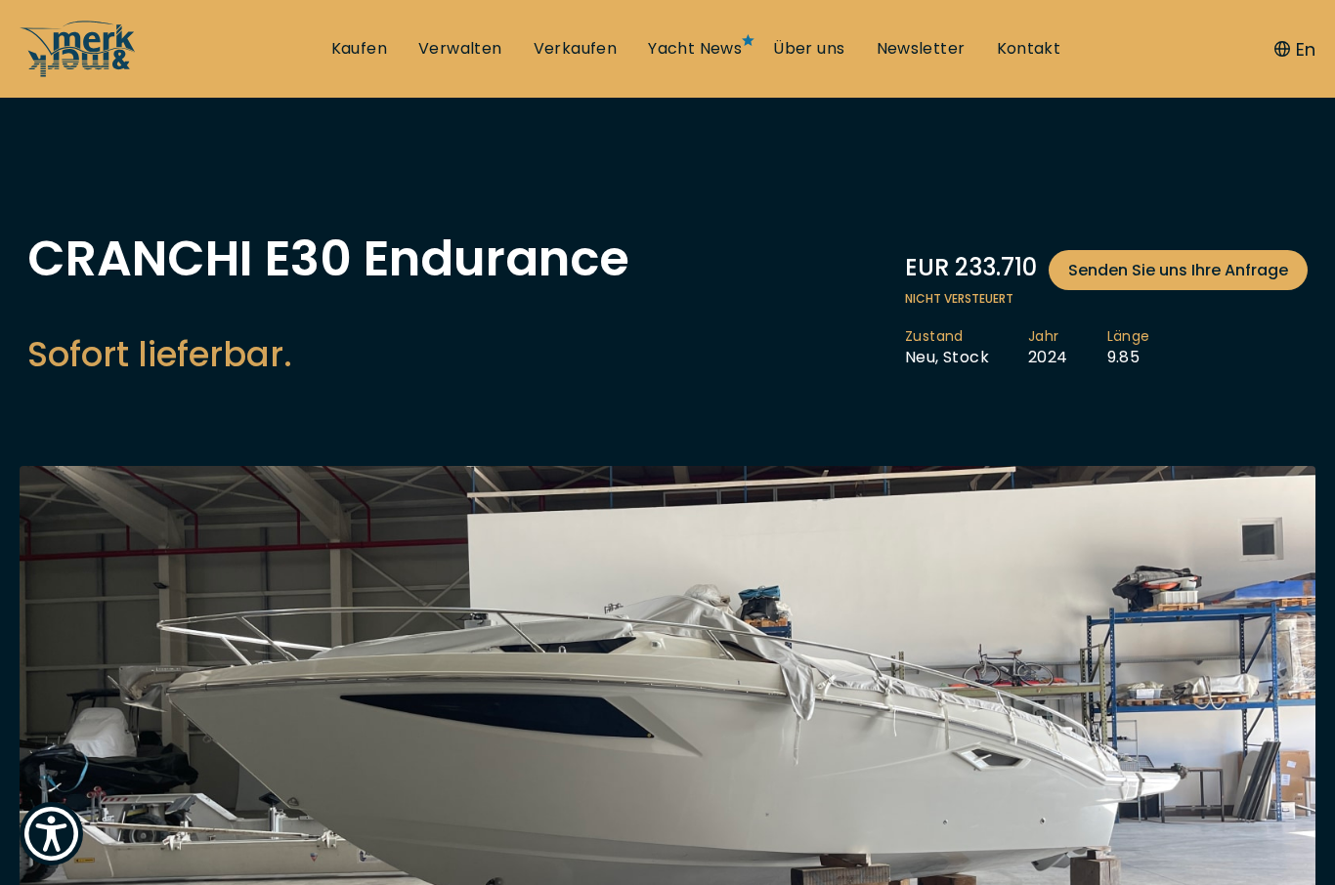
scroll to position [484, 0]
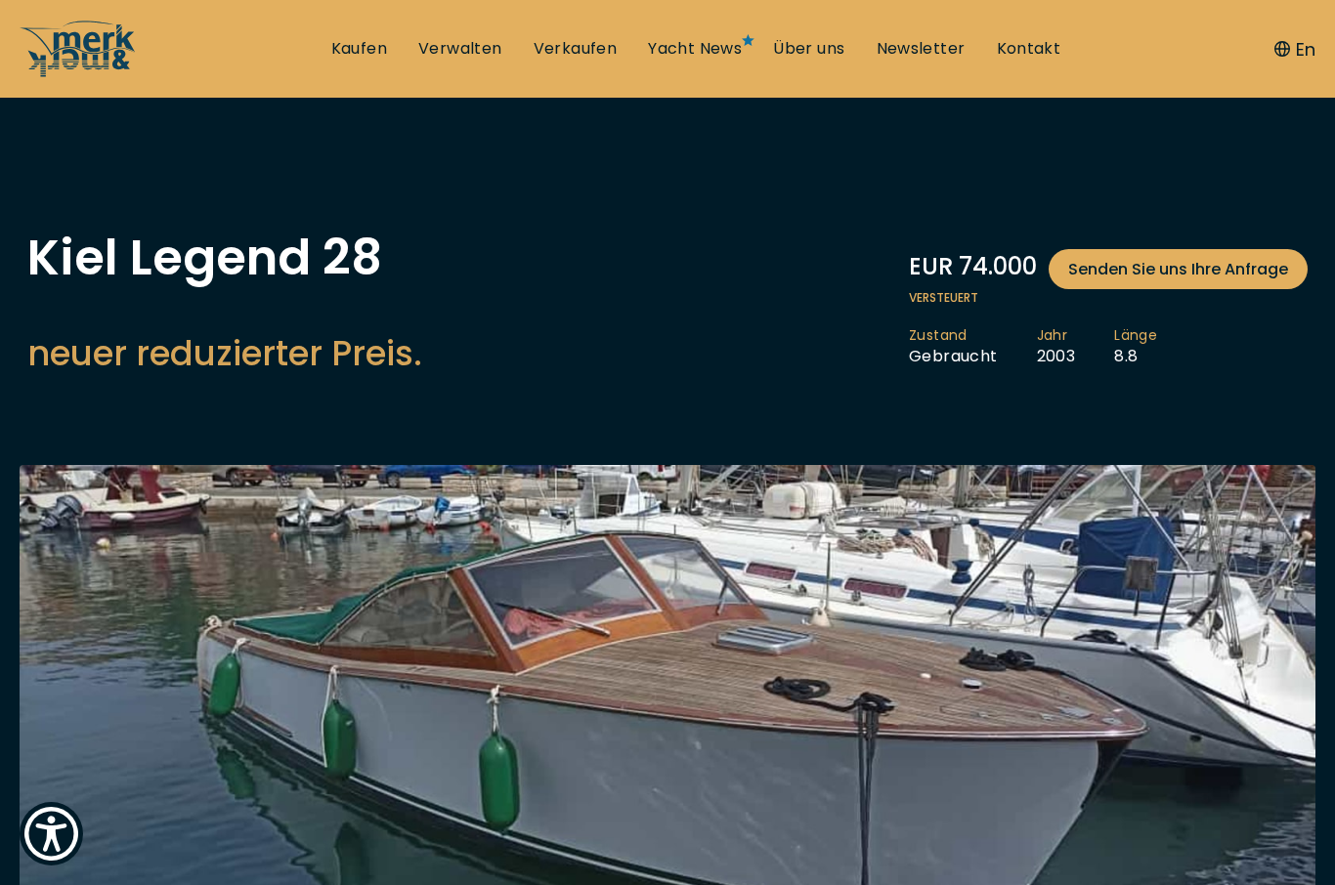
scroll to position [484, 0]
